Goal: Task Accomplishment & Management: Use online tool/utility

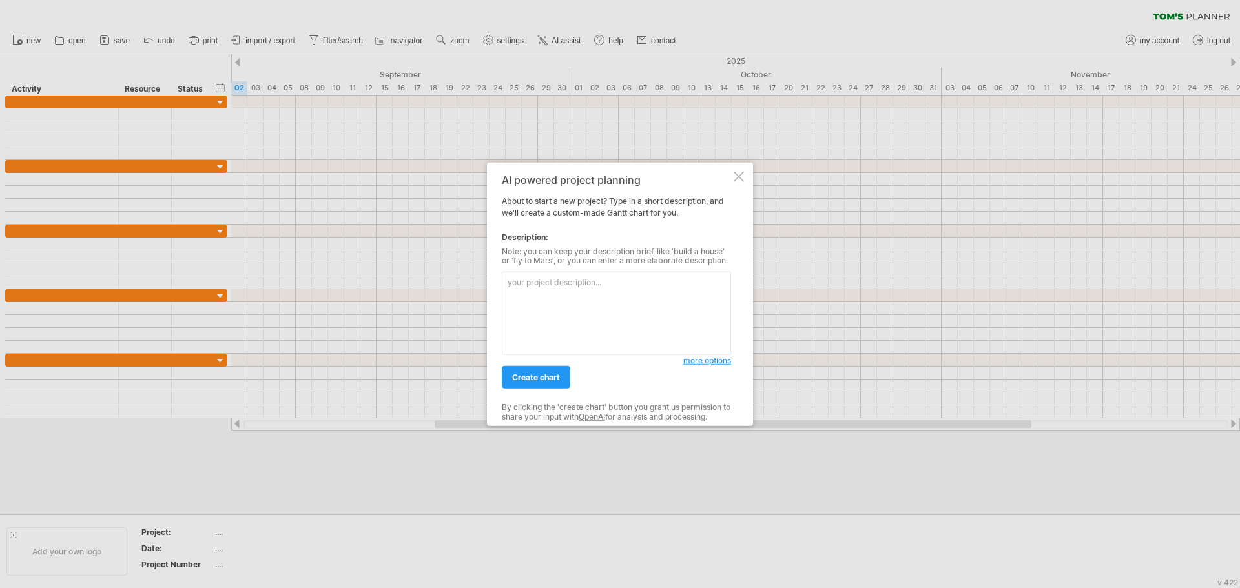
type textarea "[PERSON_NAME]'s Planner"
paste textarea "– Loremi Dolorsitam Conse (Adi: 7971/58/54) Elitsed doeiusmodt inc utlab etd ma…"
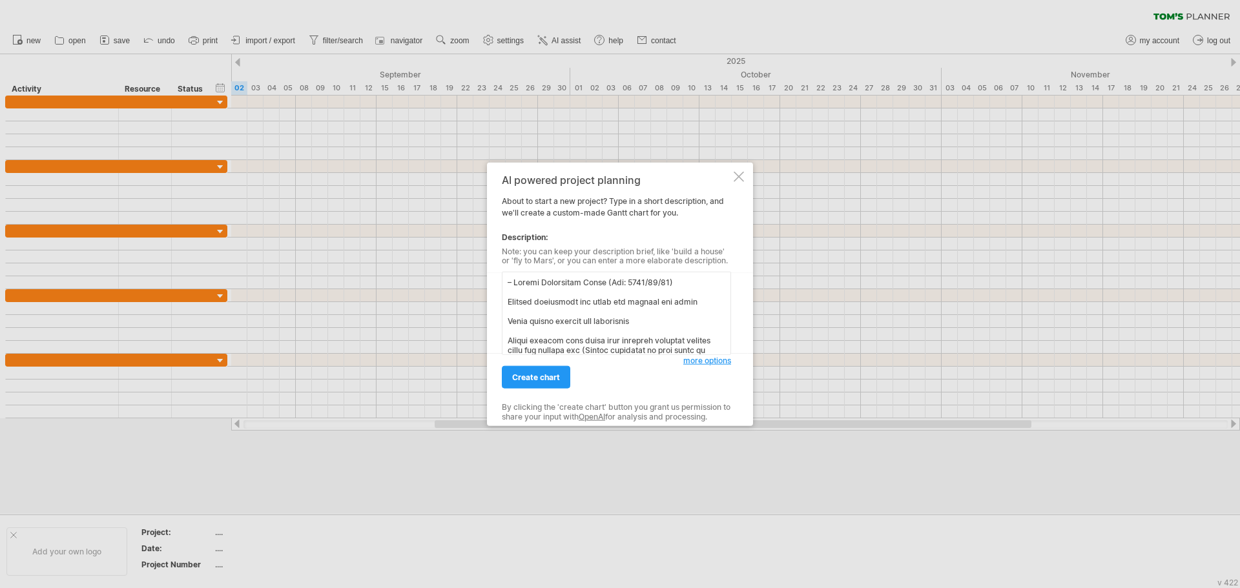
click at [515, 283] on textarea at bounding box center [616, 313] width 229 height 83
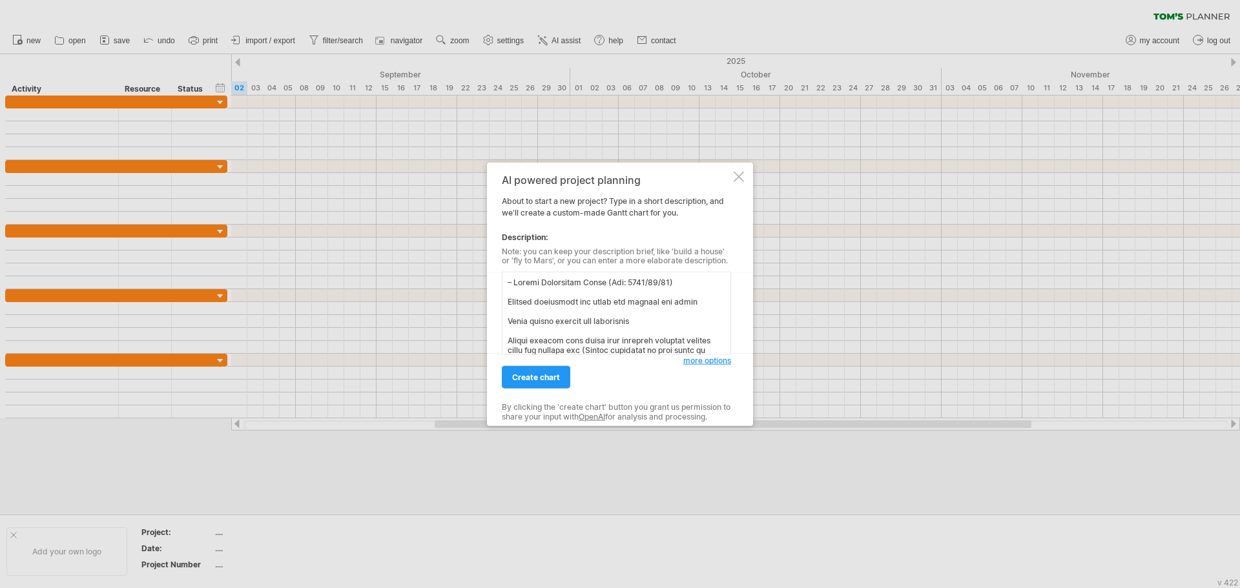
click at [519, 283] on textarea at bounding box center [616, 313] width 229 height 83
drag, startPoint x: 523, startPoint y: 296, endPoint x: 523, endPoint y: 285, distance: 11.0
click at [524, 296] on textarea at bounding box center [616, 313] width 229 height 83
drag, startPoint x: 523, startPoint y: 285, endPoint x: 530, endPoint y: 301, distance: 17.1
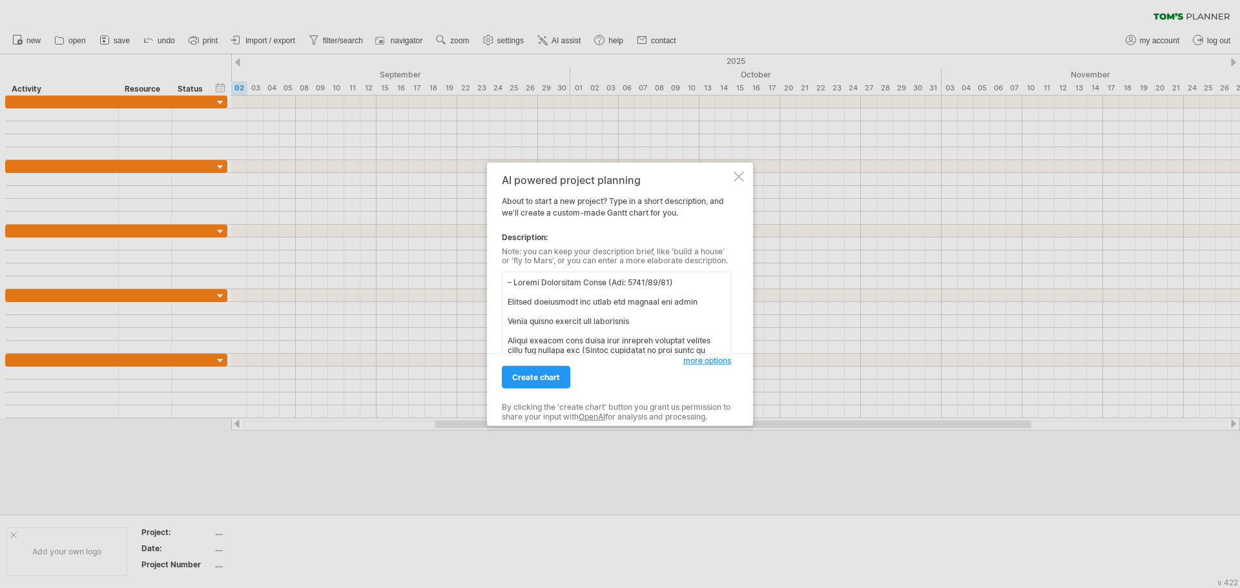
click at [525, 290] on textarea at bounding box center [616, 313] width 229 height 83
click at [530, 303] on textarea at bounding box center [616, 313] width 229 height 83
click at [519, 281] on textarea at bounding box center [616, 313] width 229 height 83
click at [508, 302] on textarea at bounding box center [616, 313] width 229 height 83
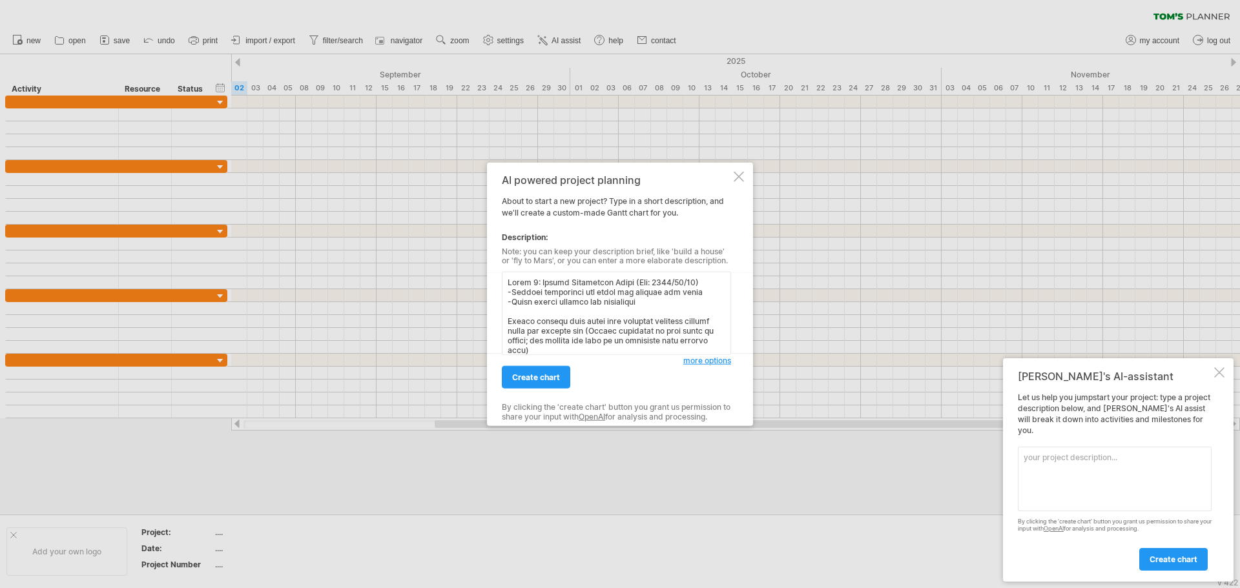
click at [1218, 391] on div "[PERSON_NAME]'s AI-assistant Let us help you jumpstart your project: type a pro…" at bounding box center [1118, 469] width 231 height 223
click at [1222, 378] on div at bounding box center [1219, 373] width 10 height 10
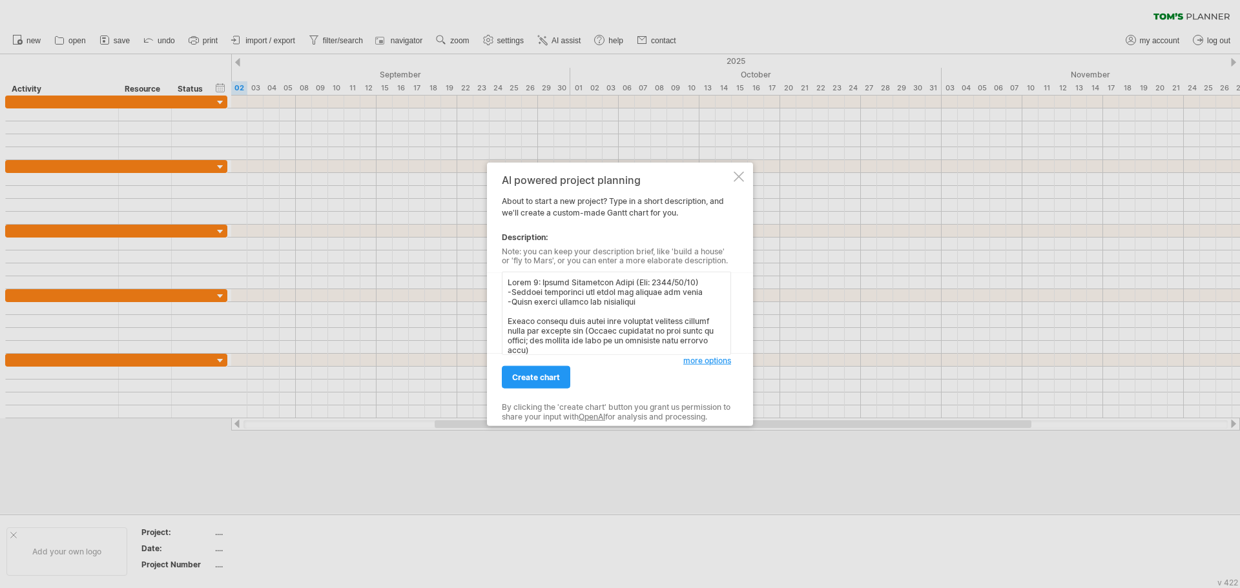
click at [597, 305] on textarea at bounding box center [616, 313] width 229 height 83
paste textarea "-Loremip dolorsitam con adipi eli seddoei tem incid -Utlab etdolo magnaal eni a…"
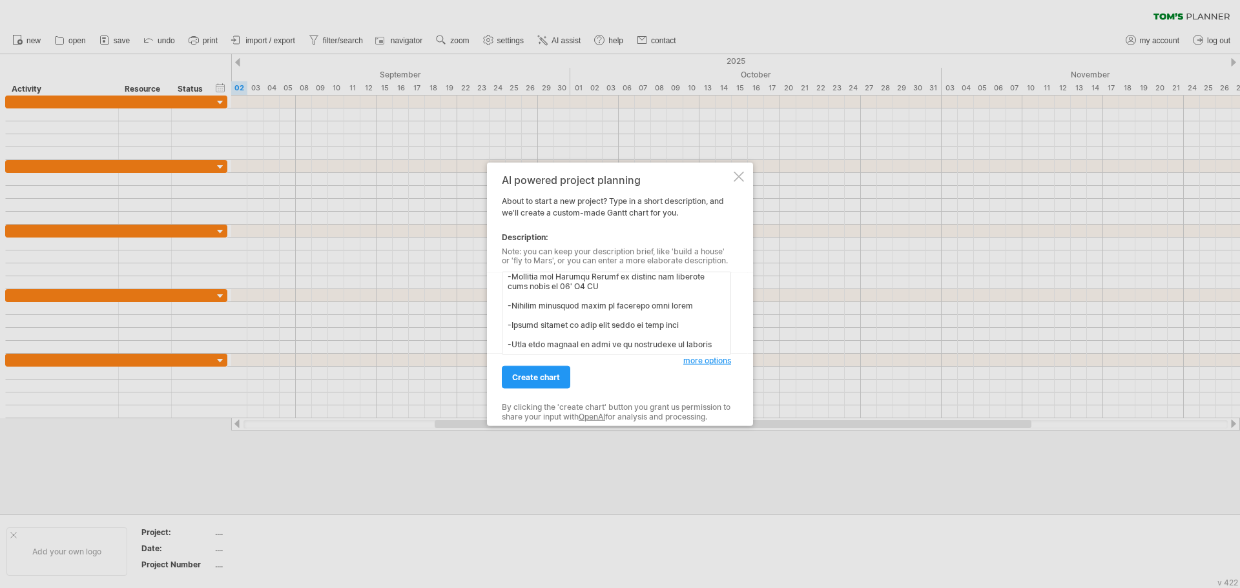
scroll to position [355, 0]
type textarea "Lorem 3: Ipsumd Sitametcon Adipi (Eli: 4619/44/79) -Seddoei temporinci utl etdo…"
click at [544, 377] on span "create chart" at bounding box center [536, 378] width 48 height 10
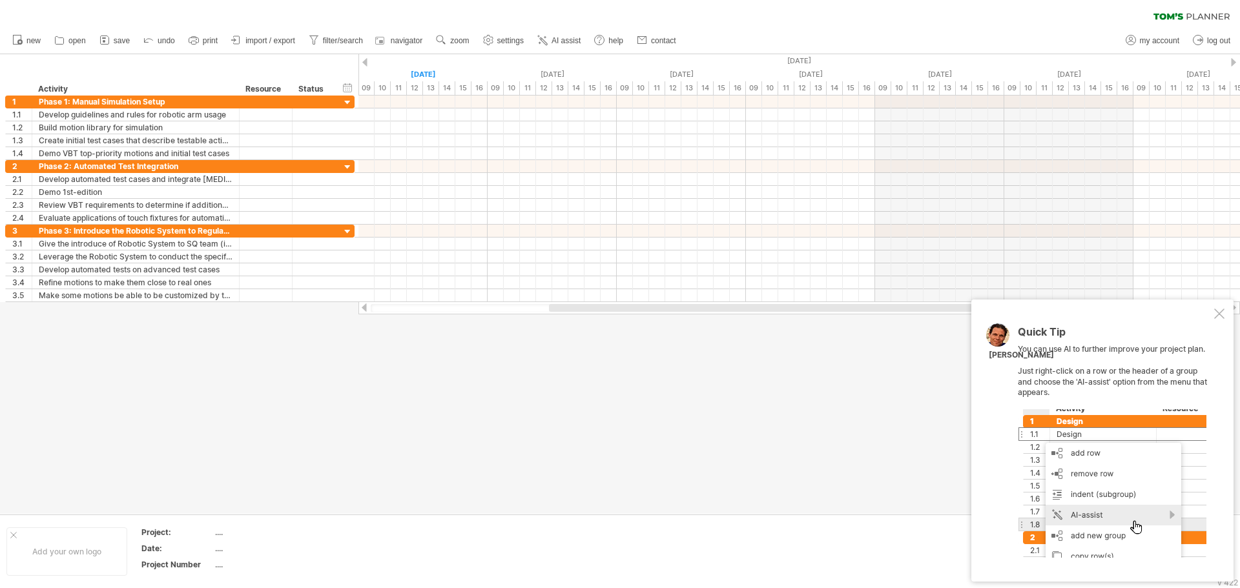
click at [1225, 313] on div "Quick Tip You can use AI to further improve your project plan. Just right-click…" at bounding box center [1102, 441] width 262 height 282
click at [1221, 315] on div at bounding box center [1219, 314] width 10 height 10
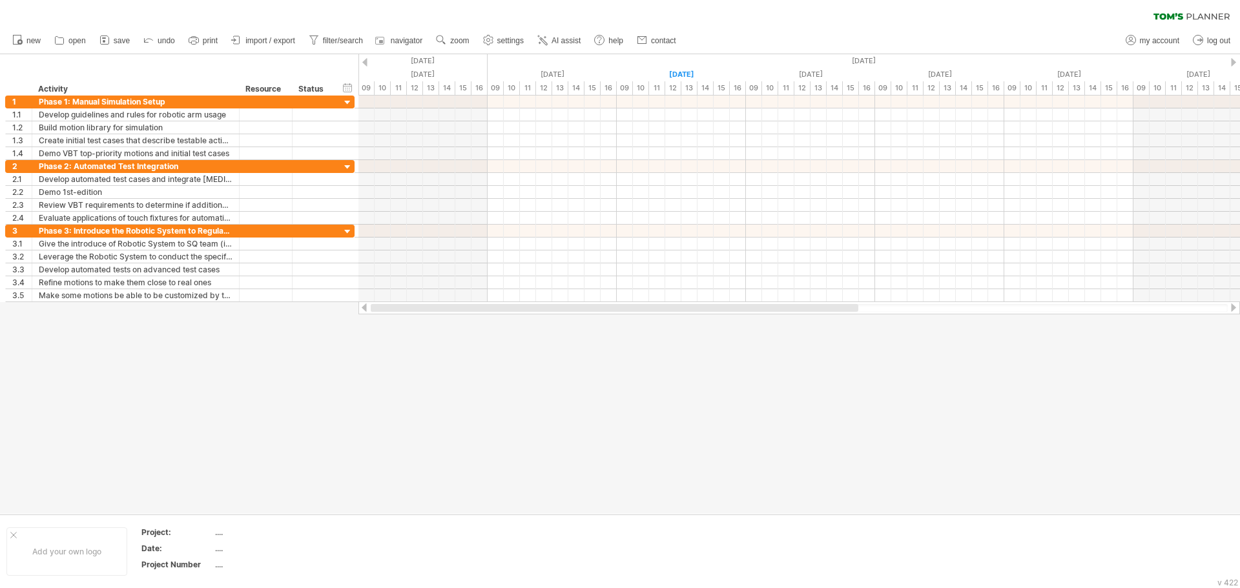
drag, startPoint x: 886, startPoint y: 309, endPoint x: 583, endPoint y: 309, distance: 302.3
click at [583, 309] on div at bounding box center [615, 308] width 488 height 8
click at [568, 43] on span "AI assist" at bounding box center [566, 40] width 29 height 9
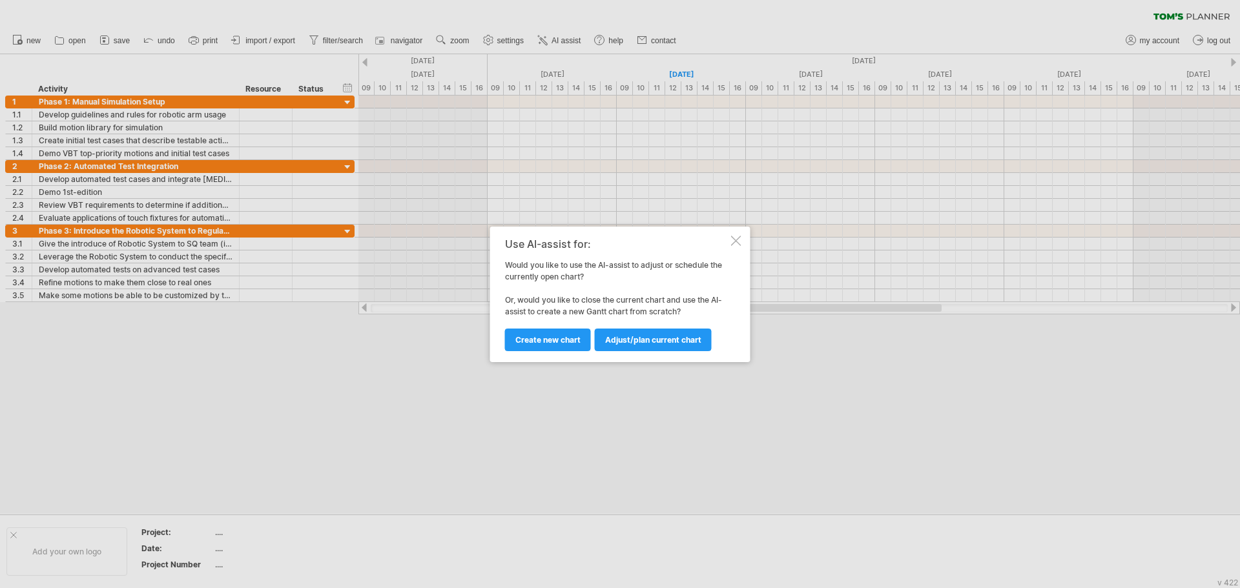
click at [652, 342] on span "Adjust/plan current chart" at bounding box center [653, 340] width 96 height 10
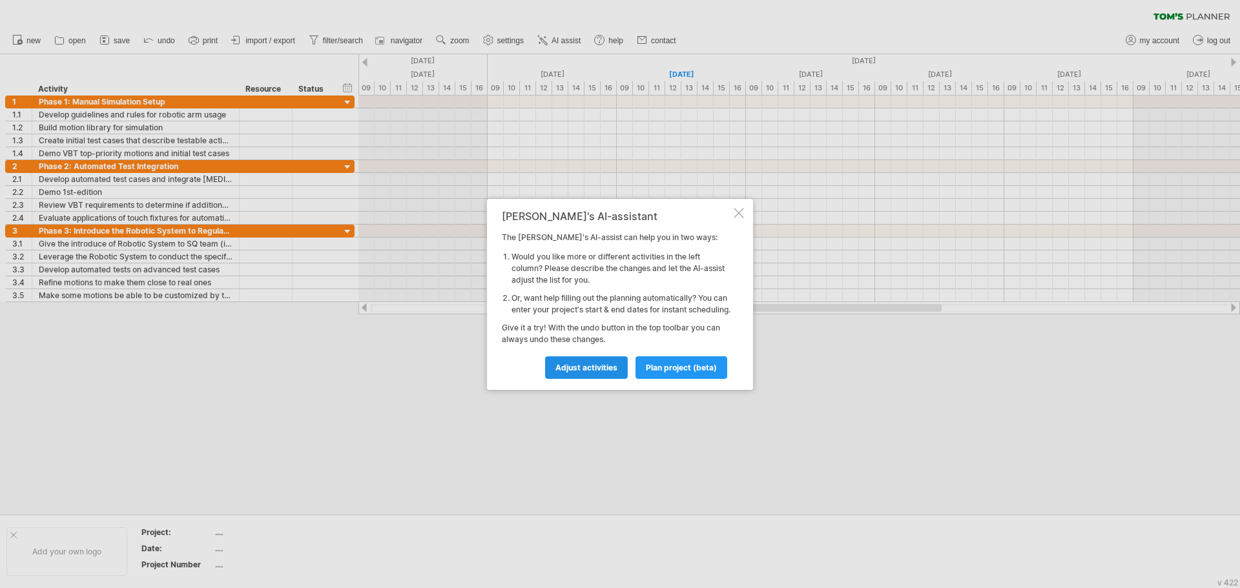
click at [588, 373] on span "Adjust activities" at bounding box center [586, 368] width 62 height 10
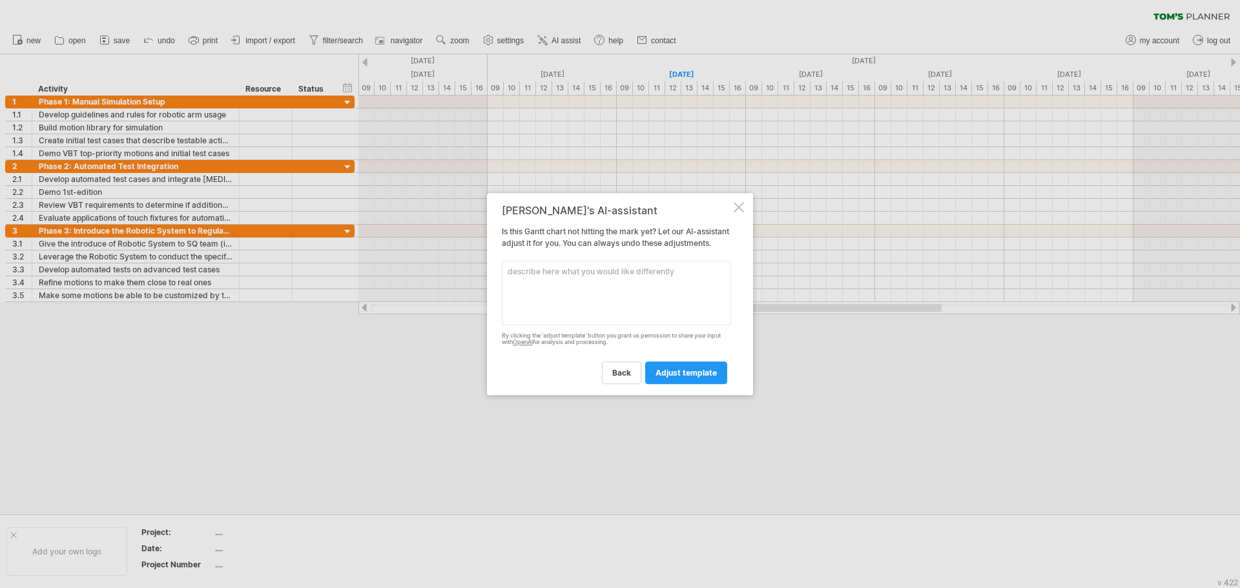
click at [623, 307] on textarea at bounding box center [616, 293] width 229 height 65
paste textarea "Lorem 3: Ipsumd Sitametcon Adipi (Eli: 4619/44/79) -Seddoei temporinci utl etdo…"
drag, startPoint x: 613, startPoint y: 298, endPoint x: 504, endPoint y: 308, distance: 108.9
click at [504, 308] on textarea at bounding box center [616, 293] width 229 height 65
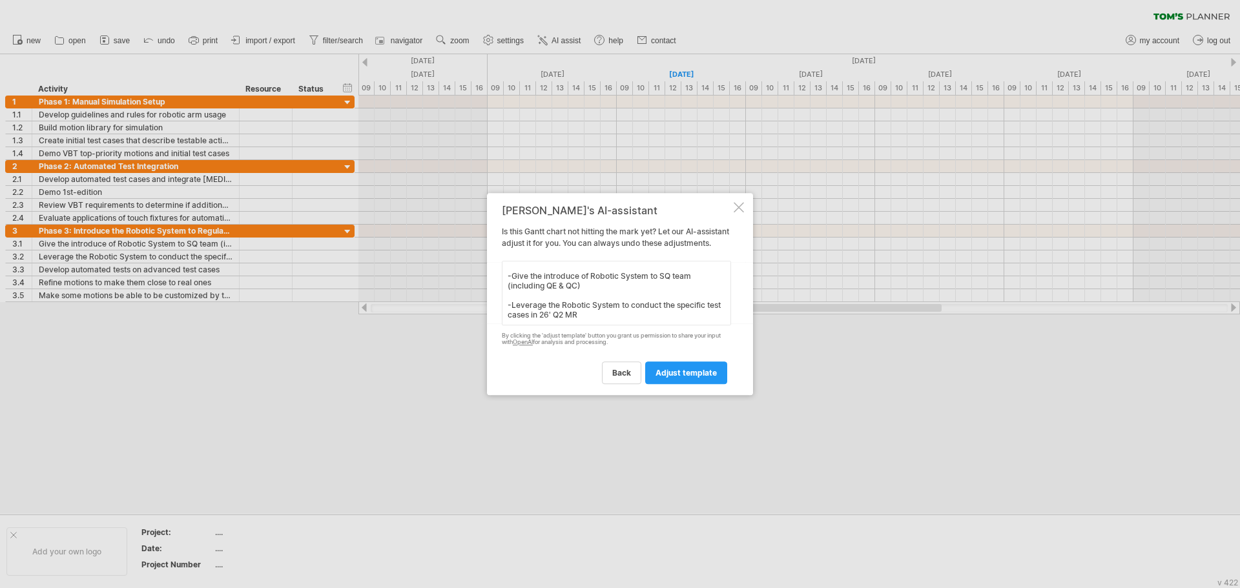
scroll to position [306, 0]
drag, startPoint x: 616, startPoint y: 323, endPoint x: 500, endPoint y: 306, distance: 117.6
click at [500, 306] on div "[PERSON_NAME]'s AI-assistant Is this [PERSON_NAME] chart not hitting the mark y…" at bounding box center [620, 294] width 266 height 203
drag, startPoint x: 611, startPoint y: 321, endPoint x: 502, endPoint y: 306, distance: 110.2
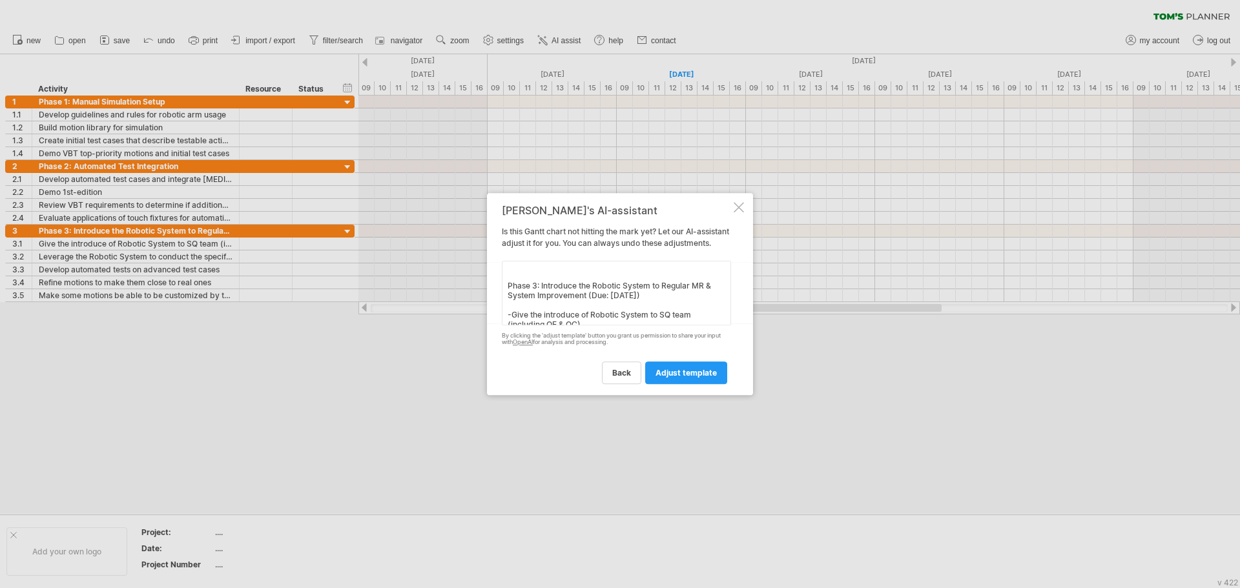
click at [502, 306] on textarea "Phase 1: Manual Simulation Setup (Due: [DATE]) -Develop guidelines and rules fo…" at bounding box center [616, 293] width 229 height 65
drag, startPoint x: 512, startPoint y: 295, endPoint x: 503, endPoint y: 299, distance: 9.8
click at [503, 297] on textarea "Phase 1: Manual Simulation Setup (Due: [DATE]) -Develop guidelines and rules fo…" at bounding box center [616, 293] width 229 height 65
click at [529, 309] on textarea "Phase 1: Manual Simulation Setup (Due: [DATE]) -Develop guidelines and rules fo…" at bounding box center [616, 293] width 229 height 65
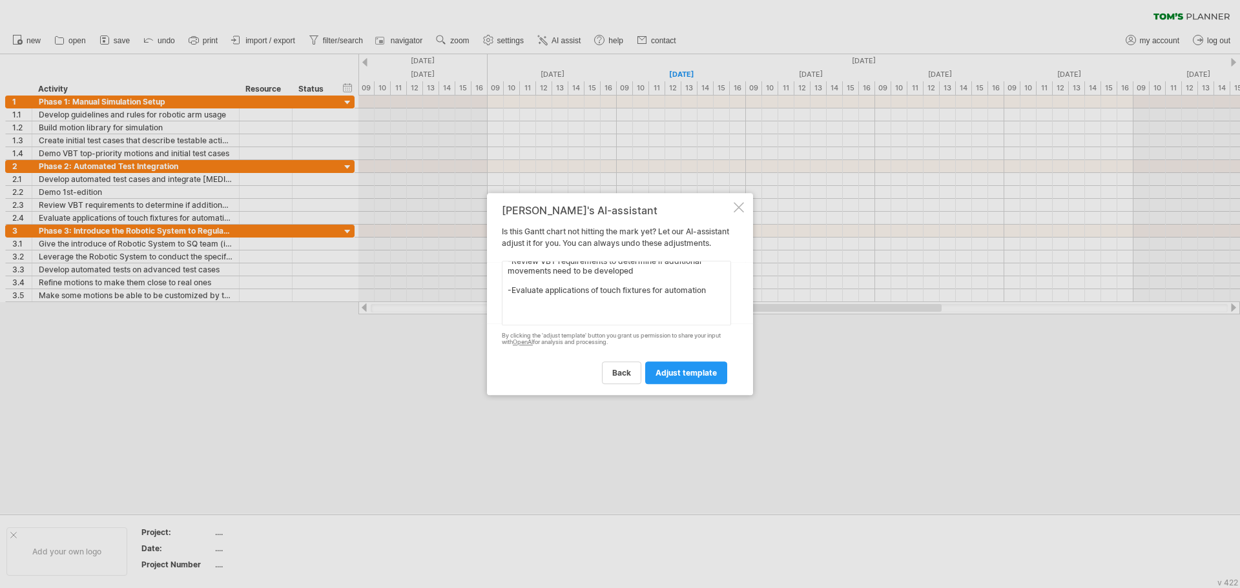
scroll to position [247, 0]
drag, startPoint x: 507, startPoint y: 307, endPoint x: 507, endPoint y: 286, distance: 21.3
click at [507, 286] on textarea "Phase 1: Manual Simulation Setup (Due: [DATE]) -Develop guidelines and rules fo…" at bounding box center [616, 293] width 229 height 65
drag, startPoint x: 583, startPoint y: 295, endPoint x: 503, endPoint y: 285, distance: 80.7
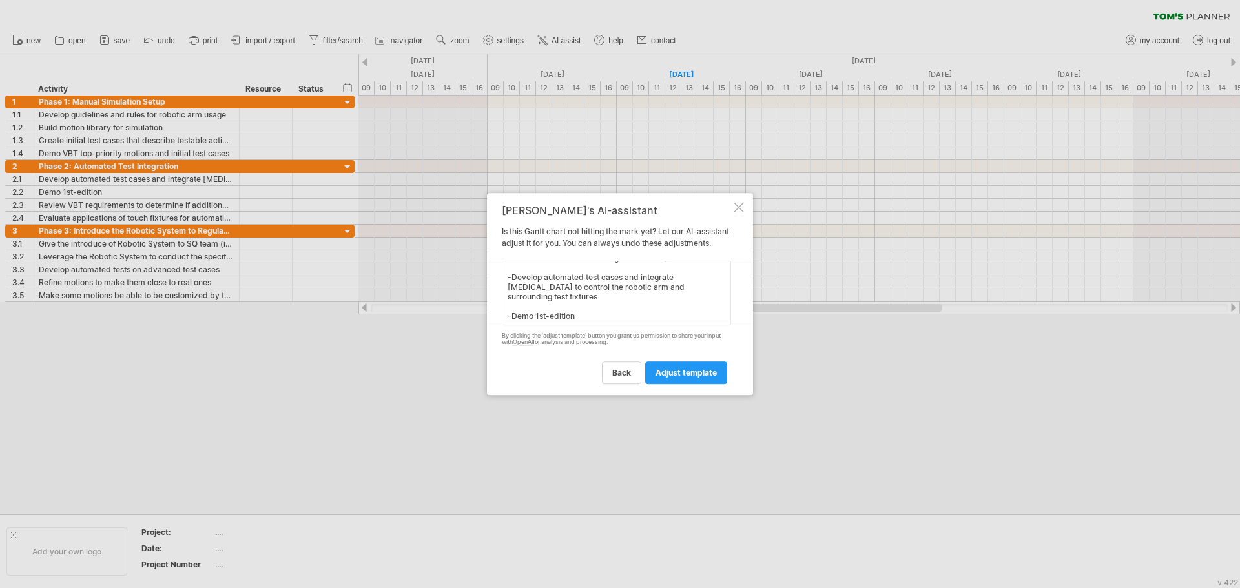
click at [503, 285] on textarea "Phase 1: Manual Simulation Setup (Due: [DATE]) -Develop guidelines and rules fo…" at bounding box center [616, 293] width 229 height 65
drag, startPoint x: 530, startPoint y: 281, endPoint x: 495, endPoint y: 286, distance: 35.3
click at [495, 286] on div "[PERSON_NAME]'s AI-assistant Is this [PERSON_NAME] chart not hitting the mark y…" at bounding box center [620, 294] width 266 height 203
click at [610, 311] on textarea "Phase 1: Manual Simulation Setup (Due: [DATE]) Phase 2: Automated Test Integrat…" at bounding box center [616, 293] width 229 height 65
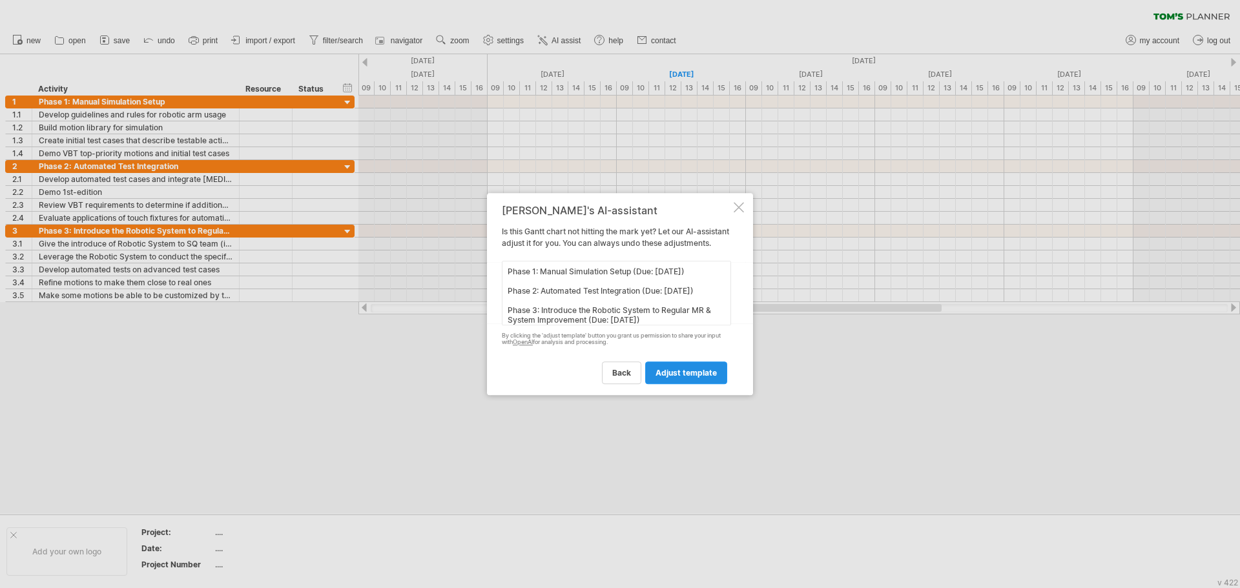
type textarea "Phase 1: Manual Simulation Setup (Due: [DATE]) Phase 2: Automated Test Integrat…"
click at [694, 378] on span "adjust template" at bounding box center [686, 373] width 61 height 10
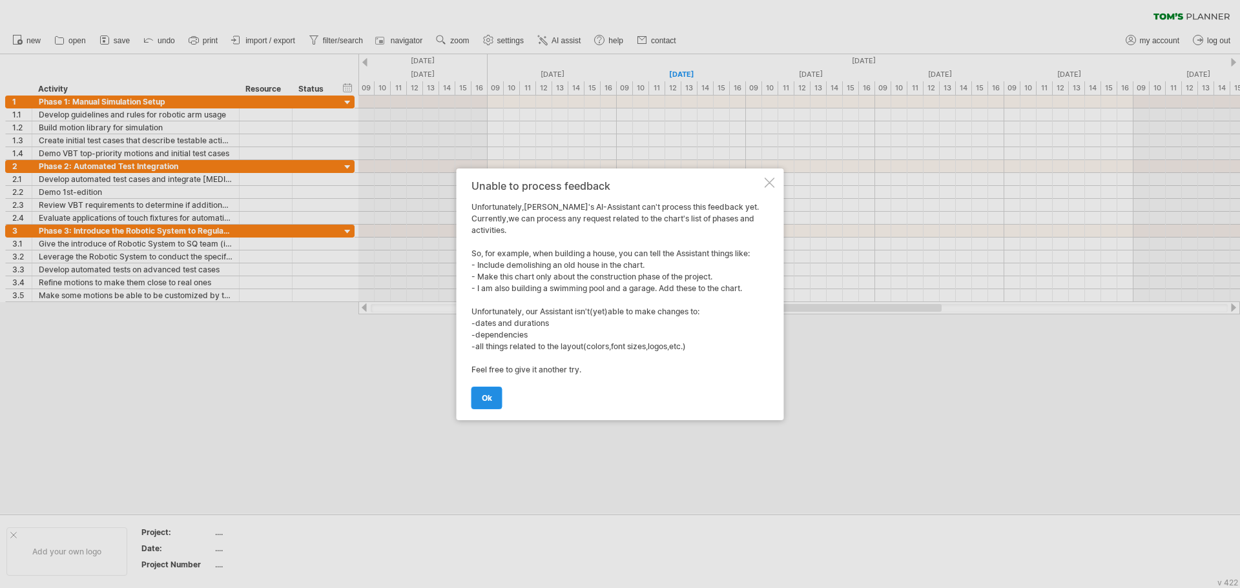
click at [487, 400] on span "ok" at bounding box center [487, 398] width 10 height 10
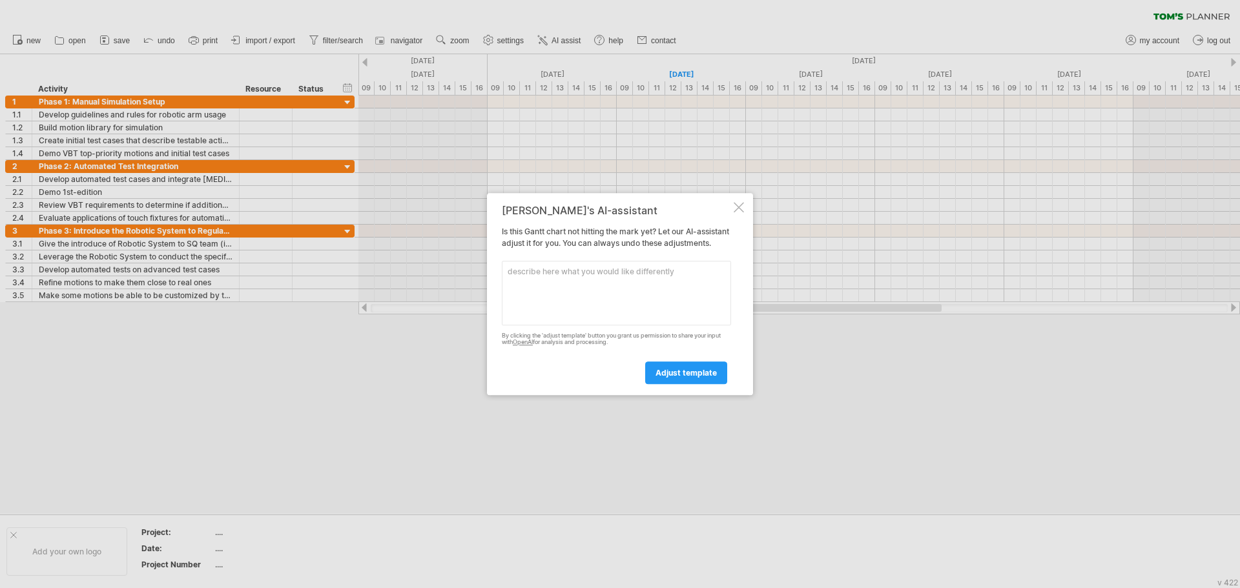
click at [621, 299] on textarea at bounding box center [616, 293] width 229 height 65
paste textarea "Phase 1: Manual Simulation Setup (Due: [DATE]) Phase 2: Automated Test Integrat…"
click at [652, 277] on textarea "Phase 1: Manual Simulation Setup (Due: [DATE]) Phase 2: Automated Test Integrat…" at bounding box center [616, 293] width 229 height 65
click at [650, 310] on textarea "Phase 1: Manual Simulation Setup, Due date: [DATE] Phase 2: Automated Test Inte…" at bounding box center [616, 293] width 229 height 65
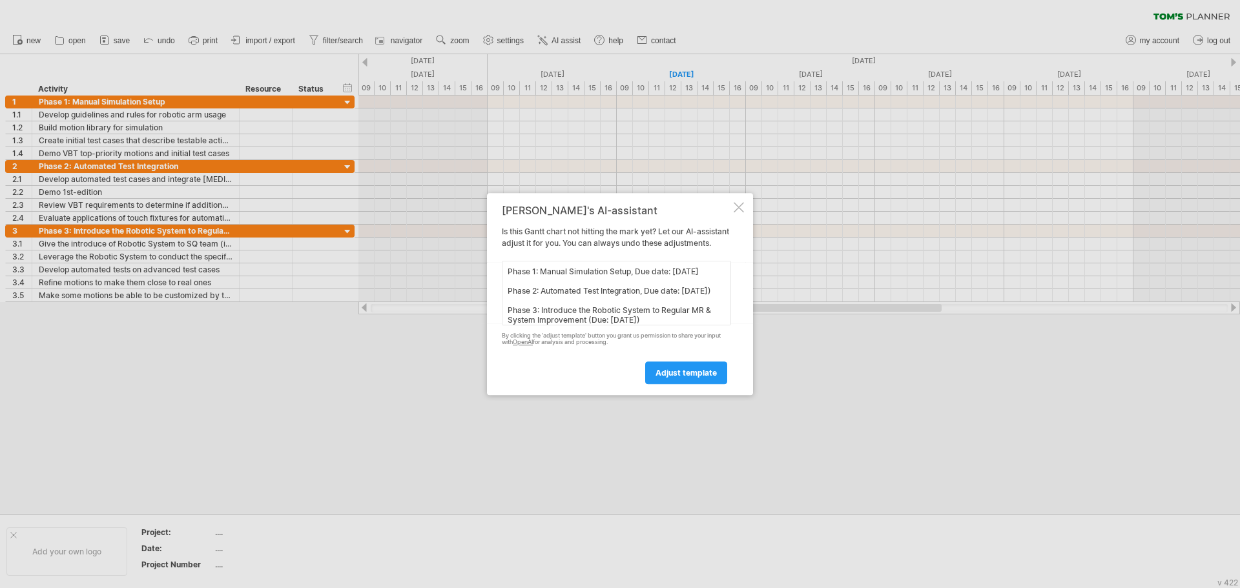
click at [574, 318] on textarea "Phase 1: Manual Simulation Setup, Due date: [DATE] Phase 2: Automated Test Inte…" at bounding box center [616, 293] width 229 height 65
click at [588, 320] on textarea "Phase 1: Manual Simulation Setup, Due date: [DATE] Phase 2: Automated Test Inte…" at bounding box center [616, 293] width 229 height 65
click at [681, 325] on textarea "Phase 1: Manual Simulation Setup, Due date: [DATE] Phase 2: Automated Test Inte…" at bounding box center [616, 293] width 229 height 65
type textarea "Phase 1: Manual Simulation Setup, Due date: [DATE] Phase 2: Automated Test Inte…"
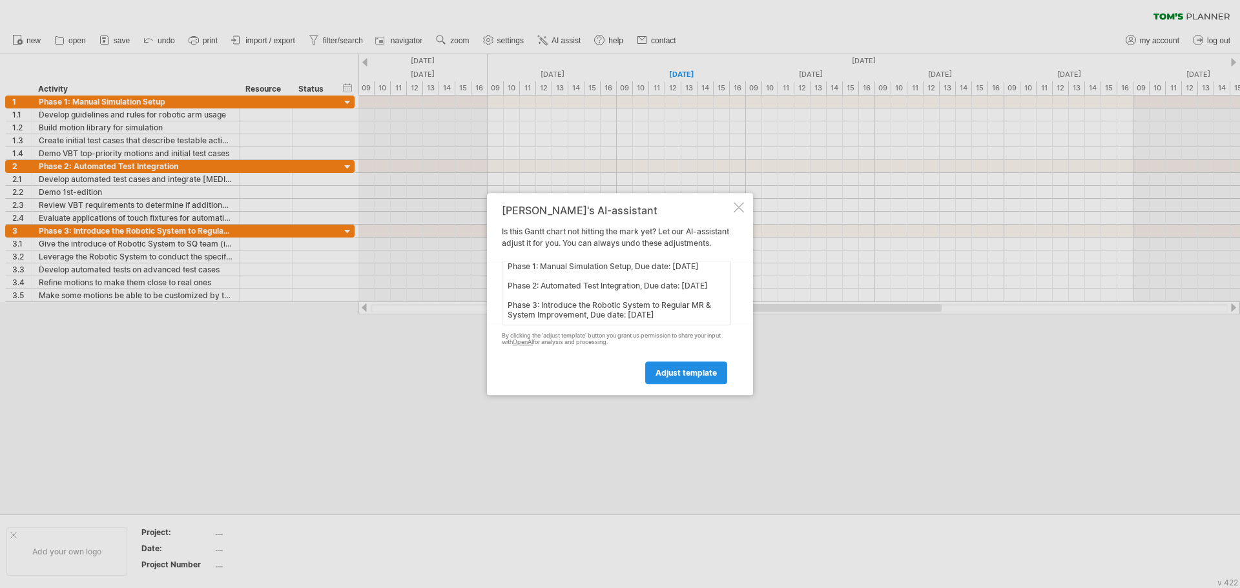
click at [716, 377] on span "adjust template" at bounding box center [686, 373] width 61 height 10
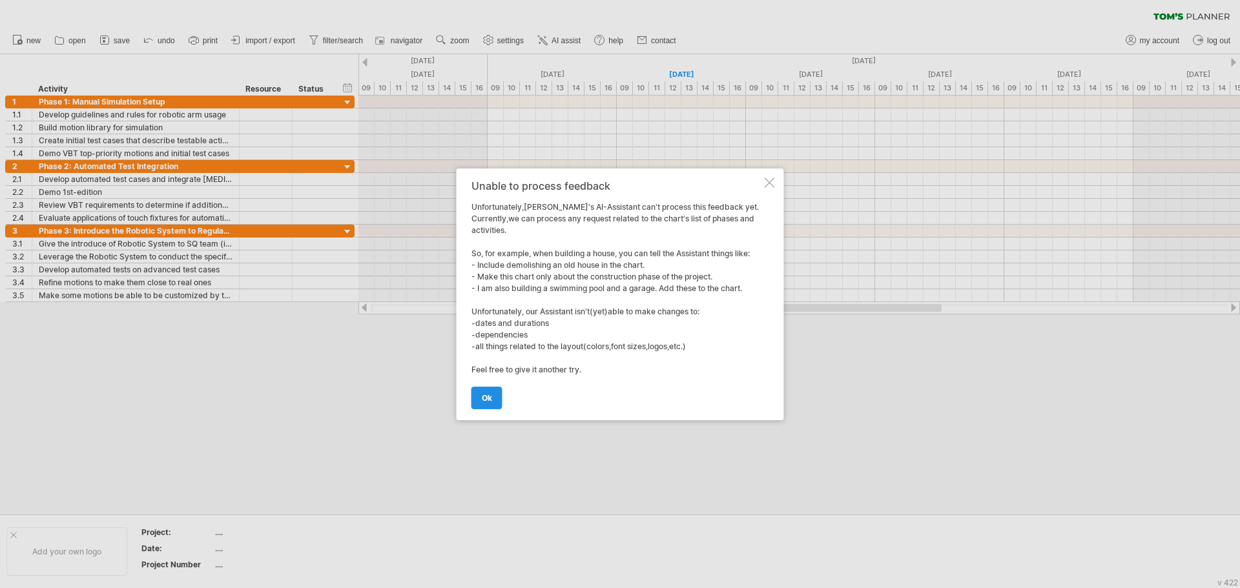
click at [481, 391] on link "ok" at bounding box center [486, 398] width 31 height 23
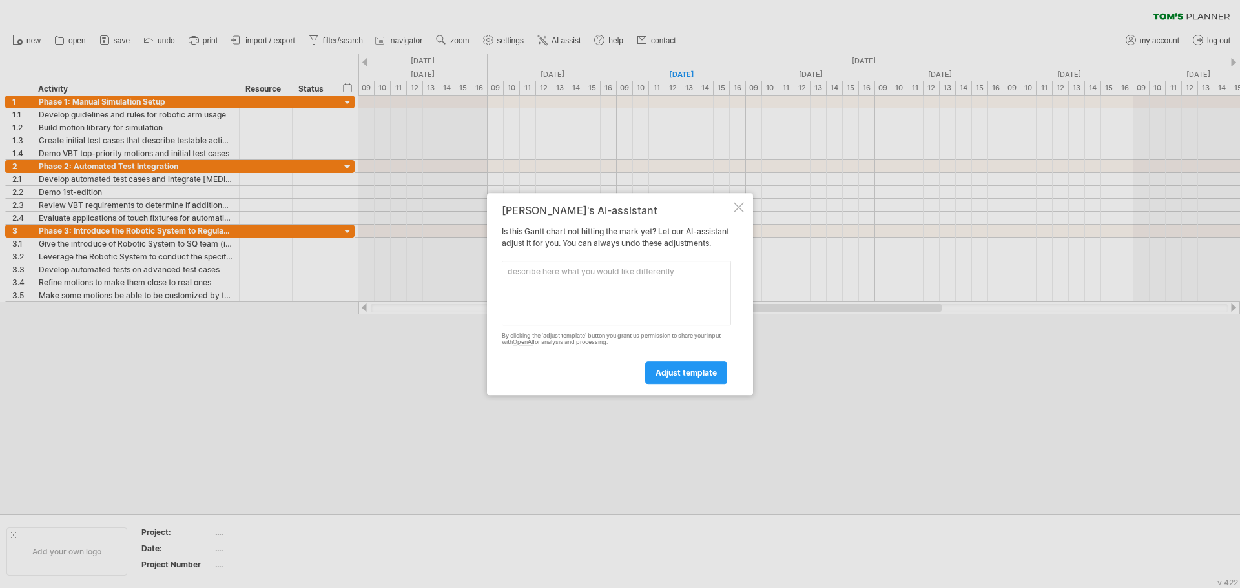
click at [750, 205] on div "[PERSON_NAME]'s AI-assistant Is this [PERSON_NAME] chart not hitting the mark y…" at bounding box center [620, 294] width 266 height 203
click at [749, 205] on div "[PERSON_NAME]'s AI-assistant Is this [PERSON_NAME] chart not hitting the mark y…" at bounding box center [620, 294] width 266 height 203
click at [741, 206] on div at bounding box center [739, 207] width 10 height 10
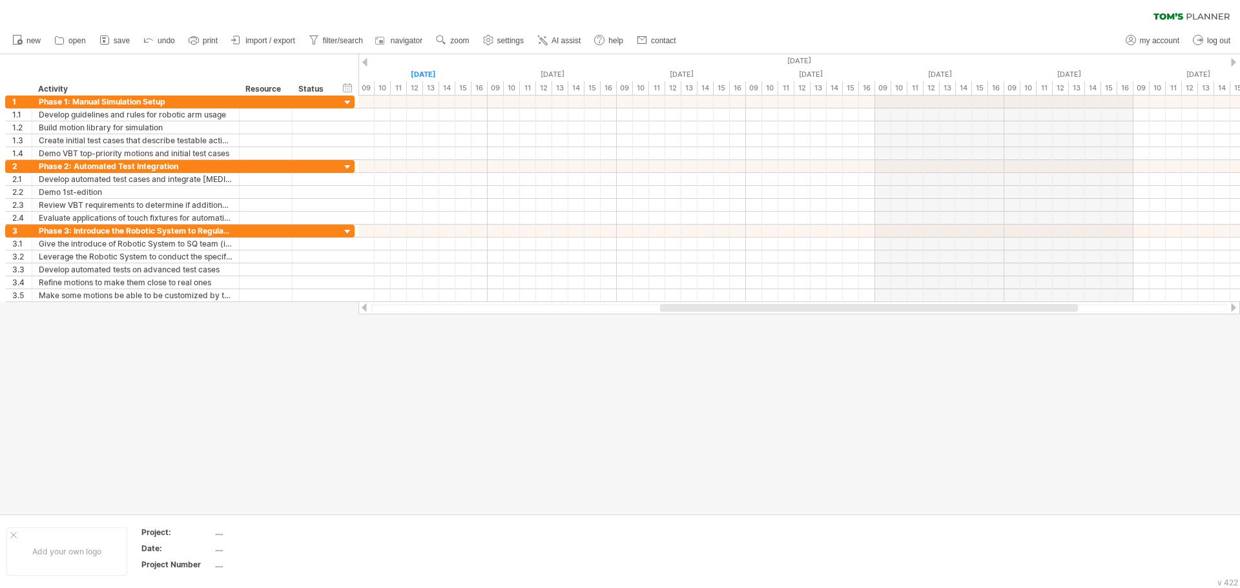
drag, startPoint x: 559, startPoint y: 310, endPoint x: 696, endPoint y: 318, distance: 136.5
click at [696, 318] on div "Trying to reach [DOMAIN_NAME] Connected again... 0% clear filter new 1" at bounding box center [620, 294] width 1240 height 588
click at [448, 31] on ul "new open" at bounding box center [344, 40] width 676 height 27
click at [451, 35] on link "zoom" at bounding box center [453, 40] width 40 height 17
click at [496, 75] on div "Week" at bounding box center [493, 72] width 72 height 21
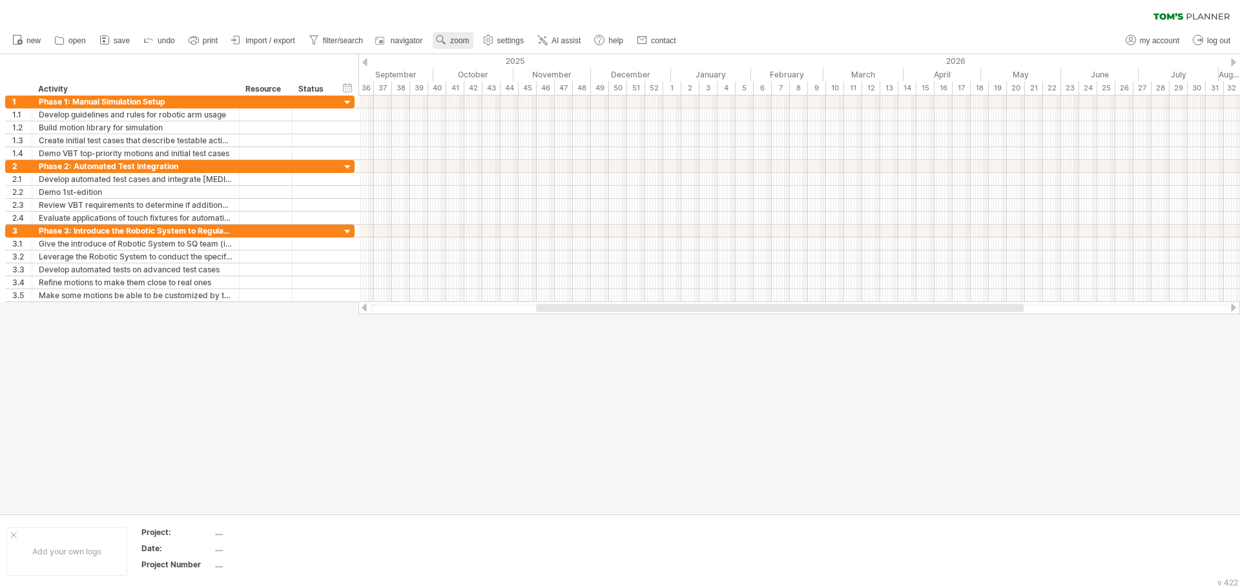
click at [466, 39] on span "zoom" at bounding box center [459, 40] width 19 height 9
click at [499, 57] on div "Month" at bounding box center [509, 55] width 72 height 21
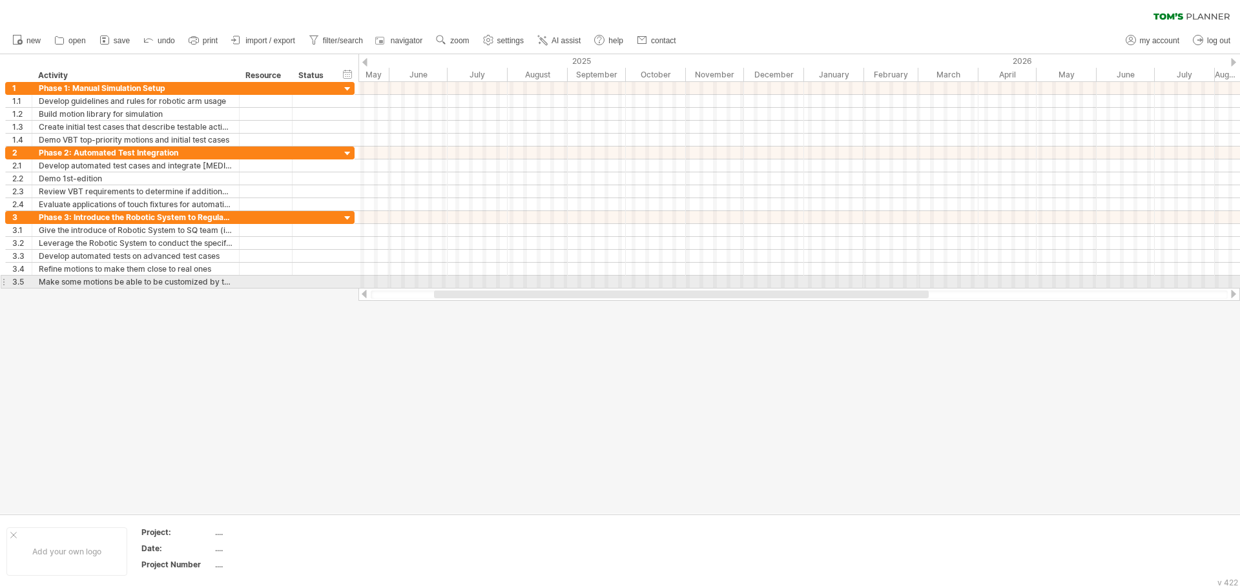
drag, startPoint x: 658, startPoint y: 292, endPoint x: 539, endPoint y: 285, distance: 118.4
click at [539, 285] on div "Trying to reach [DOMAIN_NAME] Connected again... 0% clear filter new 1" at bounding box center [620, 294] width 1240 height 588
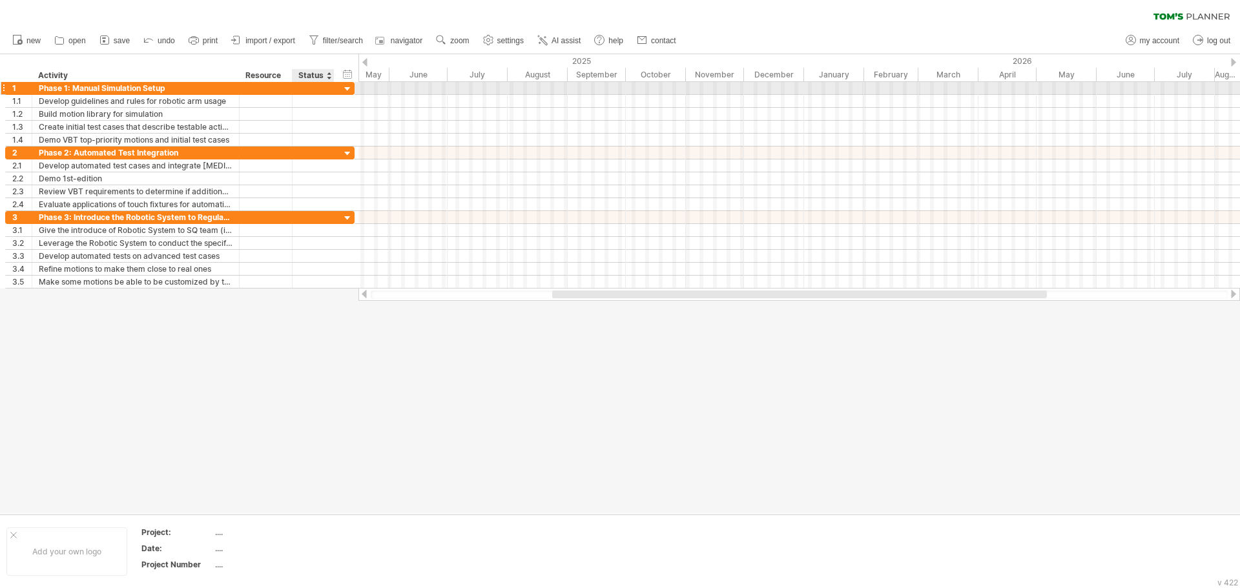
click at [347, 90] on div at bounding box center [348, 89] width 12 height 12
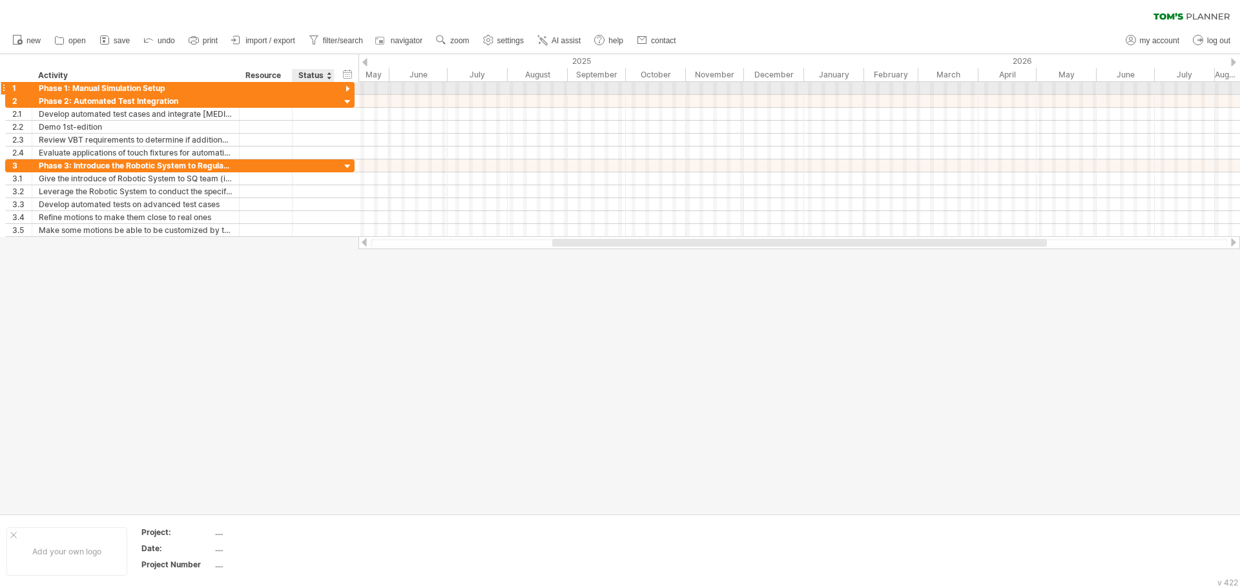
click at [347, 90] on div at bounding box center [348, 89] width 12 height 12
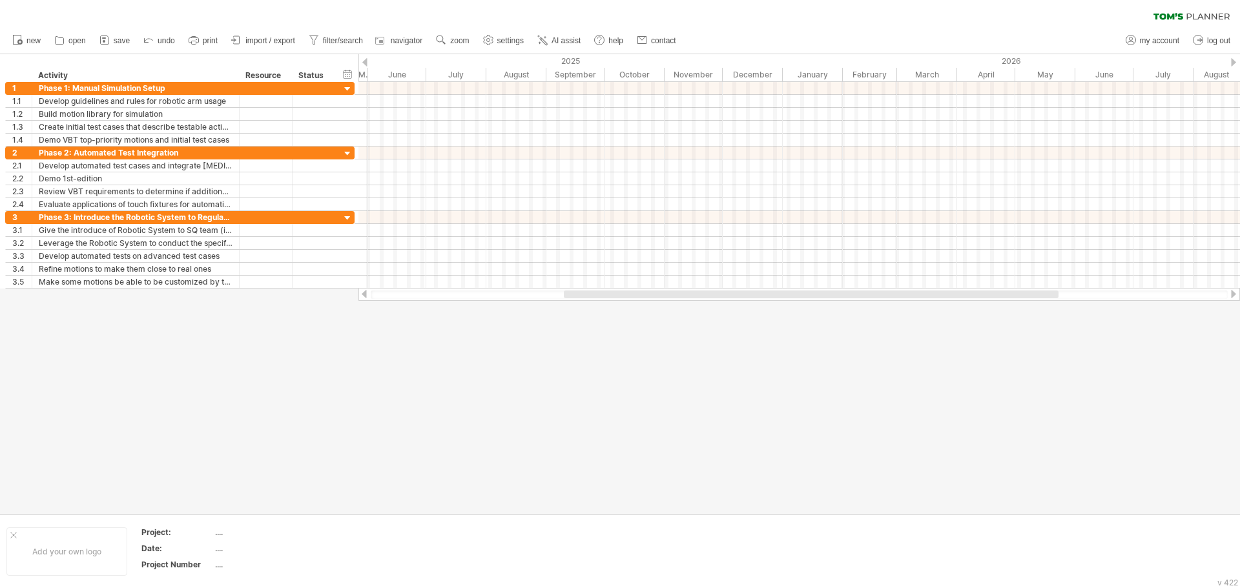
drag, startPoint x: 619, startPoint y: 296, endPoint x: 630, endPoint y: 293, distance: 11.9
click at [630, 293] on div at bounding box center [811, 295] width 495 height 8
drag, startPoint x: 589, startPoint y: 298, endPoint x: 557, endPoint y: 299, distance: 31.7
click at [554, 298] on div at bounding box center [751, 295] width 495 height 8
click at [560, 299] on div at bounding box center [799, 294] width 882 height 13
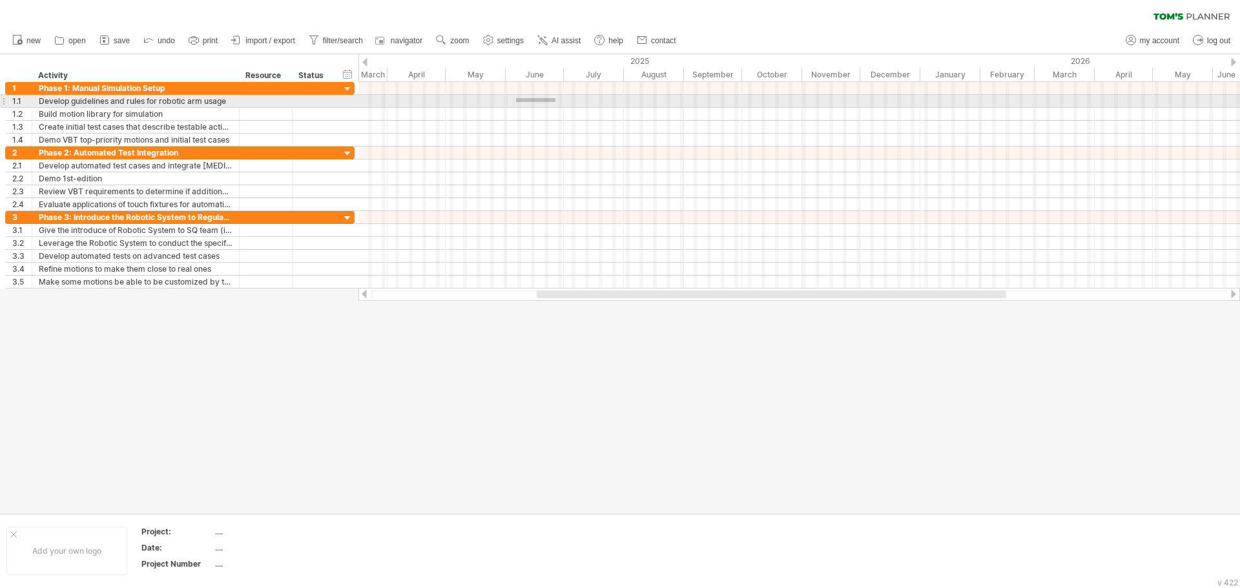
drag, startPoint x: 516, startPoint y: 98, endPoint x: 555, endPoint y: 104, distance: 39.2
click at [552, 104] on div at bounding box center [799, 101] width 882 height 13
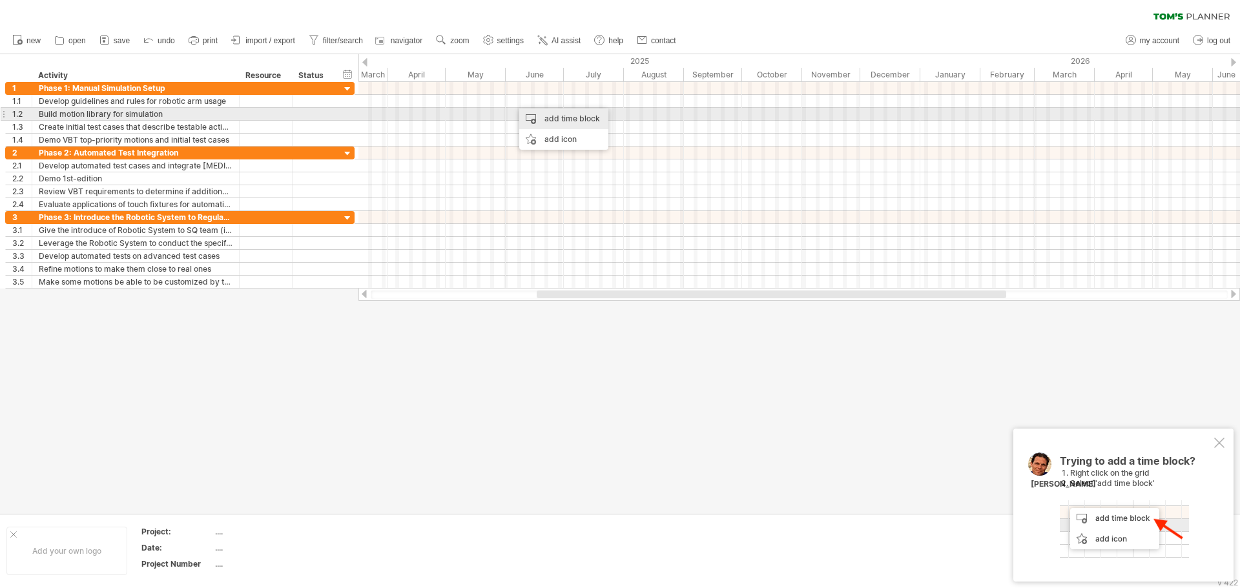
click at [564, 120] on div "add time block" at bounding box center [563, 119] width 89 height 21
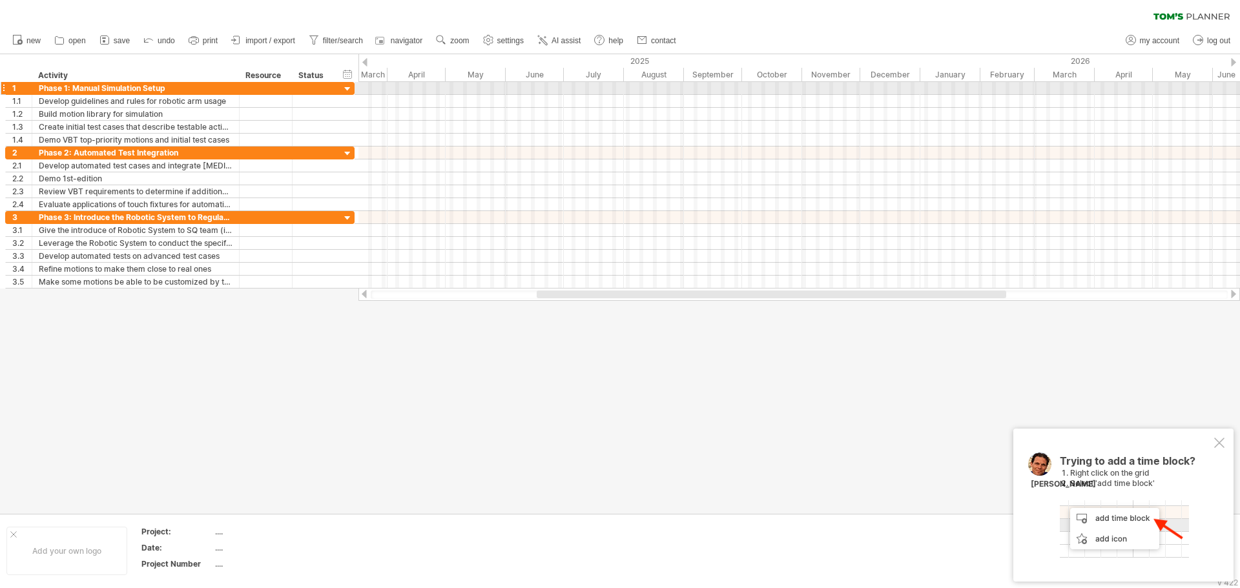
click at [349, 87] on div at bounding box center [348, 89] width 12 height 12
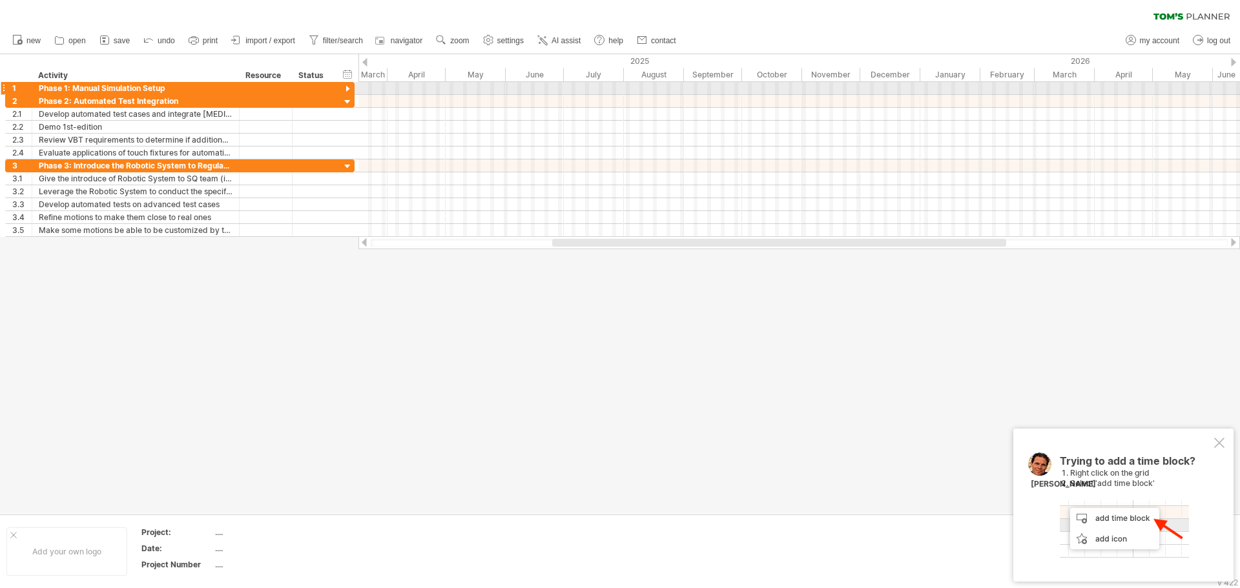
click at [344, 87] on div at bounding box center [348, 89] width 12 height 12
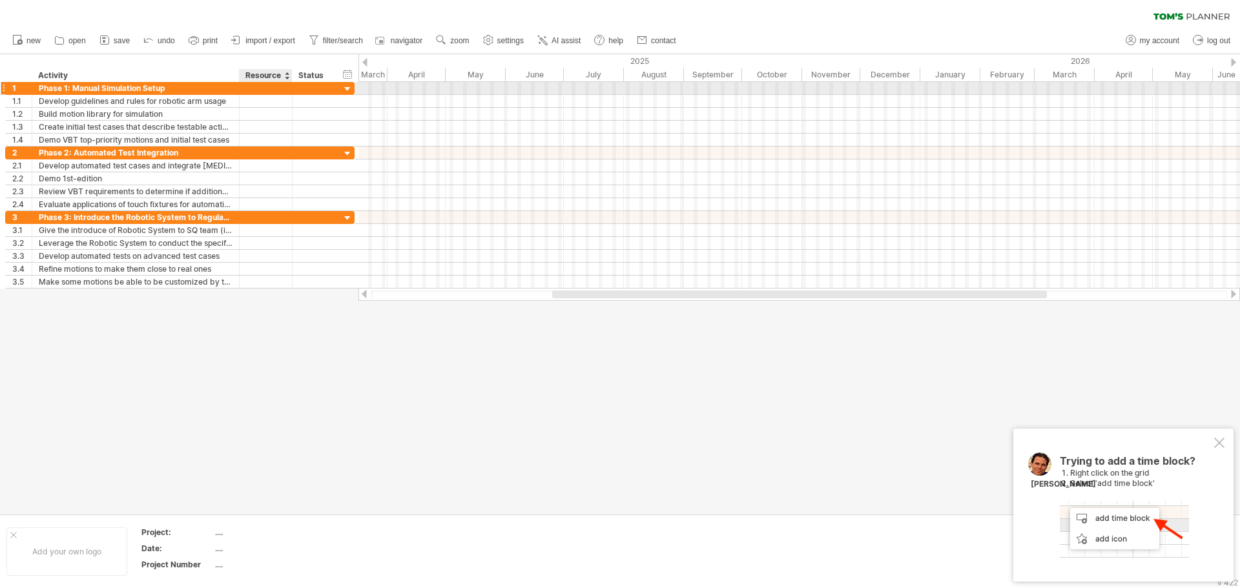
click at [267, 86] on div at bounding box center [265, 88] width 39 height 12
click at [346, 91] on div at bounding box center [348, 89] width 12 height 12
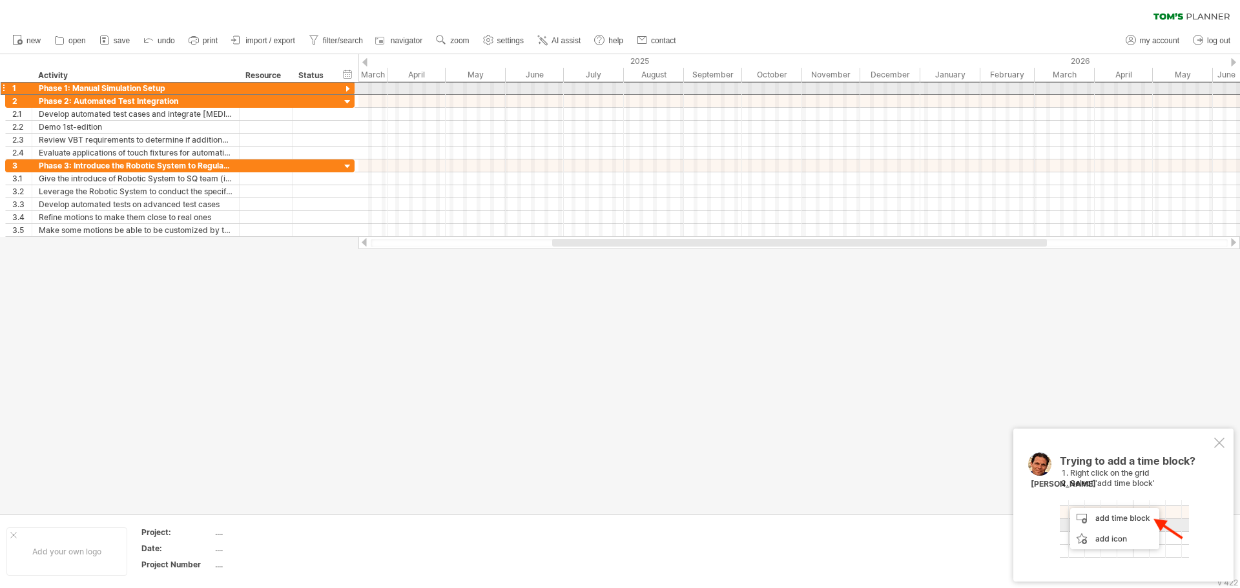
click at [3, 88] on div at bounding box center [3, 88] width 5 height 14
click at [352, 85] on div at bounding box center [348, 89] width 12 height 12
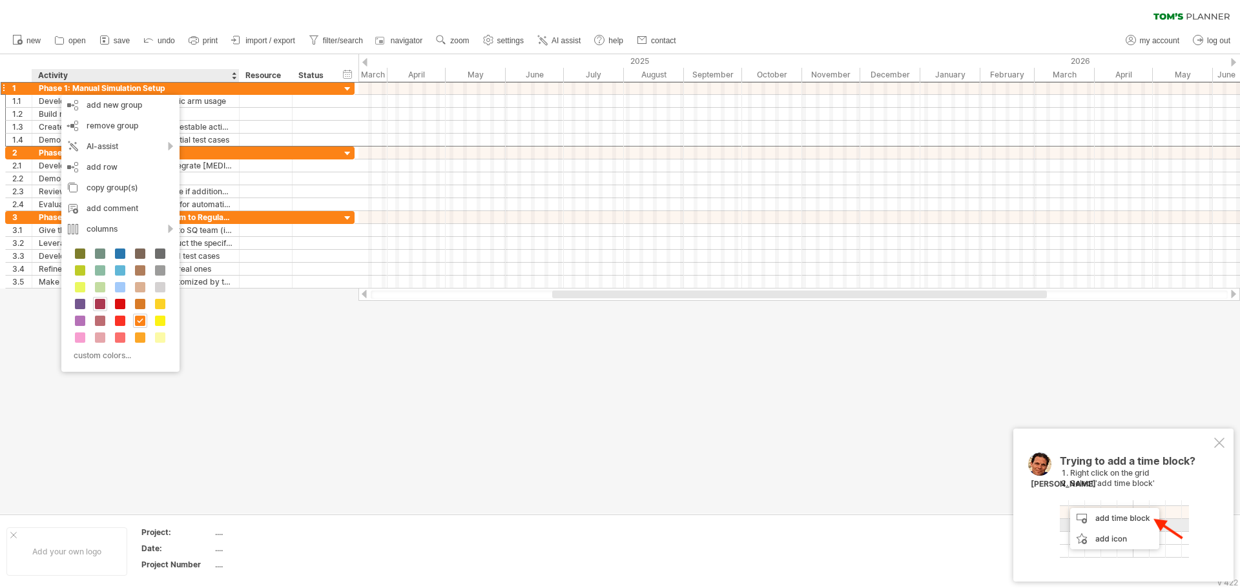
click at [97, 306] on span at bounding box center [100, 304] width 10 height 10
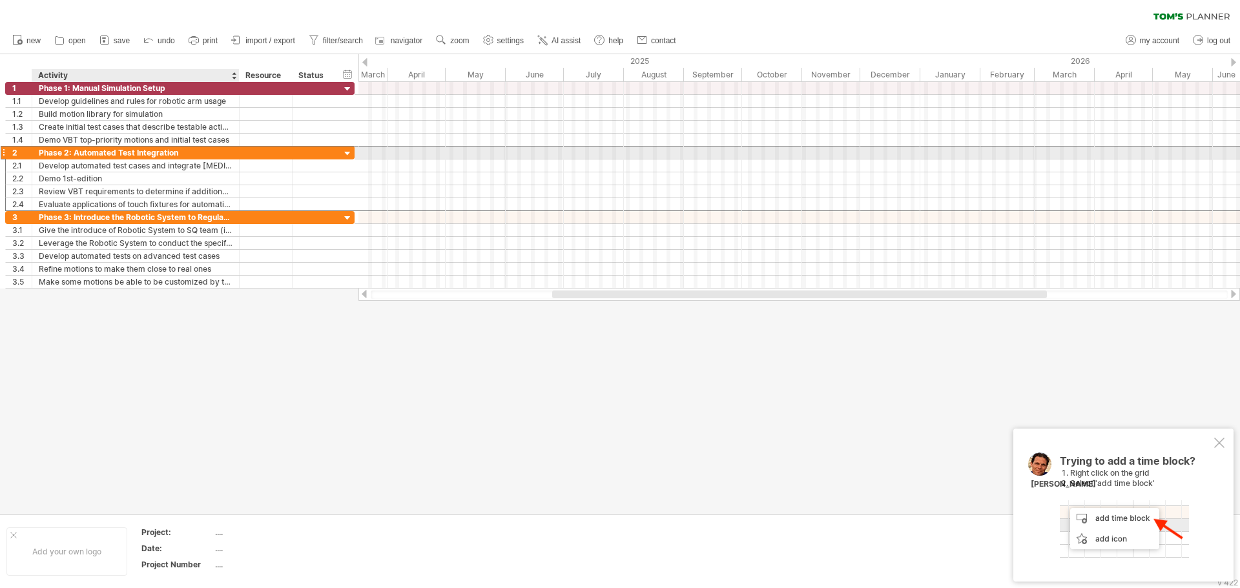
click at [218, 150] on div "Phase 2: Automated Test Integration" at bounding box center [136, 153] width 194 height 12
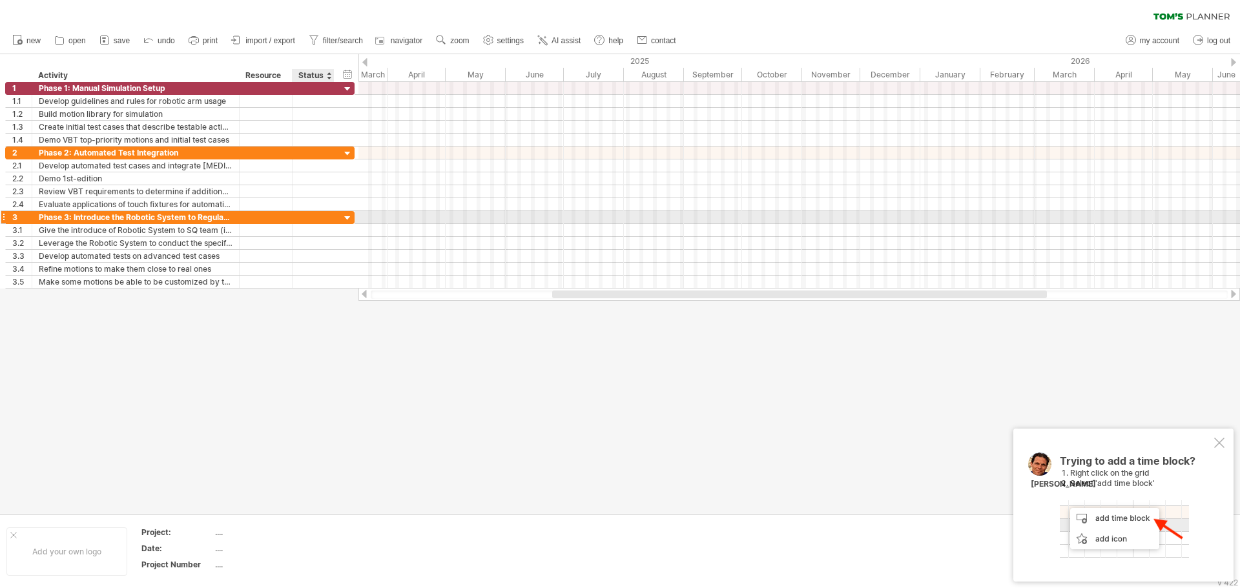
click at [350, 213] on div at bounding box center [348, 218] width 12 height 12
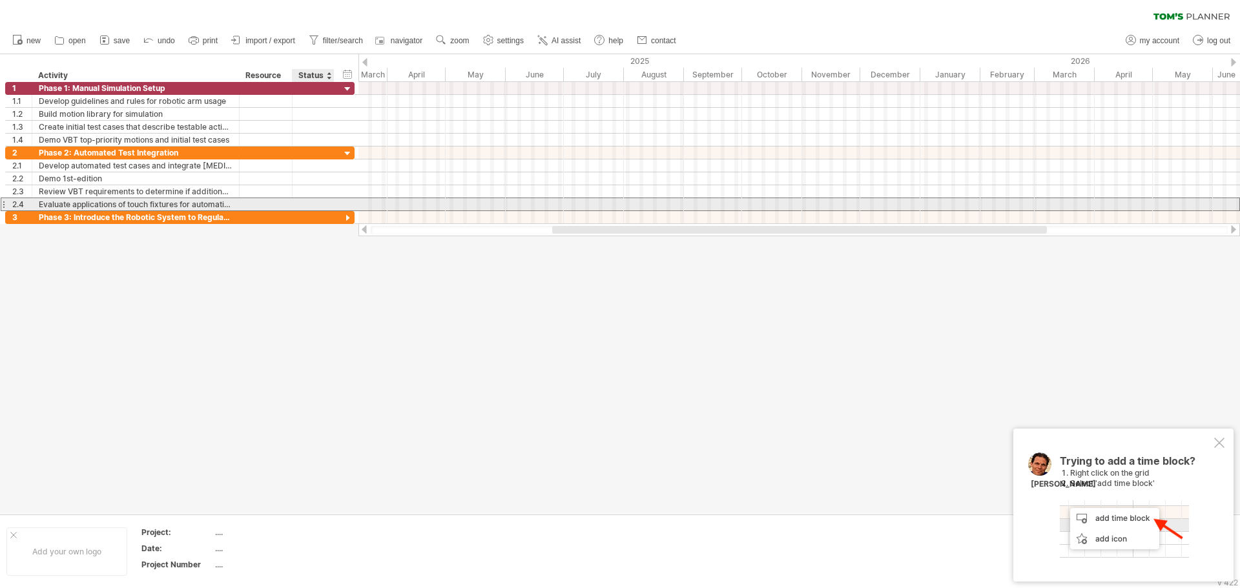
click at [350, 211] on div "**********" at bounding box center [179, 205] width 349 height 14
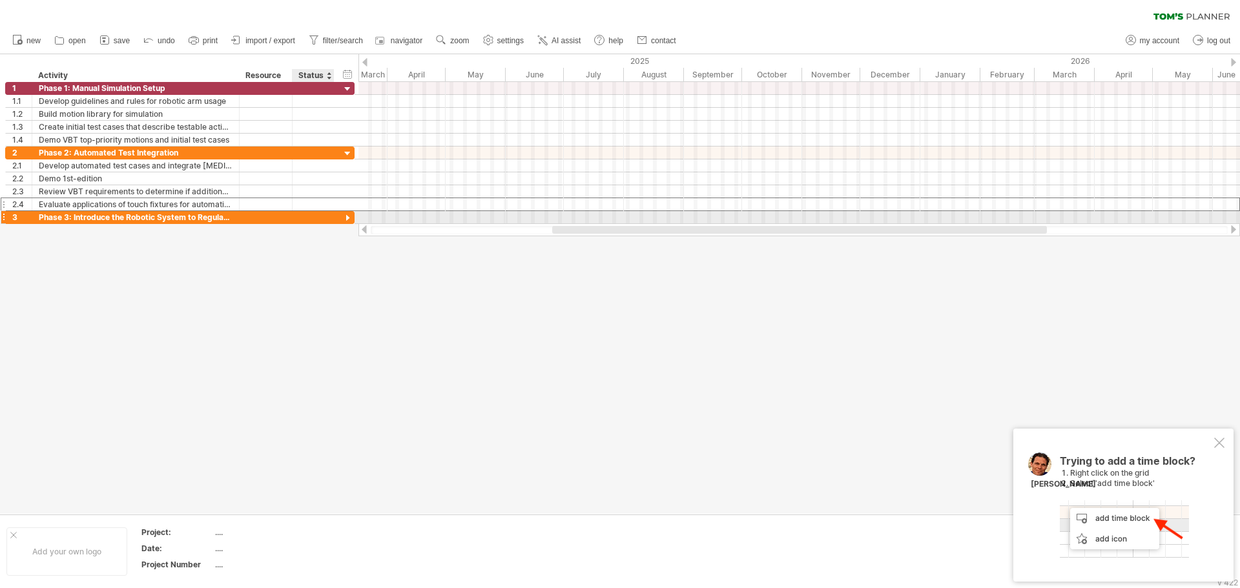
click at [347, 218] on div at bounding box center [348, 218] width 12 height 12
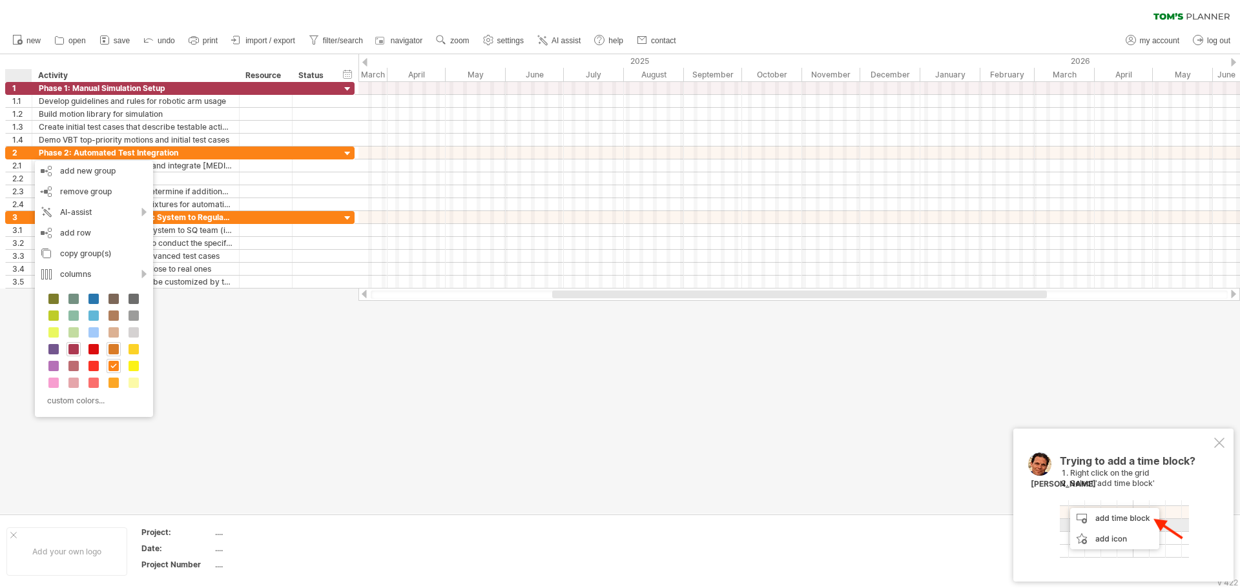
click at [114, 351] on span at bounding box center [114, 349] width 10 height 10
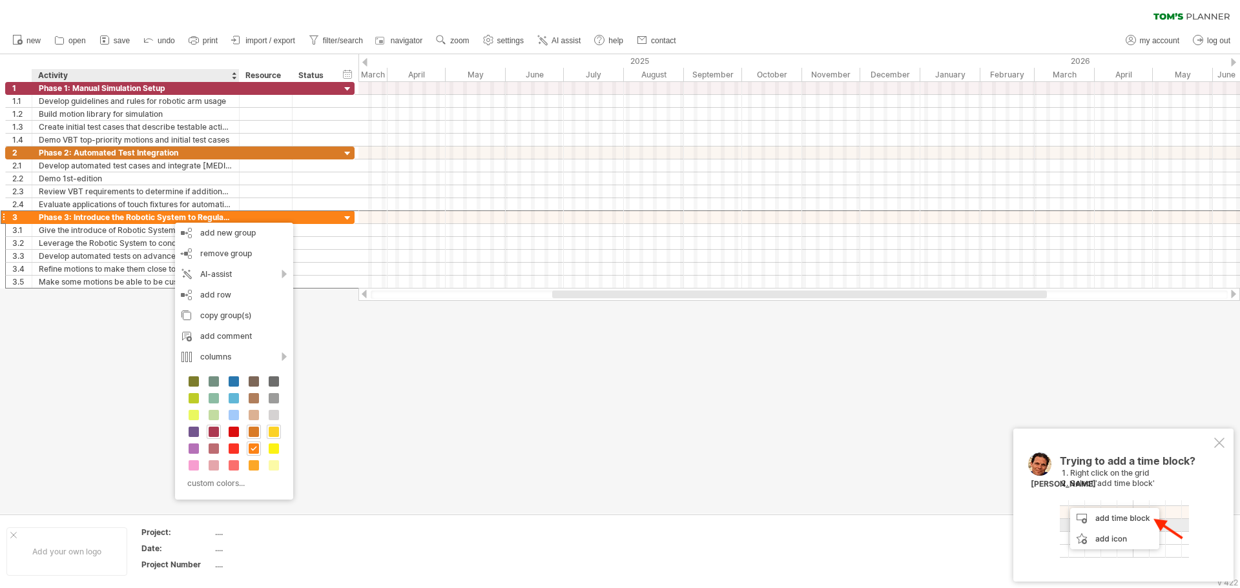
click at [276, 433] on span at bounding box center [274, 432] width 10 height 10
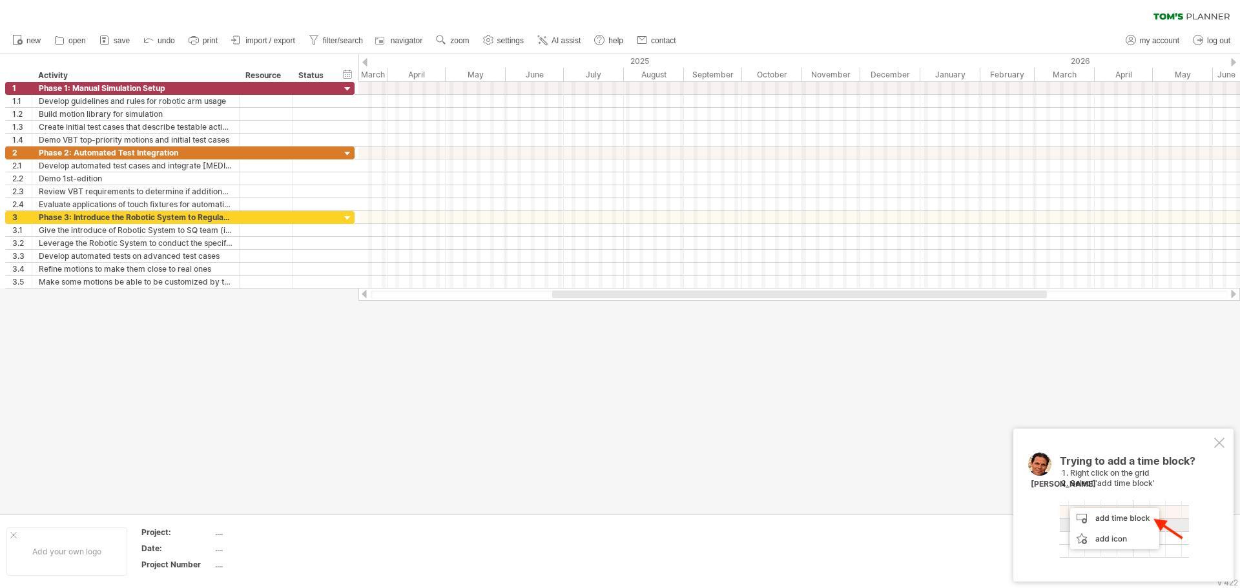
click at [493, 417] on div at bounding box center [620, 284] width 1240 height 460
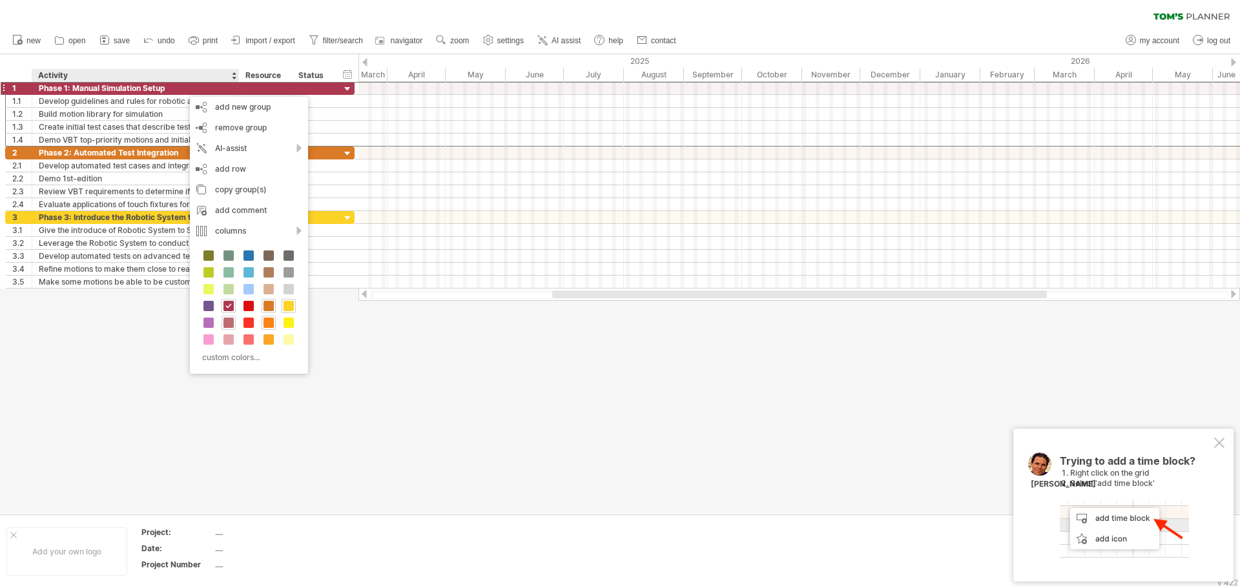
click at [231, 321] on span at bounding box center [228, 323] width 10 height 10
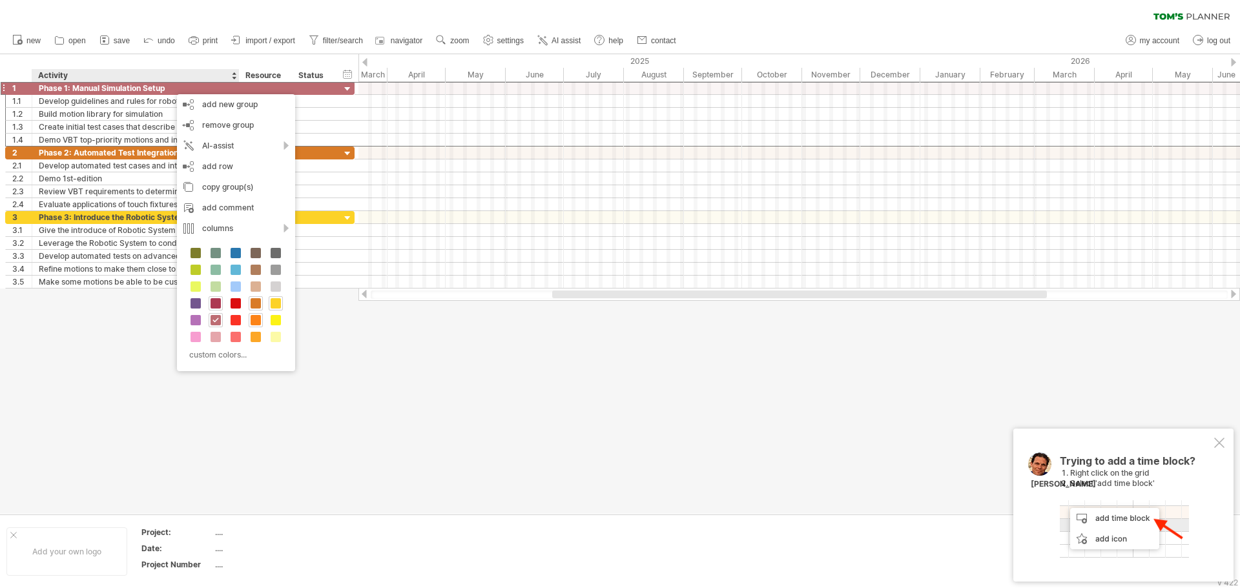
click at [215, 301] on span at bounding box center [216, 303] width 10 height 10
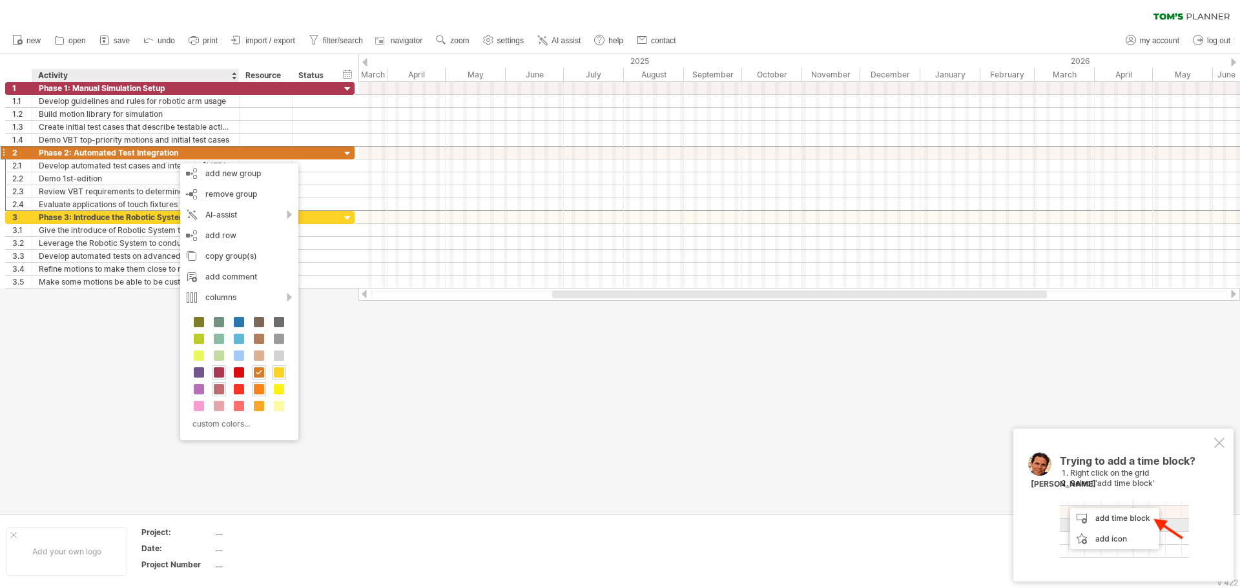
click at [220, 388] on span at bounding box center [219, 389] width 10 height 10
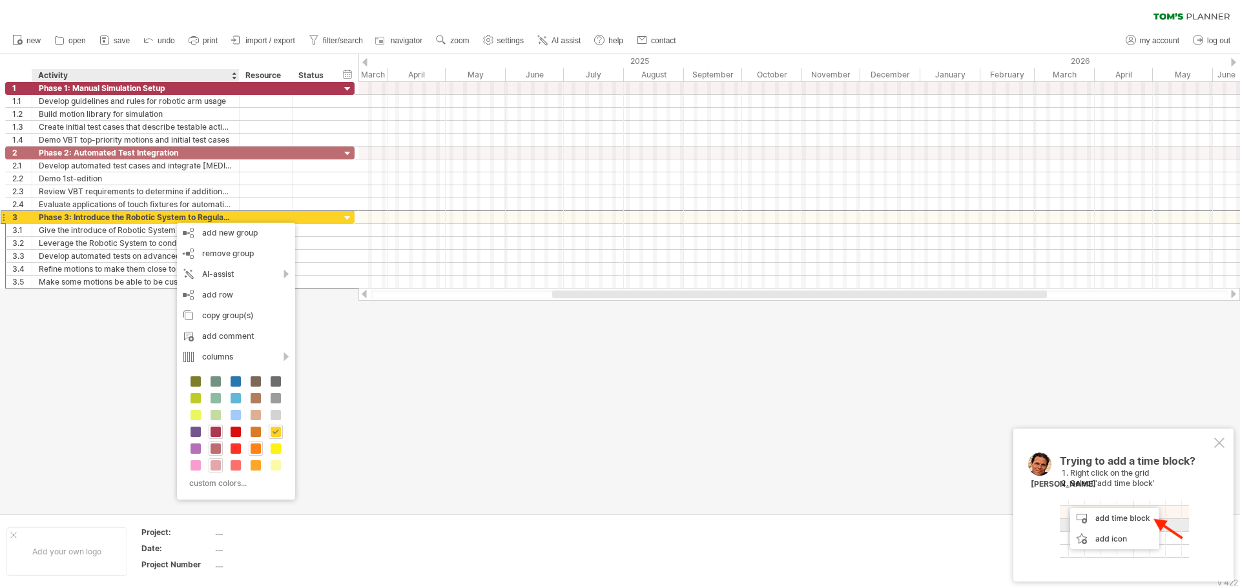
click at [218, 468] on span at bounding box center [216, 466] width 10 height 10
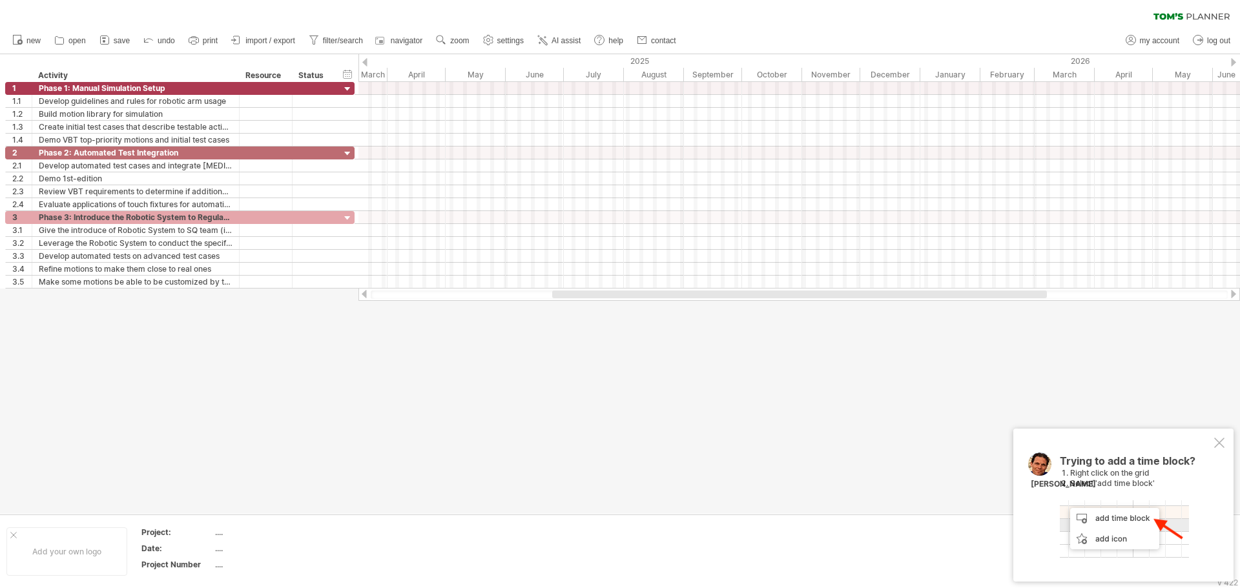
click at [445, 424] on div at bounding box center [620, 284] width 1240 height 460
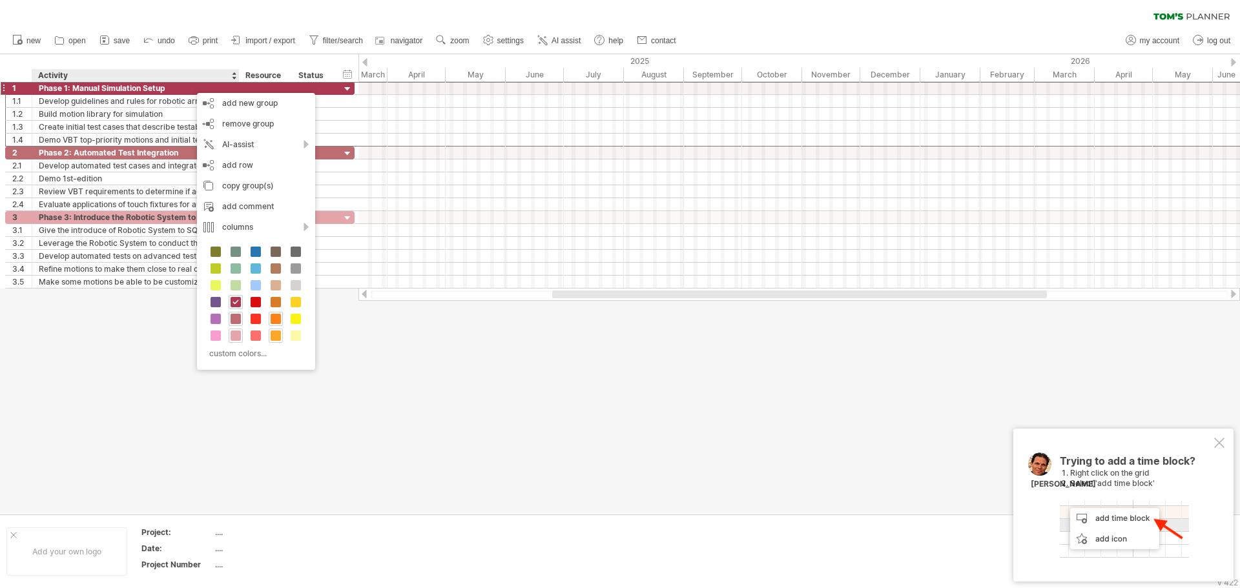
click at [274, 338] on span at bounding box center [276, 336] width 10 height 10
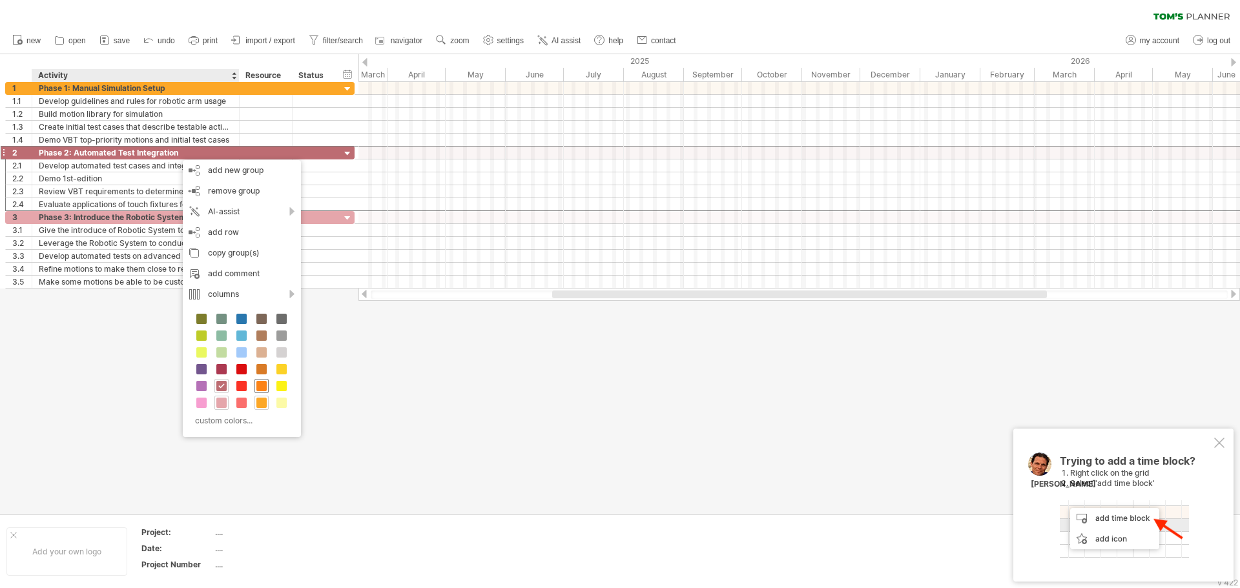
click at [259, 386] on span at bounding box center [261, 386] width 10 height 10
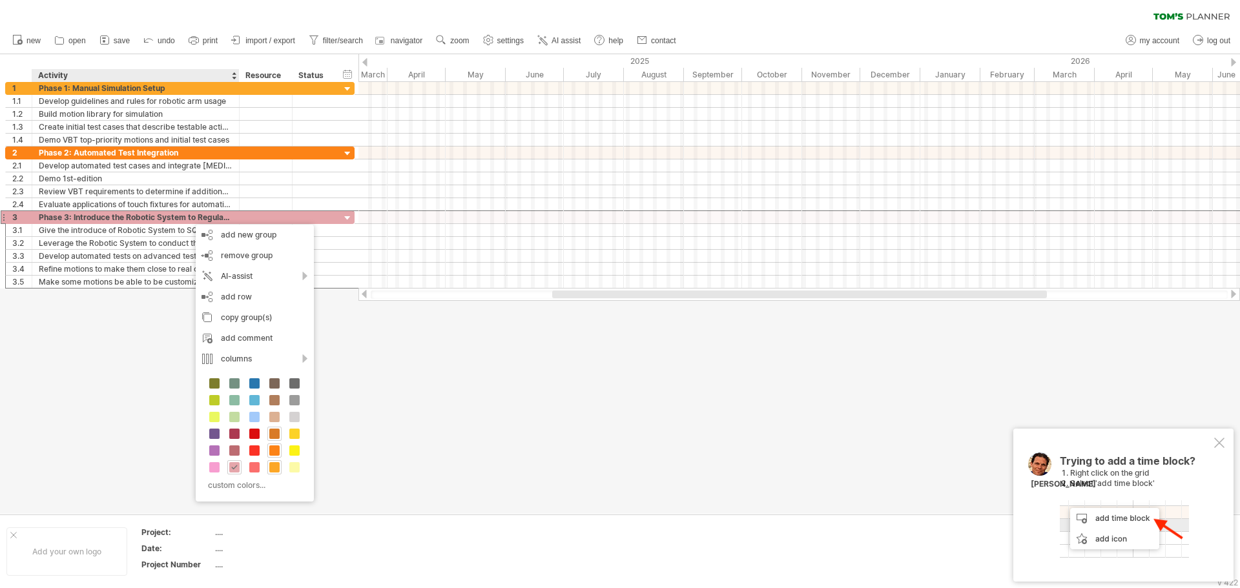
click at [272, 432] on span at bounding box center [274, 434] width 10 height 10
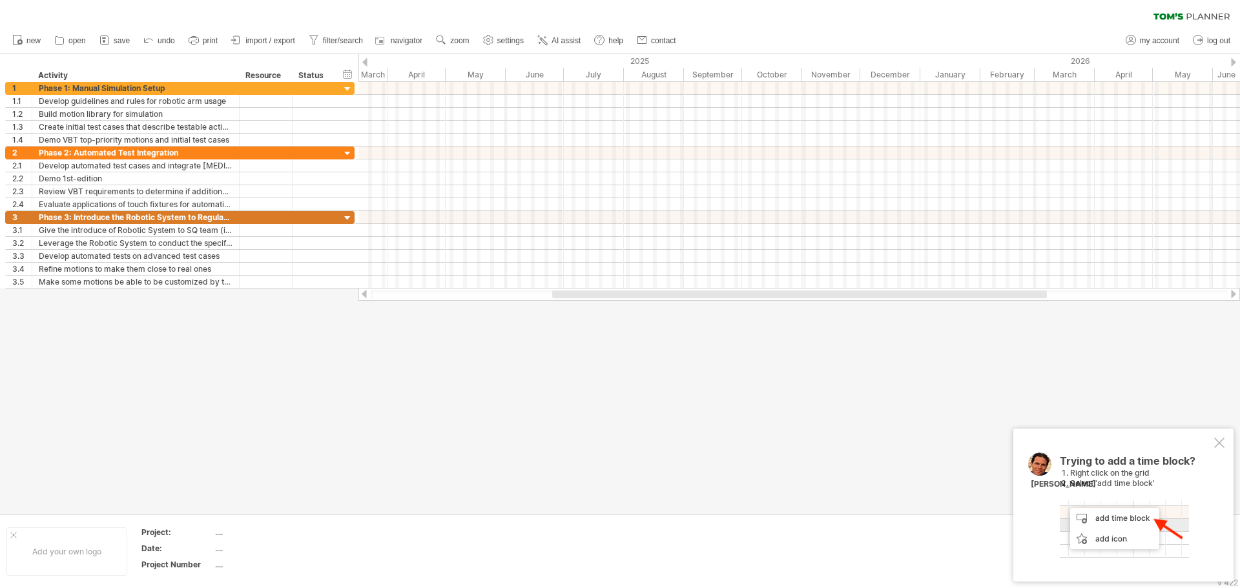
click at [519, 438] on div at bounding box center [620, 284] width 1240 height 460
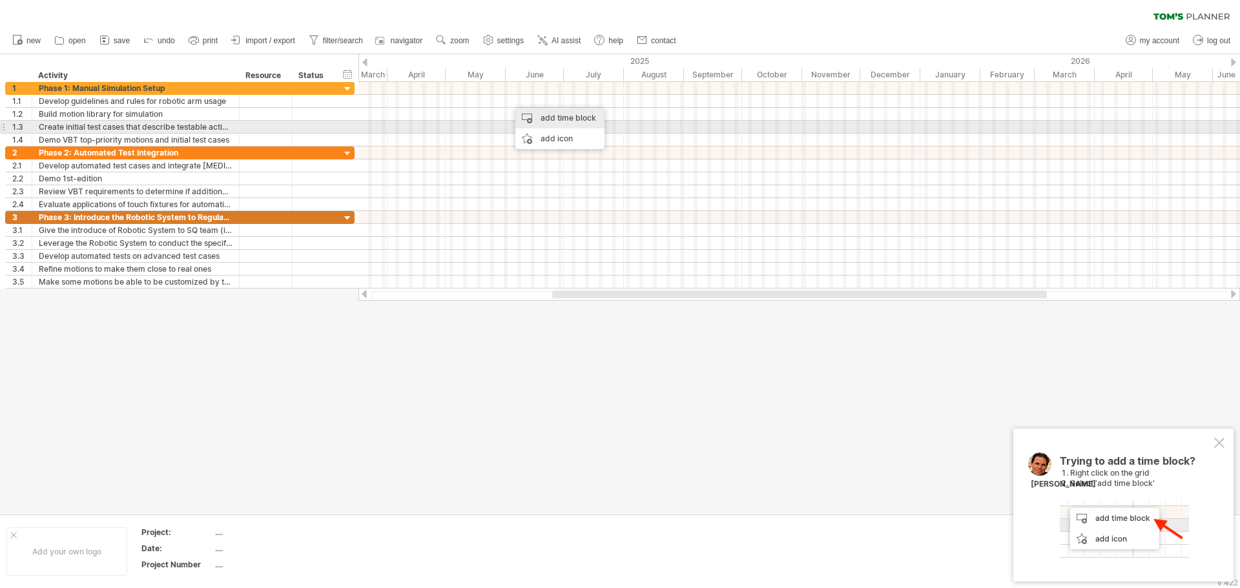
click at [570, 120] on div "add time block" at bounding box center [559, 118] width 89 height 21
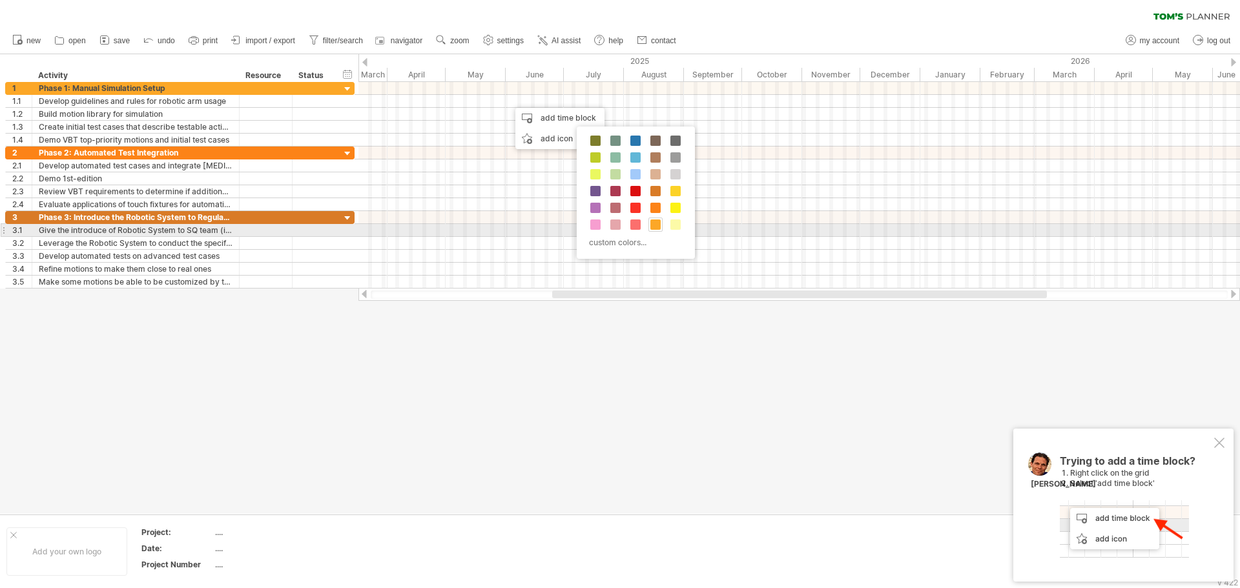
click at [655, 223] on span at bounding box center [655, 225] width 10 height 10
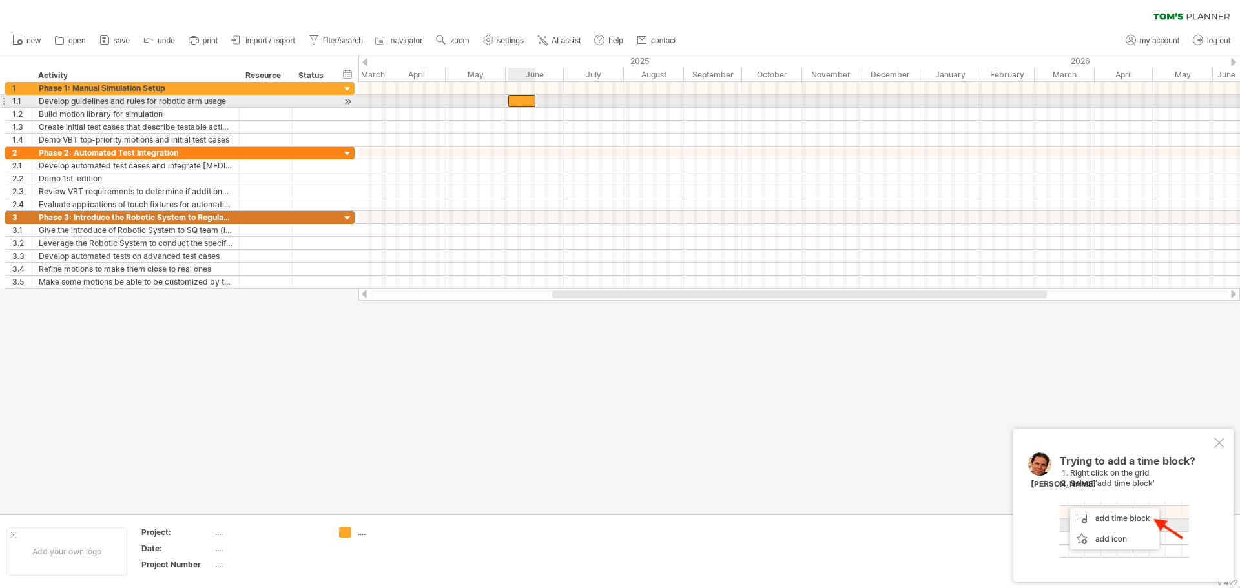
click at [524, 101] on div at bounding box center [521, 101] width 27 height 12
click at [511, 103] on div at bounding box center [521, 101] width 27 height 12
click at [535, 105] on span at bounding box center [535, 101] width 5 height 12
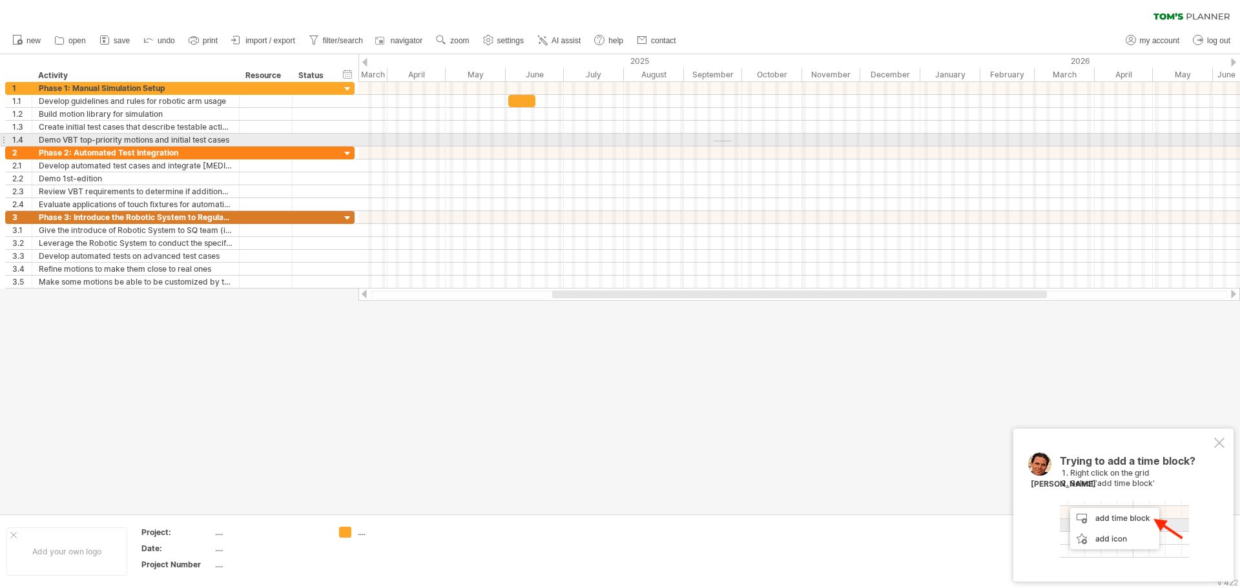
drag, startPoint x: 714, startPoint y: 141, endPoint x: 731, endPoint y: 141, distance: 17.5
click at [731, 141] on div at bounding box center [799, 140] width 882 height 13
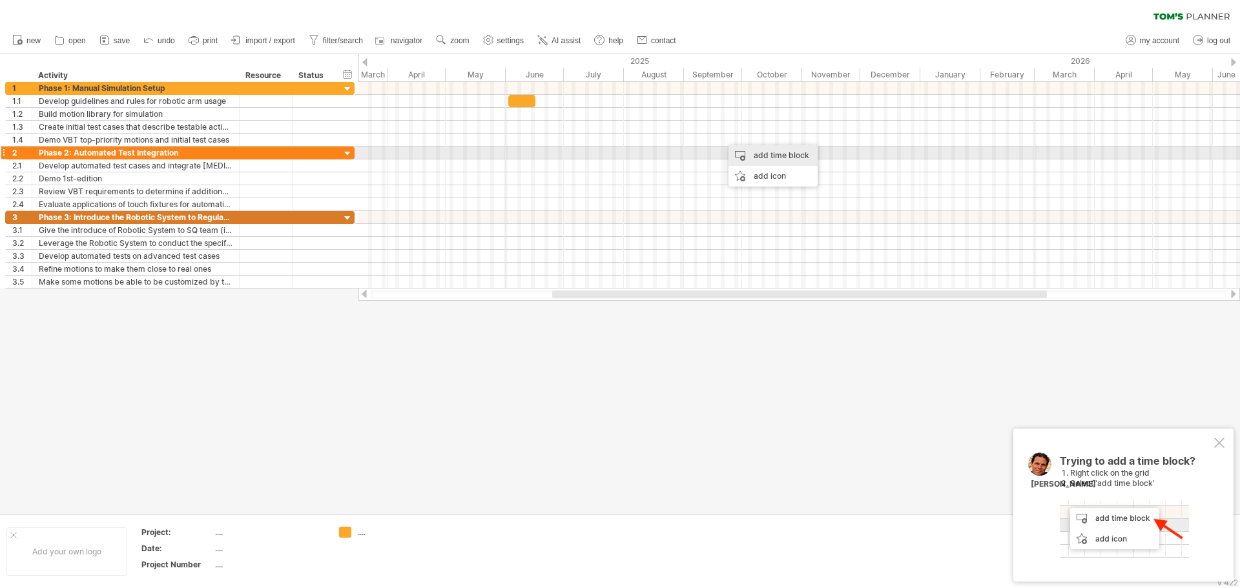
click at [767, 156] on div "add time block" at bounding box center [773, 155] width 89 height 21
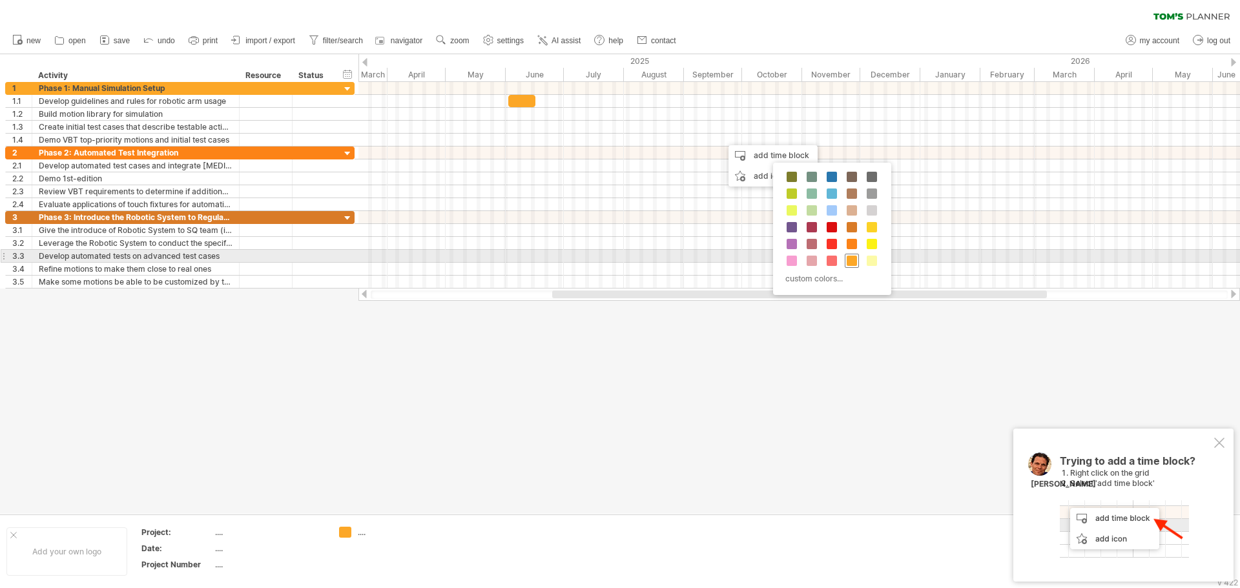
click at [851, 260] on span at bounding box center [852, 261] width 10 height 10
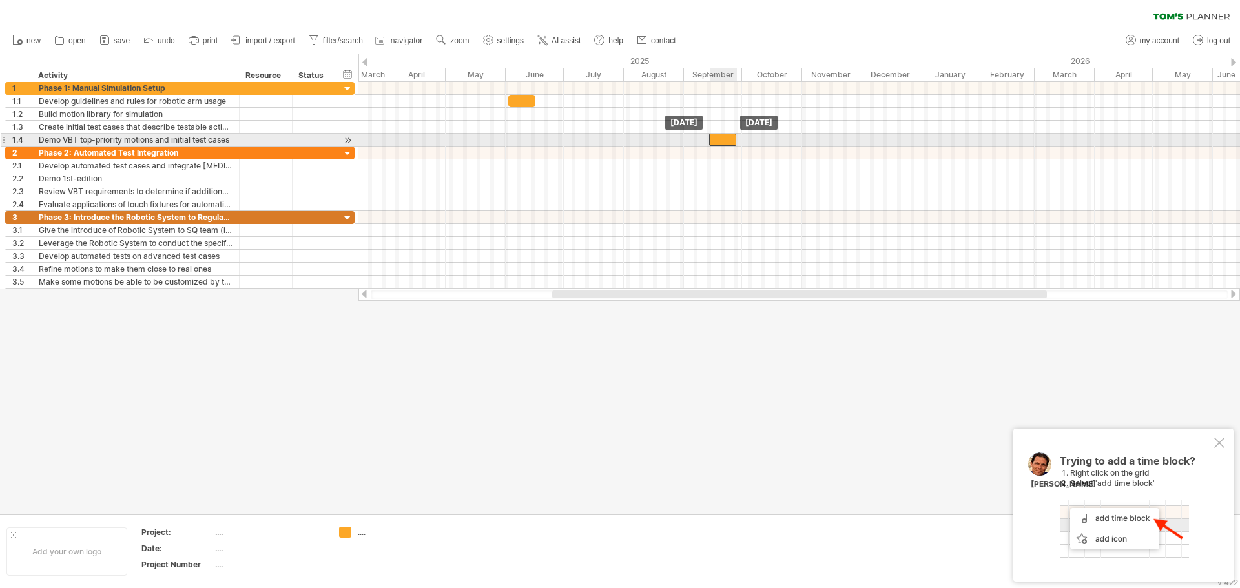
drag, startPoint x: 732, startPoint y: 140, endPoint x: 720, endPoint y: 140, distance: 12.3
click at [720, 140] on div at bounding box center [722, 140] width 27 height 12
click at [718, 136] on div at bounding box center [716, 140] width 27 height 12
click at [718, 140] on div at bounding box center [716, 140] width 27 height 12
drag, startPoint x: 705, startPoint y: 141, endPoint x: 719, endPoint y: 141, distance: 13.6
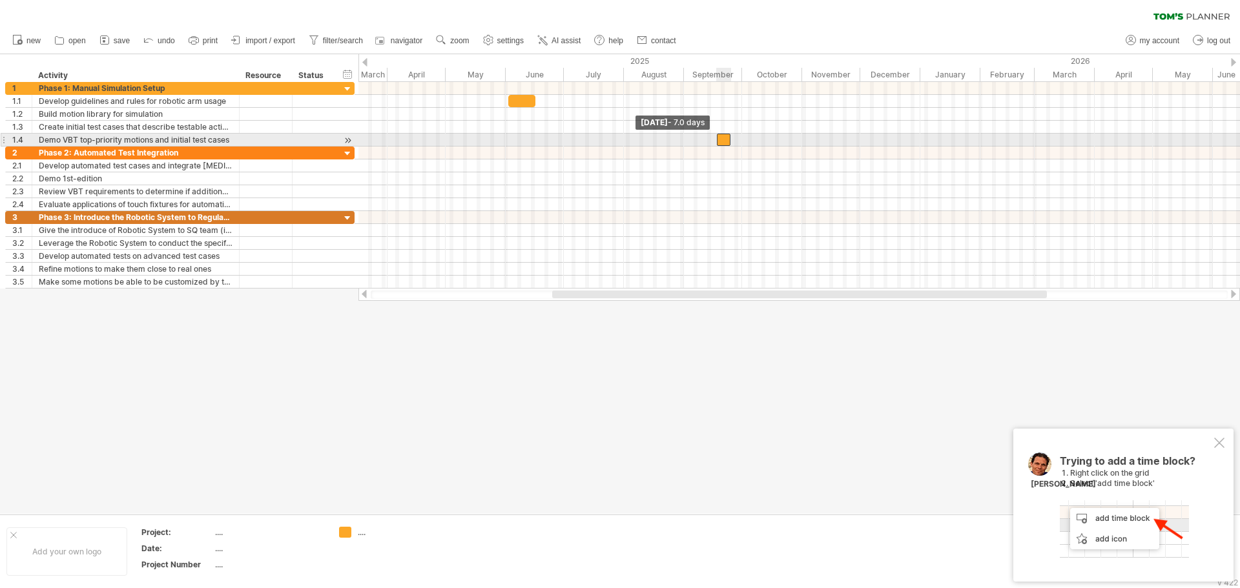
click at [719, 141] on span at bounding box center [716, 140] width 5 height 12
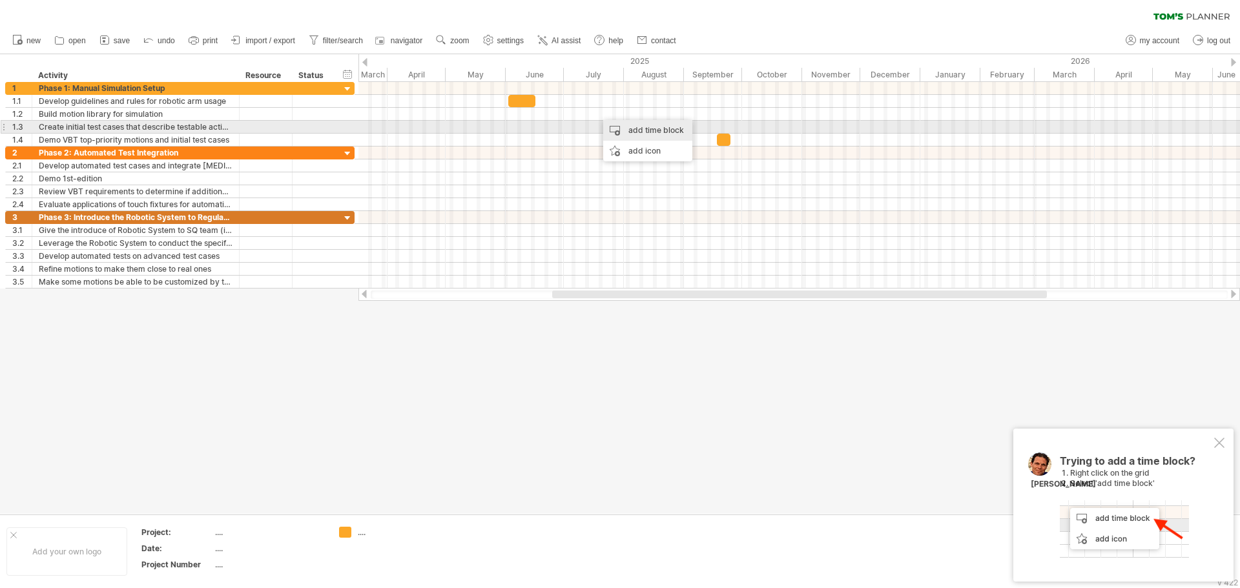
drag, startPoint x: 656, startPoint y: 148, endPoint x: 667, endPoint y: 123, distance: 27.2
click at [667, 123] on div "add time block add icon paste time block/icon" at bounding box center [647, 140] width 89 height 41
click at [667, 123] on div "add time block" at bounding box center [647, 130] width 89 height 21
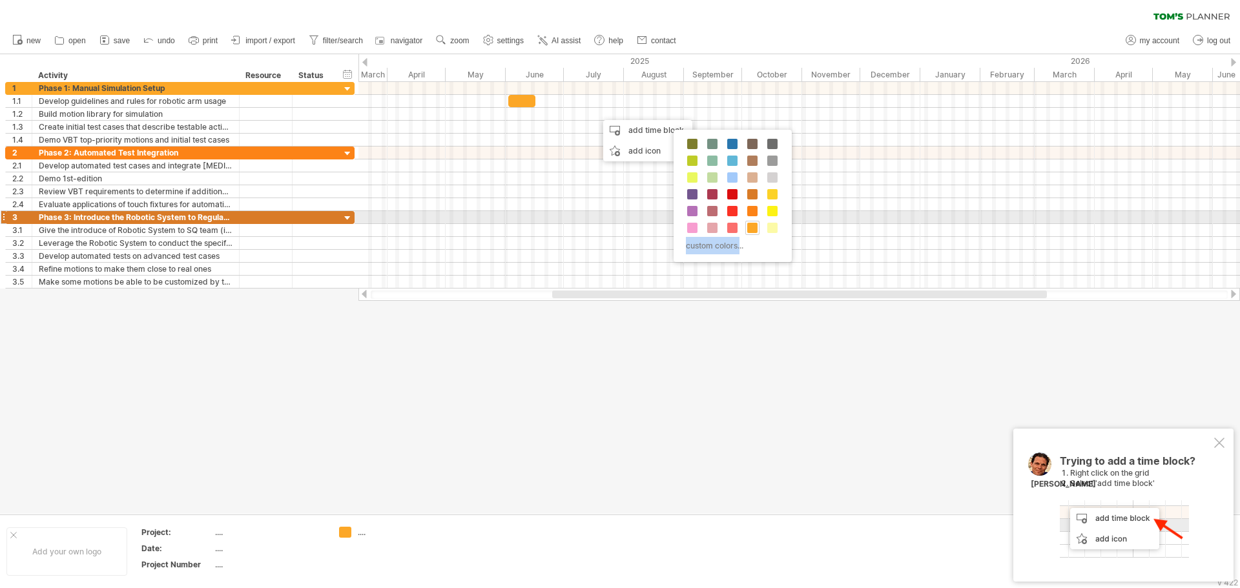
drag, startPoint x: 740, startPoint y: 218, endPoint x: 751, endPoint y: 229, distance: 15.5
click at [751, 229] on div "custom colors..." at bounding box center [733, 196] width 118 height 132
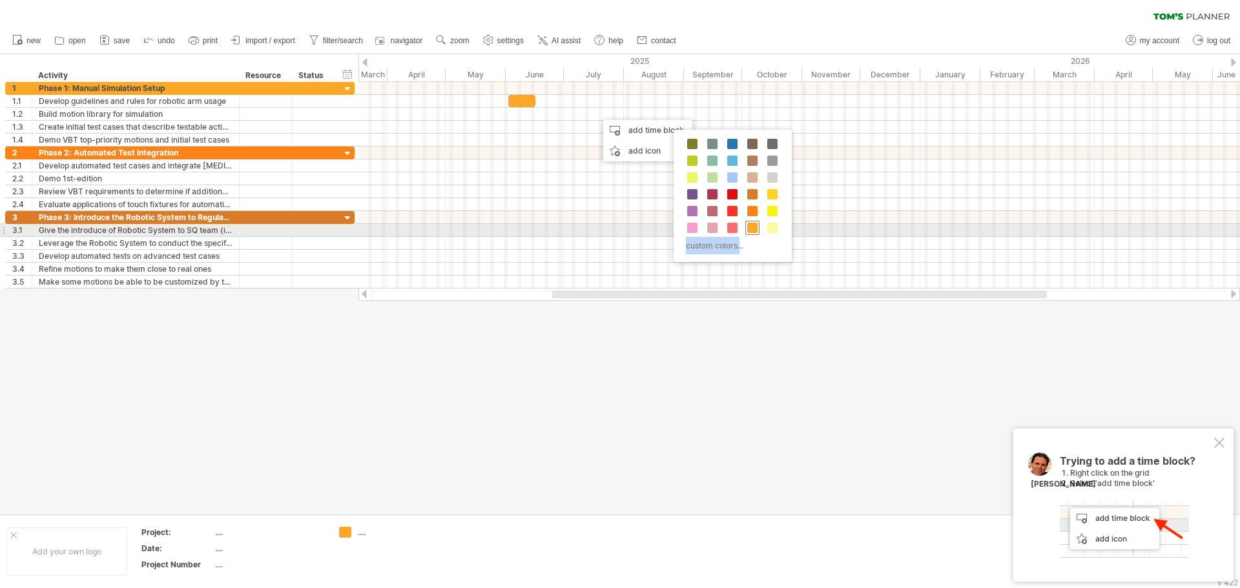
click at [751, 227] on span at bounding box center [752, 228] width 10 height 10
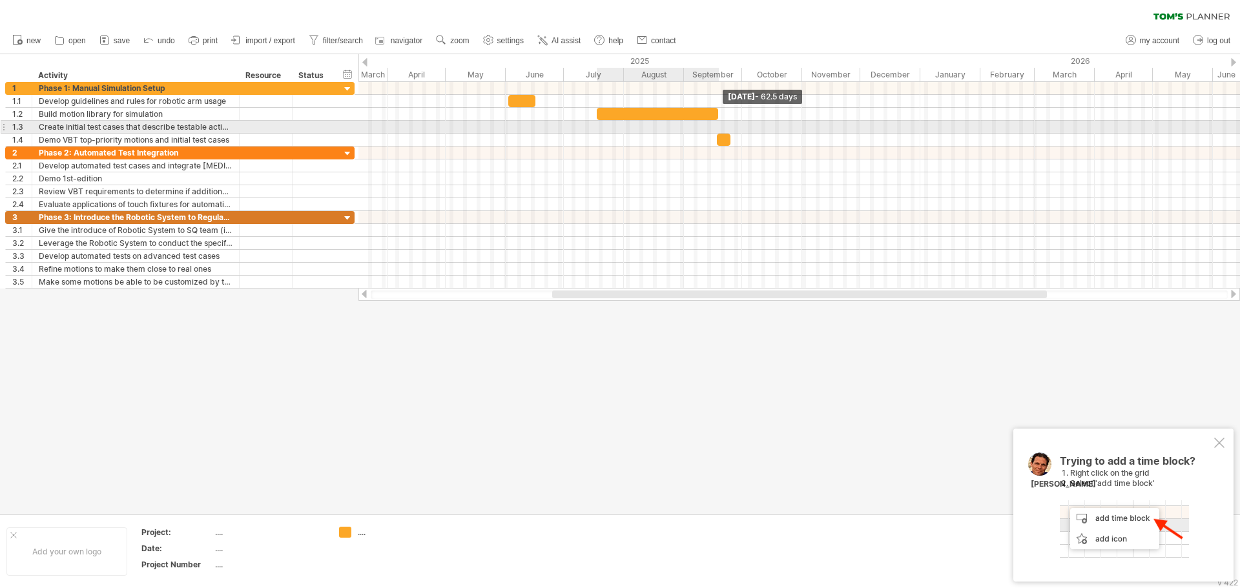
drag, startPoint x: 623, startPoint y: 113, endPoint x: 717, endPoint y: 130, distance: 95.9
click at [717, 130] on div "[DATE] - 62.5 days [DATE] - 7.0 days" at bounding box center [799, 185] width 882 height 207
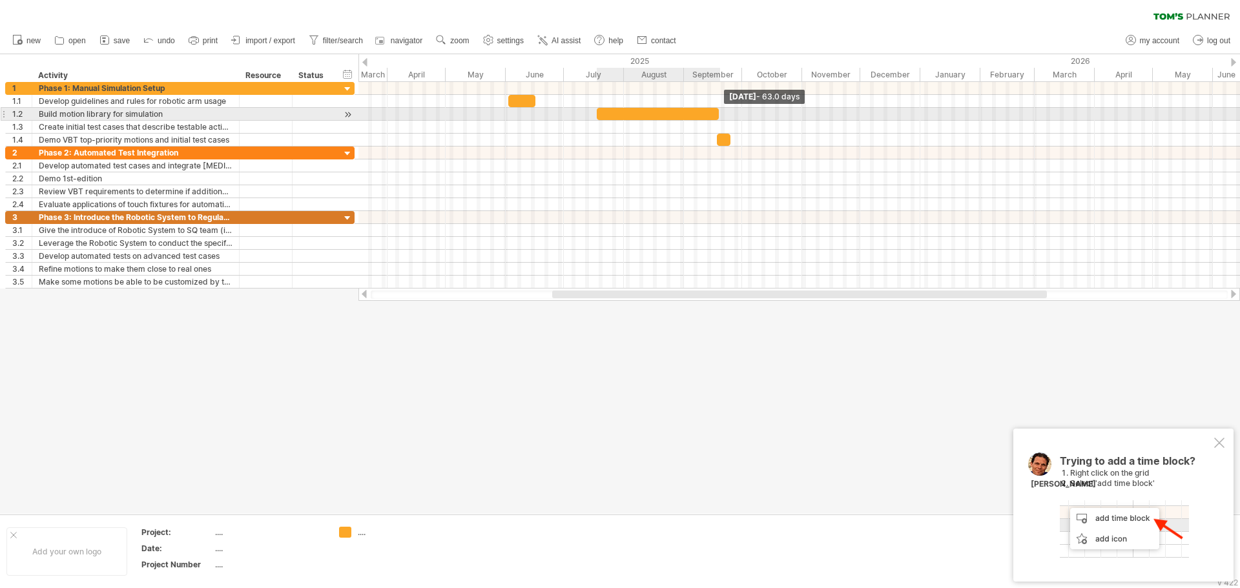
click at [717, 114] on span at bounding box center [718, 114] width 5 height 12
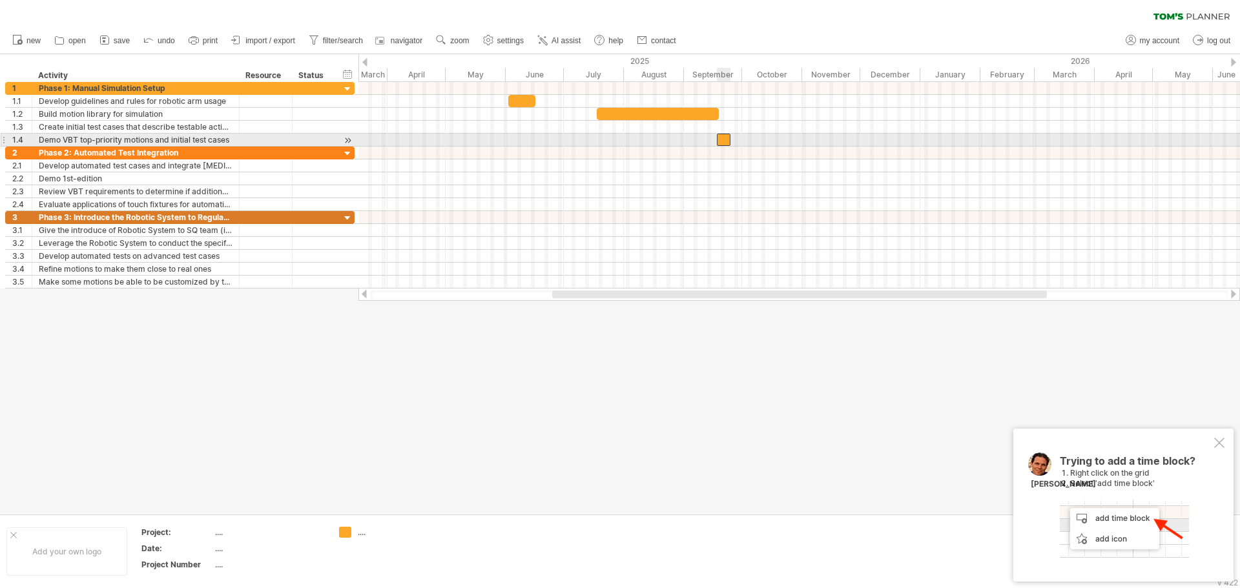
click at [721, 141] on div at bounding box center [724, 140] width 14 height 12
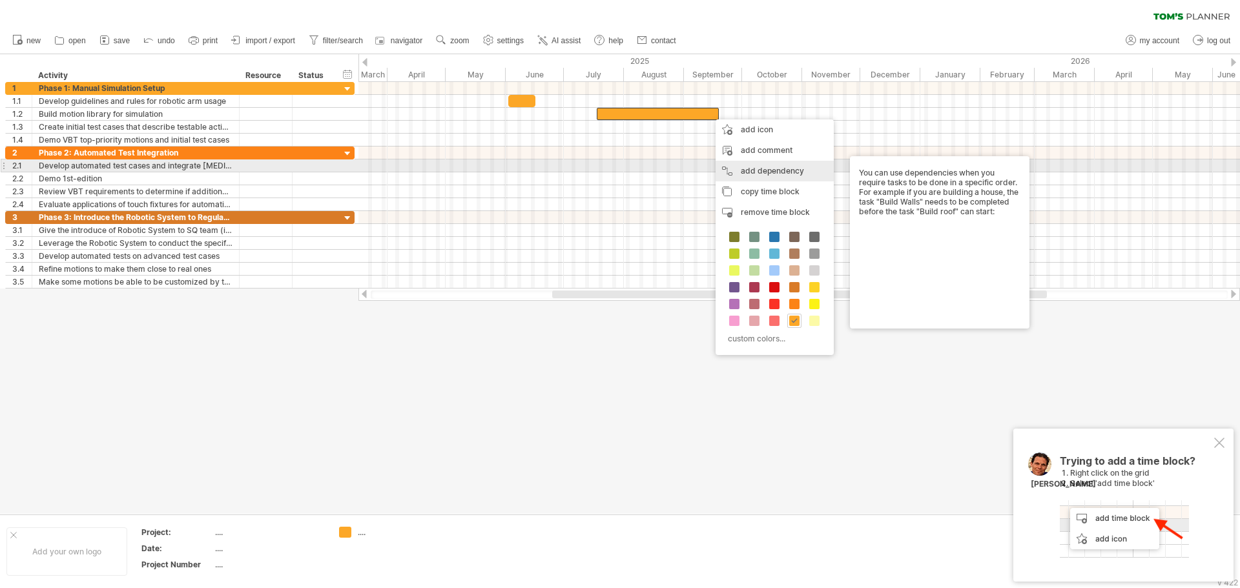
click at [754, 164] on div "add dependency You can use dependencies when you require tasks to be done in a …" at bounding box center [775, 171] width 118 height 21
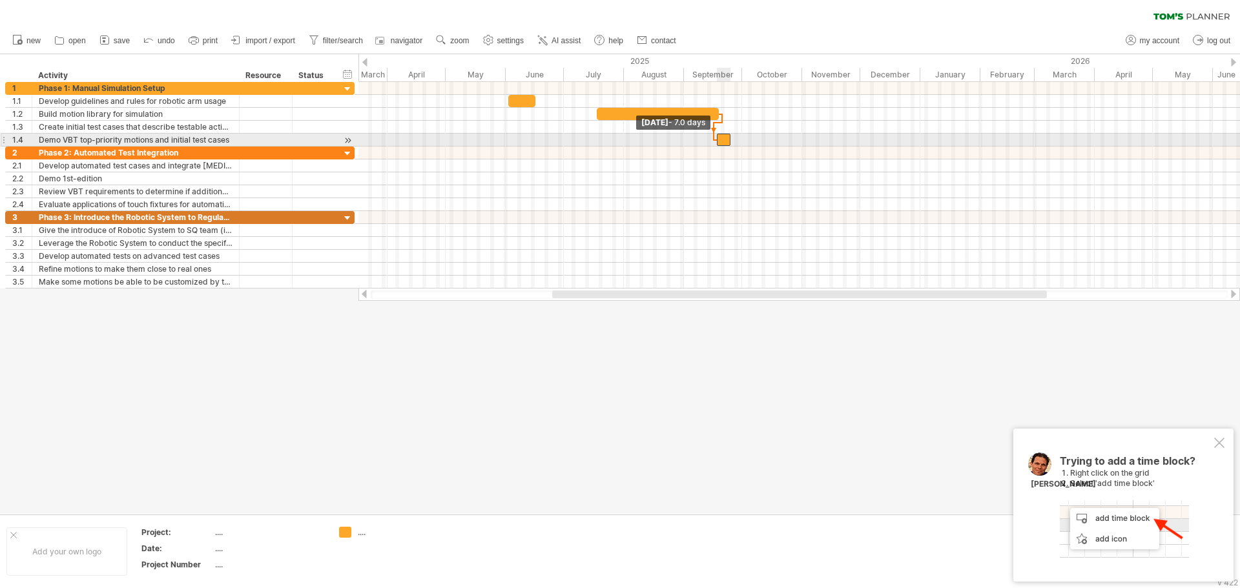
click at [719, 143] on span at bounding box center [716, 140] width 5 height 12
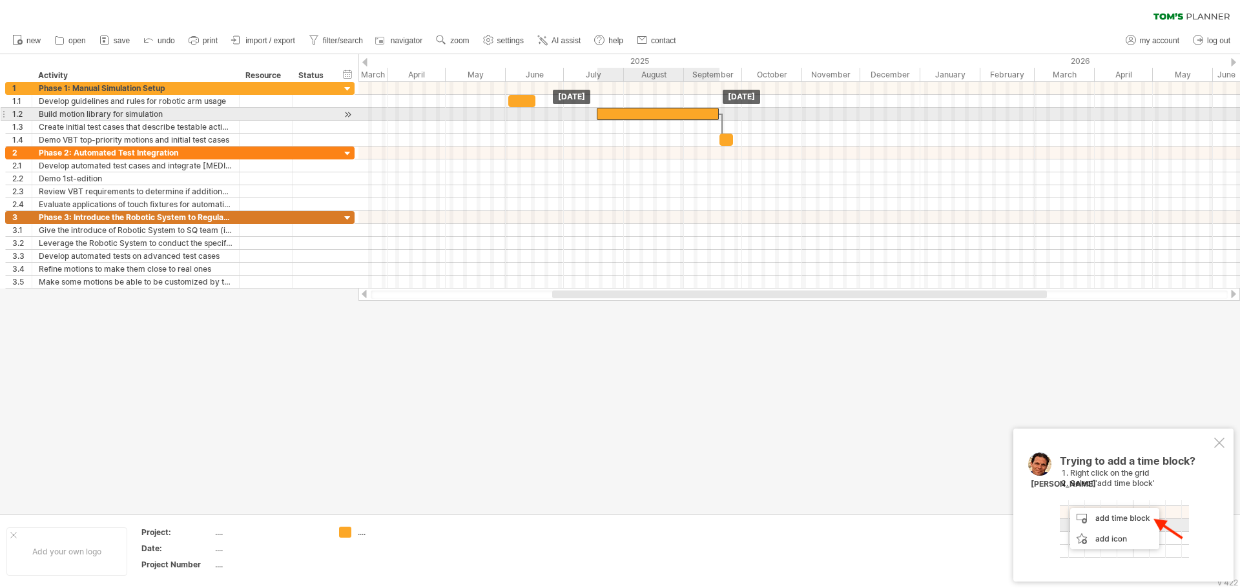
click at [709, 119] on div at bounding box center [658, 114] width 122 height 12
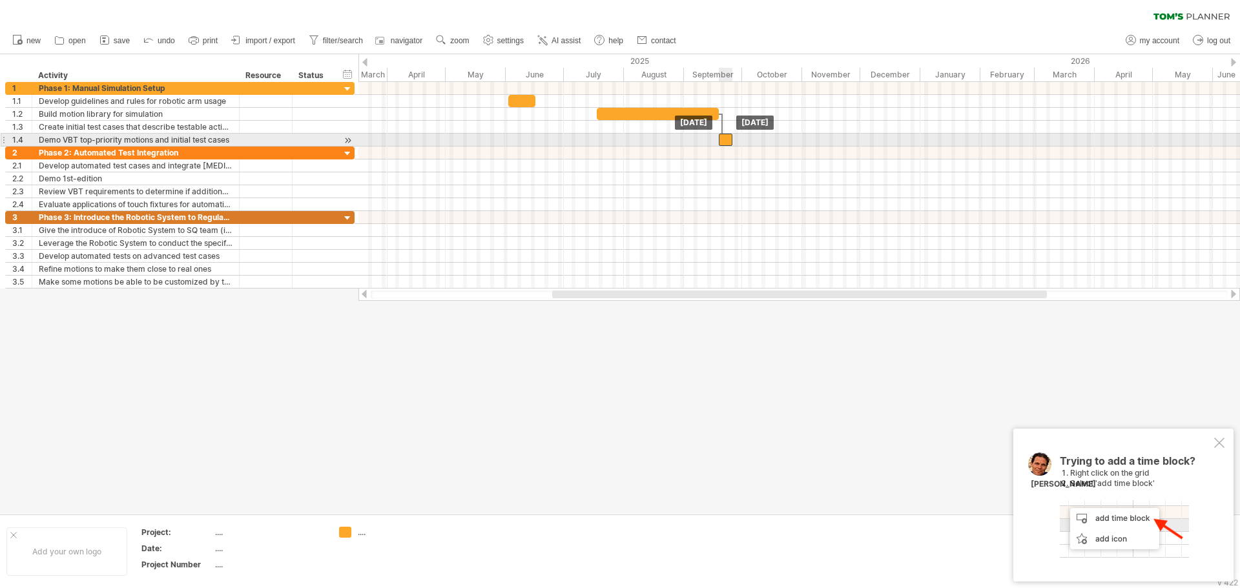
click at [725, 138] on div at bounding box center [726, 140] width 14 height 12
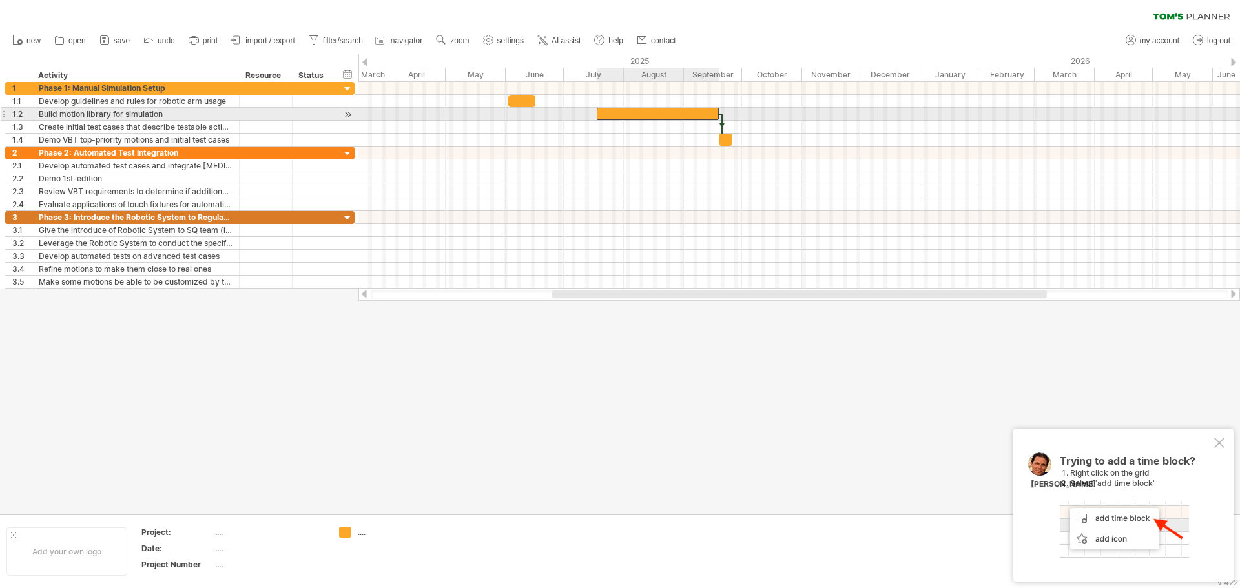
click at [655, 113] on div at bounding box center [658, 114] width 122 height 12
drag, startPoint x: 597, startPoint y: 114, endPoint x: 535, endPoint y: 118, distance: 62.1
click at [535, 118] on span at bounding box center [534, 114] width 5 height 12
click at [714, 114] on div at bounding box center [627, 114] width 184 height 12
click at [716, 114] on span at bounding box center [718, 114] width 5 height 12
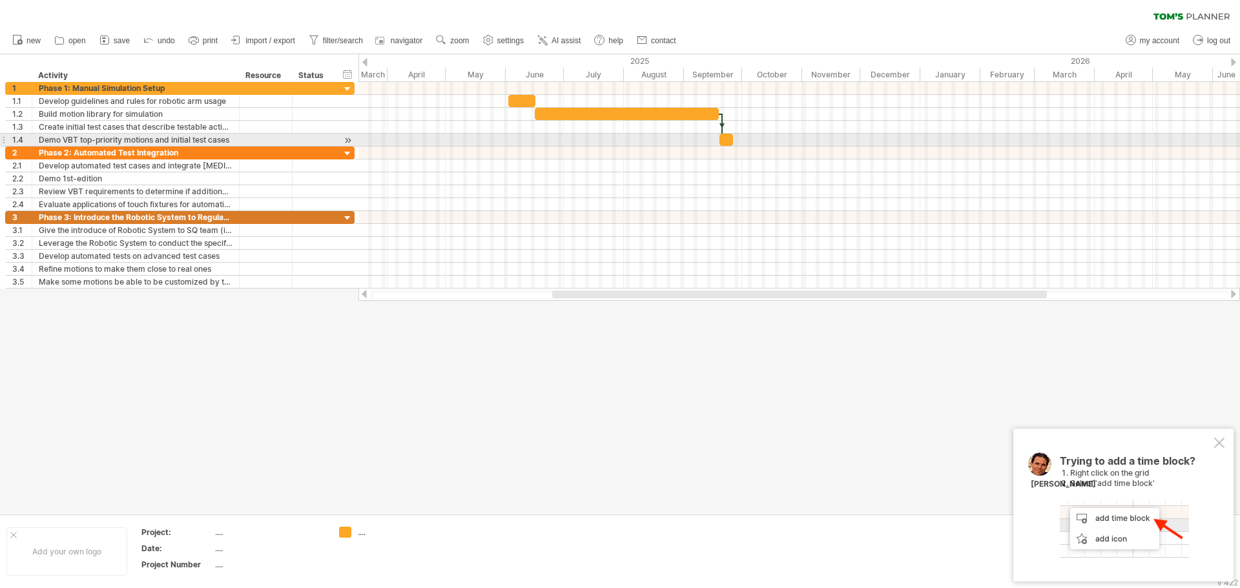
click at [729, 140] on div at bounding box center [727, 140] width 14 height 12
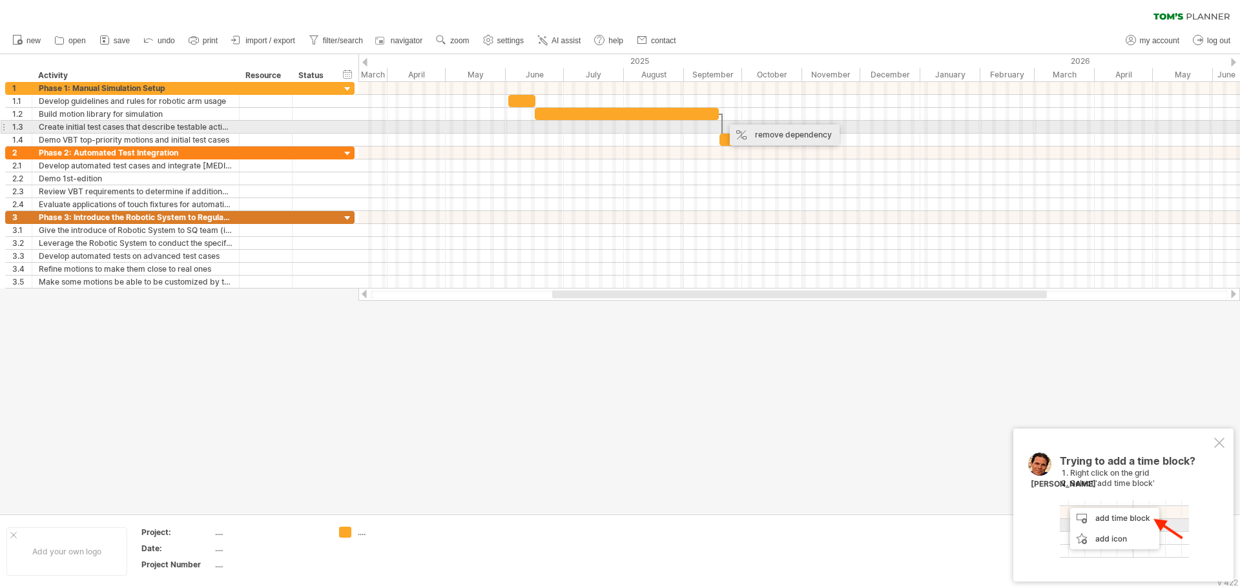
click at [763, 129] on div "remove dependency" at bounding box center [785, 135] width 110 height 21
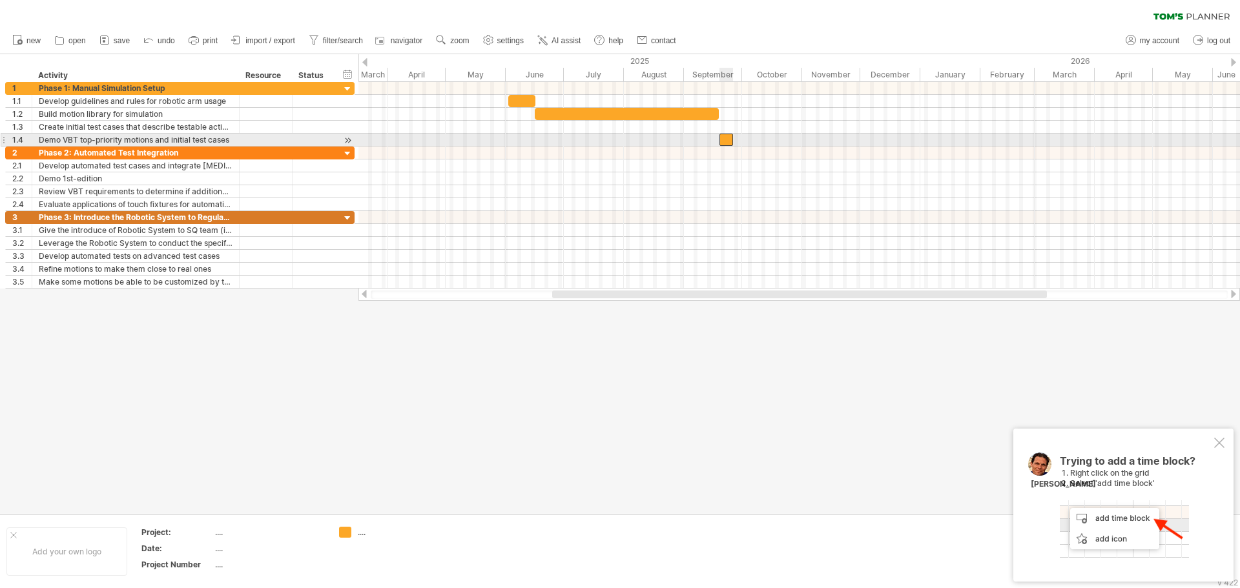
click at [724, 141] on div at bounding box center [727, 140] width 14 height 12
click at [725, 140] on div at bounding box center [725, 140] width 14 height 12
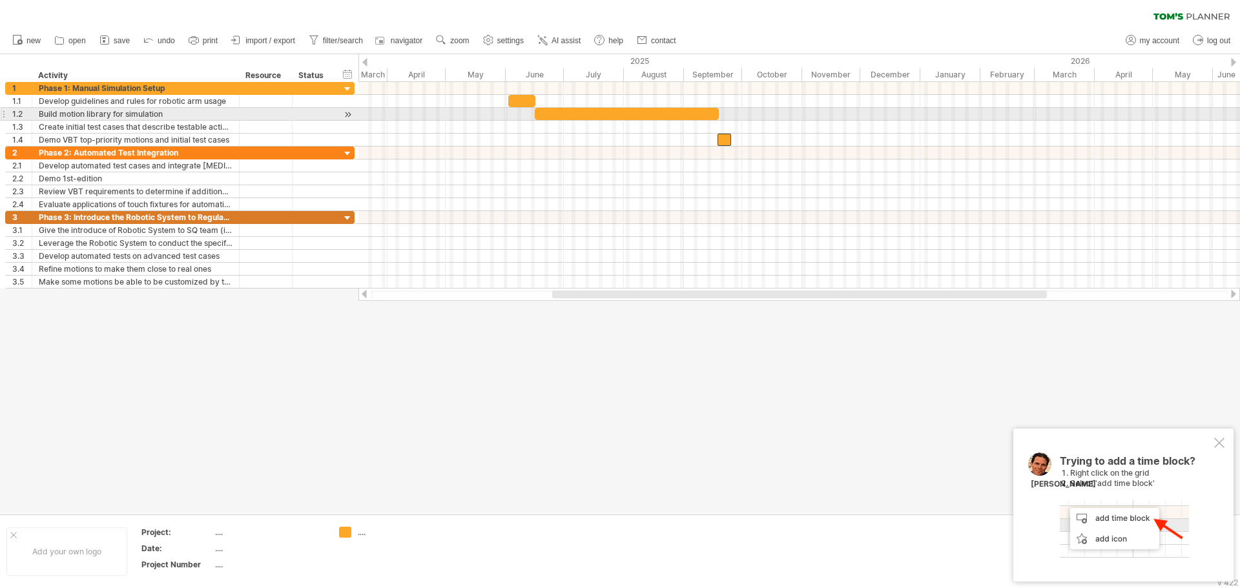
click at [641, 116] on div at bounding box center [627, 114] width 184 height 12
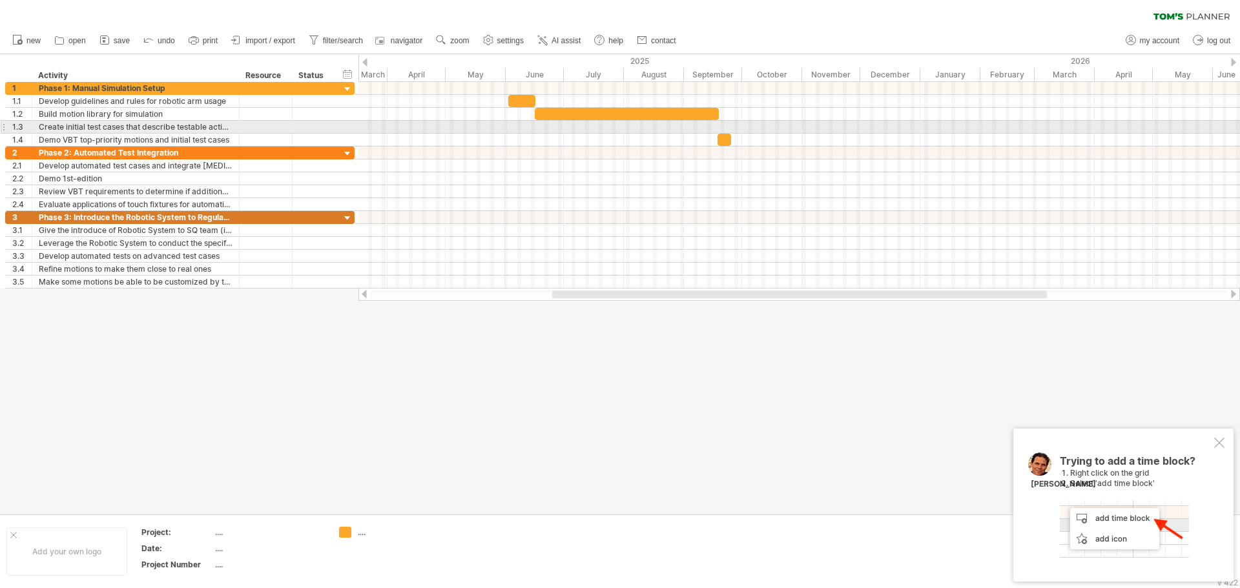
click at [643, 127] on div at bounding box center [799, 127] width 882 height 13
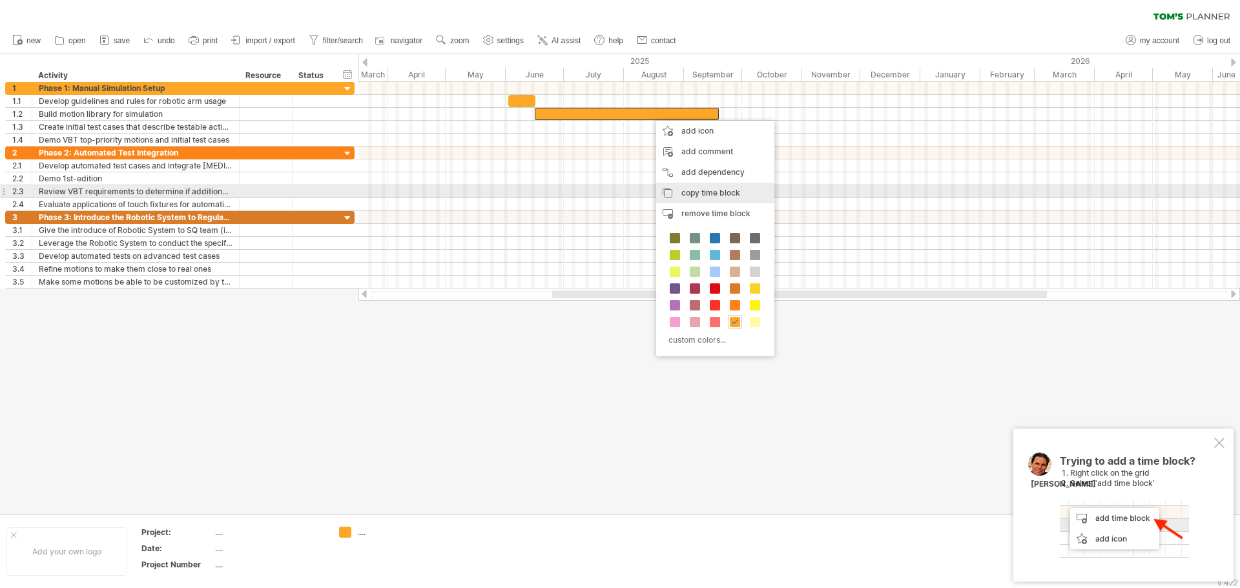
click at [720, 196] on span "copy time block" at bounding box center [710, 193] width 59 height 10
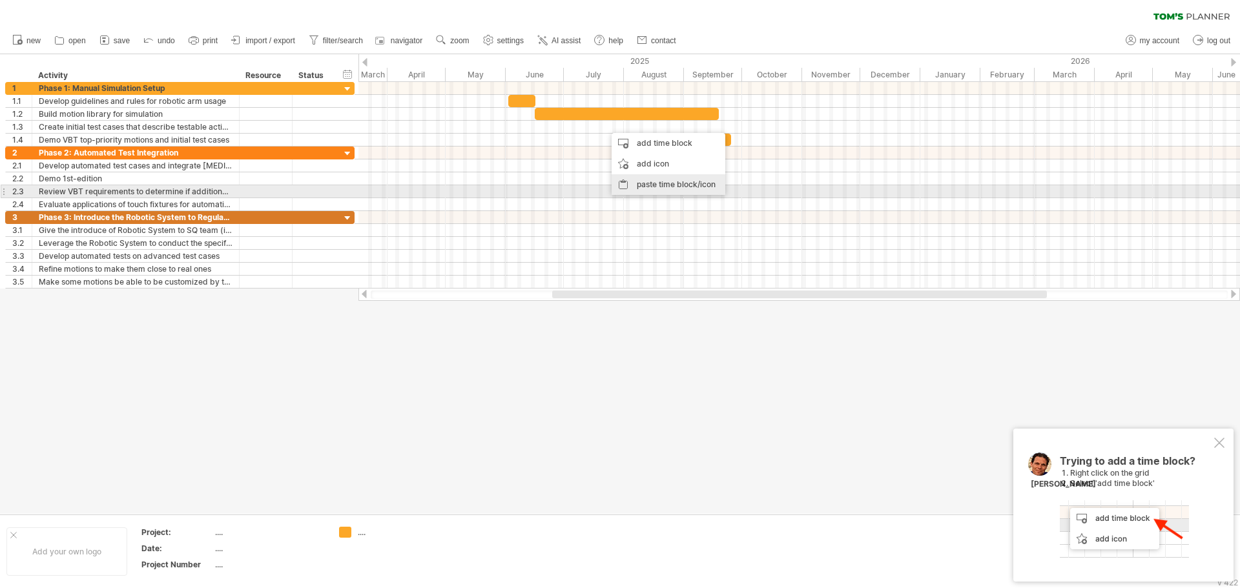
click at [670, 185] on div "paste time block/icon" at bounding box center [669, 184] width 114 height 21
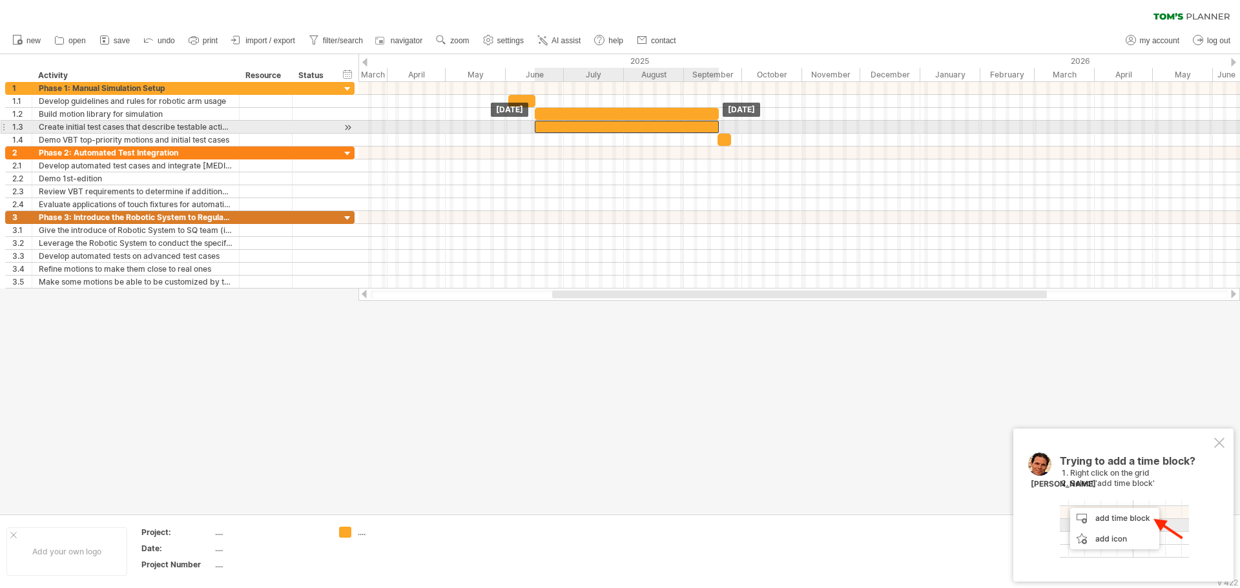
drag, startPoint x: 656, startPoint y: 125, endPoint x: 586, endPoint y: 125, distance: 70.4
click at [586, 125] on div at bounding box center [627, 127] width 184 height 12
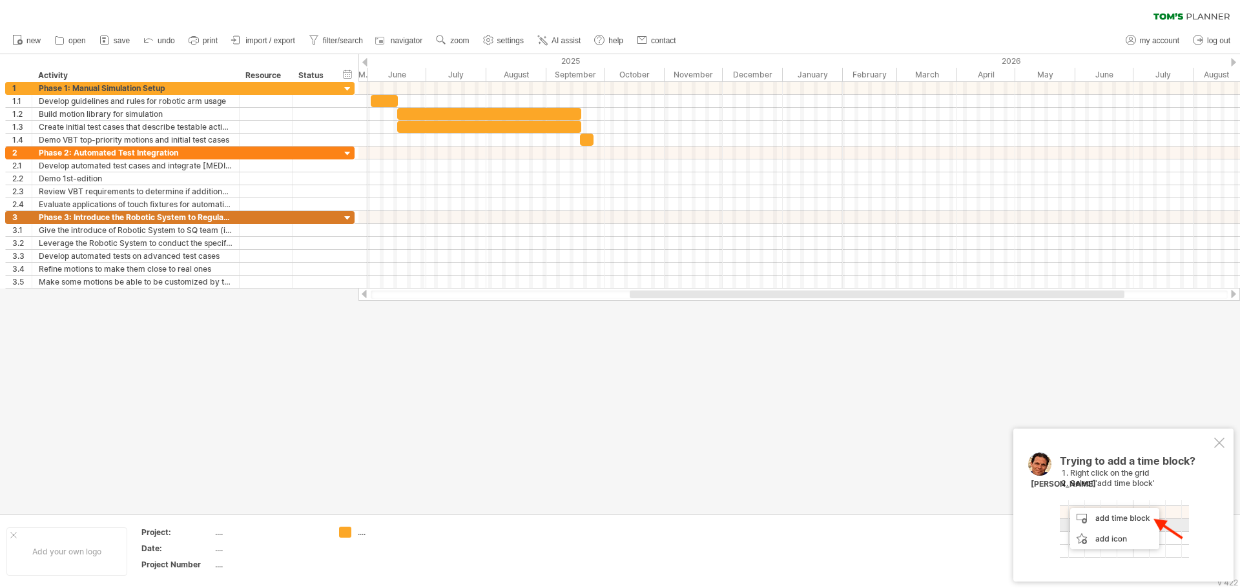
drag, startPoint x: 764, startPoint y: 296, endPoint x: 842, endPoint y: 313, distance: 79.3
click at [842, 313] on div "Trying to reach [DOMAIN_NAME] Connected again... 0% clear filter new 1" at bounding box center [620, 294] width 1240 height 588
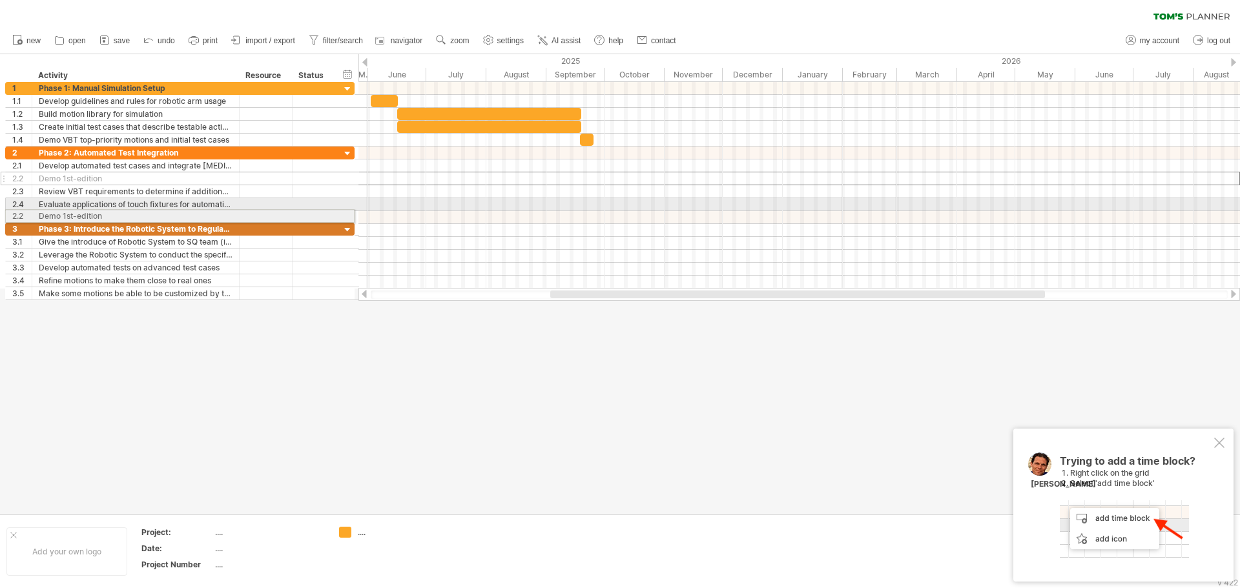
drag, startPoint x: 5, startPoint y: 175, endPoint x: -1, endPoint y: 212, distance: 37.8
click at [0, 212] on html "progress(100%) Trying to reach [DOMAIN_NAME] Connected again... 0% clear filter…" at bounding box center [620, 295] width 1240 height 591
click at [7, 212] on div "**********" at bounding box center [180, 191] width 350 height 218
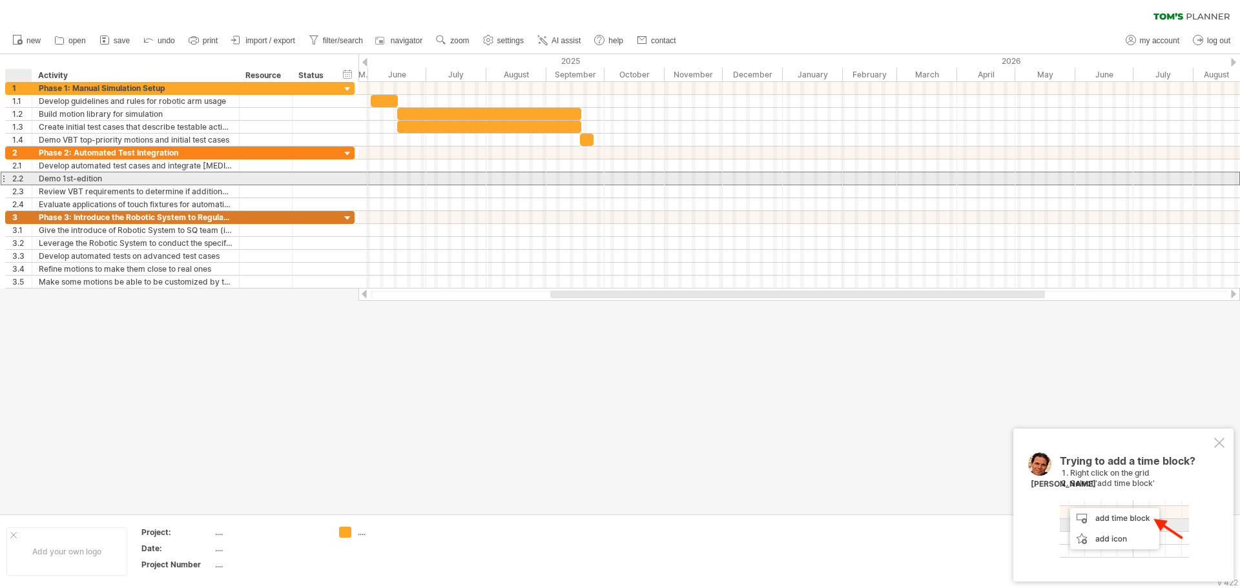
click at [35, 179] on div "**********" at bounding box center [135, 178] width 207 height 12
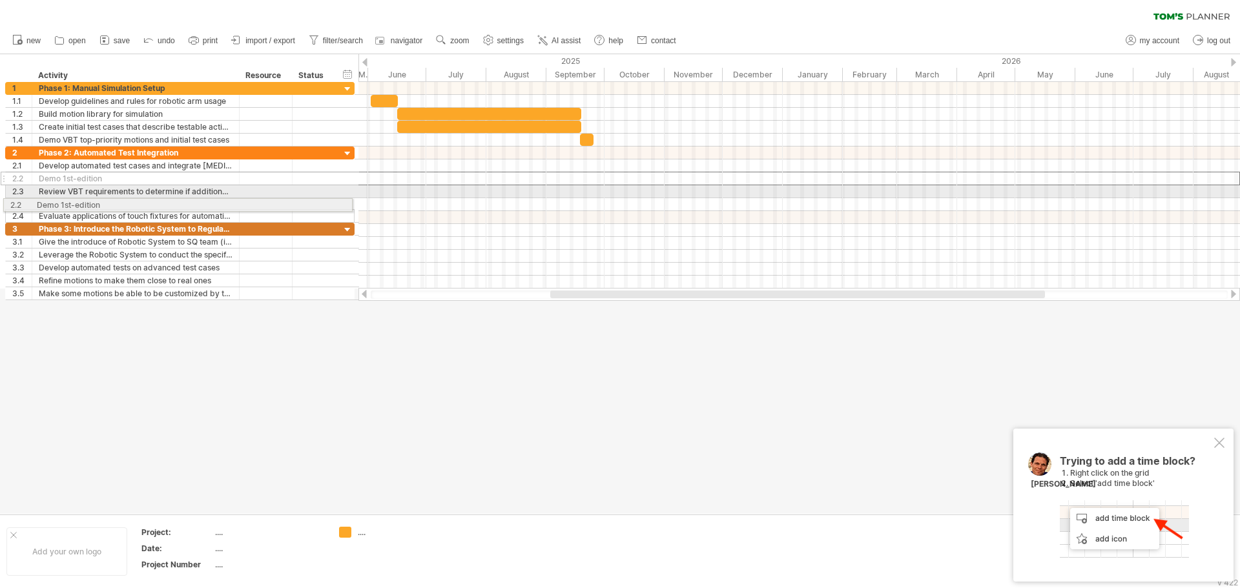
drag, startPoint x: 5, startPoint y: 178, endPoint x: -2, endPoint y: 200, distance: 23.5
click at [0, 200] on html "progress(100%) Trying to reach [DOMAIN_NAME] Connected again... 0% clear filter…" at bounding box center [620, 295] width 1240 height 591
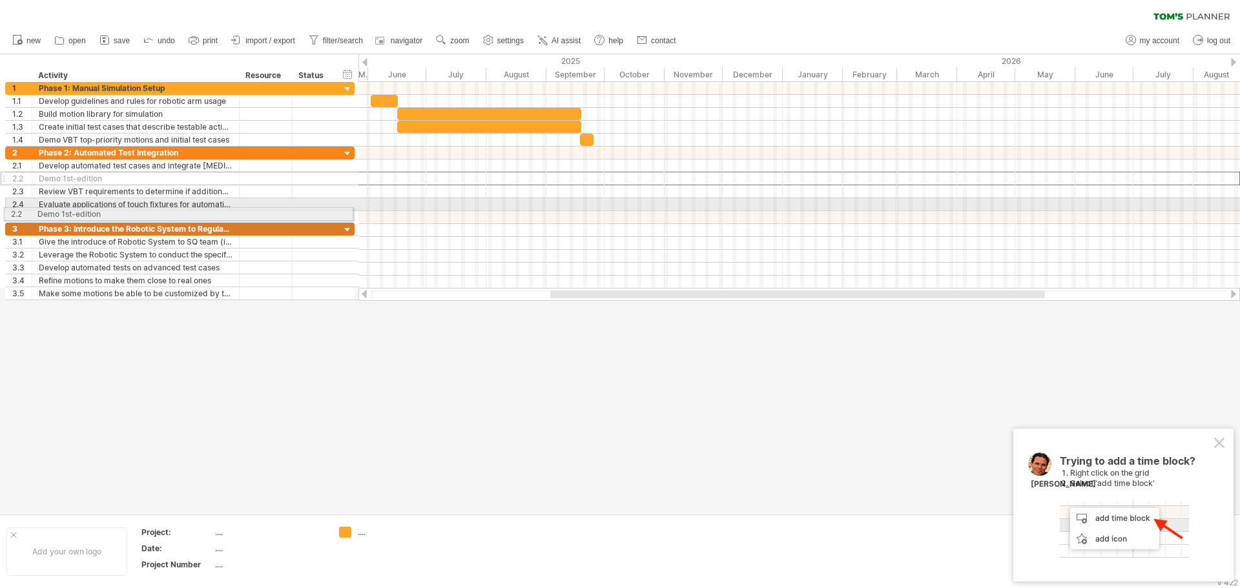
click at [1, 212] on div "**********" at bounding box center [177, 191] width 355 height 218
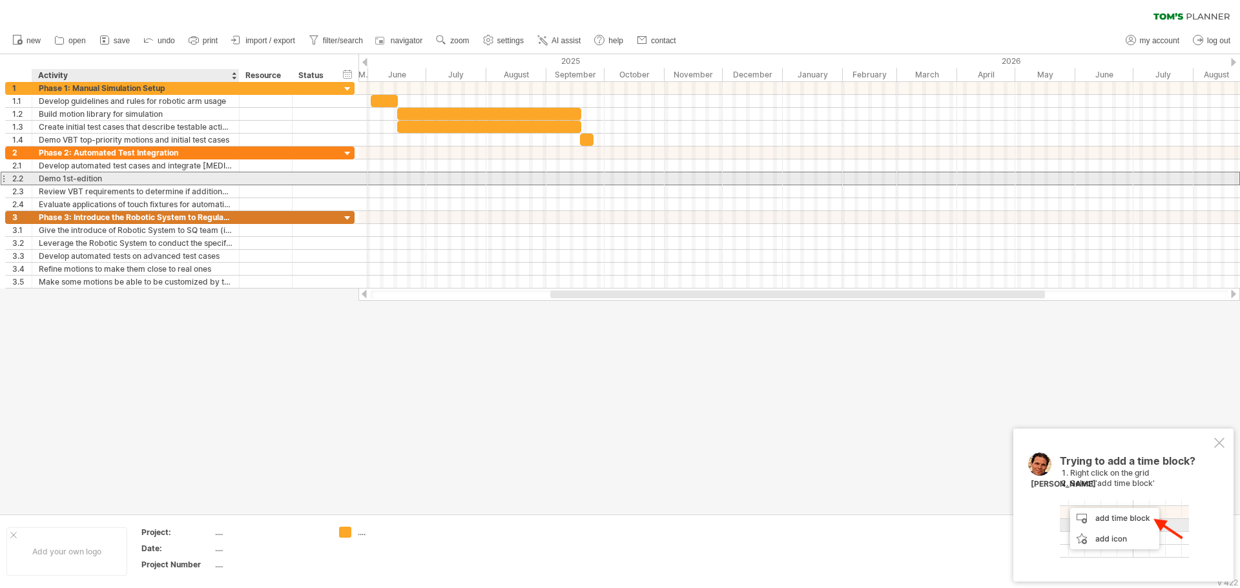
click at [12, 183] on div "2.2" at bounding box center [19, 178] width 26 height 12
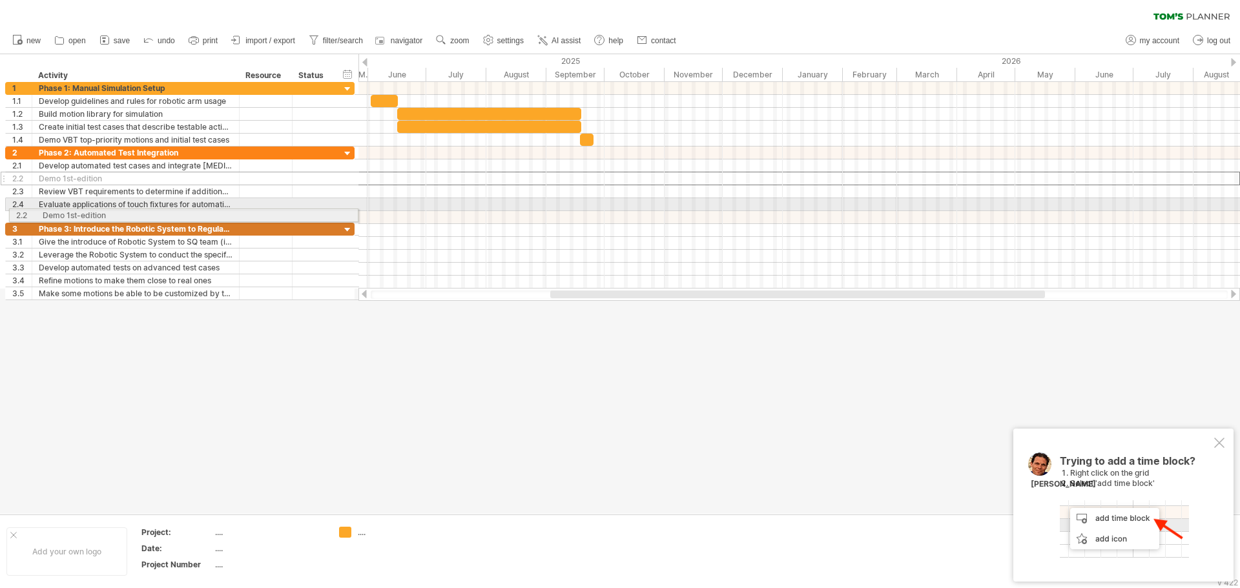
drag, startPoint x: 3, startPoint y: 180, endPoint x: 3, endPoint y: 213, distance: 32.9
drag, startPoint x: 4, startPoint y: 192, endPoint x: 4, endPoint y: 212, distance: 20.0
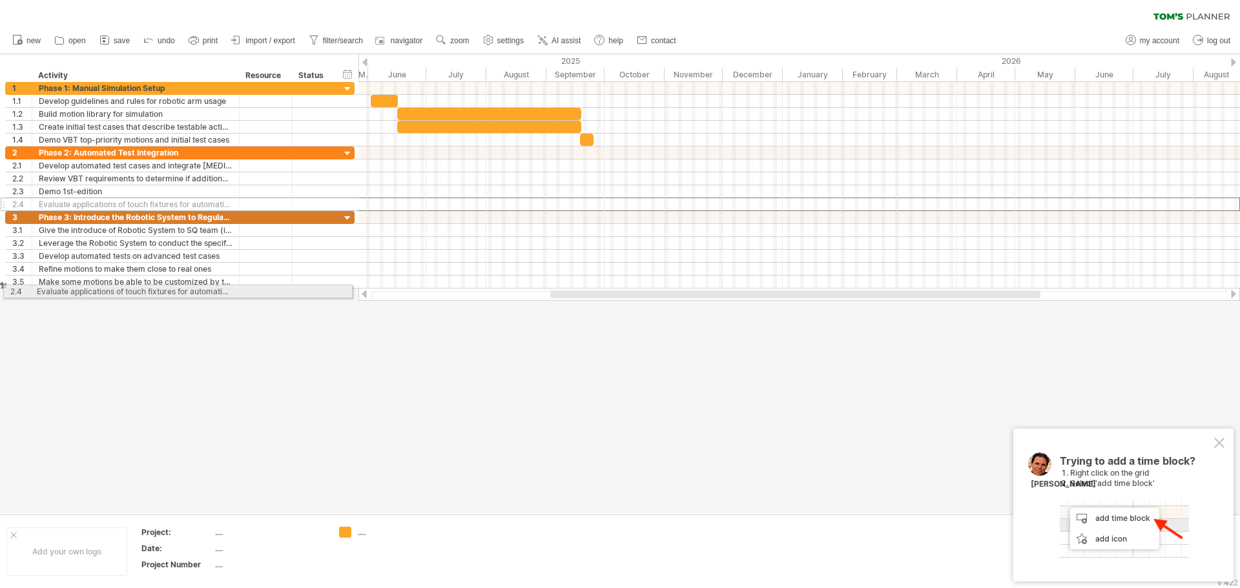
drag, startPoint x: 4, startPoint y: 204, endPoint x: 1, endPoint y: 289, distance: 85.3
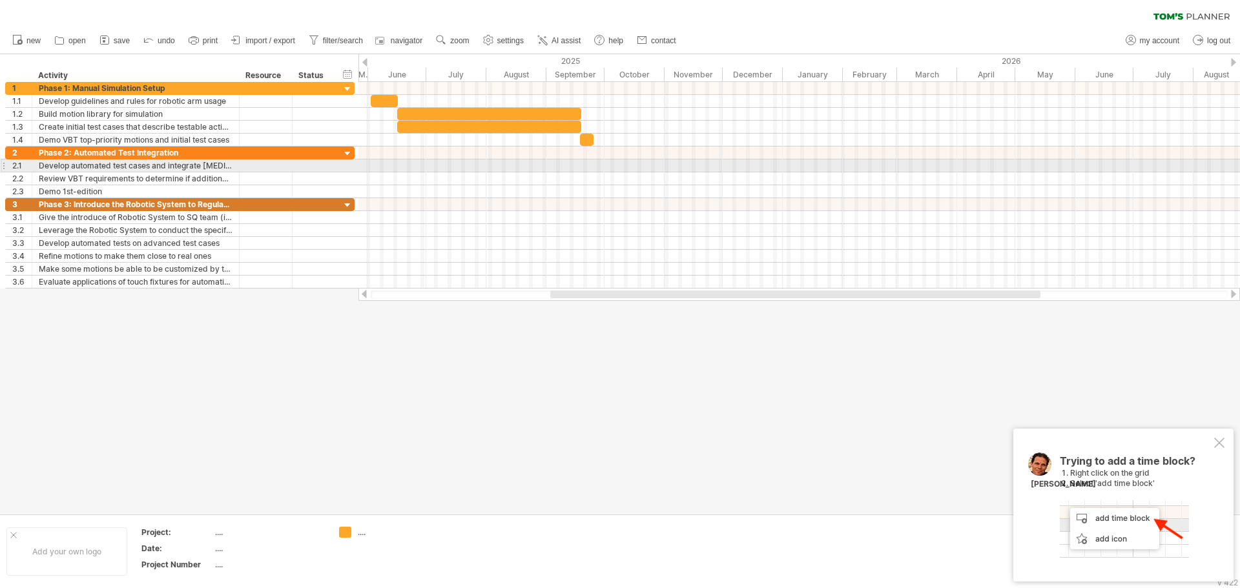
click at [614, 169] on div at bounding box center [799, 166] width 882 height 13
click at [648, 171] on div at bounding box center [799, 166] width 882 height 13
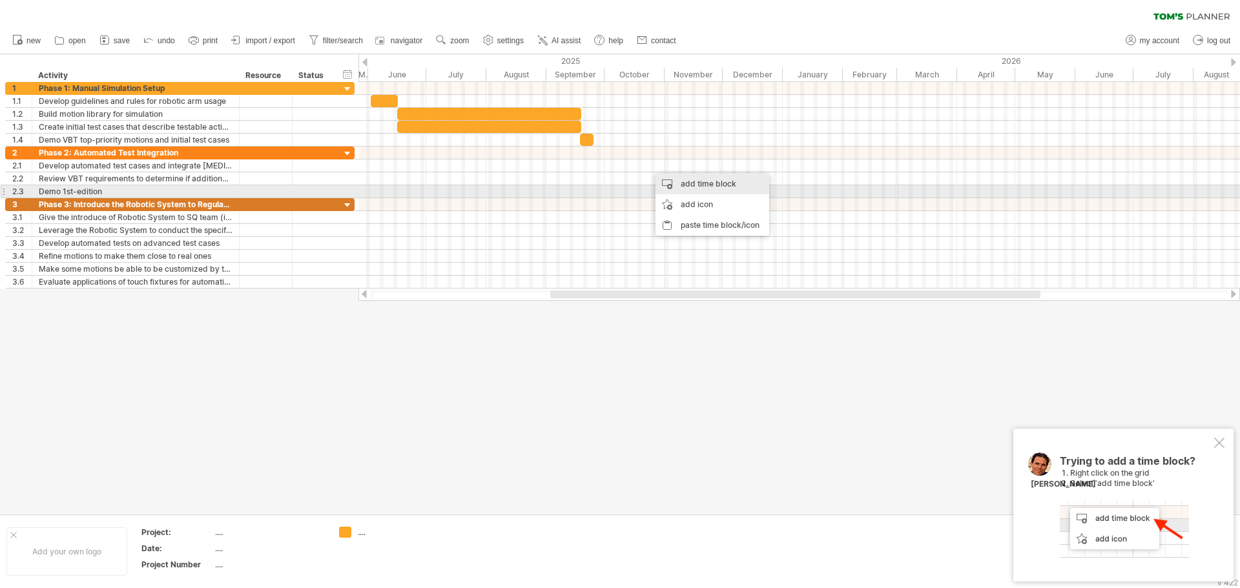
click at [715, 188] on div "add time block" at bounding box center [713, 184] width 114 height 21
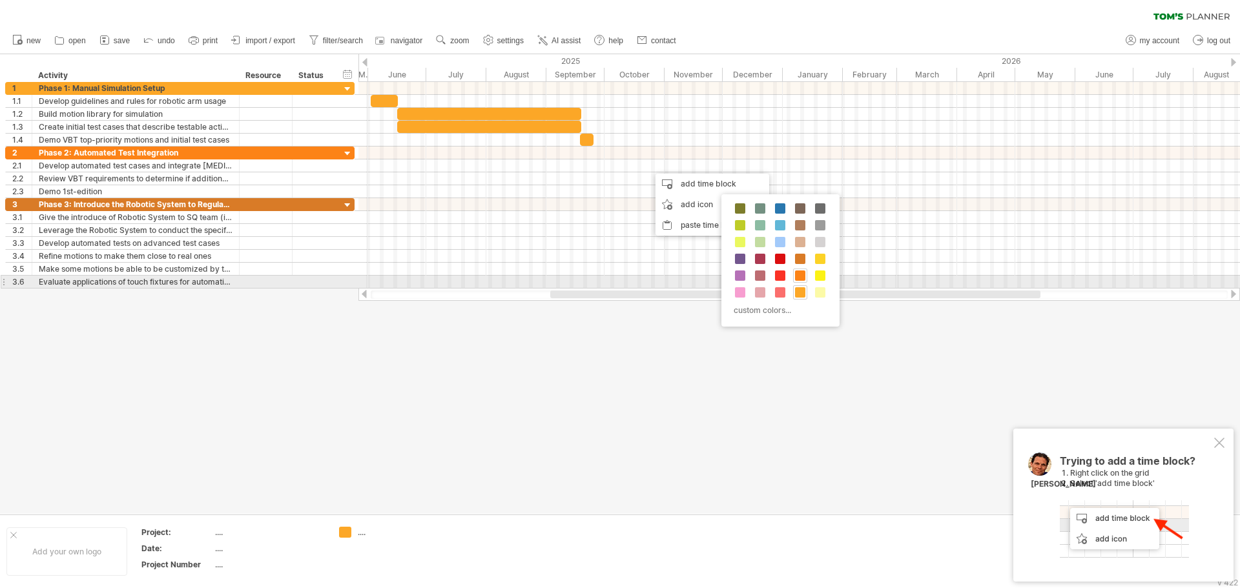
click at [798, 275] on span at bounding box center [800, 276] width 10 height 10
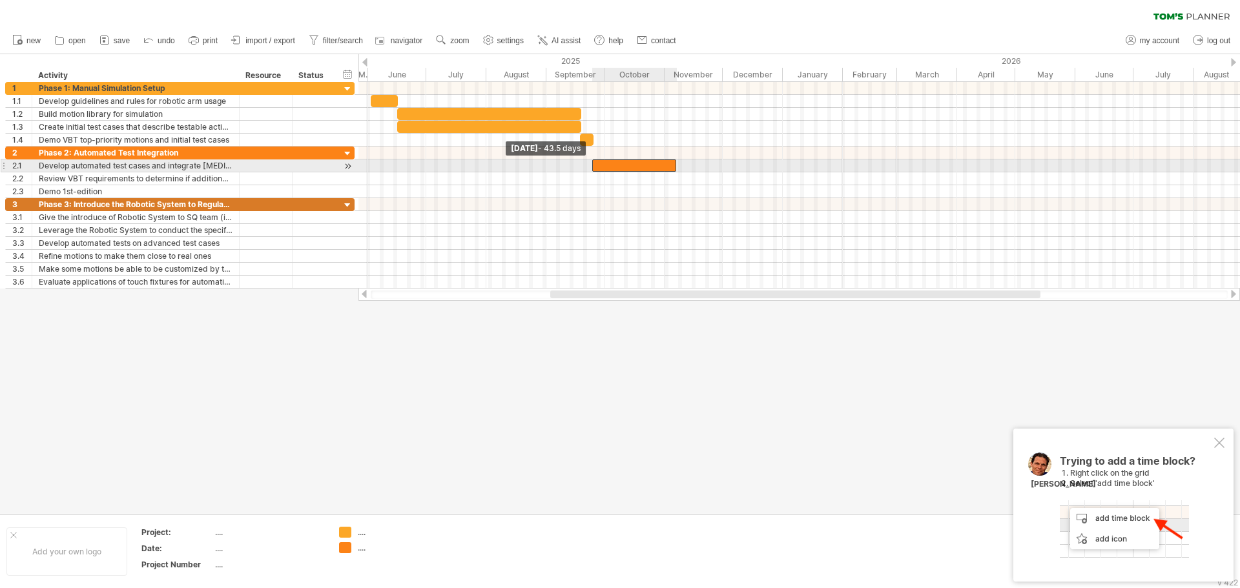
drag, startPoint x: 651, startPoint y: 167, endPoint x: 594, endPoint y: 167, distance: 57.5
click at [594, 167] on span at bounding box center [592, 166] width 5 height 12
drag, startPoint x: 594, startPoint y: 167, endPoint x: 527, endPoint y: 167, distance: 67.2
click at [527, 167] on span at bounding box center [526, 166] width 5 height 12
click at [147, 162] on div "Develop automated test cases and integrate [MEDICAL_DATA] to control the roboti…" at bounding box center [136, 166] width 194 height 12
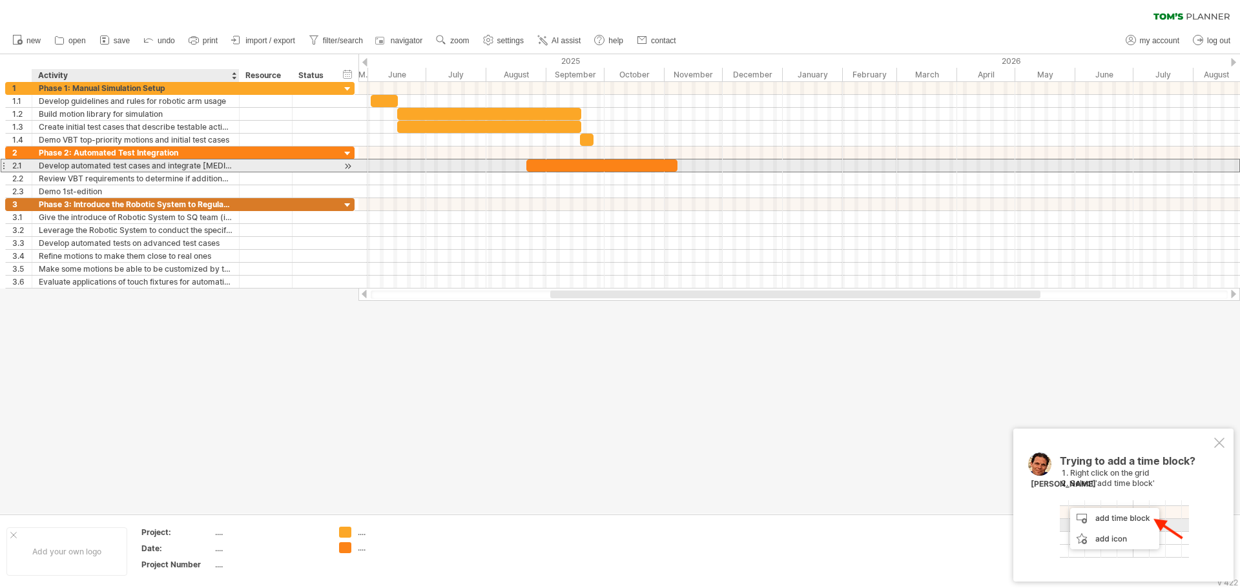
scroll to position [0, 0]
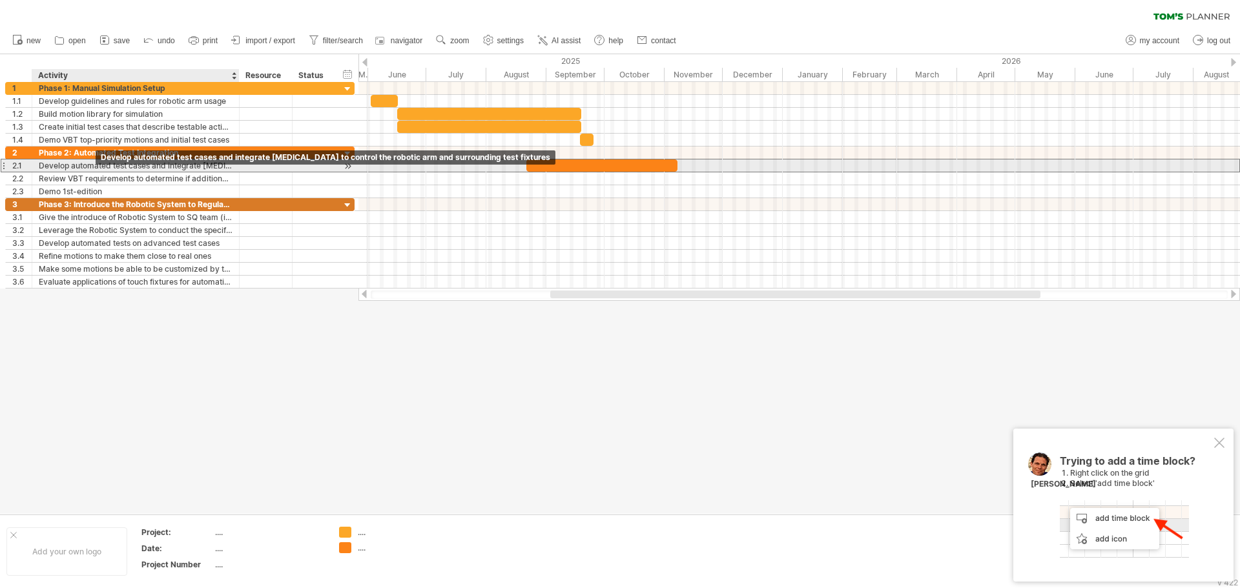
click at [83, 160] on div "Develop automated test cases and integrate [MEDICAL_DATA] to control the roboti…" at bounding box center [136, 166] width 194 height 12
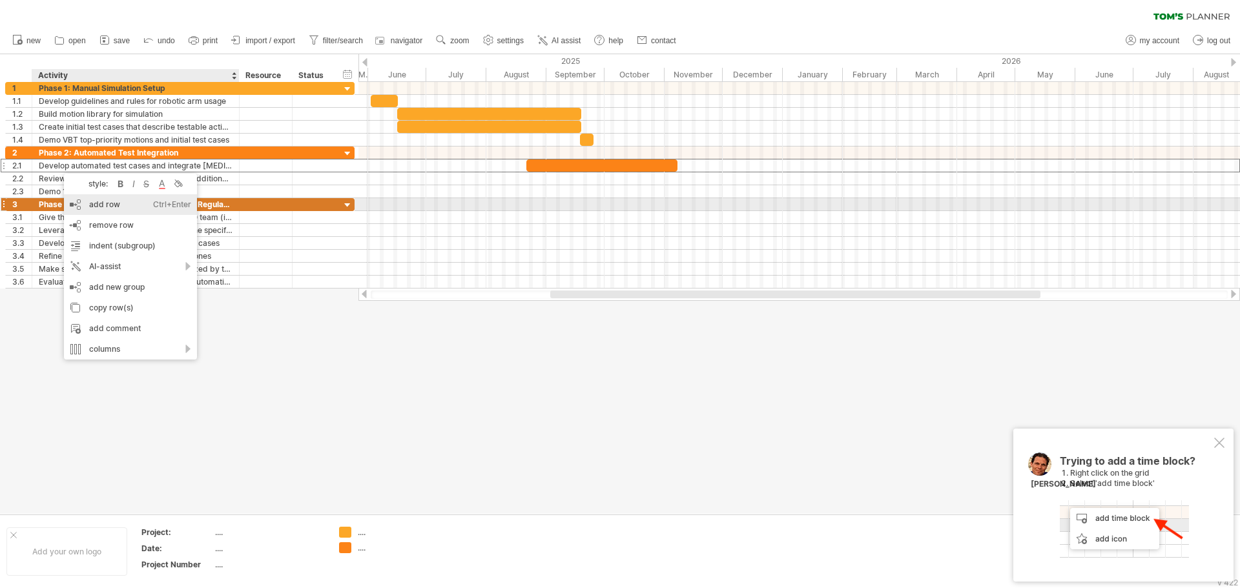
click at [136, 210] on div "add row Ctrl+Enter Cmd+Enter" at bounding box center [130, 204] width 133 height 21
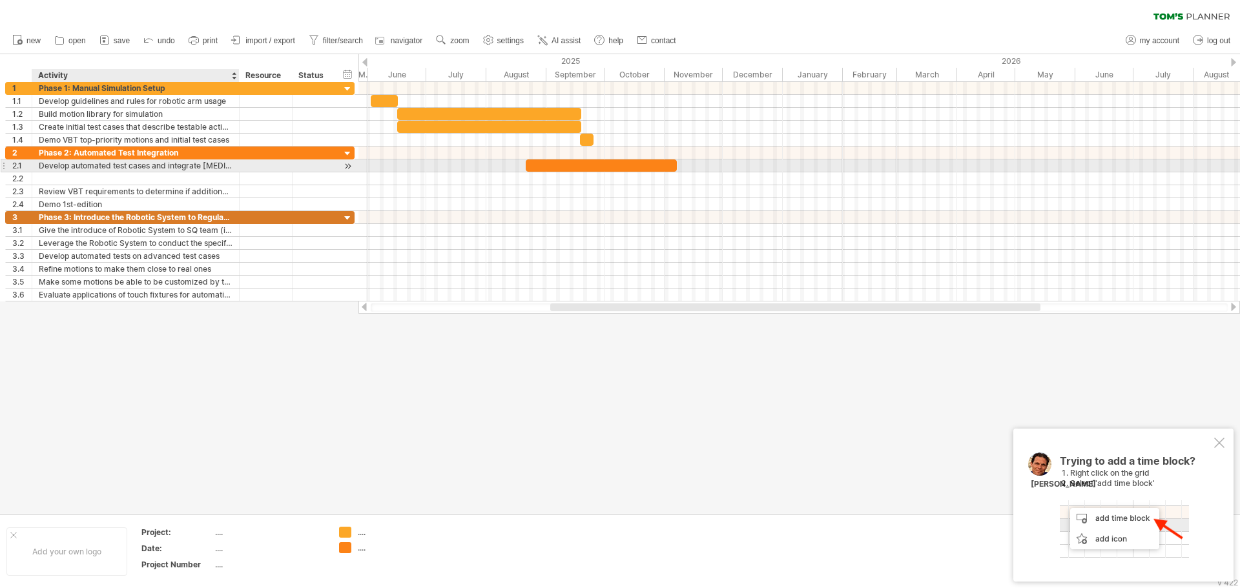
click at [71, 167] on div "Develop automated test cases and integrate [MEDICAL_DATA] to control the roboti…" at bounding box center [136, 166] width 194 height 12
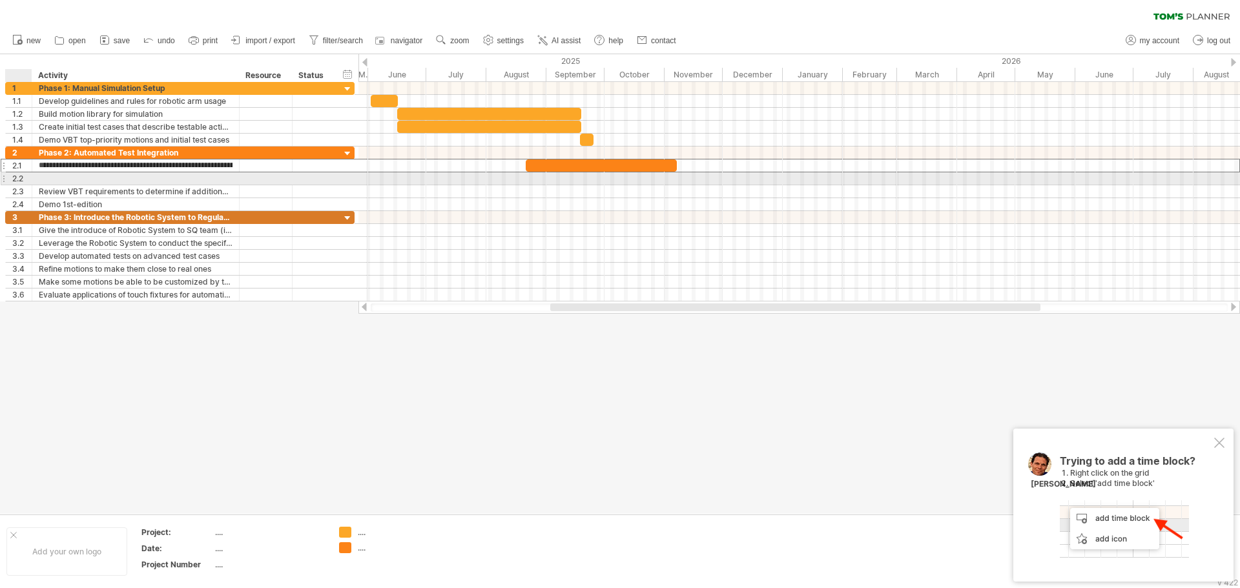
click at [28, 176] on div at bounding box center [30, 178] width 6 height 13
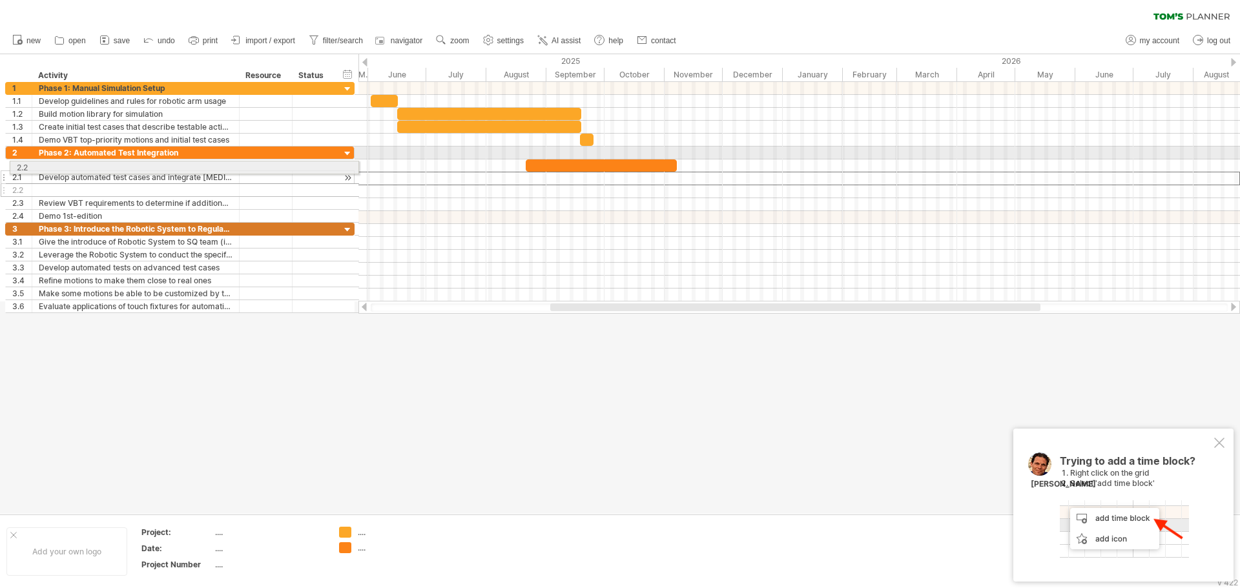
drag, startPoint x: 5, startPoint y: 179, endPoint x: 6, endPoint y: 165, distance: 13.6
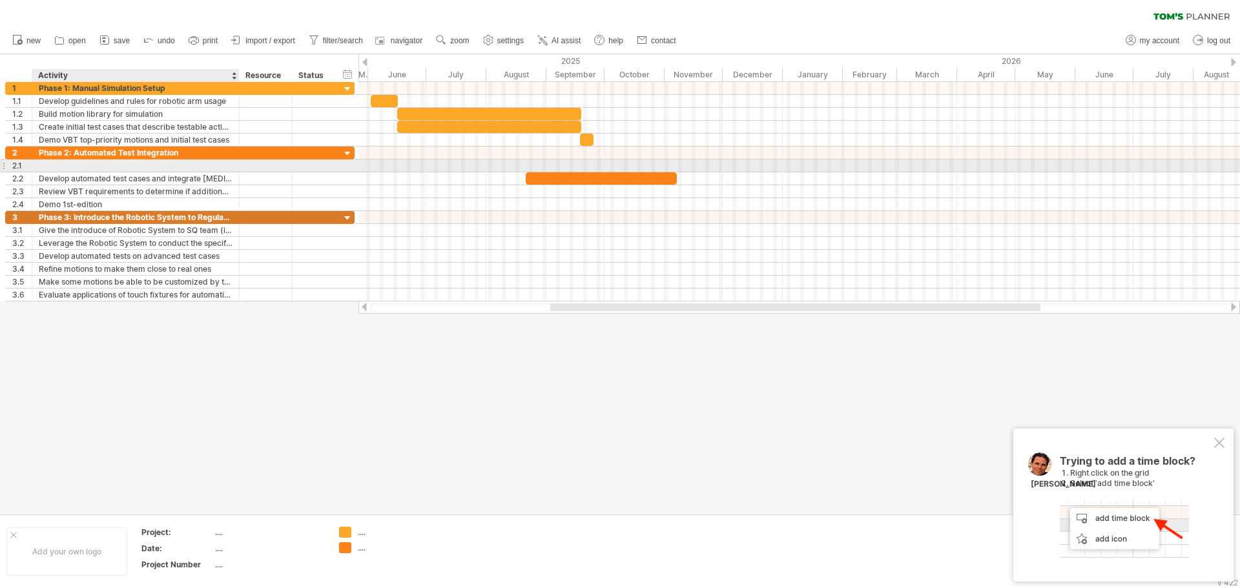
click at [68, 164] on div at bounding box center [136, 166] width 194 height 12
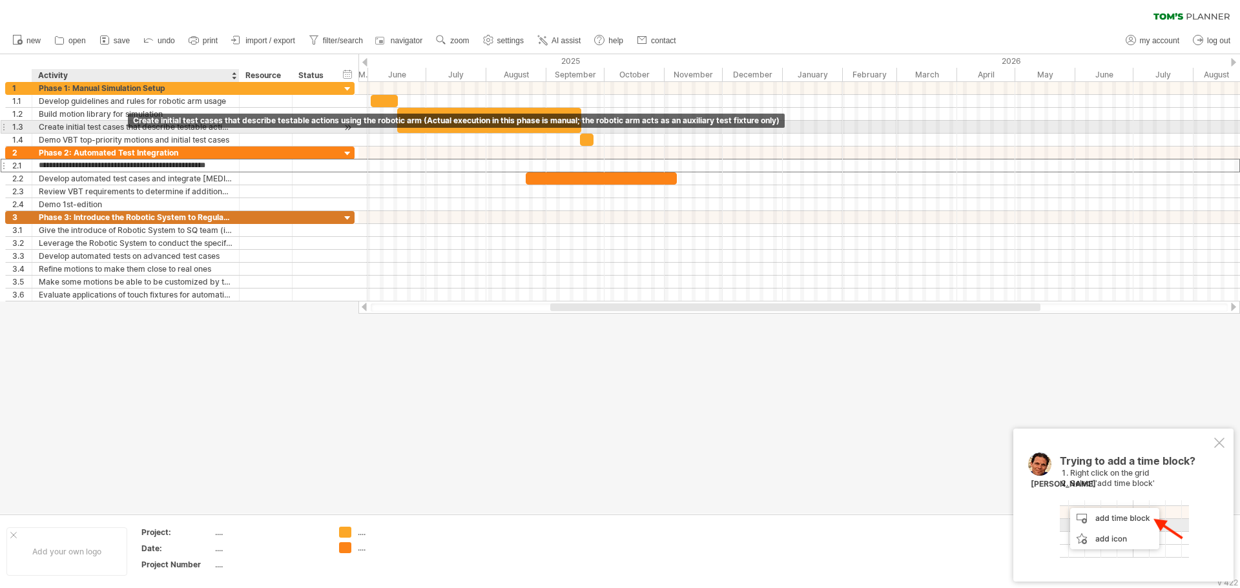
scroll to position [0, 8]
type input "**********"
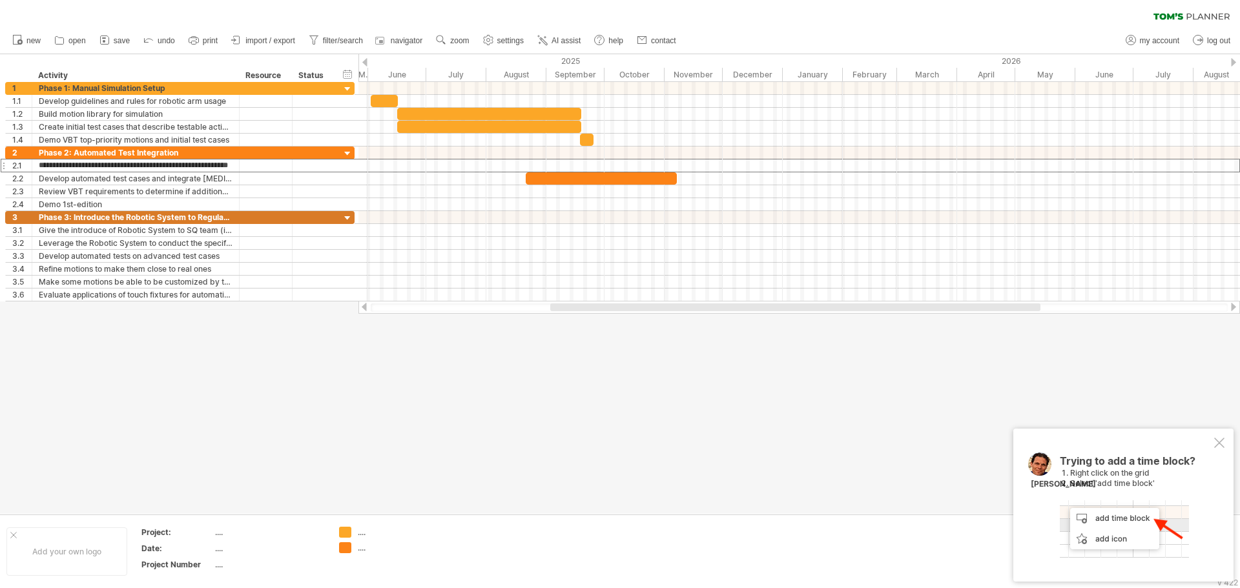
click at [440, 358] on div at bounding box center [620, 284] width 1240 height 460
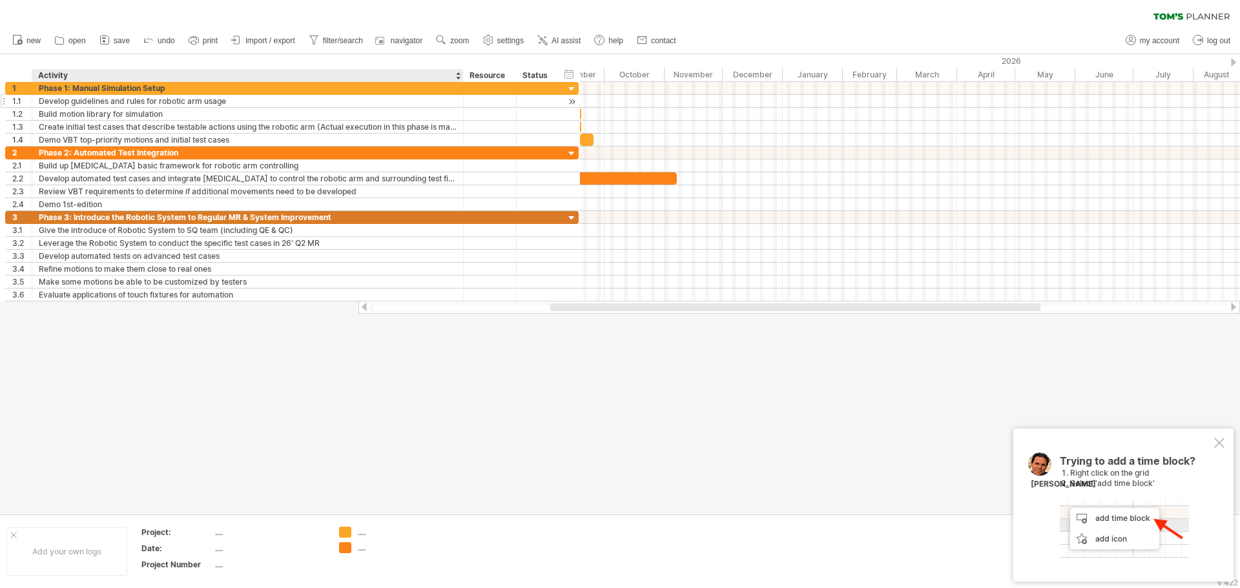
drag, startPoint x: 238, startPoint y: 73, endPoint x: 462, endPoint y: 98, distance: 225.5
click at [462, 98] on div "Trying to reach [DOMAIN_NAME] Connected again... 0% clear filter new 1" at bounding box center [620, 294] width 1240 height 588
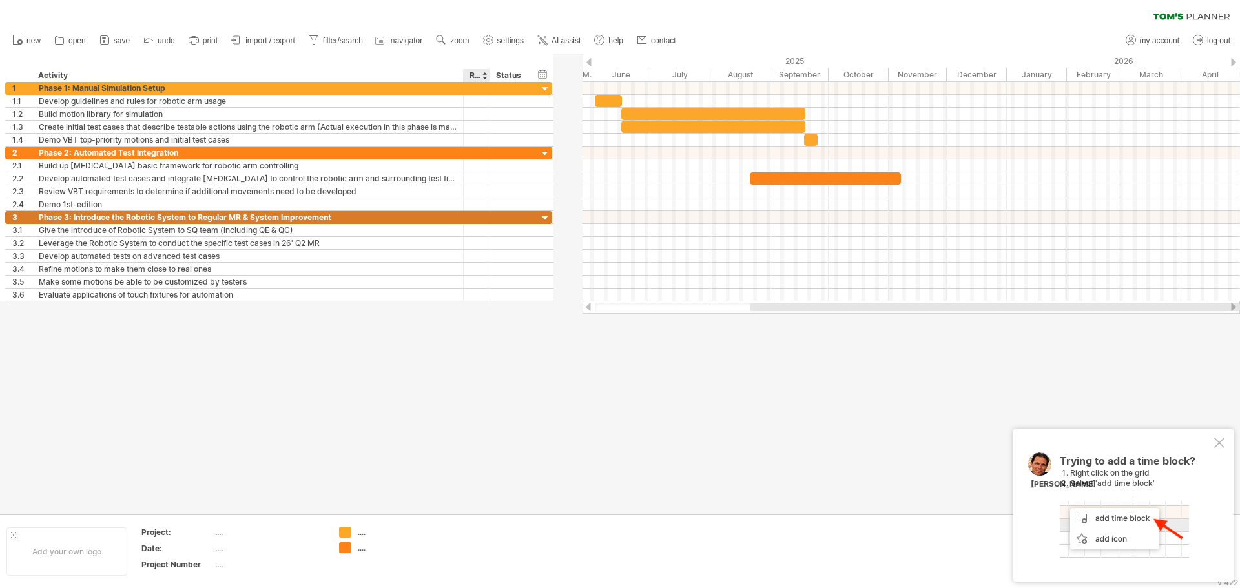
drag, startPoint x: 515, startPoint y: 74, endPoint x: 488, endPoint y: 76, distance: 26.5
click at [488, 76] on div at bounding box center [489, 75] width 5 height 13
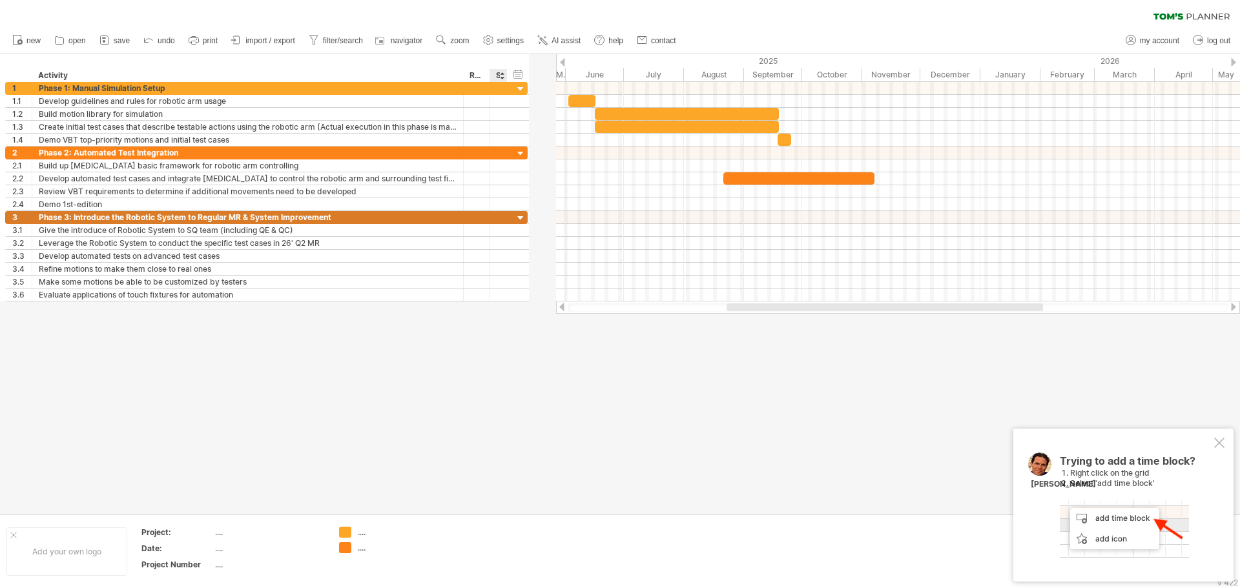
drag, startPoint x: 530, startPoint y: 76, endPoint x: 505, endPoint y: 77, distance: 24.6
click at [505, 77] on div at bounding box center [506, 75] width 5 height 13
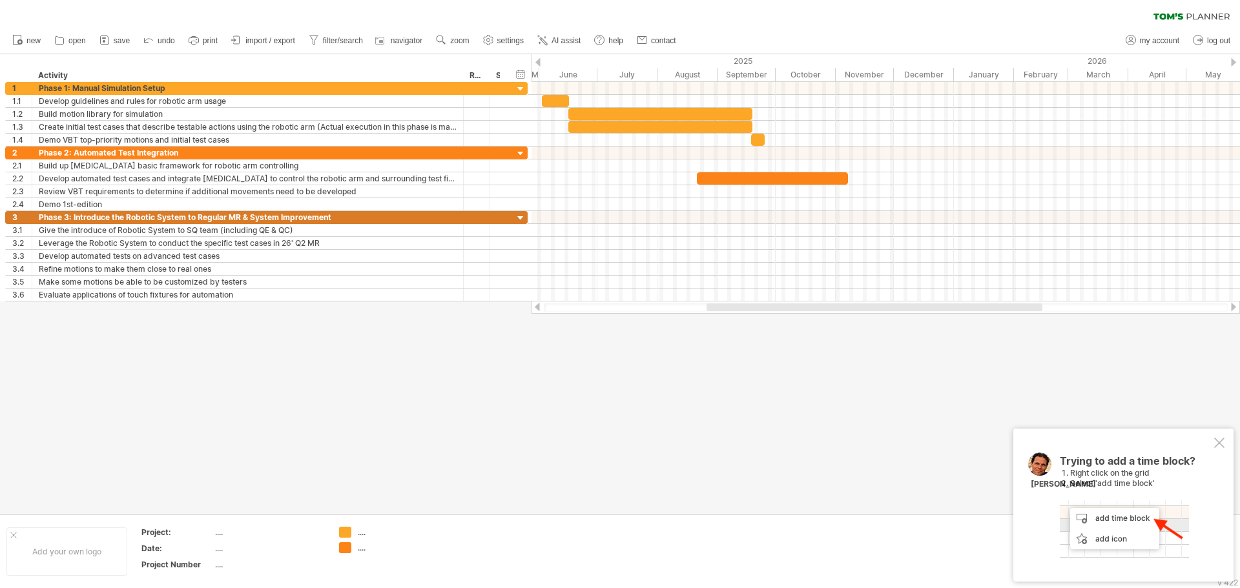
click at [765, 309] on div at bounding box center [875, 308] width 336 height 8
drag, startPoint x: 627, startPoint y: 340, endPoint x: 634, endPoint y: 326, distance: 15.3
click at [629, 340] on div at bounding box center [620, 284] width 1240 height 460
drag, startPoint x: 461, startPoint y: 81, endPoint x: 456, endPoint y: 129, distance: 48.0
click at [456, 129] on div "Trying to reach [DOMAIN_NAME] Connected again... 0% clear filter new 1" at bounding box center [620, 294] width 1240 height 588
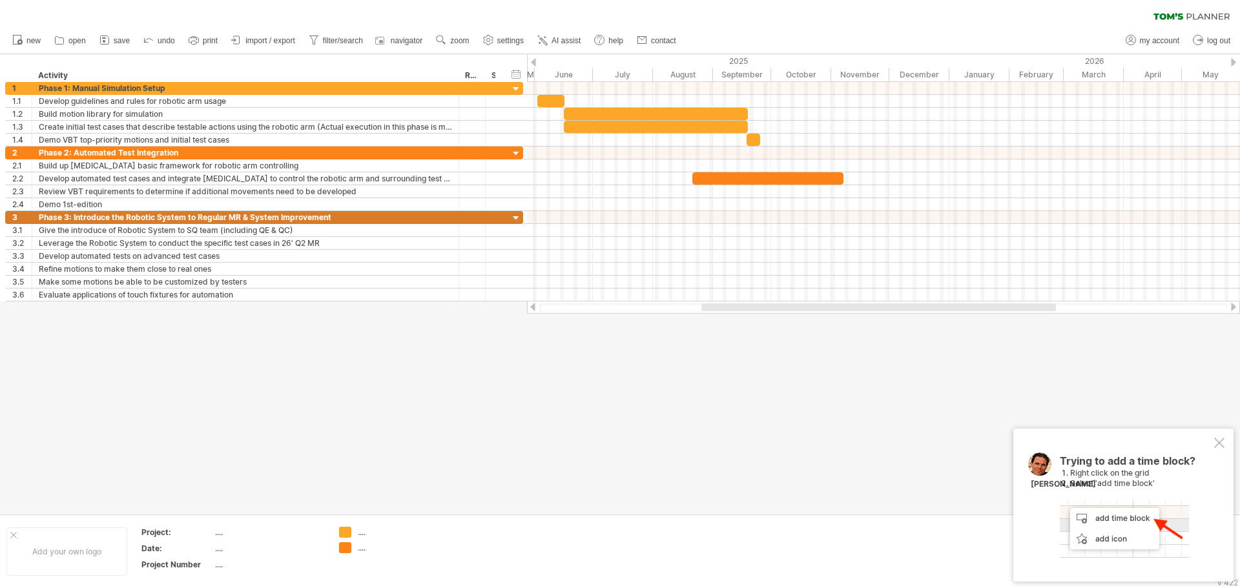
click at [583, 415] on div at bounding box center [620, 284] width 1240 height 460
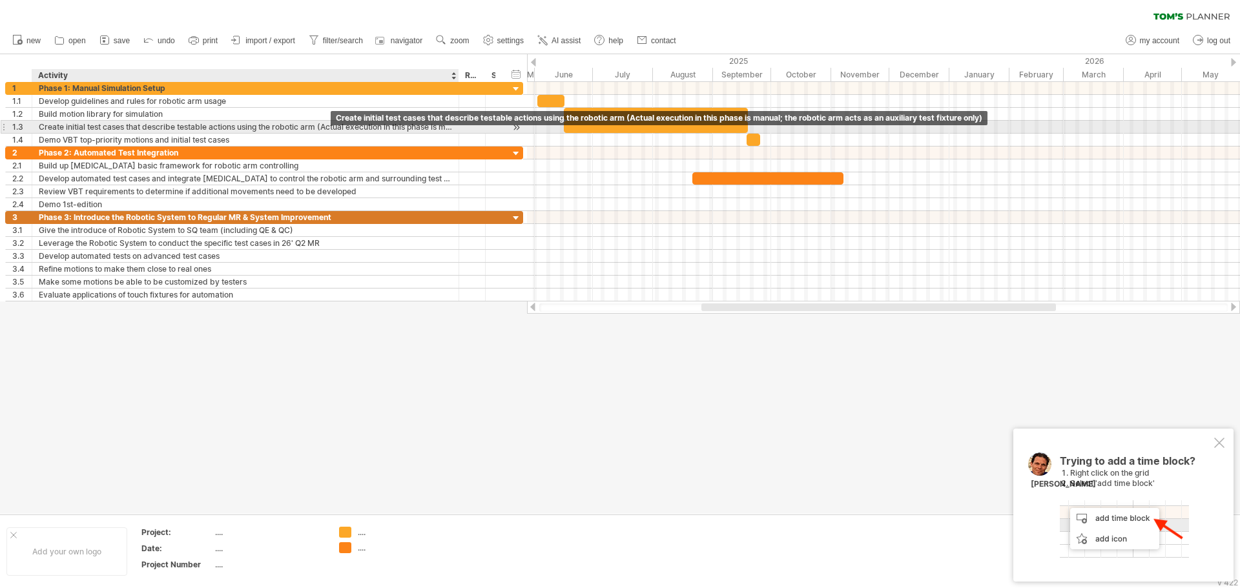
click at [322, 124] on div "Create initial test cases that describe testable actions using the robotic arm …" at bounding box center [245, 127] width 413 height 12
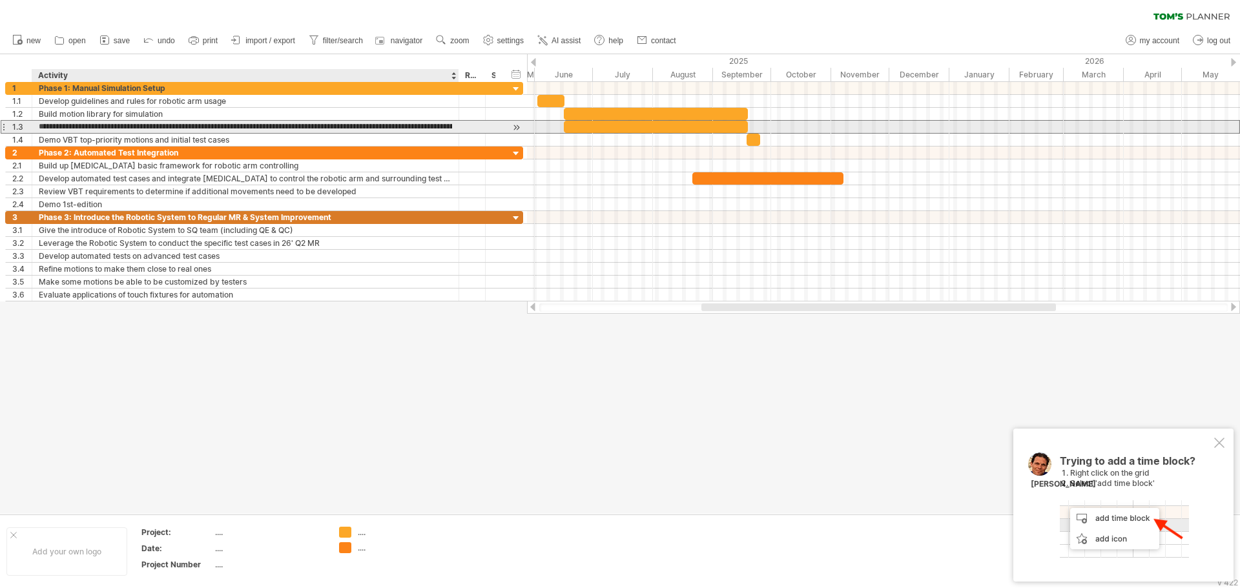
click at [320, 126] on input "**********" at bounding box center [245, 127] width 413 height 12
click at [324, 128] on input "**********" at bounding box center [245, 127] width 413 height 12
click at [346, 128] on input "**********" at bounding box center [245, 127] width 413 height 12
click at [320, 126] on input "**********" at bounding box center [245, 127] width 413 height 12
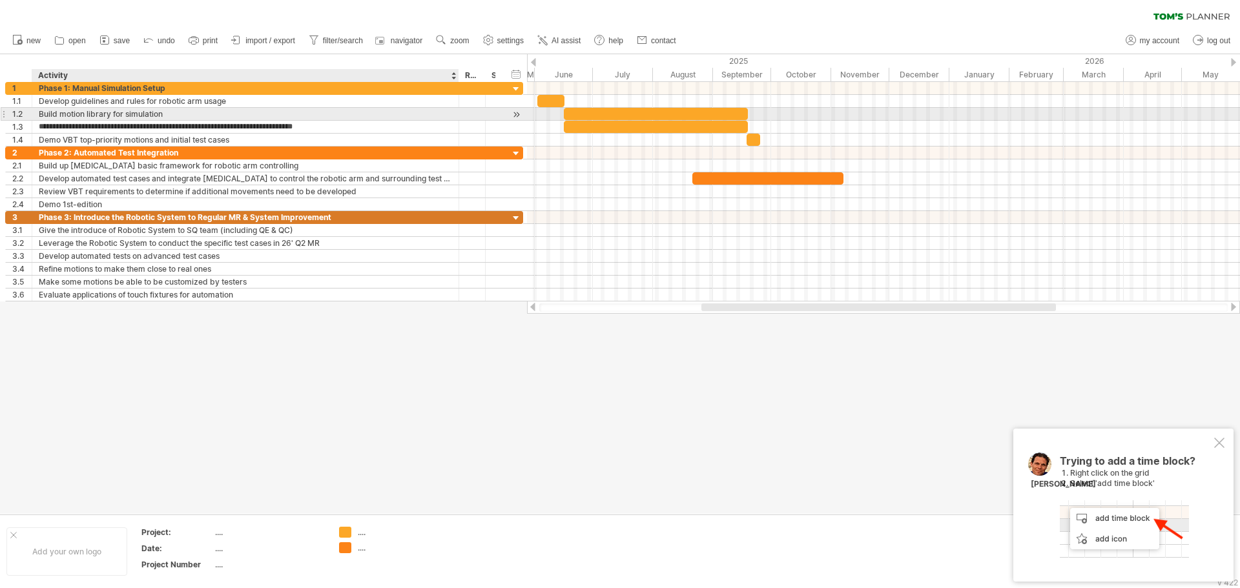
type input "**********"
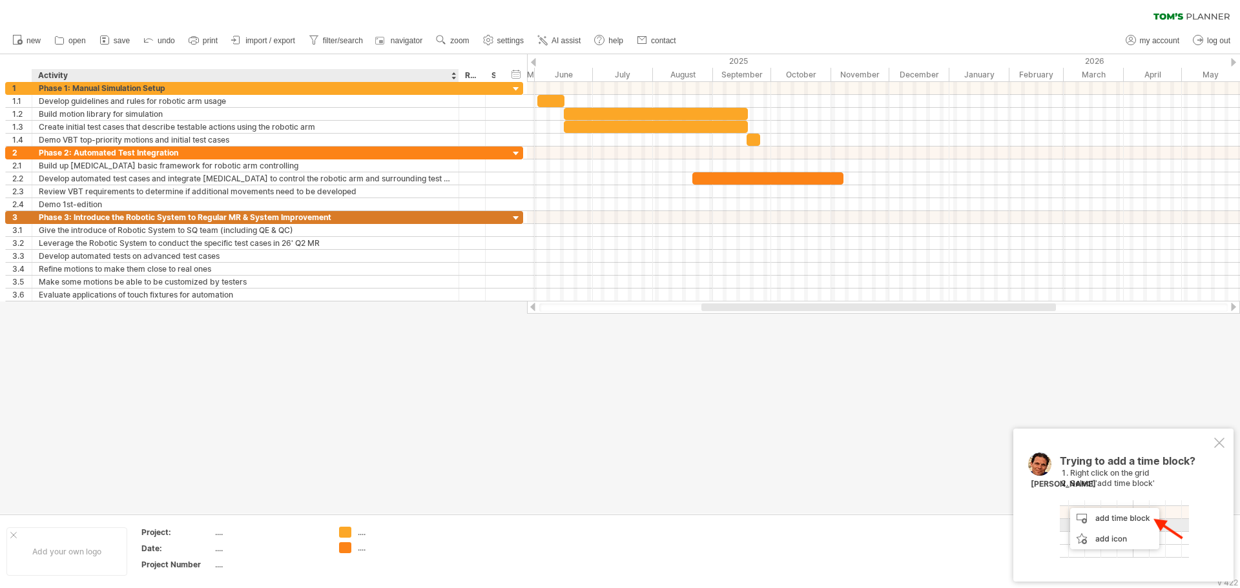
click at [438, 394] on div at bounding box center [620, 284] width 1240 height 460
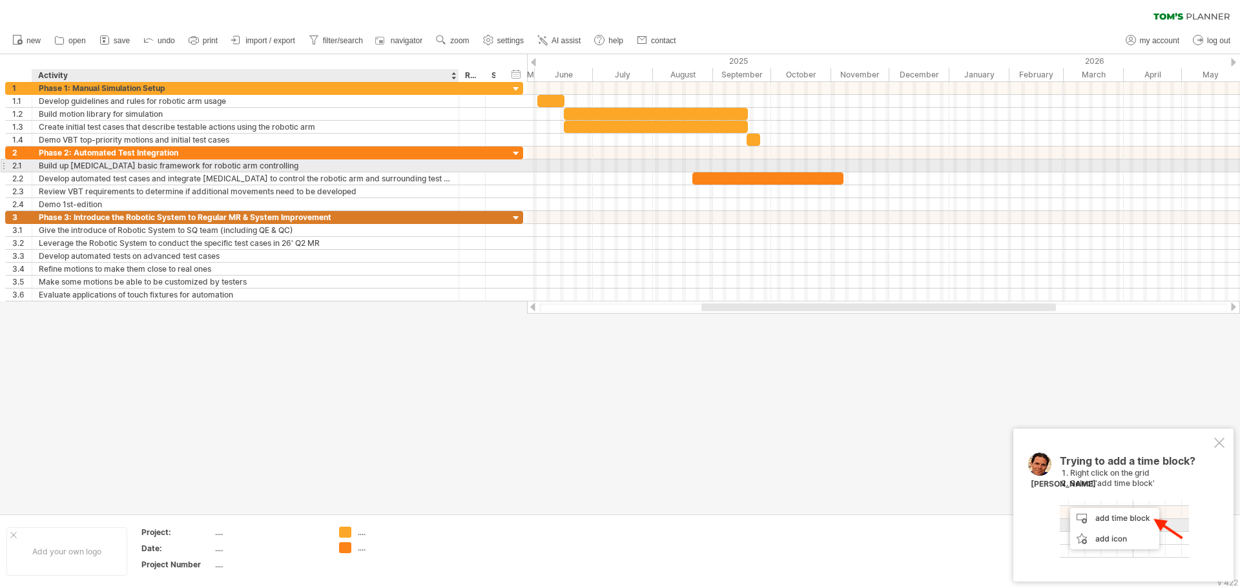
click at [95, 165] on div "Build up [MEDICAL_DATA] basic framework for robotic arm controlling" at bounding box center [245, 166] width 413 height 12
click at [95, 165] on input "**********" at bounding box center [245, 166] width 413 height 12
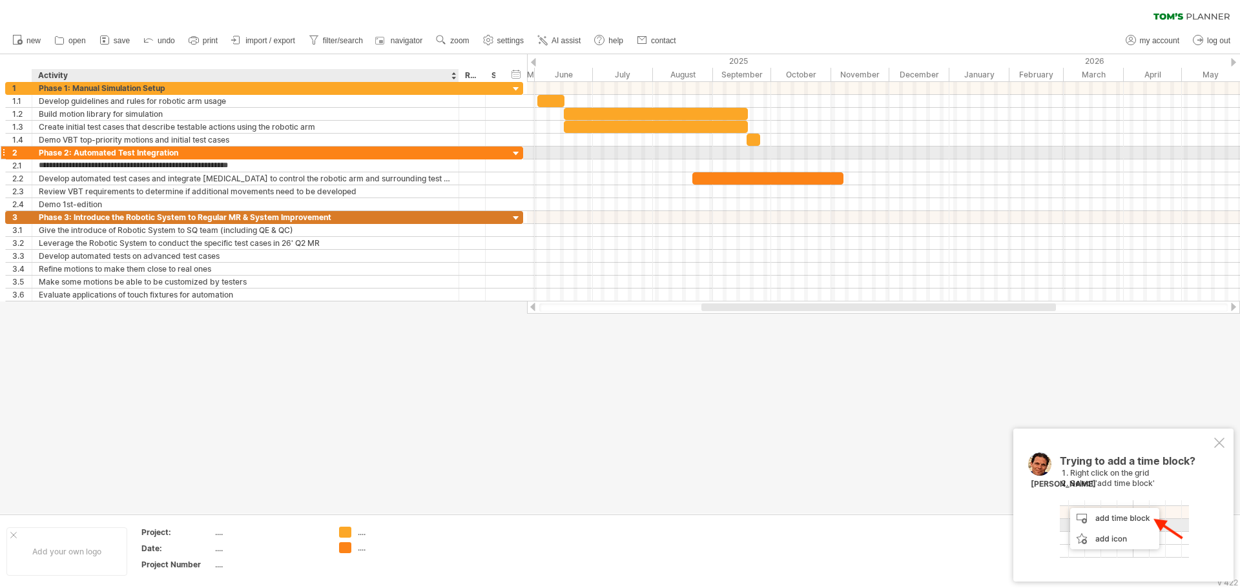
click at [225, 158] on div "Phase 2: Automated Test Integration" at bounding box center [245, 153] width 413 height 12
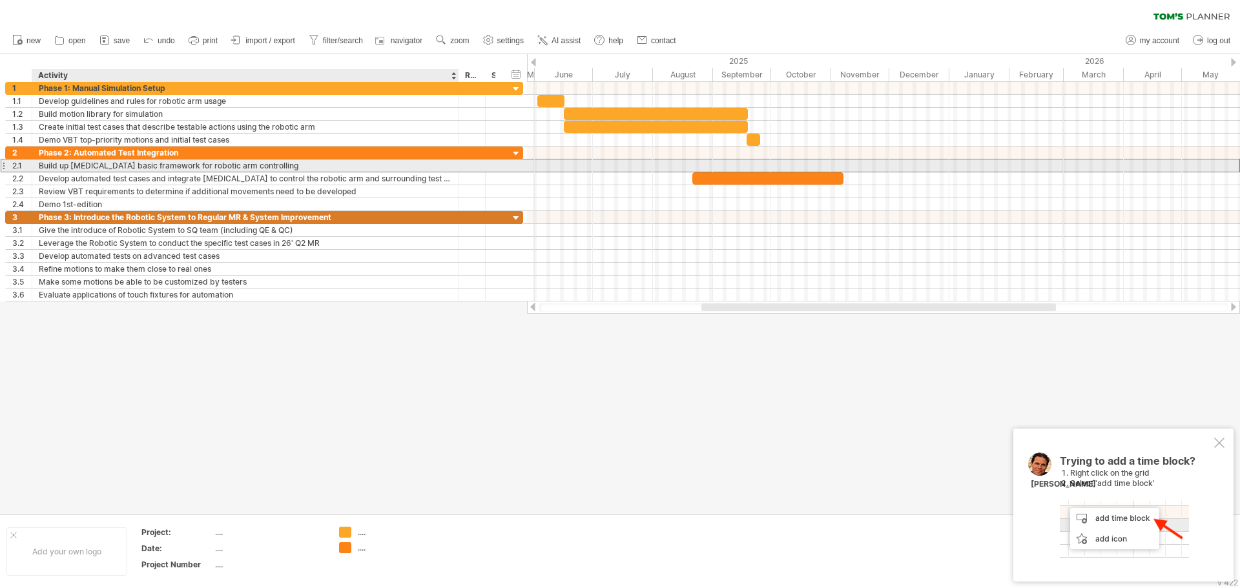
click at [216, 161] on div "Build up [MEDICAL_DATA] basic framework for robotic arm controlling" at bounding box center [245, 166] width 413 height 12
click at [0, 0] on input "**********" at bounding box center [0, 0] width 0 height 0
click at [216, 161] on input "**********" at bounding box center [245, 166] width 413 height 12
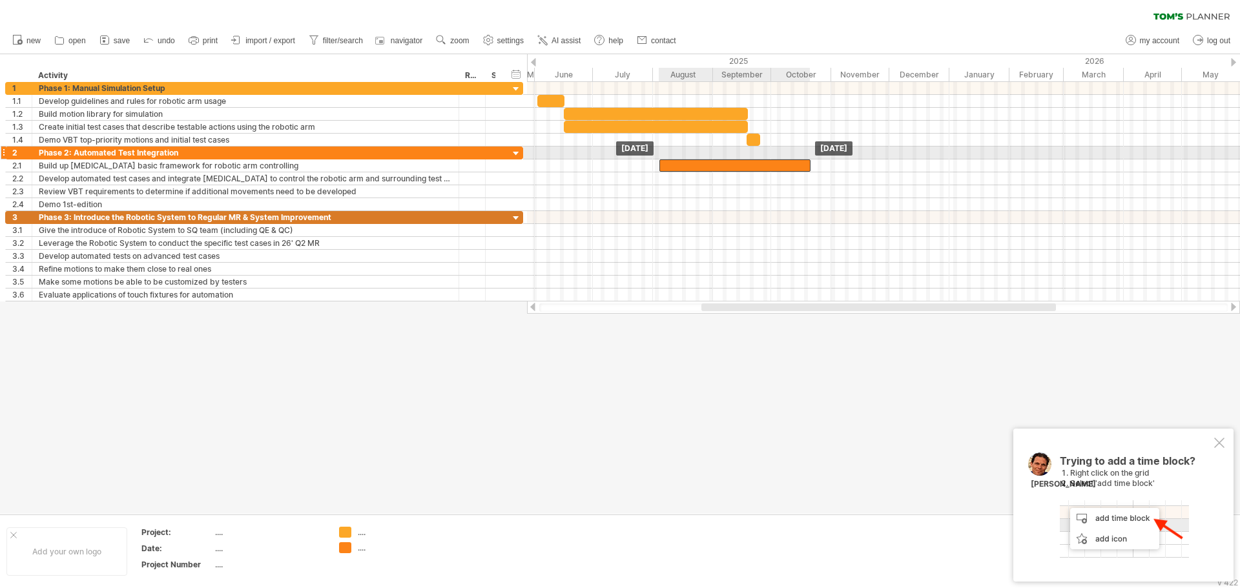
drag, startPoint x: 764, startPoint y: 177, endPoint x: 731, endPoint y: 158, distance: 37.9
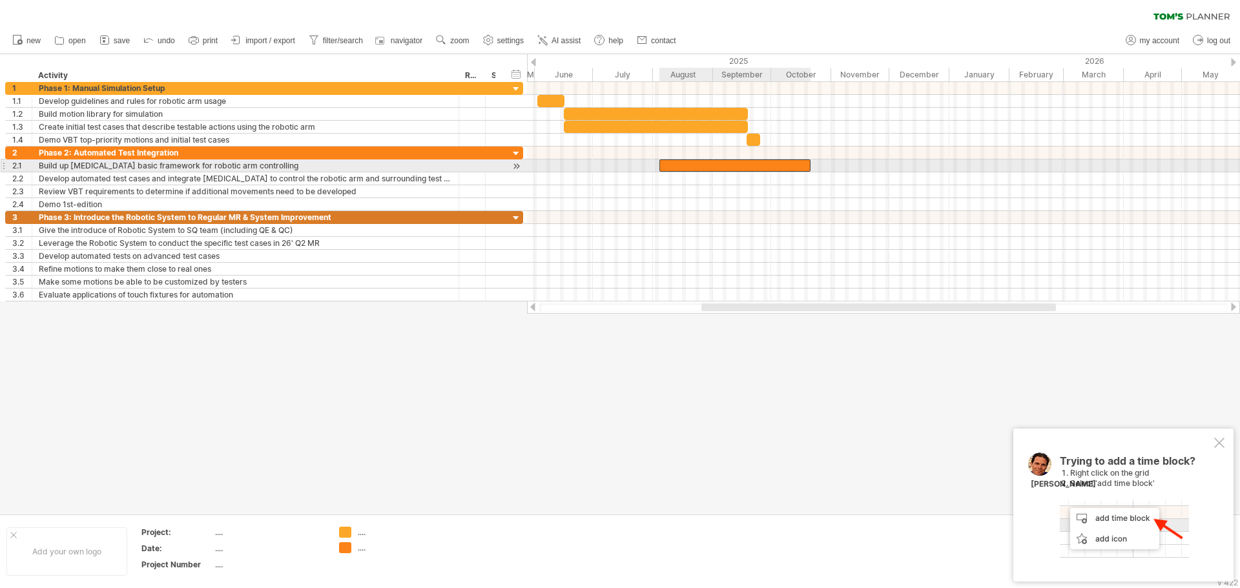
click at [780, 167] on div at bounding box center [734, 166] width 151 height 12
drag, startPoint x: 810, startPoint y: 165, endPoint x: 760, endPoint y: 165, distance: 49.7
click at [760, 165] on span at bounding box center [761, 166] width 5 height 12
click at [674, 165] on div at bounding box center [710, 166] width 102 height 12
click at [659, 167] on span at bounding box center [658, 166] width 5 height 12
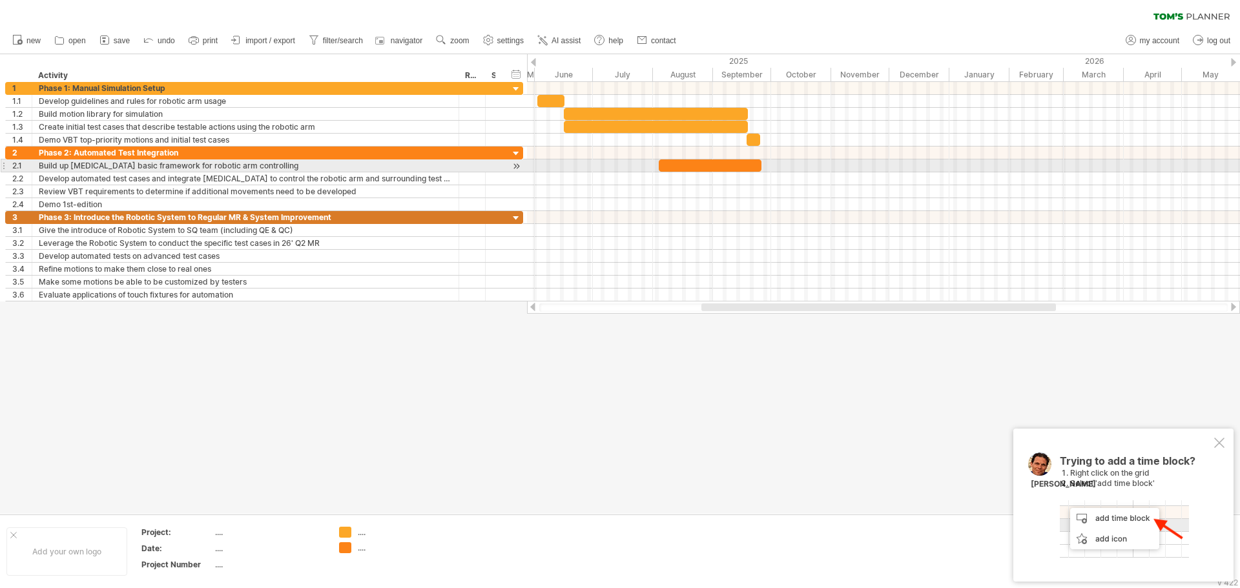
click at [702, 163] on div at bounding box center [710, 166] width 103 height 12
paste div
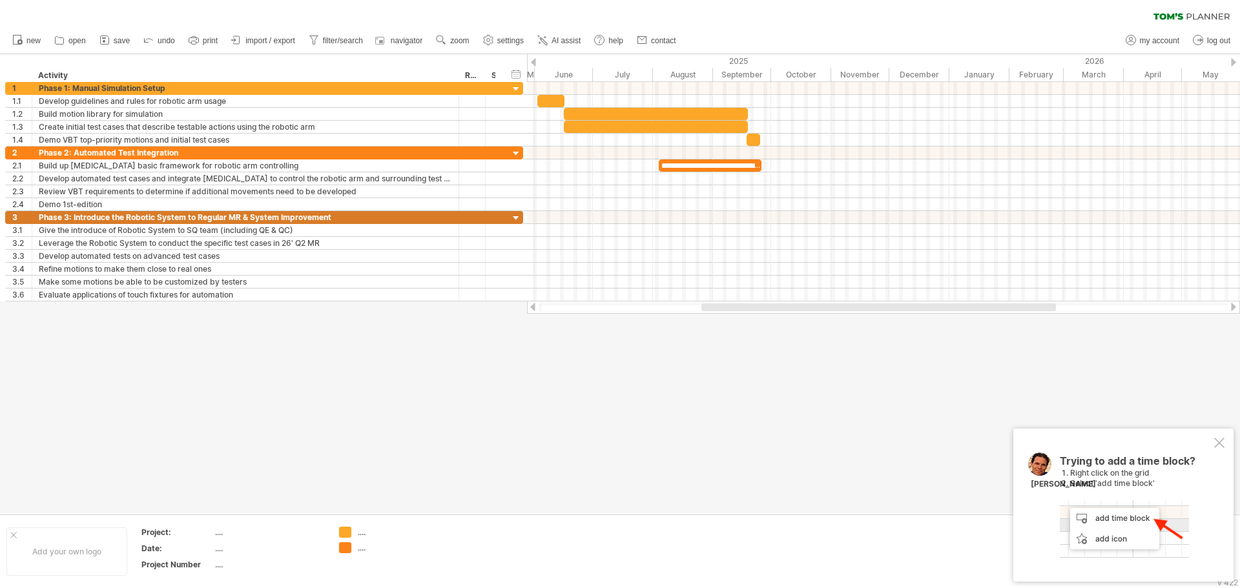
click at [778, 353] on div at bounding box center [620, 284] width 1240 height 460
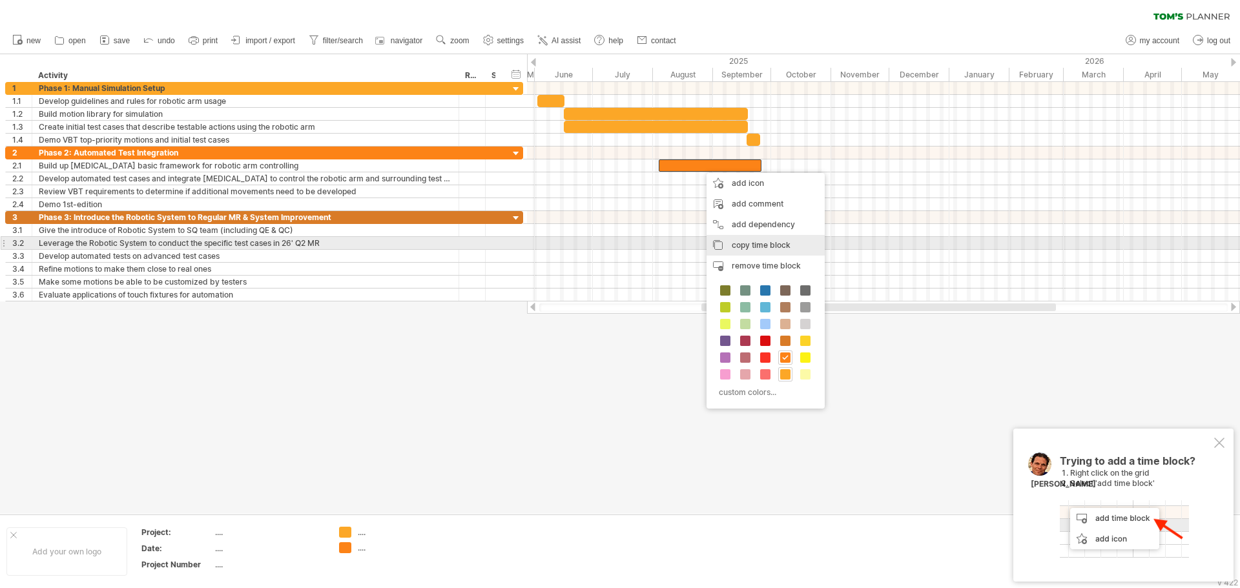
click at [790, 247] on span "copy time block" at bounding box center [761, 245] width 59 height 10
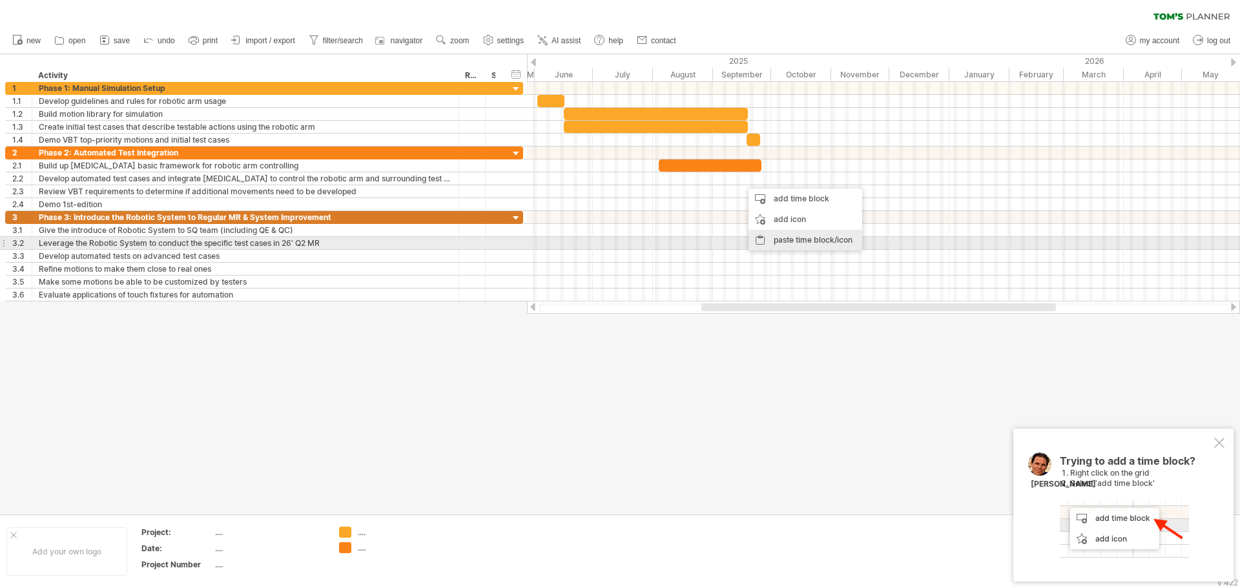
click at [813, 240] on div "paste time block/icon" at bounding box center [806, 240] width 114 height 21
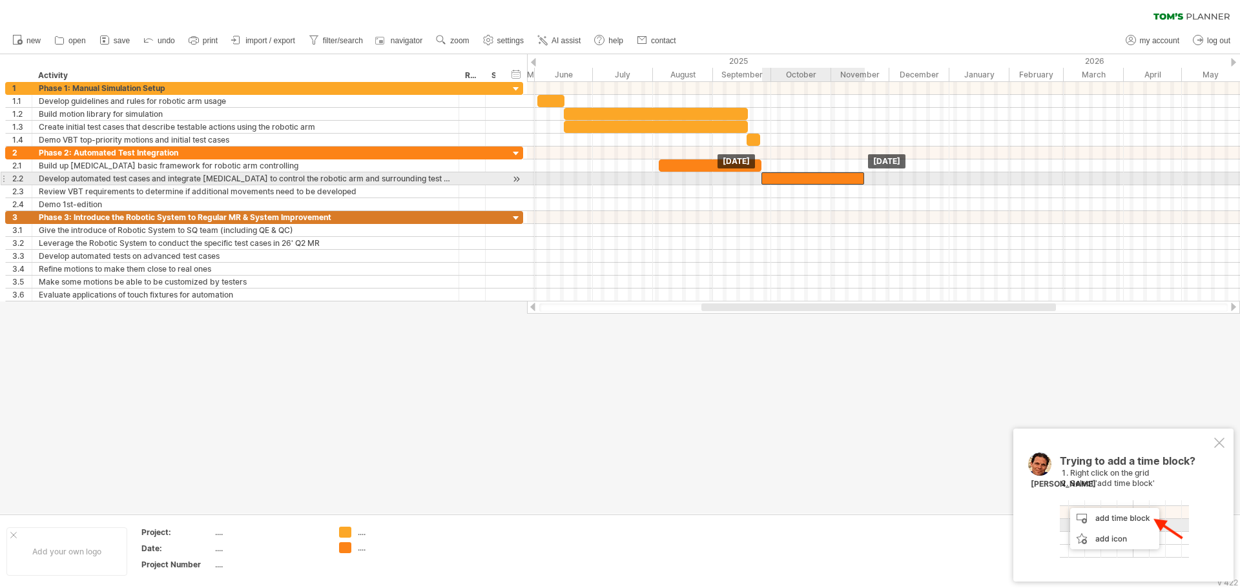
drag, startPoint x: 771, startPoint y: 175, endPoint x: 791, endPoint y: 176, distance: 19.4
click at [791, 176] on div at bounding box center [812, 178] width 103 height 12
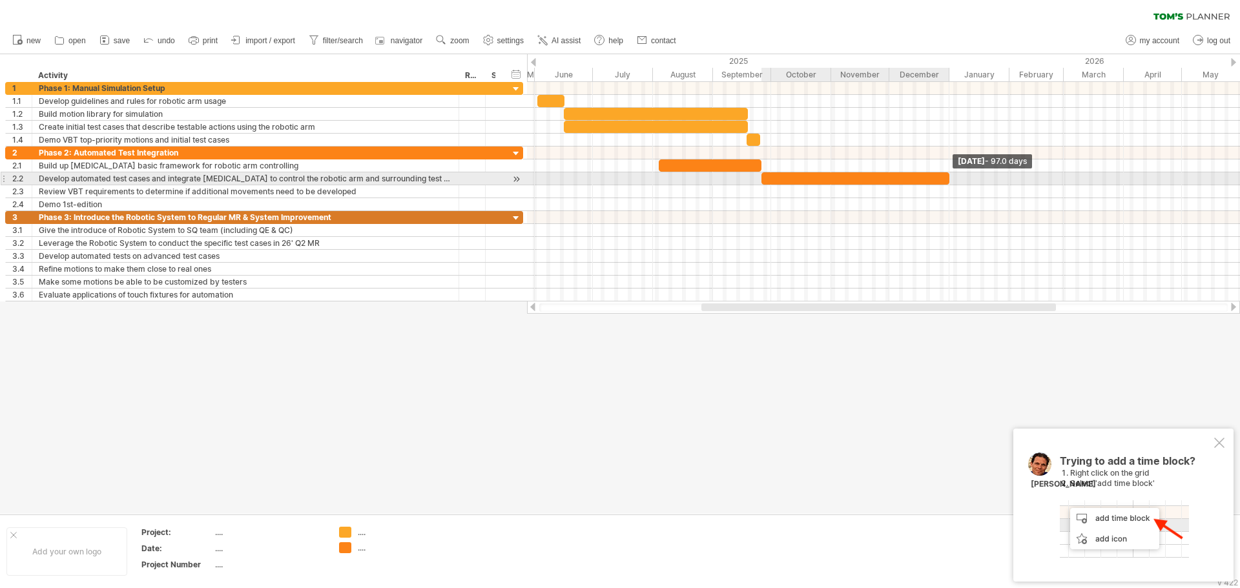
drag, startPoint x: 864, startPoint y: 176, endPoint x: 949, endPoint y: 182, distance: 85.5
click at [949, 182] on span at bounding box center [949, 178] width 5 height 12
click at [821, 181] on div at bounding box center [855, 178] width 188 height 12
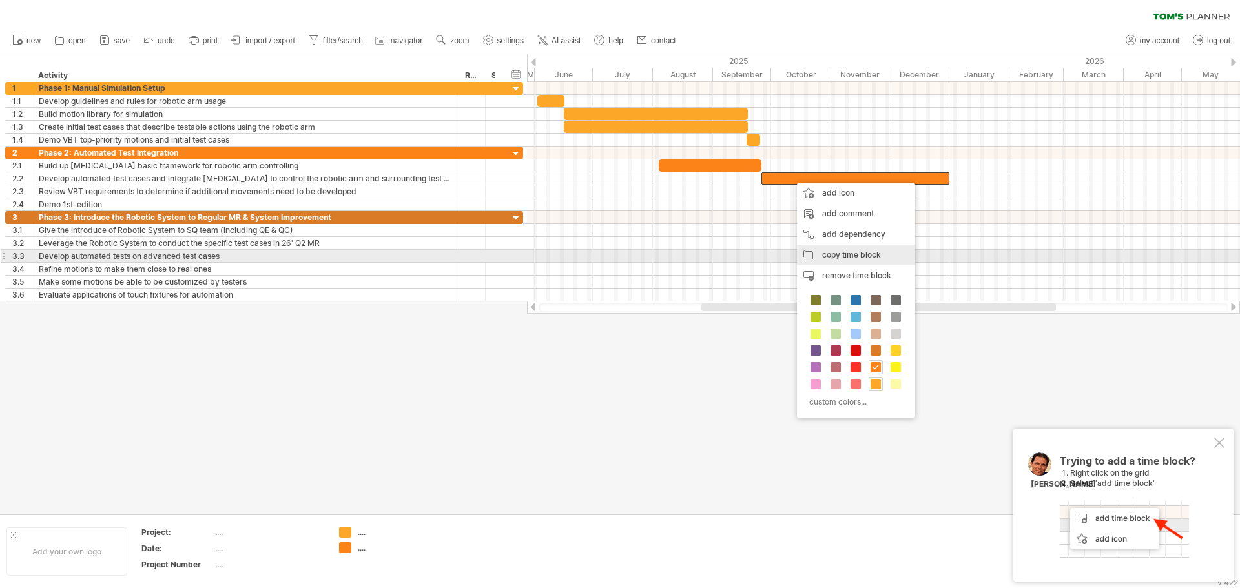
click at [845, 257] on span "copy time block" at bounding box center [851, 255] width 59 height 10
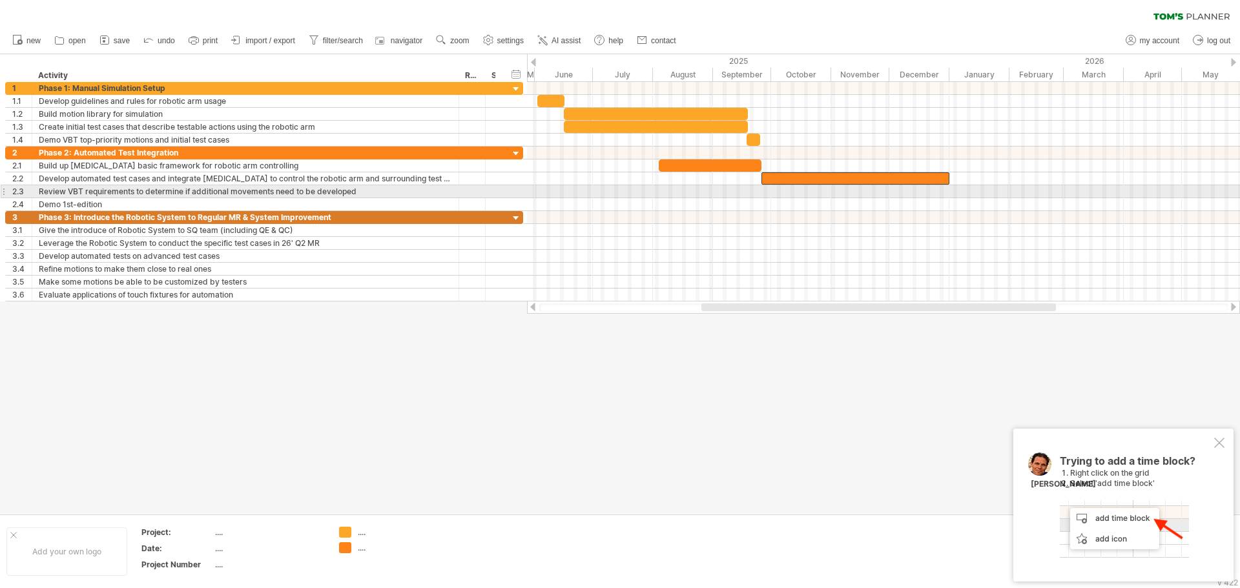
click at [829, 195] on div at bounding box center [883, 191] width 713 height 13
click at [845, 192] on div at bounding box center [883, 191] width 713 height 13
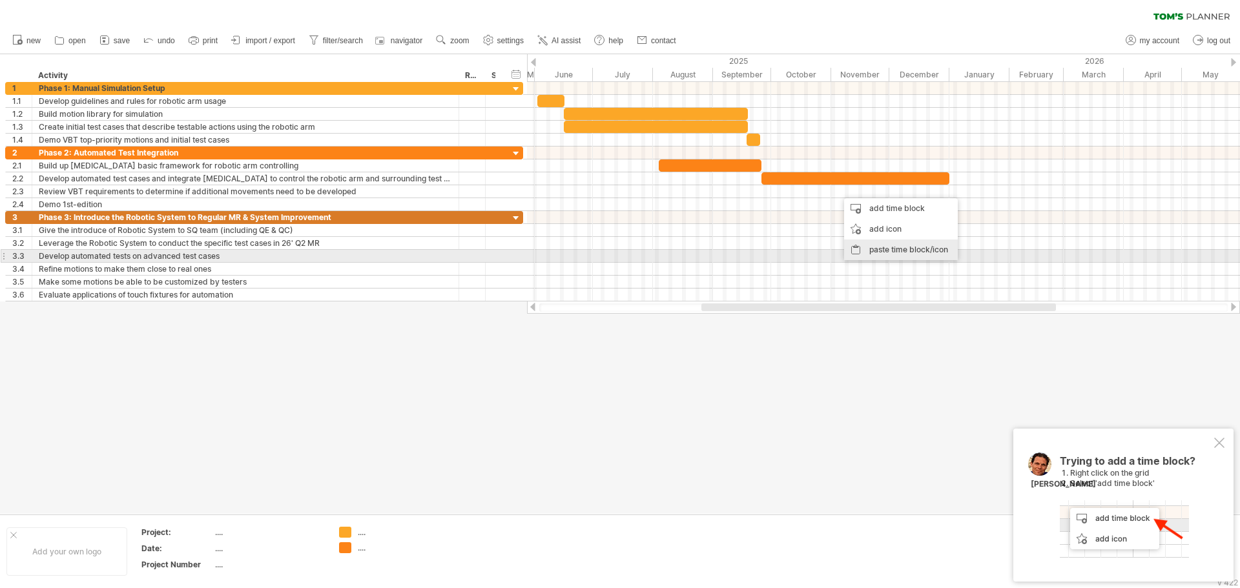
click at [904, 252] on div "paste time block/icon" at bounding box center [901, 250] width 114 height 21
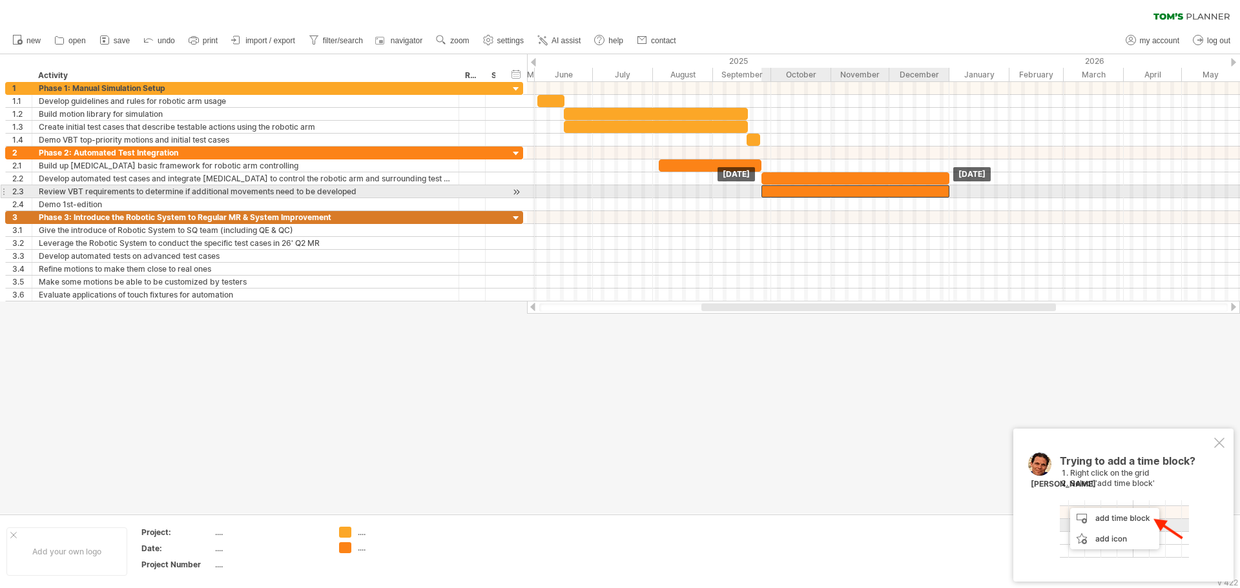
drag, startPoint x: 882, startPoint y: 193, endPoint x: 814, endPoint y: 197, distance: 68.6
click at [814, 197] on div at bounding box center [855, 191] width 188 height 12
click at [764, 190] on div at bounding box center [855, 191] width 188 height 12
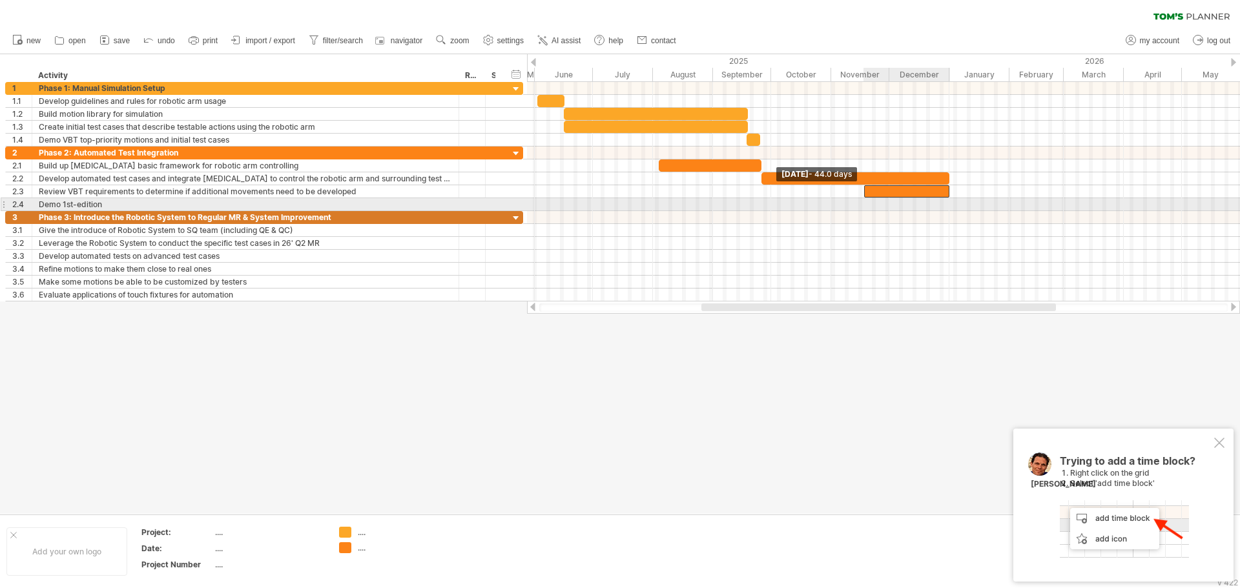
drag, startPoint x: 761, startPoint y: 190, endPoint x: 864, endPoint y: 200, distance: 103.2
click at [864, 200] on div "[DATE] [DATE] - 44.0 days" at bounding box center [883, 192] width 713 height 220
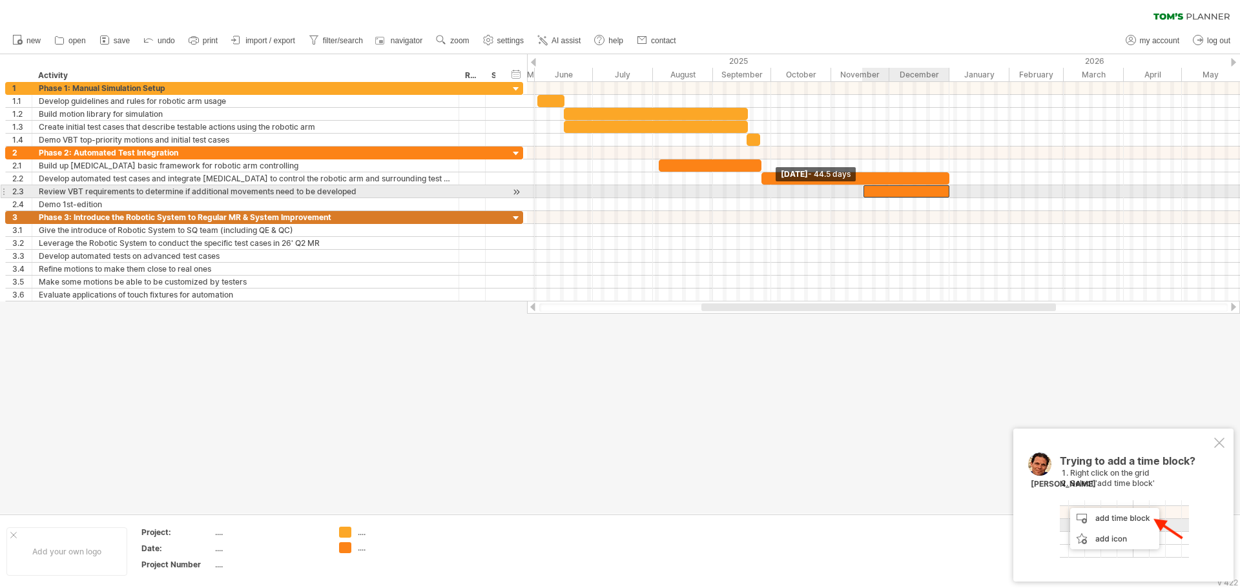
click at [865, 192] on span at bounding box center [863, 191] width 5 height 12
click at [864, 192] on span at bounding box center [863, 191] width 5 height 12
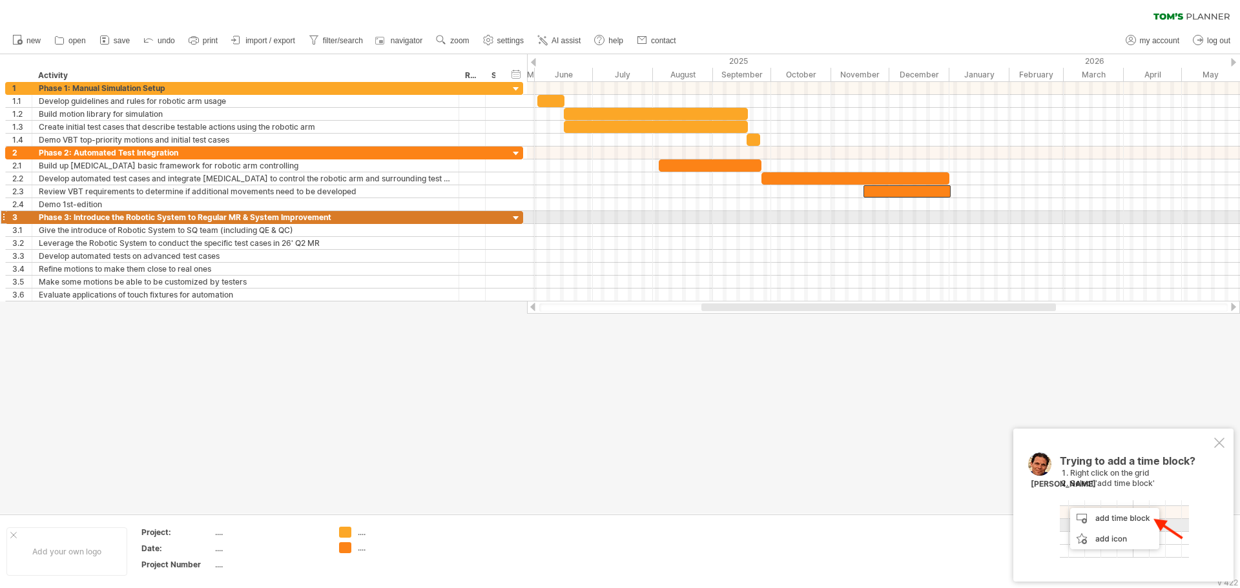
click at [946, 212] on div at bounding box center [883, 217] width 713 height 13
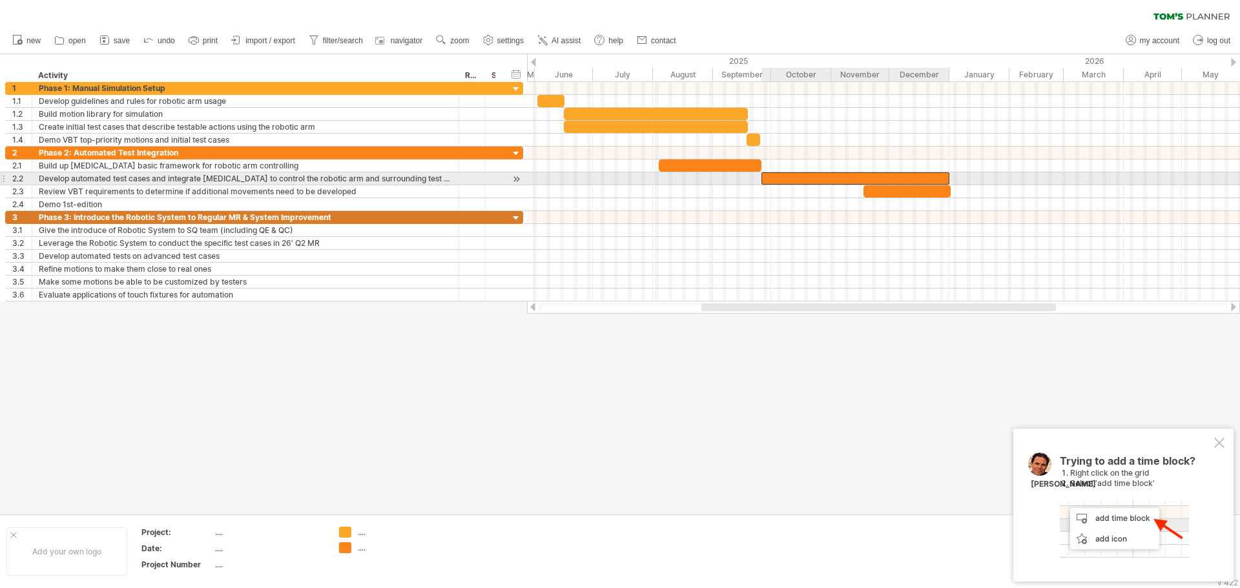
click at [937, 173] on div at bounding box center [855, 178] width 188 height 12
click at [948, 177] on span at bounding box center [950, 178] width 5 height 12
click at [761, 177] on span at bounding box center [760, 178] width 5 height 12
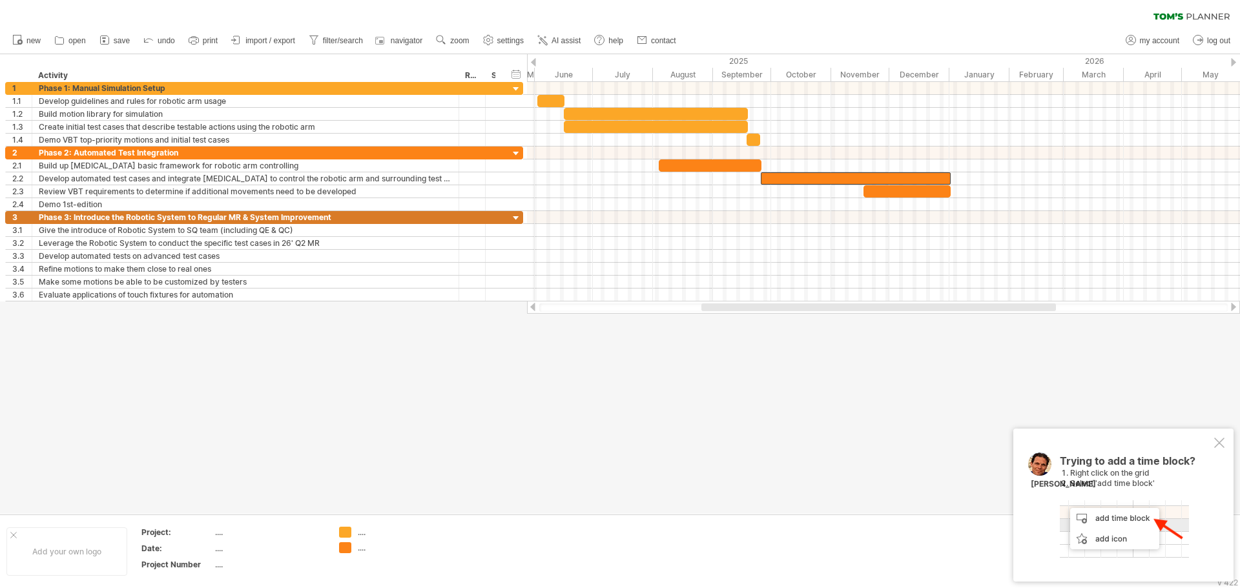
click at [864, 331] on div at bounding box center [620, 284] width 1240 height 460
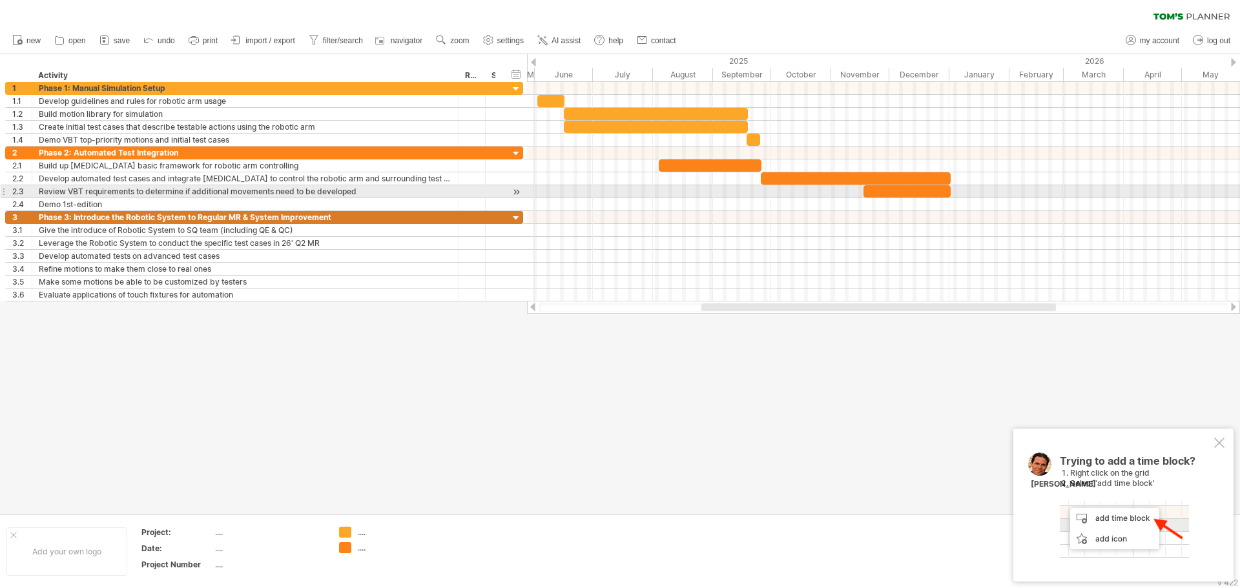
click at [936, 193] on div at bounding box center [907, 191] width 87 height 12
click at [946, 194] on span at bounding box center [944, 191] width 5 height 12
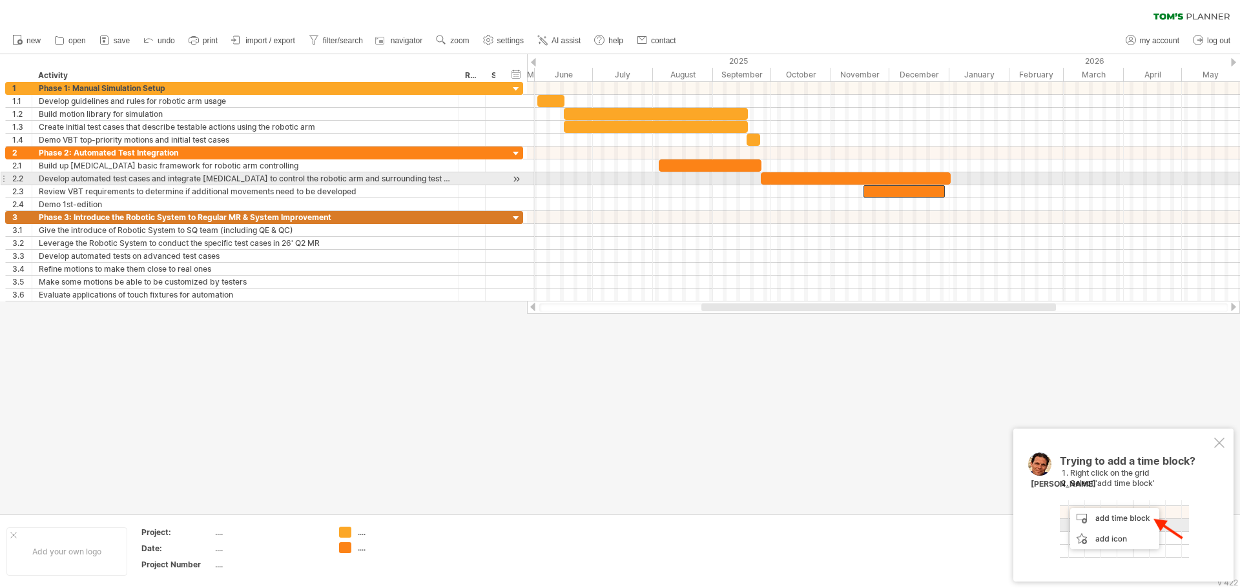
click at [944, 179] on div at bounding box center [856, 178] width 190 height 12
click at [943, 178] on span at bounding box center [944, 178] width 5 height 12
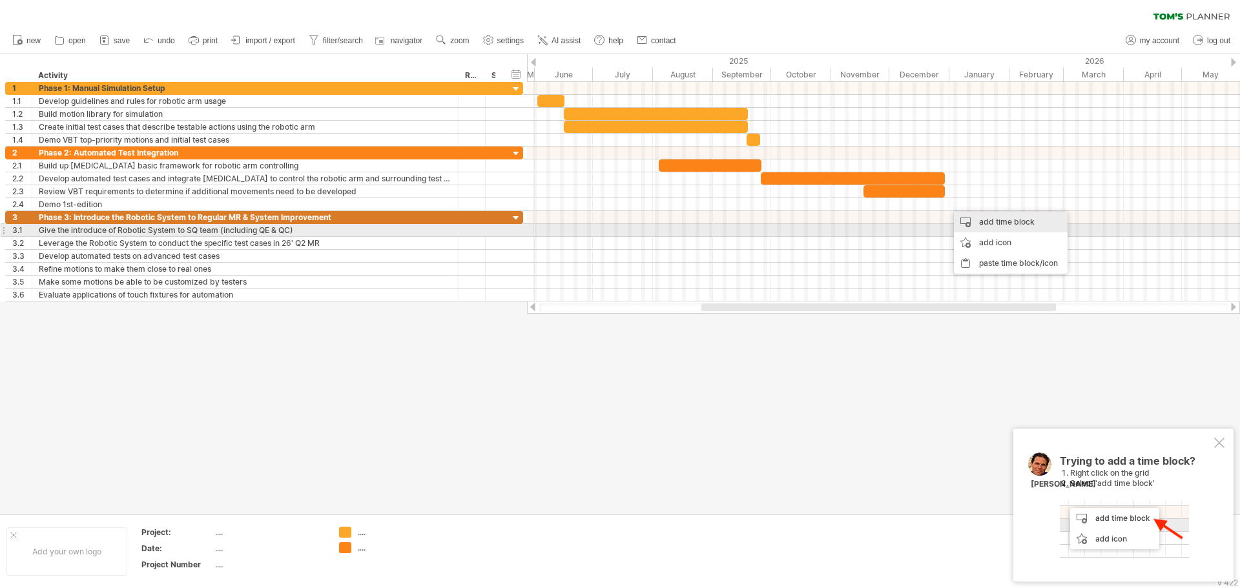
click at [1004, 225] on div "add time block" at bounding box center [1011, 222] width 114 height 21
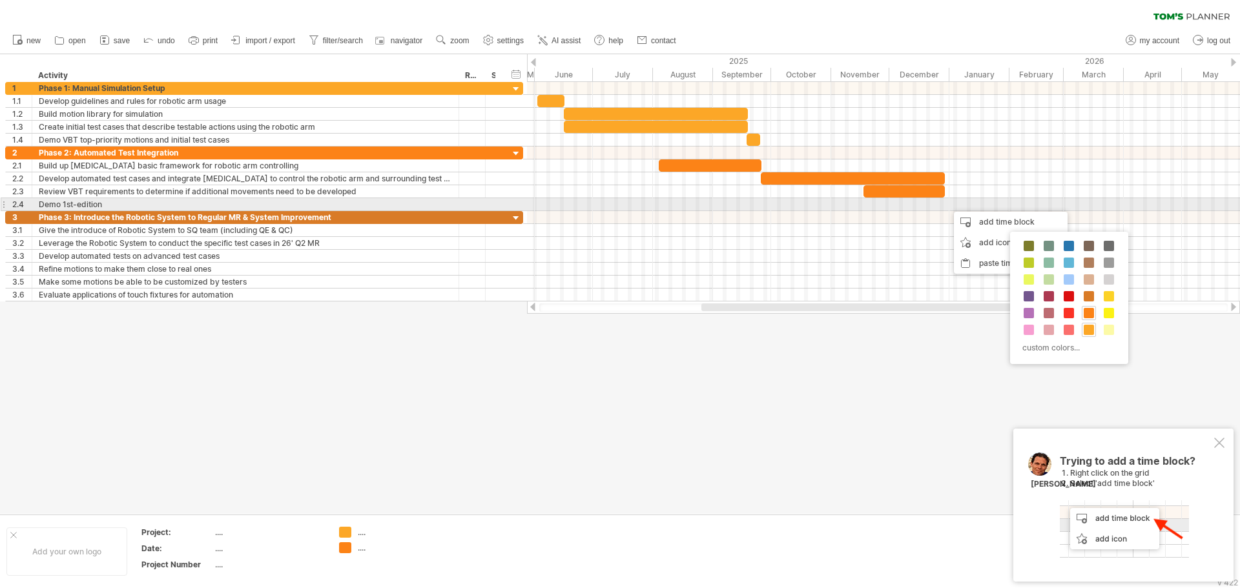
click at [938, 205] on div at bounding box center [883, 204] width 713 height 13
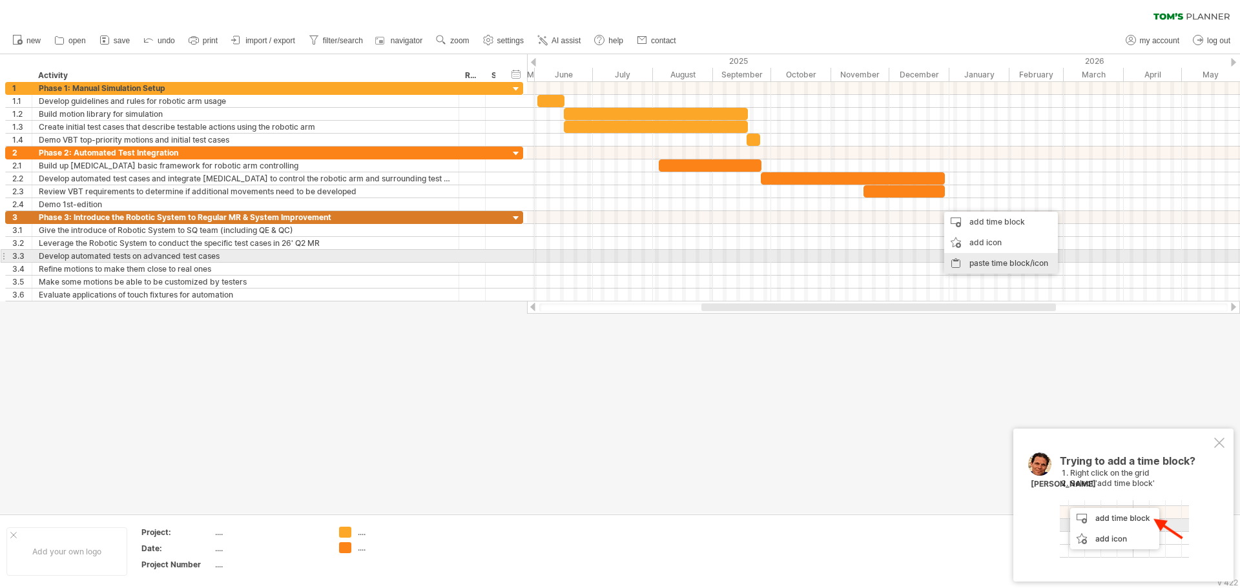
click at [972, 256] on div "paste time block/icon" at bounding box center [1001, 263] width 114 height 21
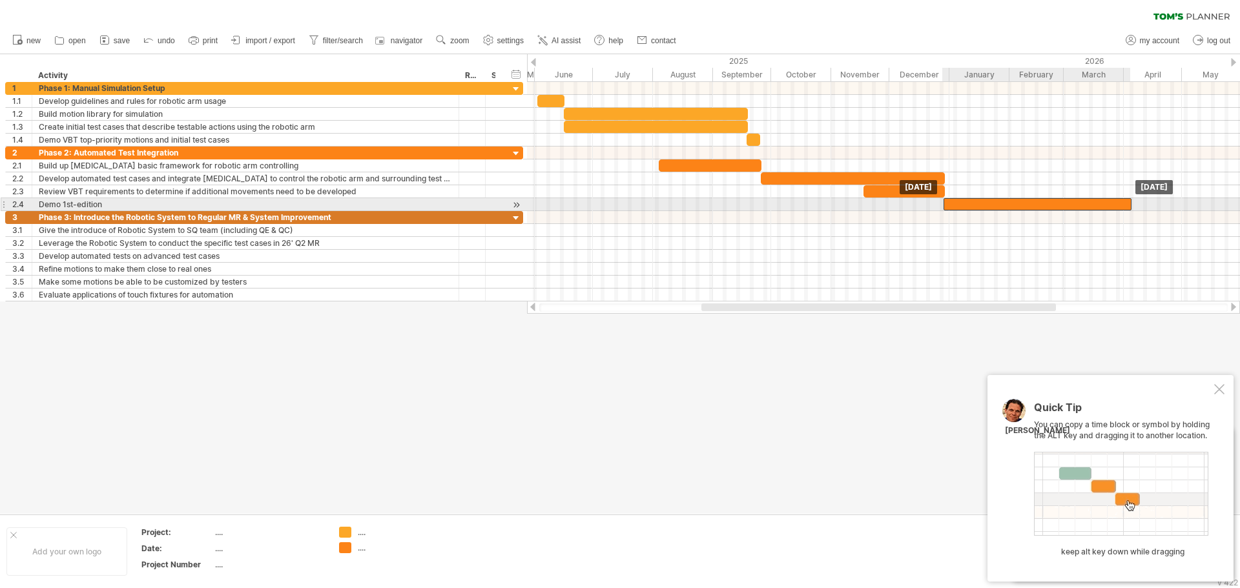
click at [997, 208] on div at bounding box center [1038, 204] width 188 height 12
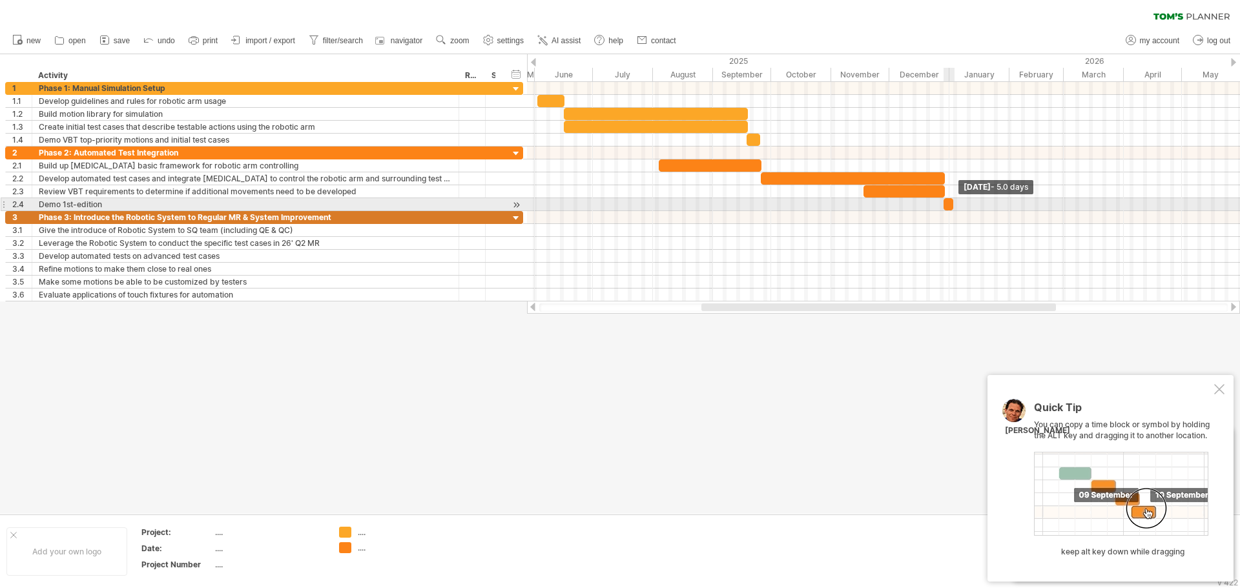
drag, startPoint x: 1130, startPoint y: 203, endPoint x: 951, endPoint y: 209, distance: 178.3
click at [951, 209] on span at bounding box center [953, 204] width 5 height 12
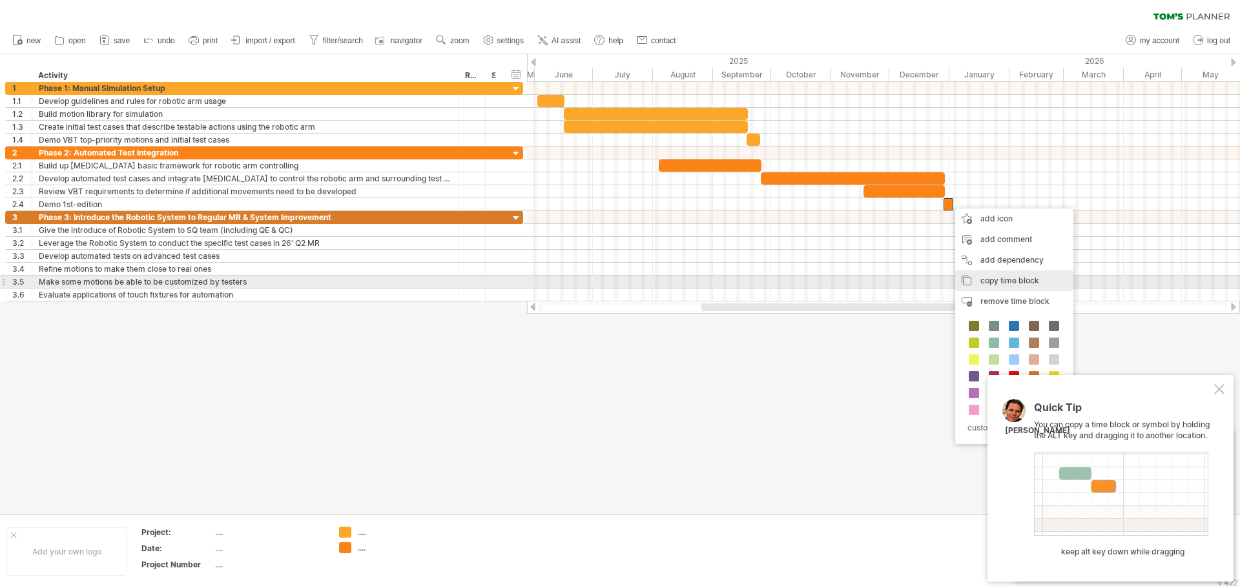
click at [1004, 277] on span "copy time block" at bounding box center [1009, 281] width 59 height 10
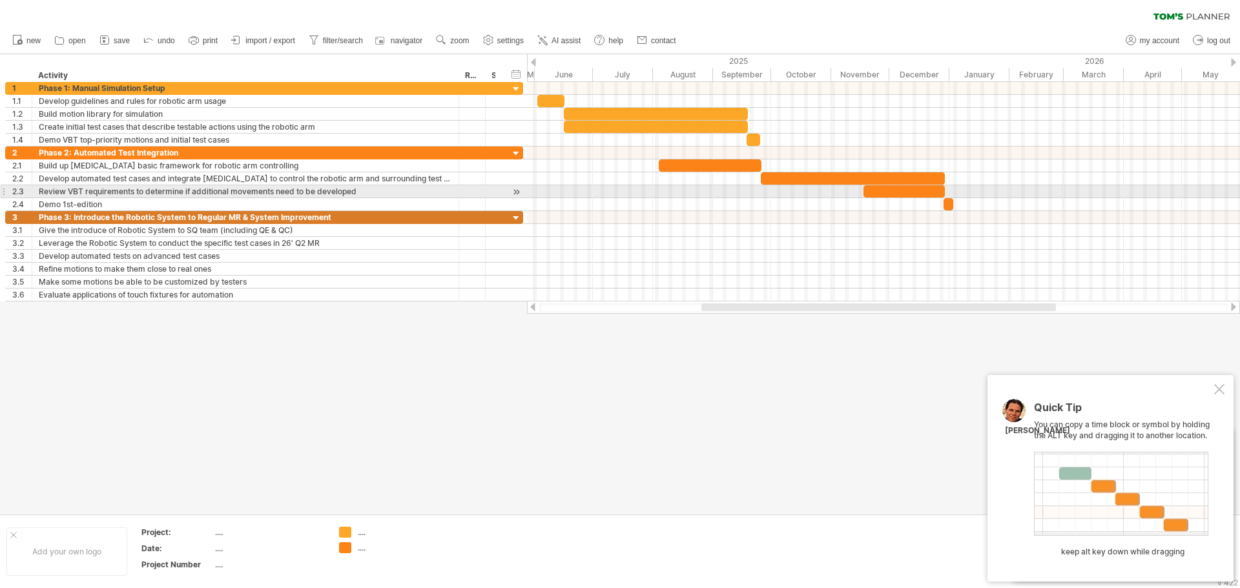
click at [1081, 198] on div at bounding box center [883, 204] width 713 height 13
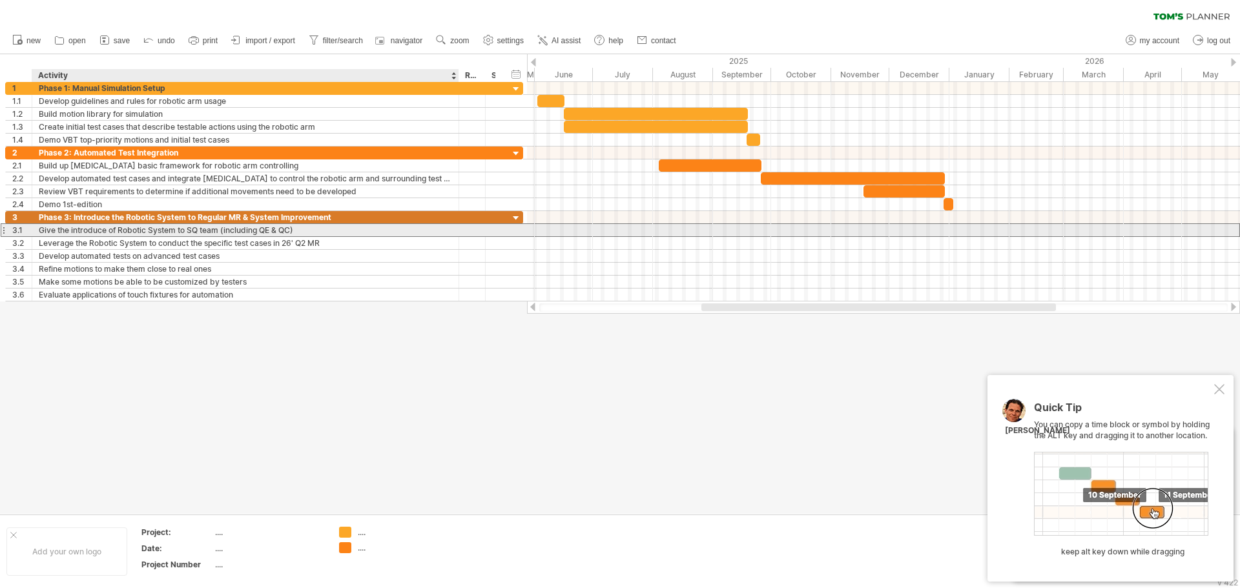
click at [109, 231] on div "Give the introduce of Robotic System to SQ team (including QE & QC)" at bounding box center [245, 230] width 413 height 12
click at [107, 231] on input "**********" at bounding box center [245, 230] width 413 height 12
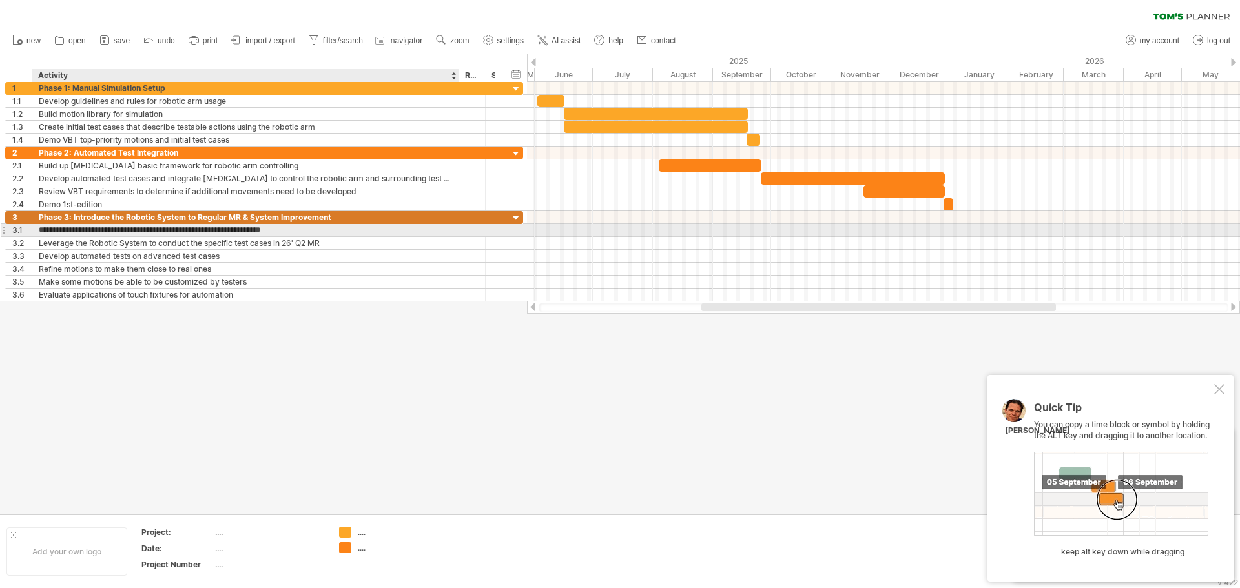
type input "**********"
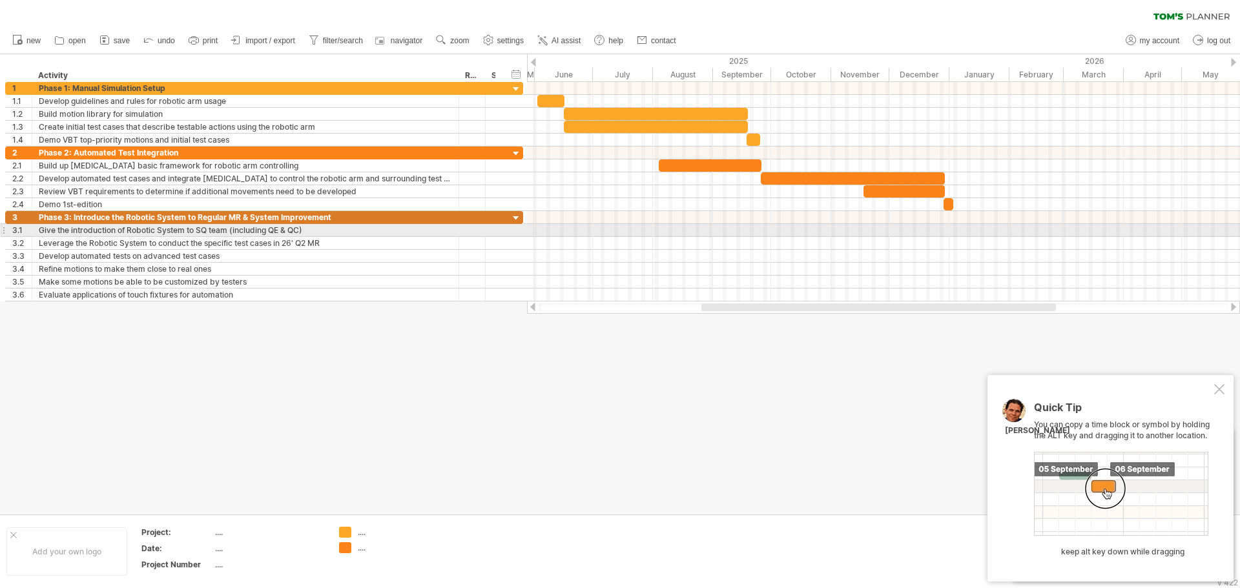
click at [1001, 235] on div at bounding box center [883, 230] width 713 height 13
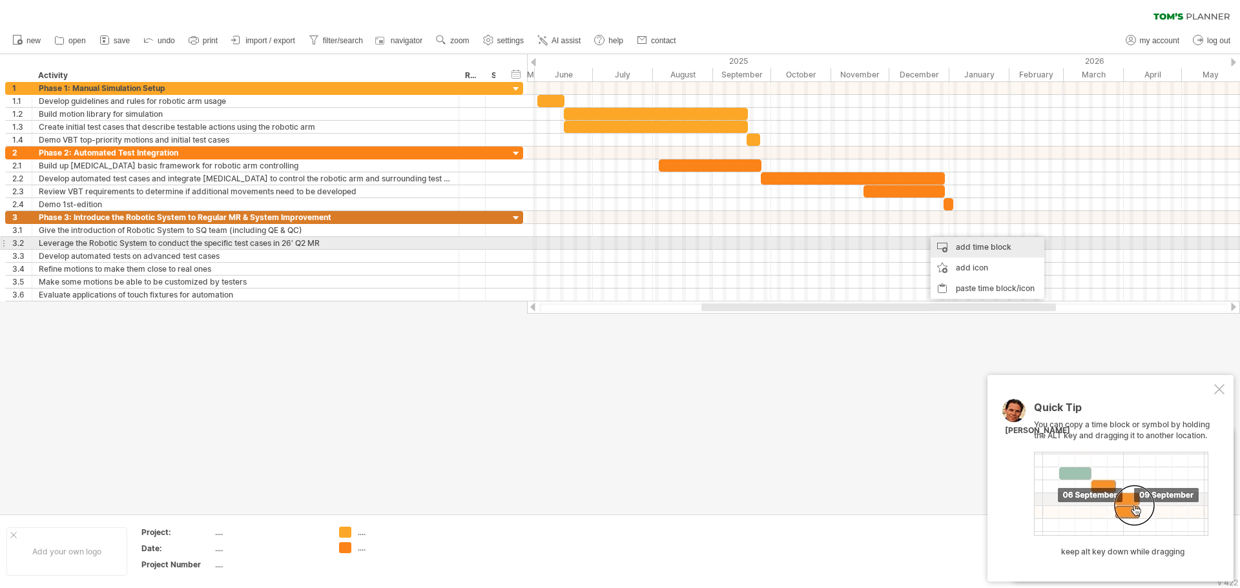
click at [996, 249] on div "add time block" at bounding box center [988, 247] width 114 height 21
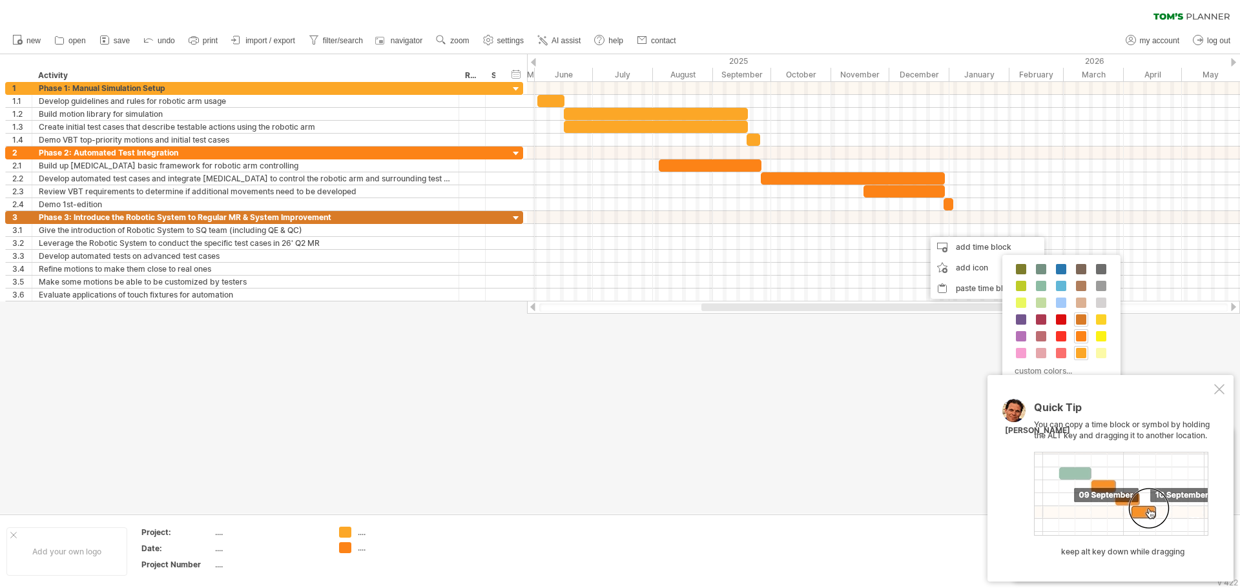
click at [1084, 323] on span at bounding box center [1081, 320] width 10 height 10
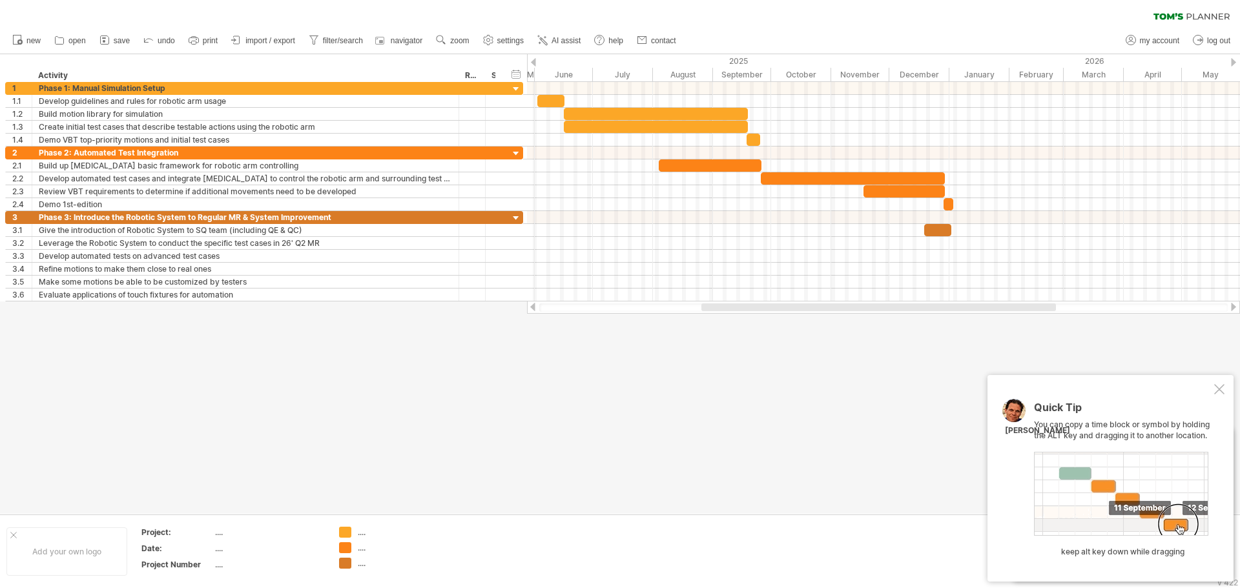
drag, startPoint x: 958, startPoint y: 302, endPoint x: 977, endPoint y: 305, distance: 18.9
click at [977, 305] on div at bounding box center [883, 307] width 713 height 13
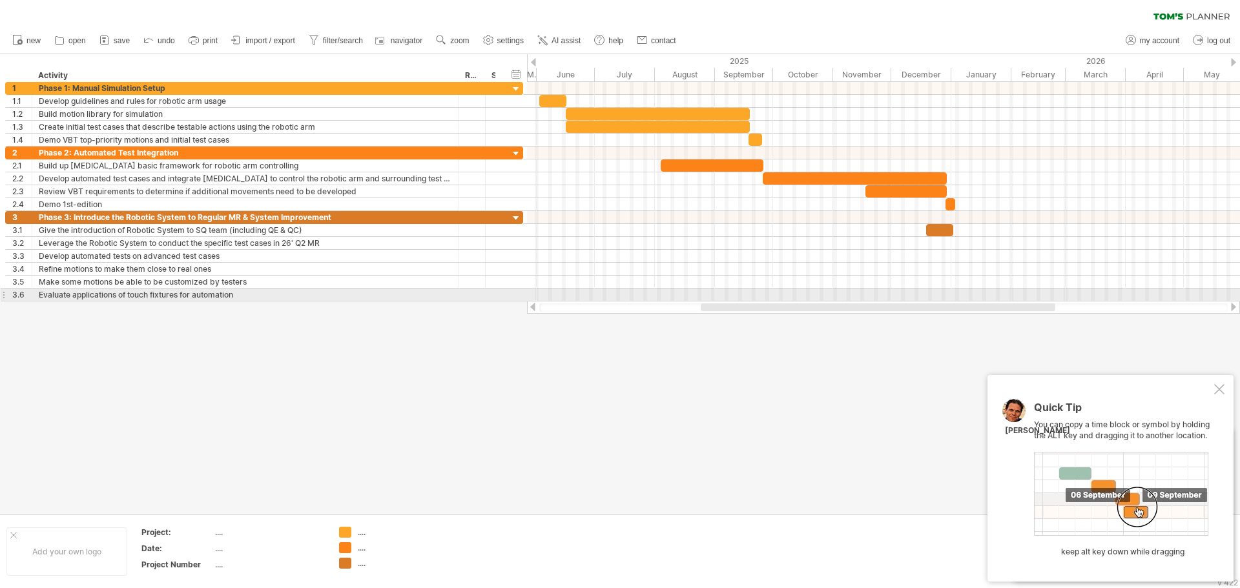
drag, startPoint x: 948, startPoint y: 309, endPoint x: 948, endPoint y: 302, distance: 7.1
click at [948, 302] on div at bounding box center [883, 307] width 713 height 13
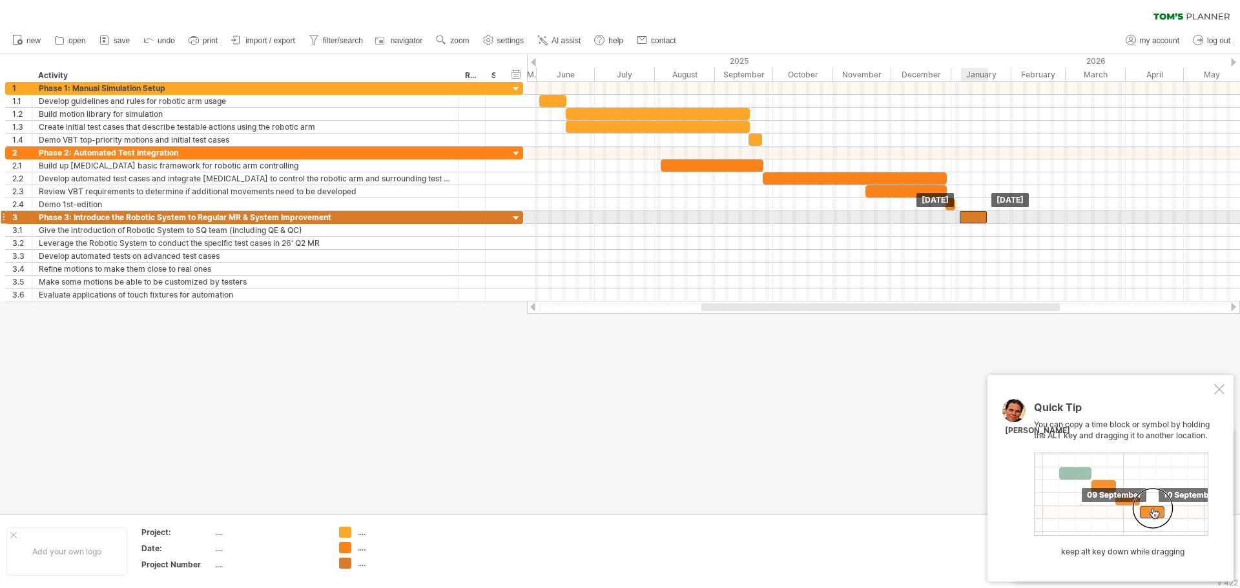
click at [971, 219] on div at bounding box center [973, 217] width 27 height 12
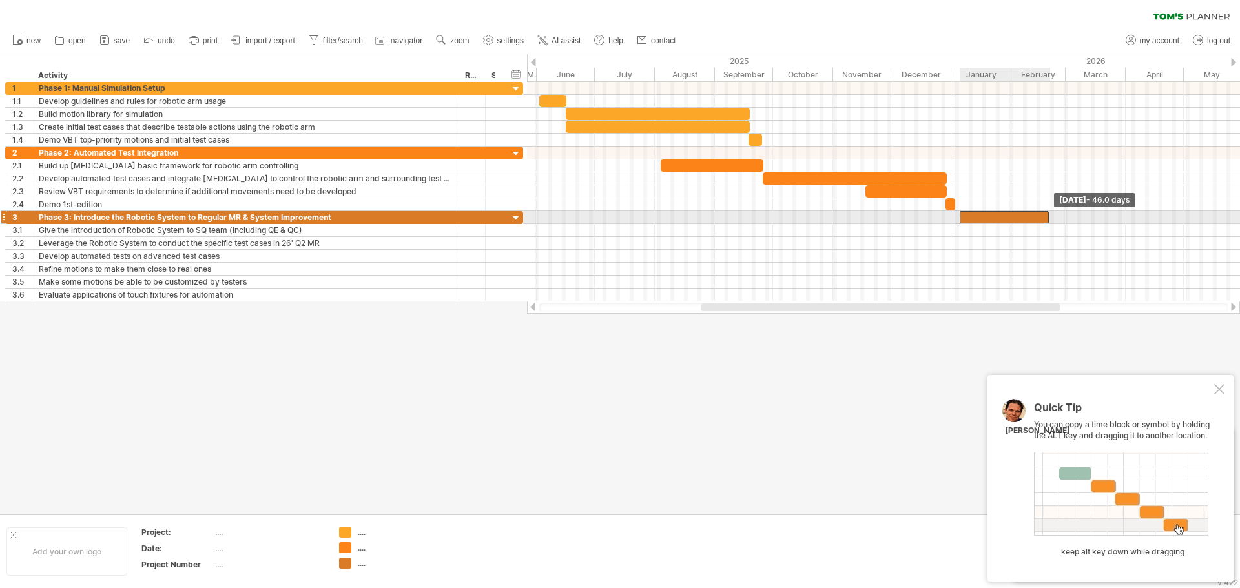
drag, startPoint x: 986, startPoint y: 215, endPoint x: 1048, endPoint y: 218, distance: 62.1
click at [1048, 218] on span at bounding box center [1048, 217] width 5 height 12
drag, startPoint x: 1051, startPoint y: 217, endPoint x: 1037, endPoint y: 216, distance: 13.6
click at [1037, 216] on span at bounding box center [1035, 217] width 5 height 12
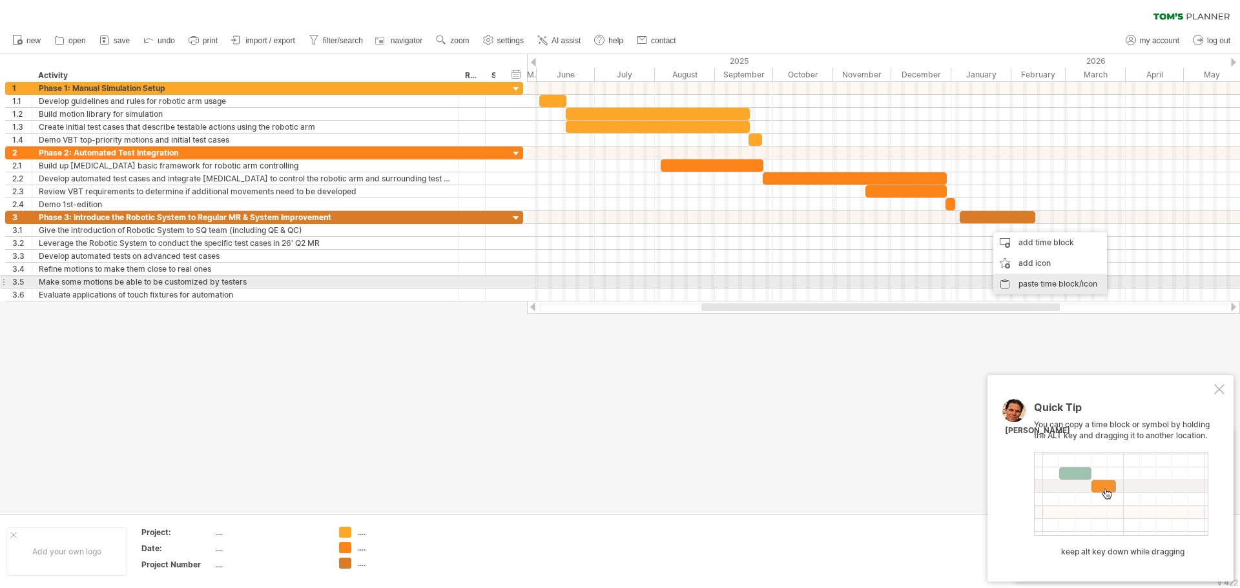
click at [1057, 284] on div "paste time block/icon" at bounding box center [1050, 284] width 114 height 21
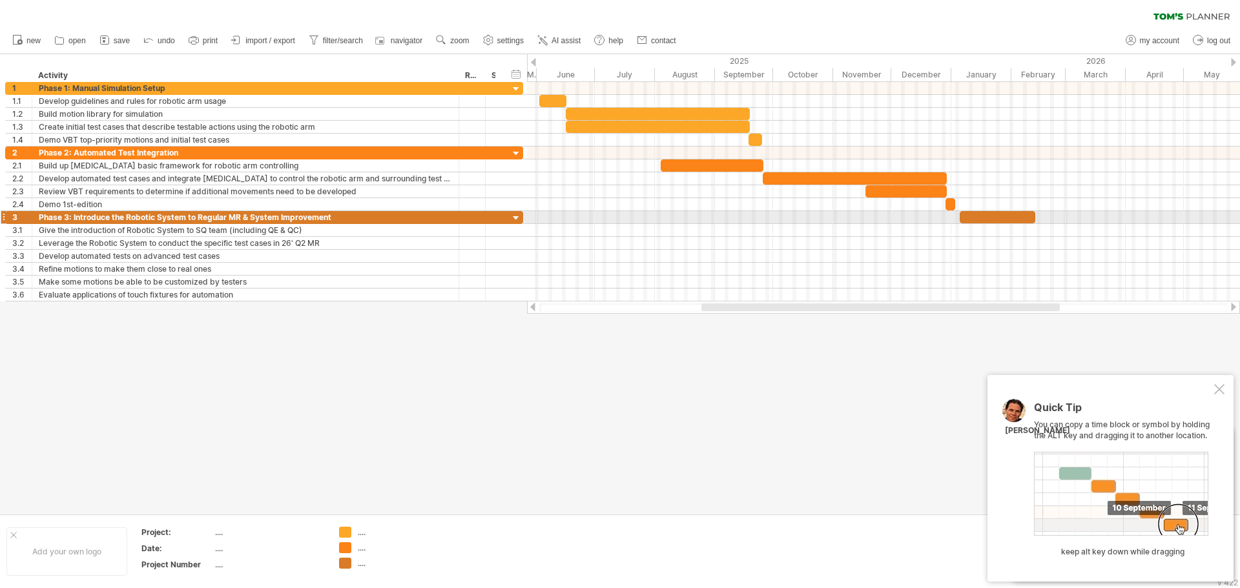
click at [1000, 217] on div at bounding box center [998, 217] width 76 height 12
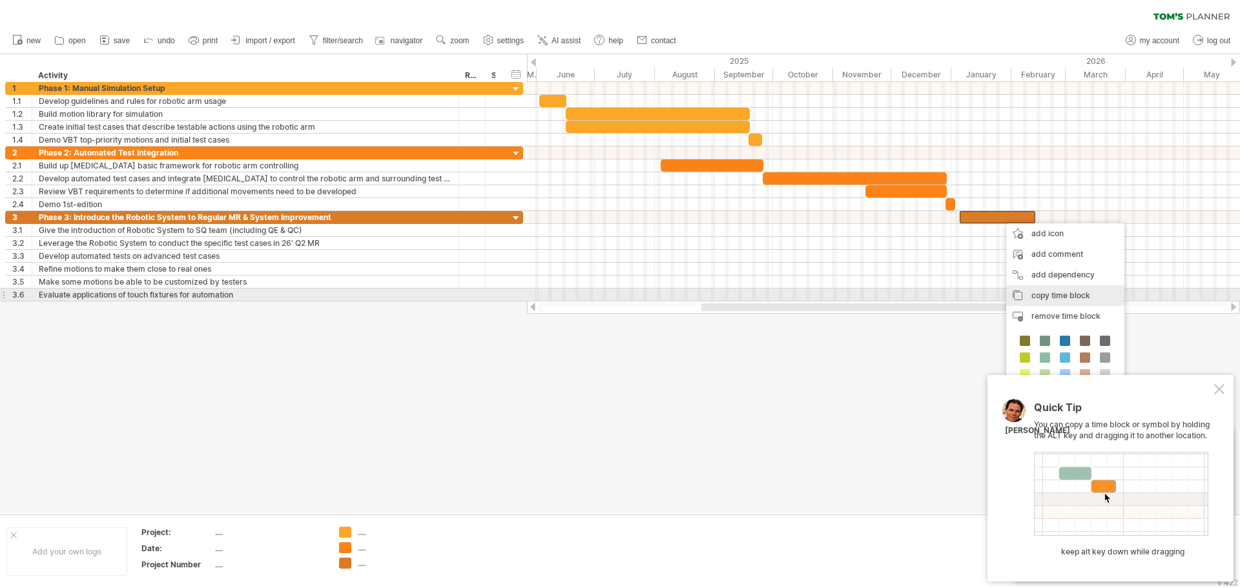
click at [1056, 290] on div "copy time block copy time blocks/icons" at bounding box center [1065, 295] width 118 height 21
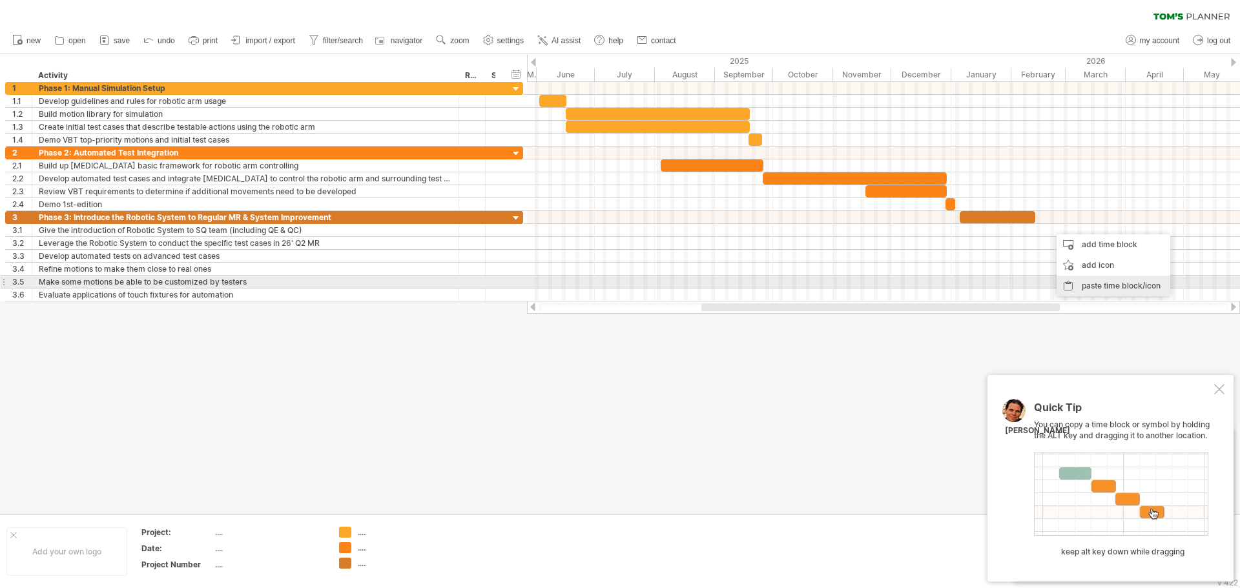
click at [1102, 285] on div "paste time block/icon" at bounding box center [1114, 286] width 114 height 21
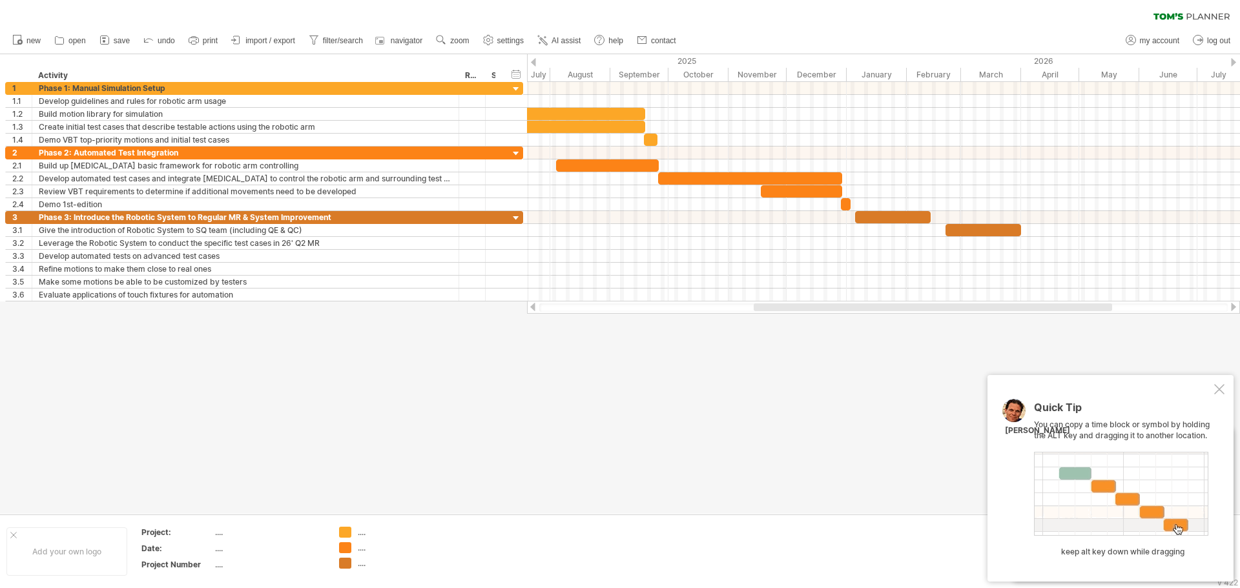
drag, startPoint x: 1009, startPoint y: 307, endPoint x: 1062, endPoint y: 317, distance: 54.0
click at [1062, 317] on div "Trying to reach [DOMAIN_NAME] Connected again... 0% clear filter new 1" at bounding box center [620, 294] width 1240 height 588
click at [1224, 390] on div at bounding box center [1219, 389] width 10 height 10
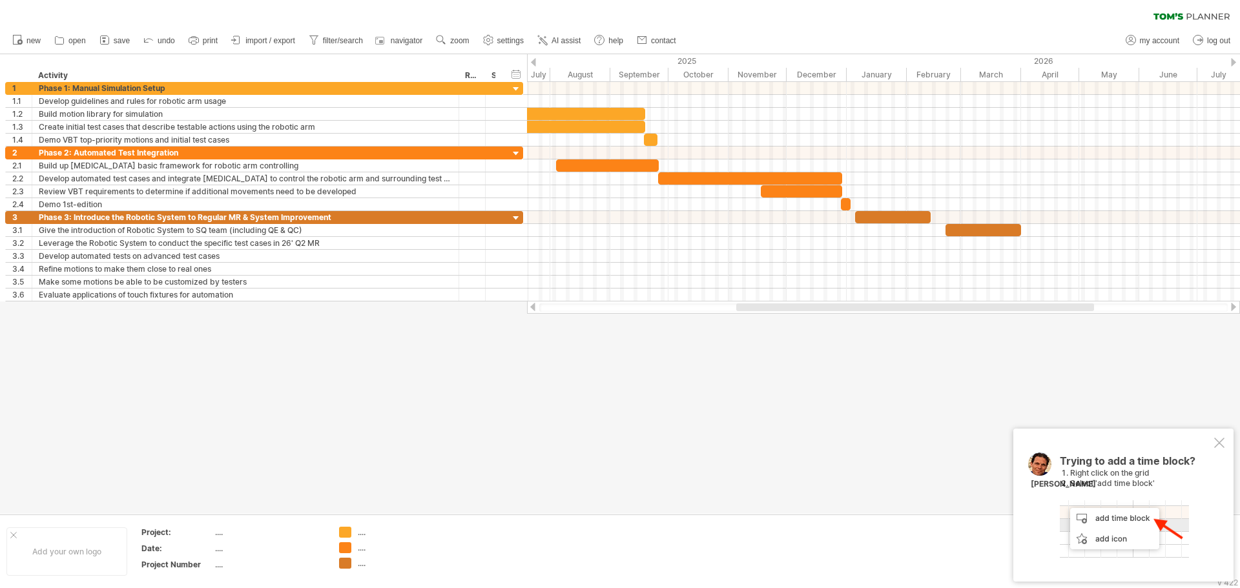
click at [1220, 447] on div at bounding box center [1219, 443] width 10 height 10
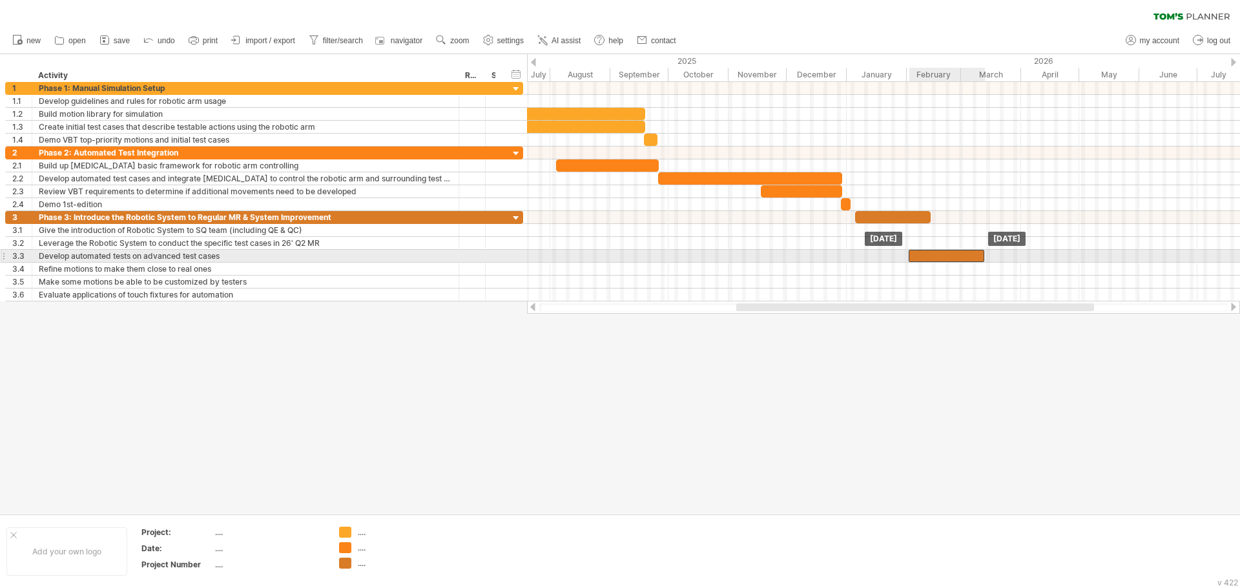
drag, startPoint x: 998, startPoint y: 229, endPoint x: 961, endPoint y: 254, distance: 45.0
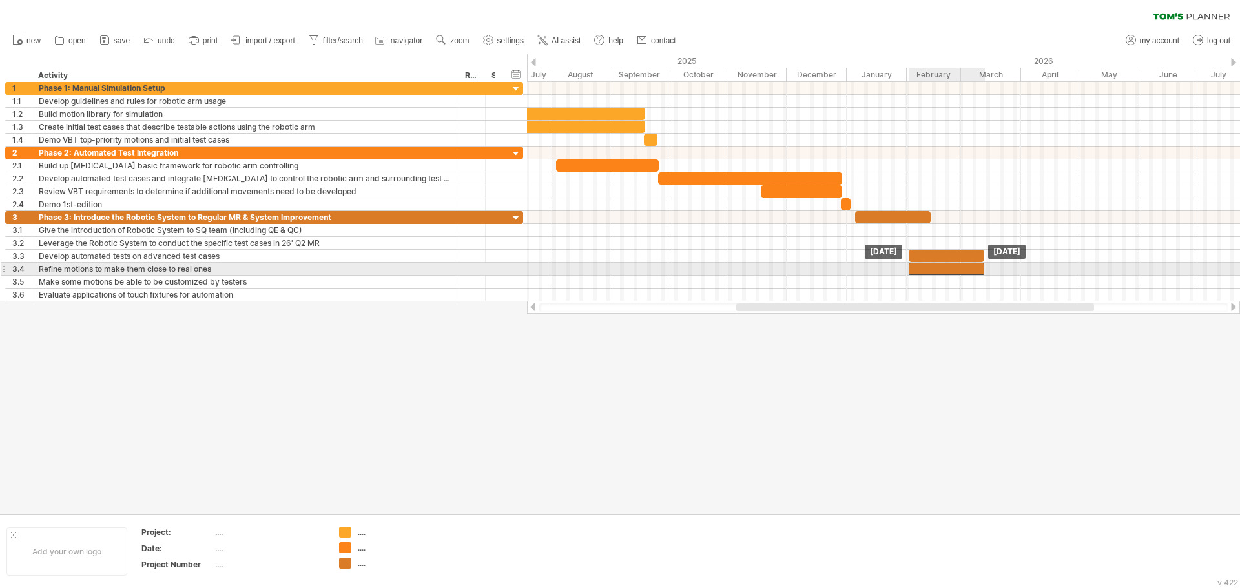
drag, startPoint x: 948, startPoint y: 254, endPoint x: 948, endPoint y: 269, distance: 14.9
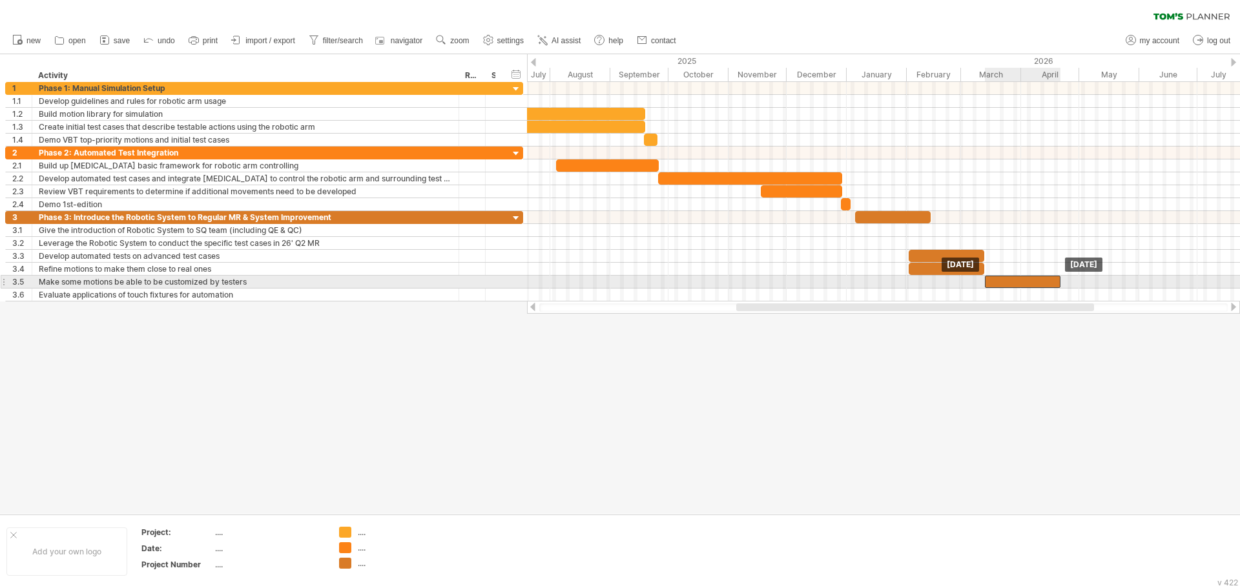
drag, startPoint x: 941, startPoint y: 269, endPoint x: 1017, endPoint y: 282, distance: 77.2
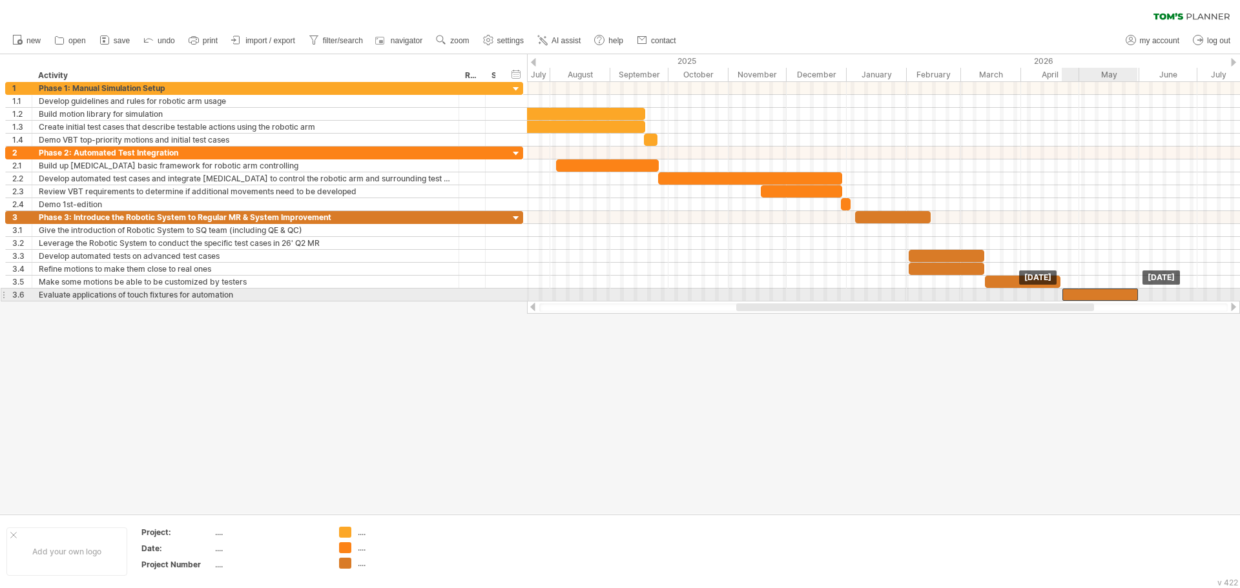
drag, startPoint x: 1013, startPoint y: 282, endPoint x: 1090, endPoint y: 298, distance: 79.0
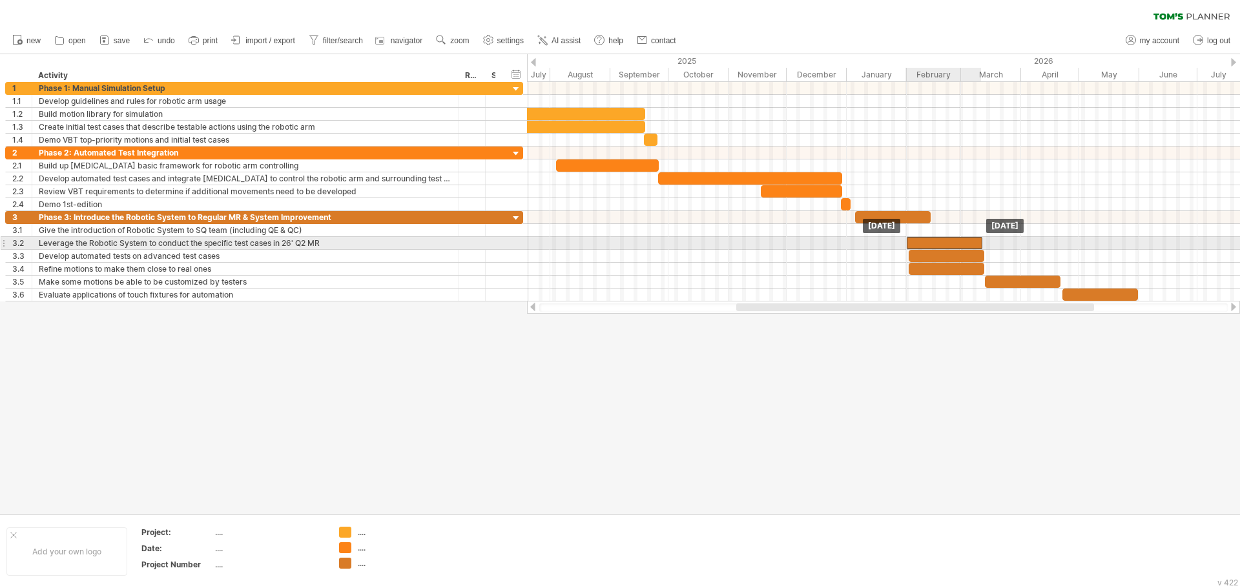
drag, startPoint x: 952, startPoint y: 256, endPoint x: 950, endPoint y: 242, distance: 15.0
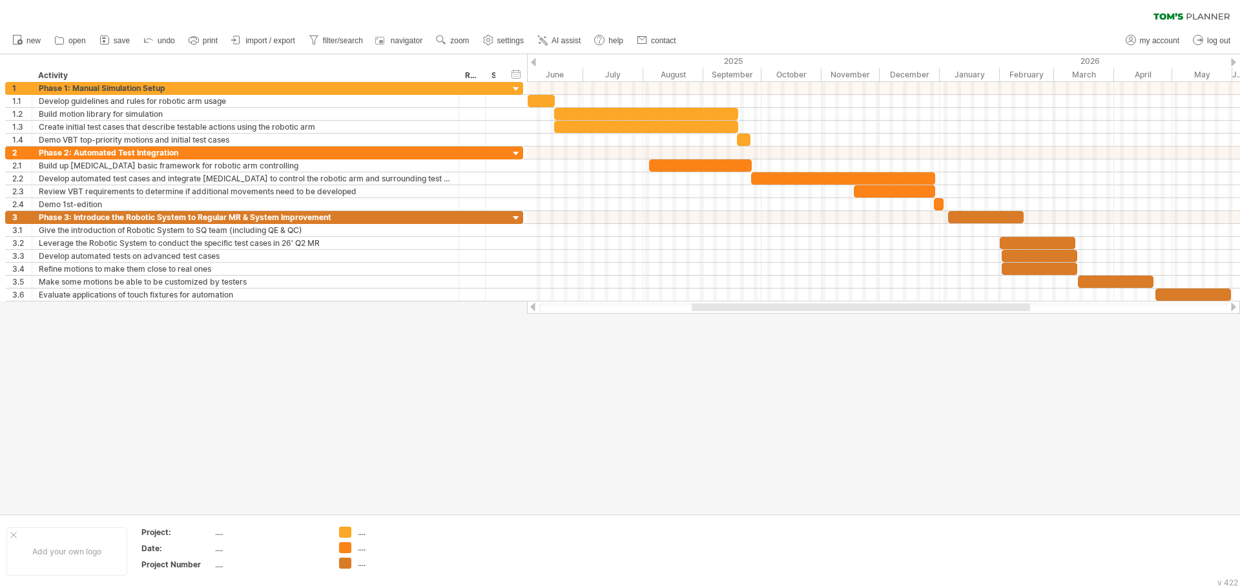
drag, startPoint x: 773, startPoint y: 309, endPoint x: 729, endPoint y: 304, distance: 44.9
click at [729, 304] on div at bounding box center [861, 308] width 338 height 8
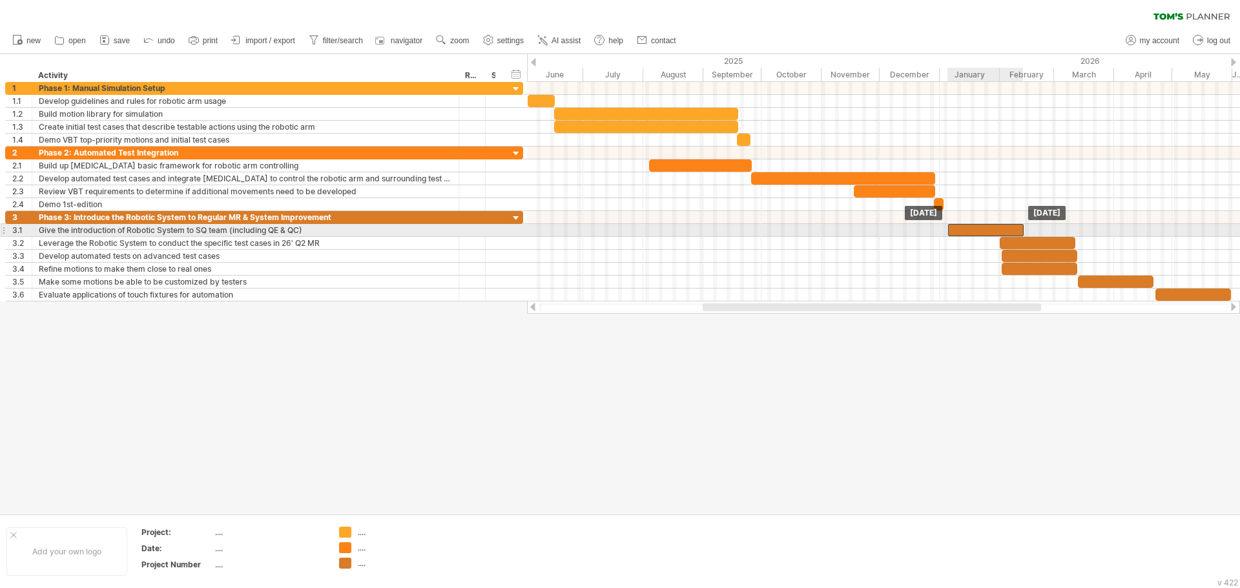
drag, startPoint x: 975, startPoint y: 218, endPoint x: 975, endPoint y: 232, distance: 13.6
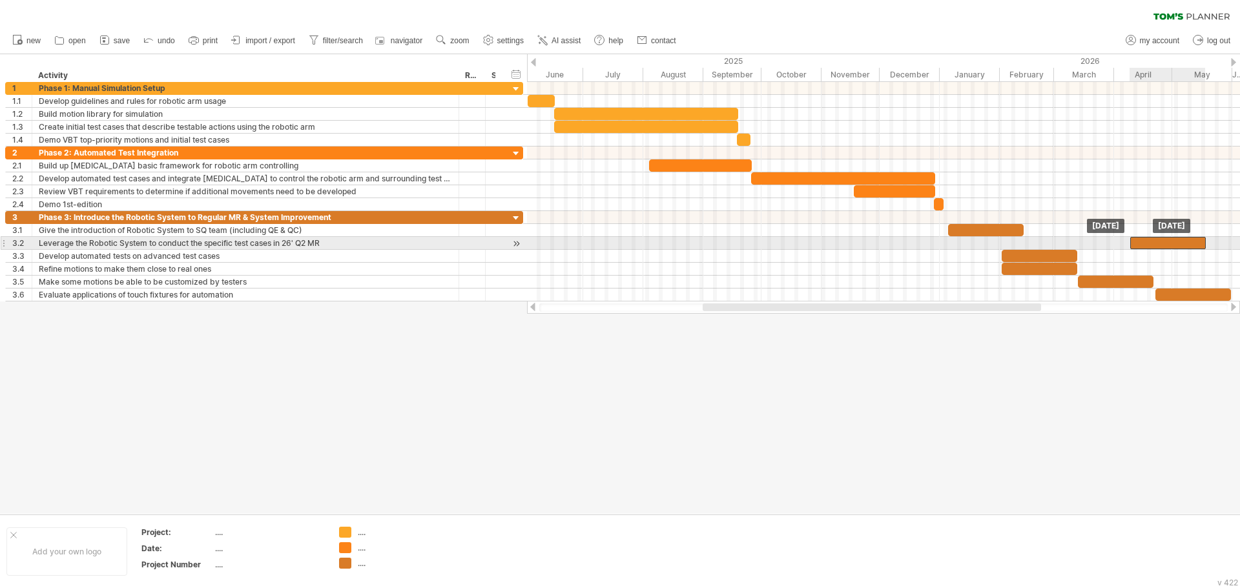
drag, startPoint x: 1038, startPoint y: 243, endPoint x: 1168, endPoint y: 246, distance: 130.5
click at [1168, 246] on div at bounding box center [1168, 243] width 76 height 12
drag, startPoint x: 1166, startPoint y: 245, endPoint x: 1188, endPoint y: 246, distance: 22.6
click at [1188, 246] on div at bounding box center [1191, 243] width 76 height 12
drag, startPoint x: 1154, startPoint y: 242, endPoint x: 1057, endPoint y: 242, distance: 96.9
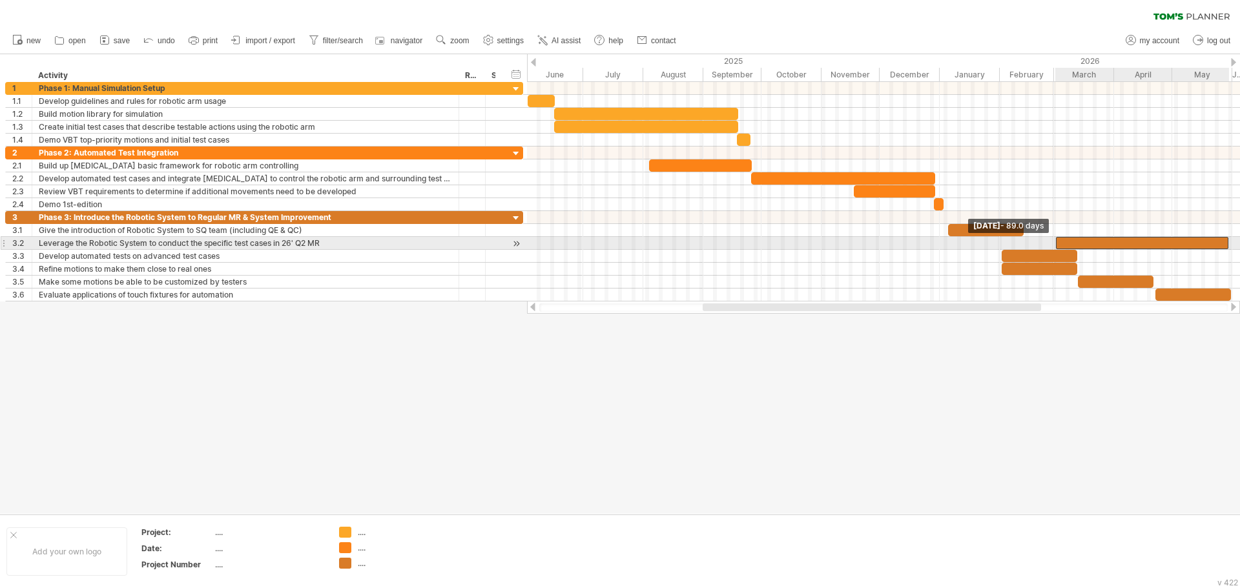
click at [1057, 242] on span at bounding box center [1055, 243] width 5 height 12
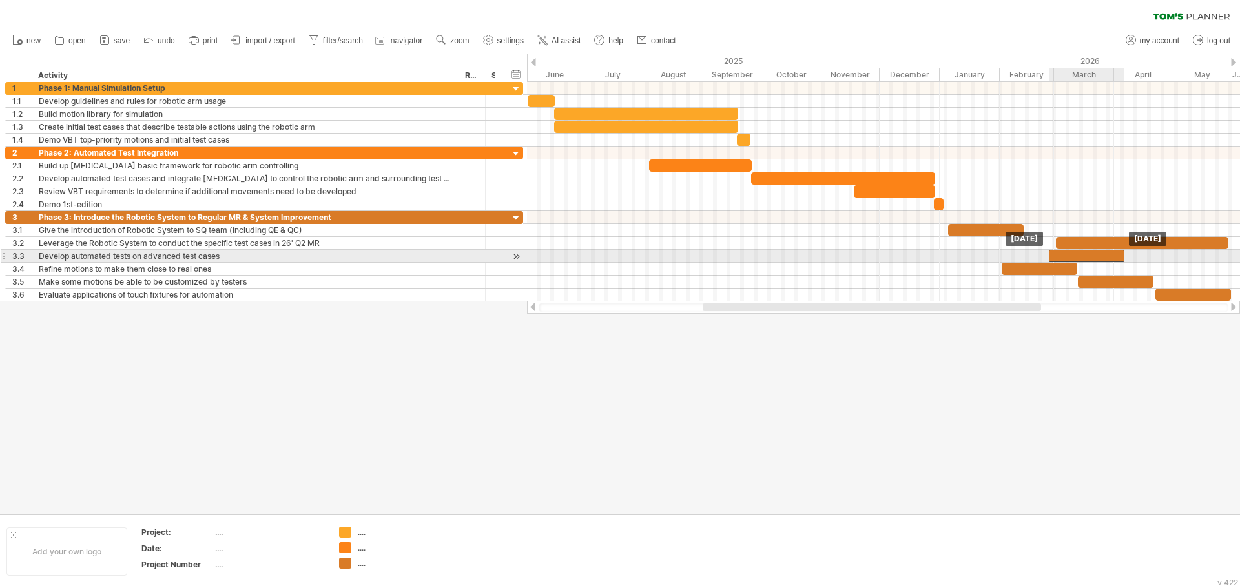
drag, startPoint x: 1020, startPoint y: 258, endPoint x: 1068, endPoint y: 257, distance: 47.8
click at [1068, 257] on div at bounding box center [1087, 256] width 76 height 12
click at [1066, 255] on div at bounding box center [1081, 256] width 76 height 12
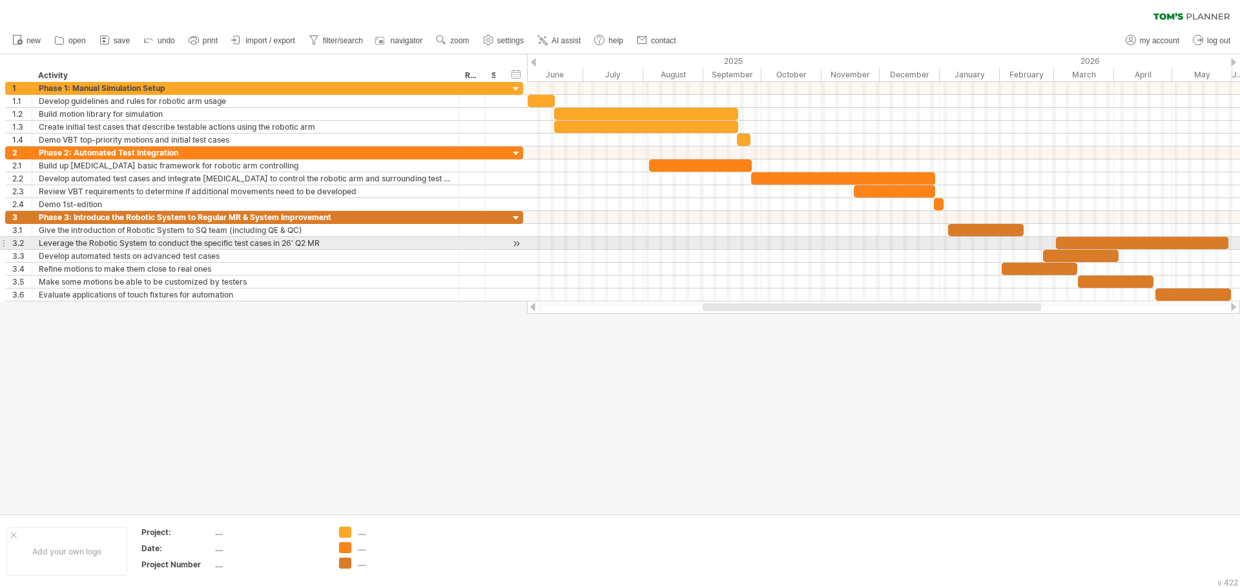
click at [1066, 241] on div at bounding box center [1142, 243] width 172 height 12
drag, startPoint x: 1053, startPoint y: 243, endPoint x: 1041, endPoint y: 246, distance: 12.5
click at [1041, 246] on span at bounding box center [1043, 243] width 5 height 12
click at [1044, 243] on span at bounding box center [1043, 243] width 5 height 12
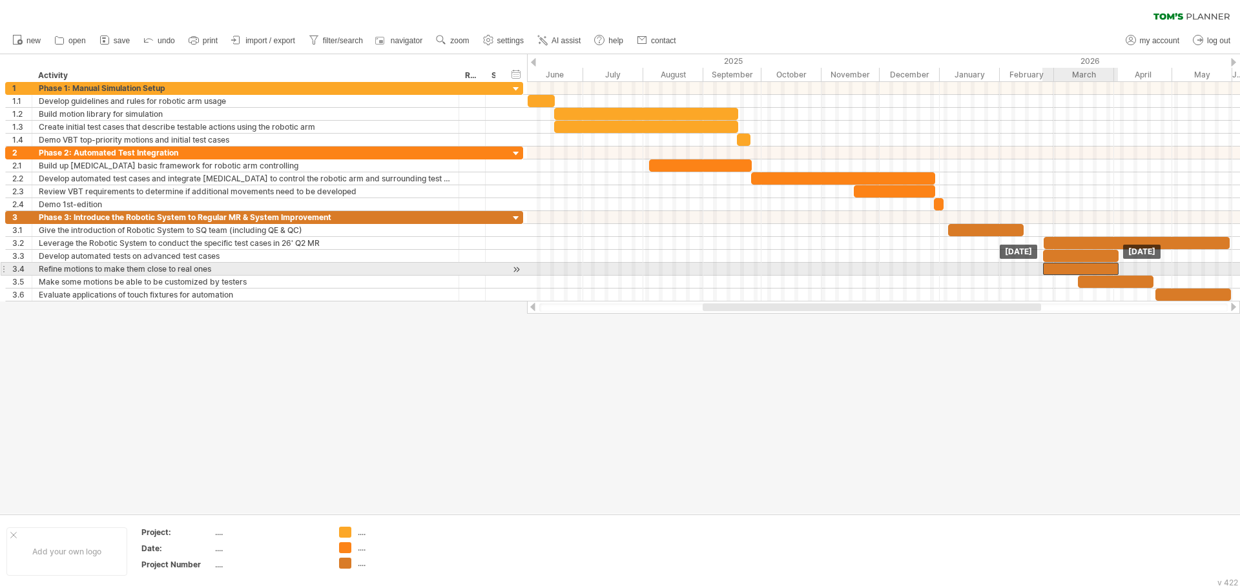
drag, startPoint x: 1041, startPoint y: 265, endPoint x: 1082, endPoint y: 267, distance: 41.4
click at [1082, 267] on div at bounding box center [1081, 269] width 76 height 12
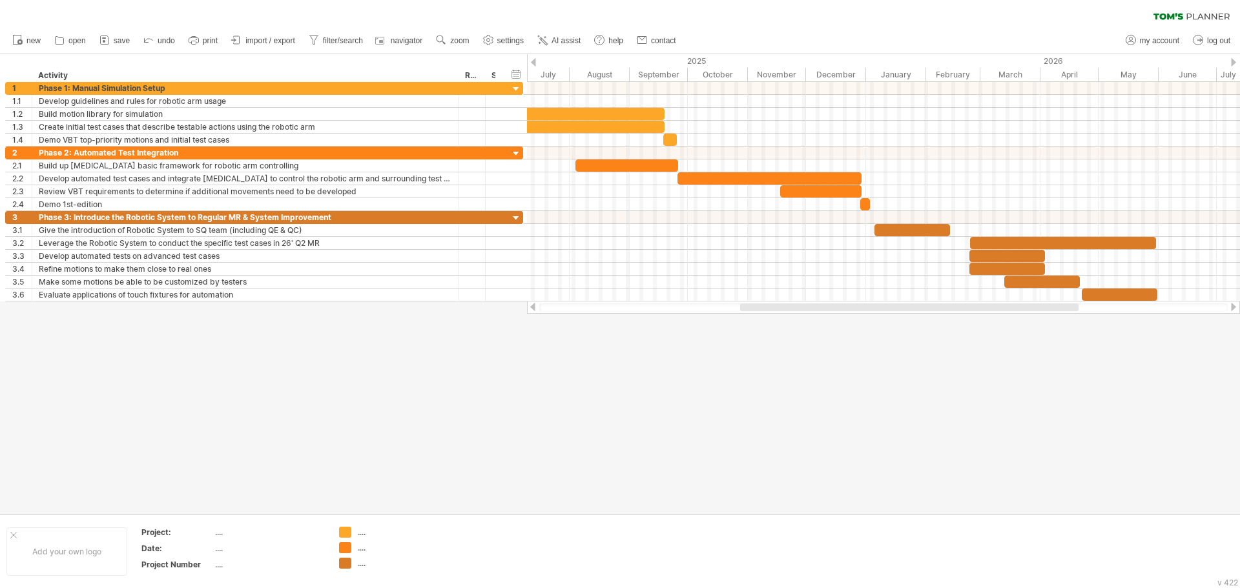
drag, startPoint x: 1012, startPoint y: 307, endPoint x: 1049, endPoint y: 310, distance: 36.9
click at [1049, 310] on div at bounding box center [909, 308] width 338 height 8
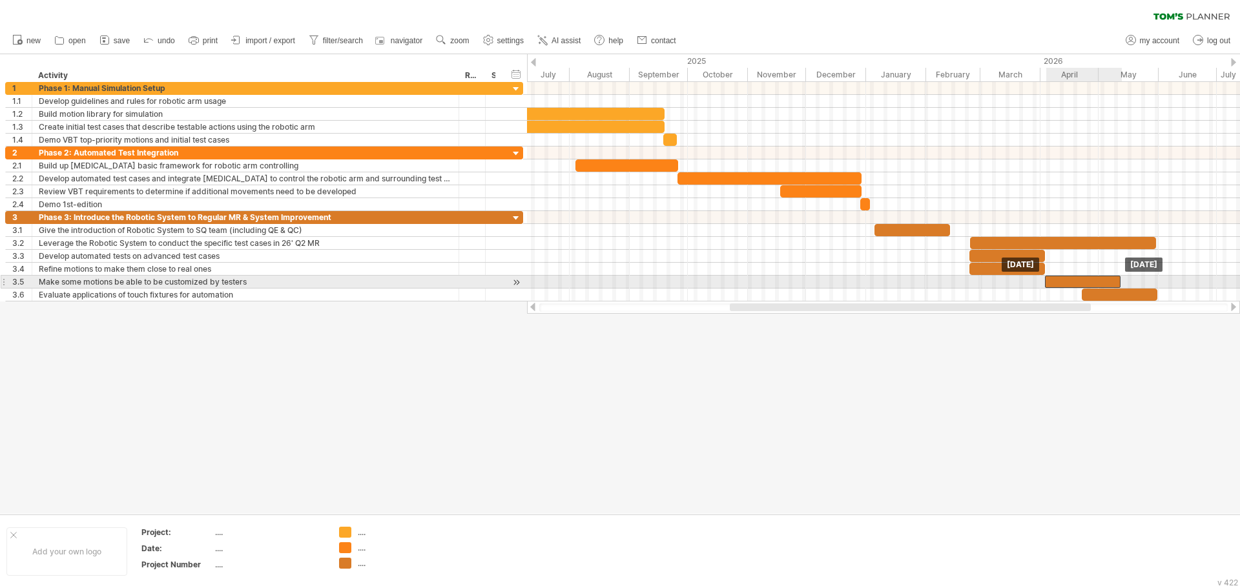
drag, startPoint x: 1042, startPoint y: 280, endPoint x: 1083, endPoint y: 279, distance: 40.7
click at [1083, 279] on div at bounding box center [1083, 282] width 76 height 12
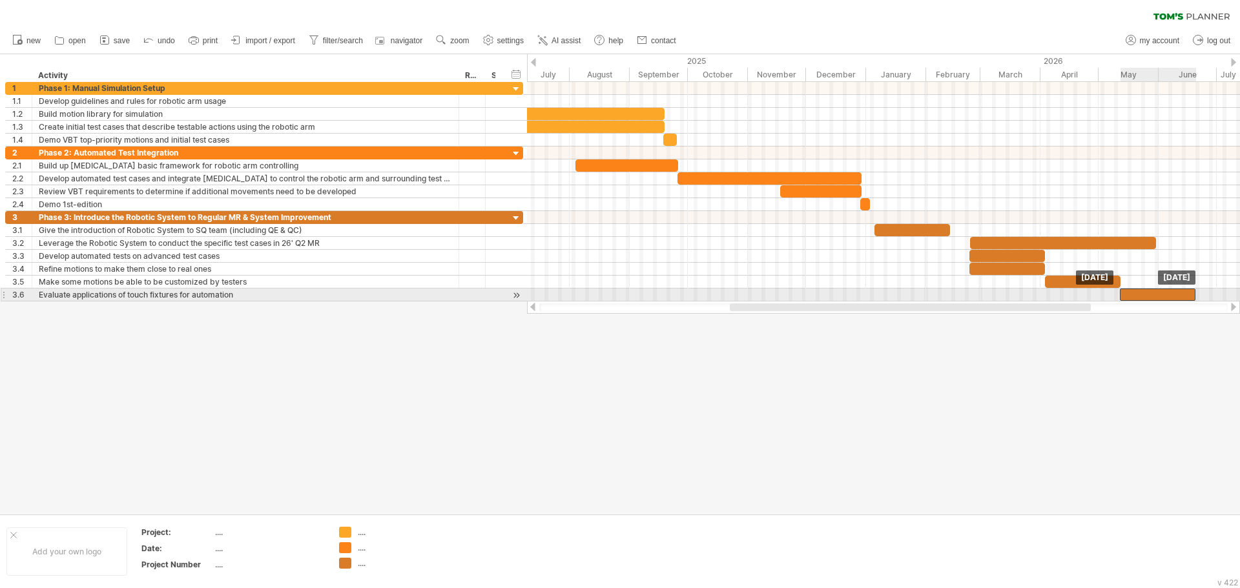
drag, startPoint x: 1100, startPoint y: 294, endPoint x: 1138, endPoint y: 295, distance: 38.1
click at [1138, 295] on div at bounding box center [1158, 295] width 76 height 12
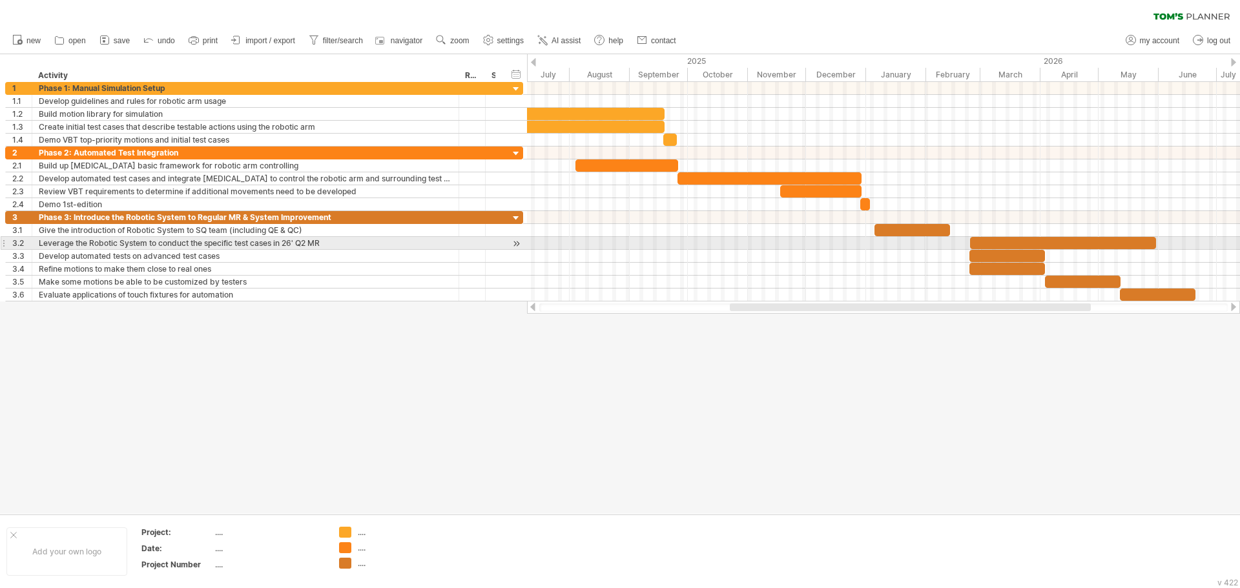
click at [1115, 242] on div at bounding box center [1063, 243] width 186 height 12
drag, startPoint x: 1154, startPoint y: 243, endPoint x: 1201, endPoint y: 243, distance: 46.5
click at [1201, 243] on span at bounding box center [1202, 243] width 5 height 12
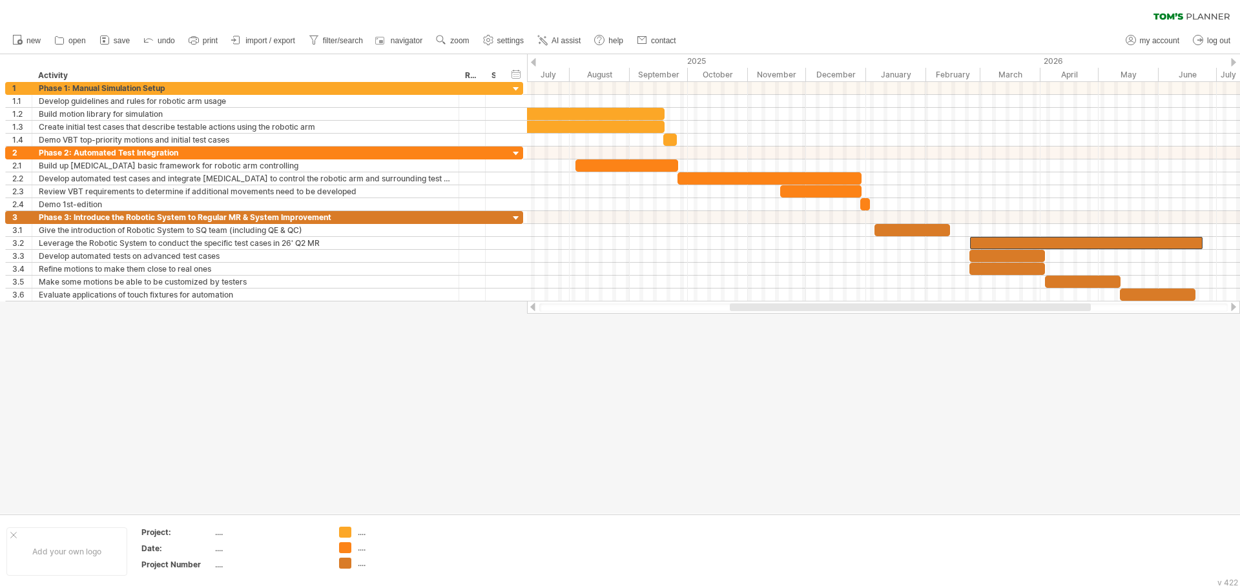
click at [1123, 376] on div at bounding box center [620, 284] width 1240 height 460
drag, startPoint x: 860, startPoint y: 311, endPoint x: 847, endPoint y: 309, distance: 12.5
click at [847, 309] on div at bounding box center [883, 308] width 689 height 8
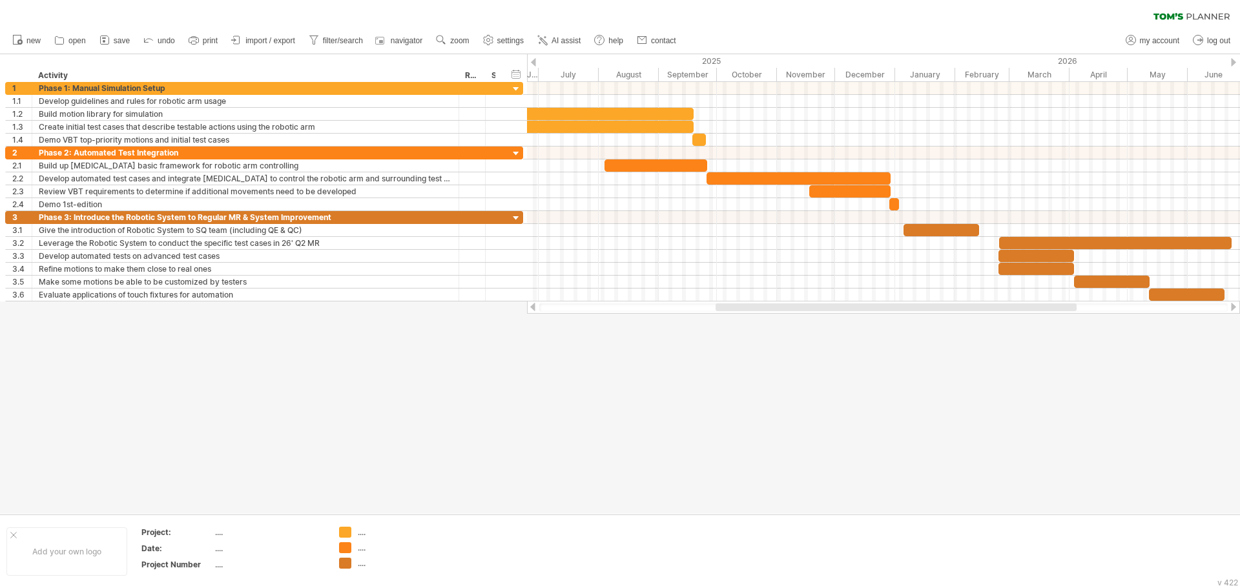
drag, startPoint x: 854, startPoint y: 307, endPoint x: 840, endPoint y: 307, distance: 14.2
click at [840, 307] on div at bounding box center [896, 308] width 361 height 8
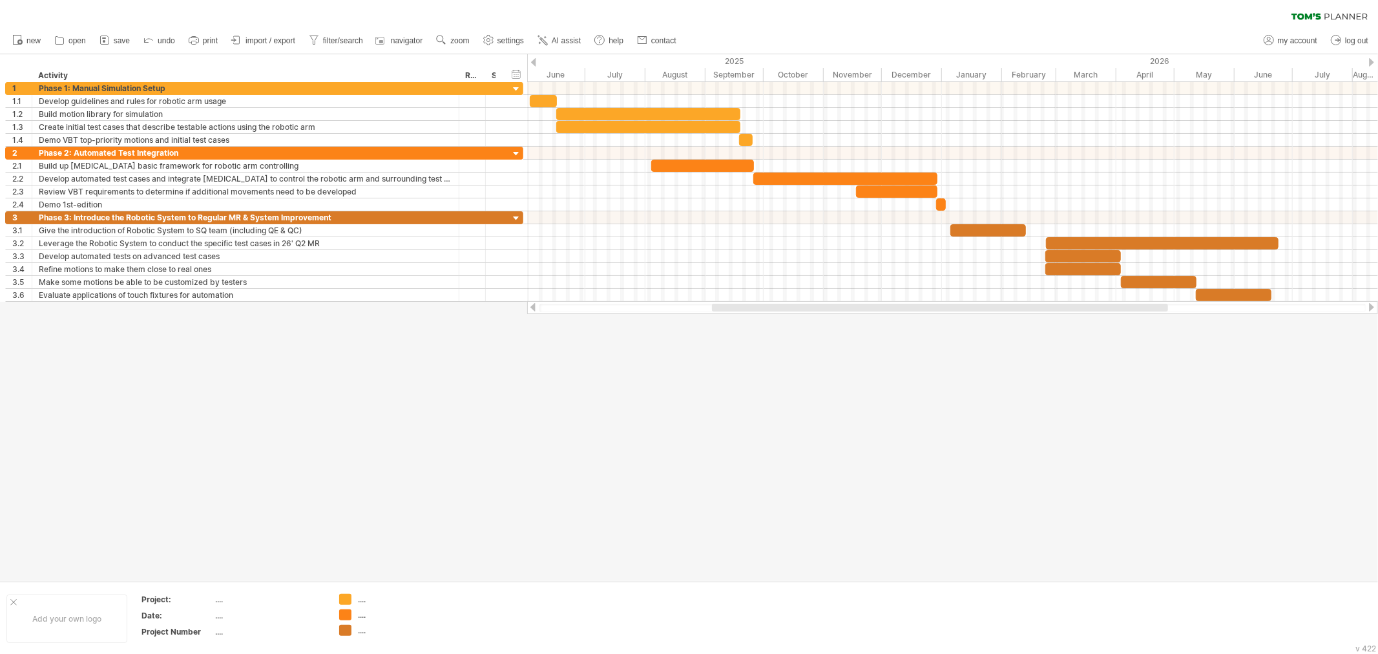
drag, startPoint x: 806, startPoint y: 307, endPoint x: 782, endPoint y: 313, distance: 25.2
click at [782, 313] on div at bounding box center [952, 307] width 851 height 13
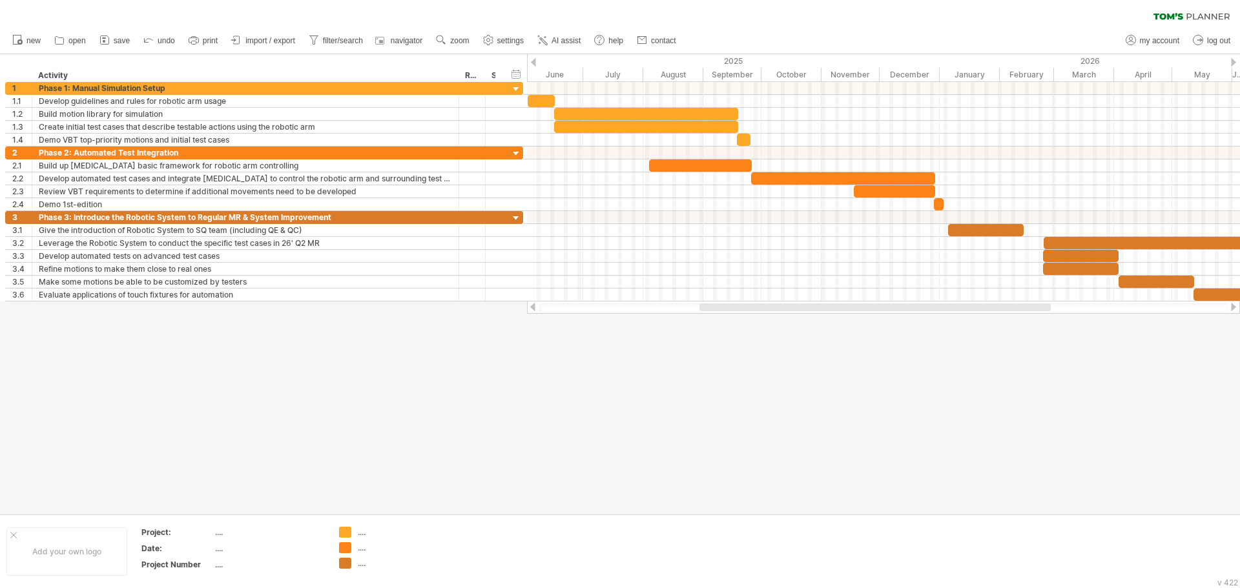
click at [874, 307] on div at bounding box center [874, 308] width 351 height 8
click at [256, 46] on link "import / export" at bounding box center [263, 40] width 71 height 17
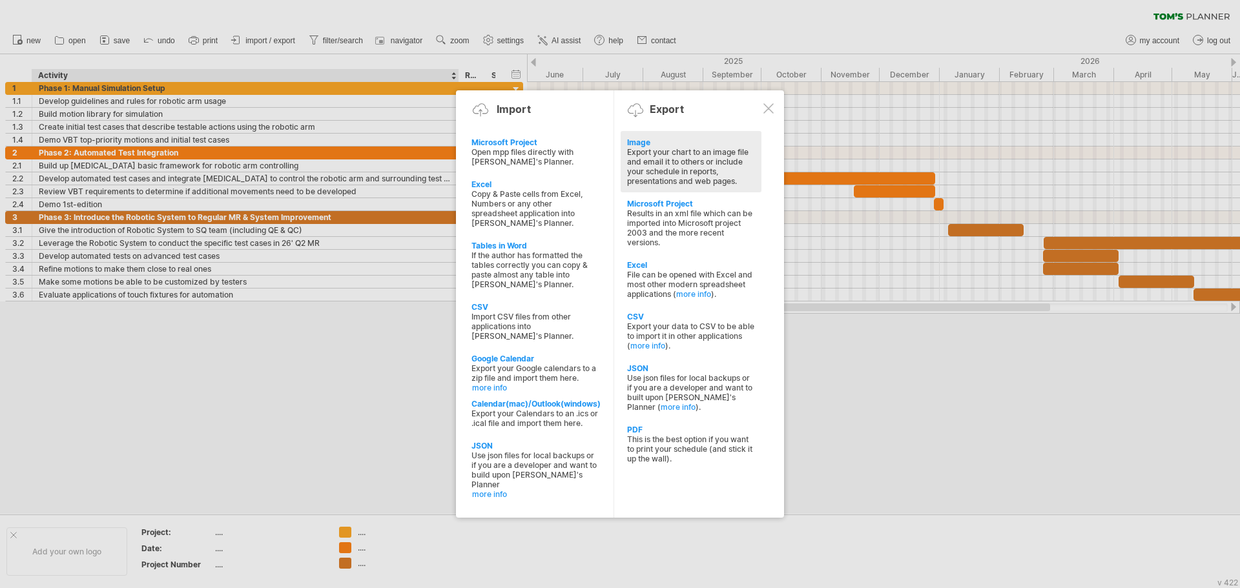
click at [703, 154] on div "Export your chart to an image file and email it to others or include your sched…" at bounding box center [691, 166] width 128 height 39
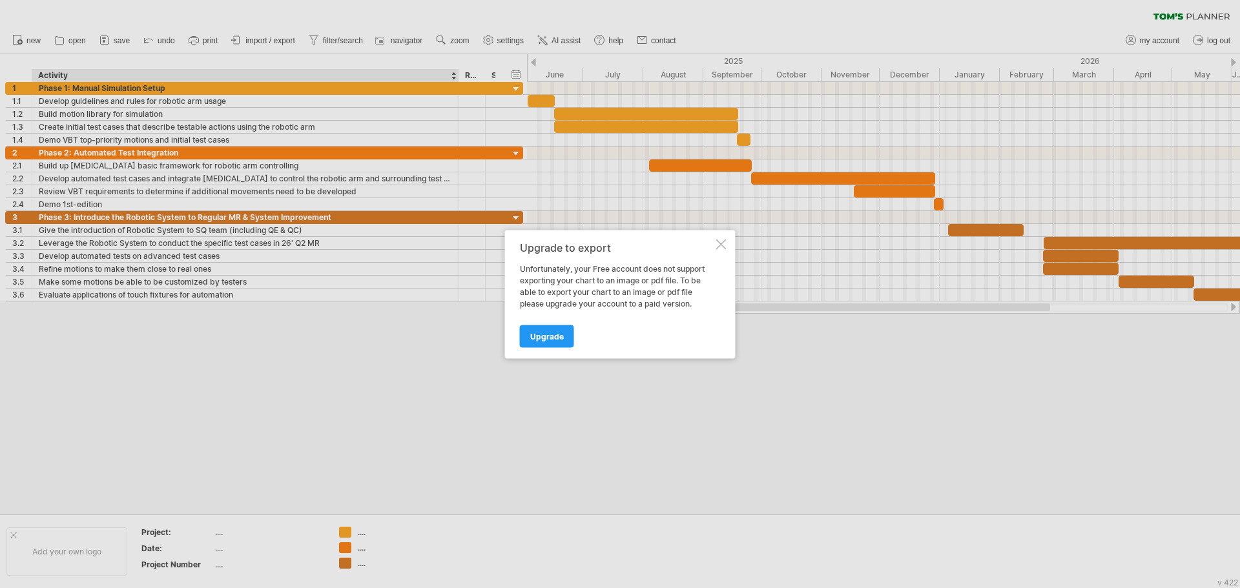
click at [726, 245] on div at bounding box center [721, 244] width 10 height 10
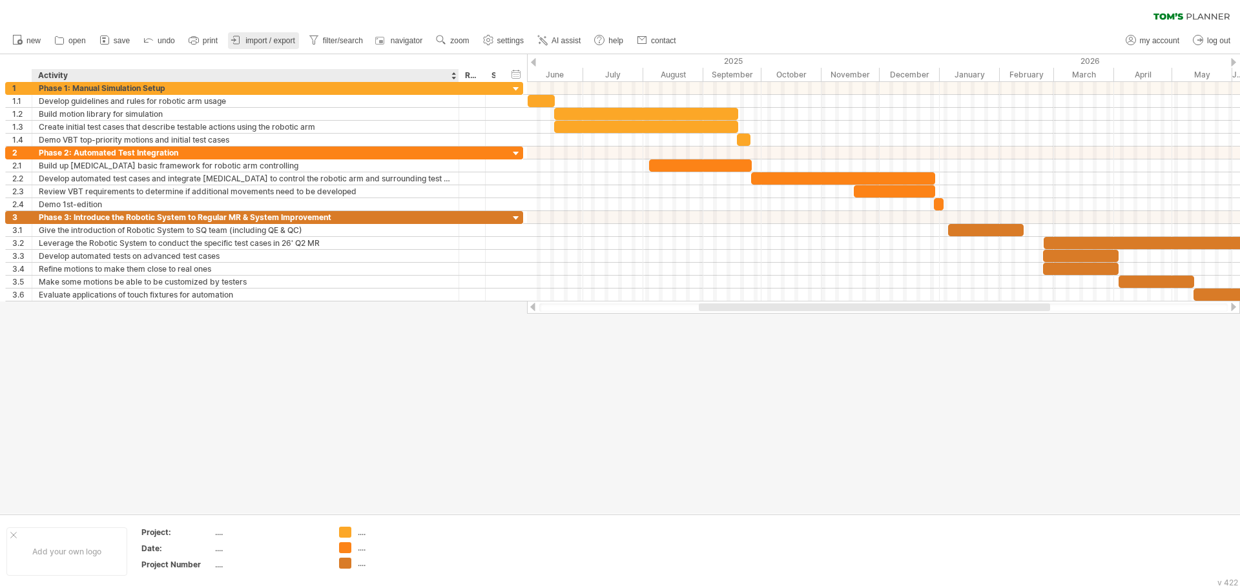
click at [278, 47] on link "import / export" at bounding box center [263, 40] width 71 height 17
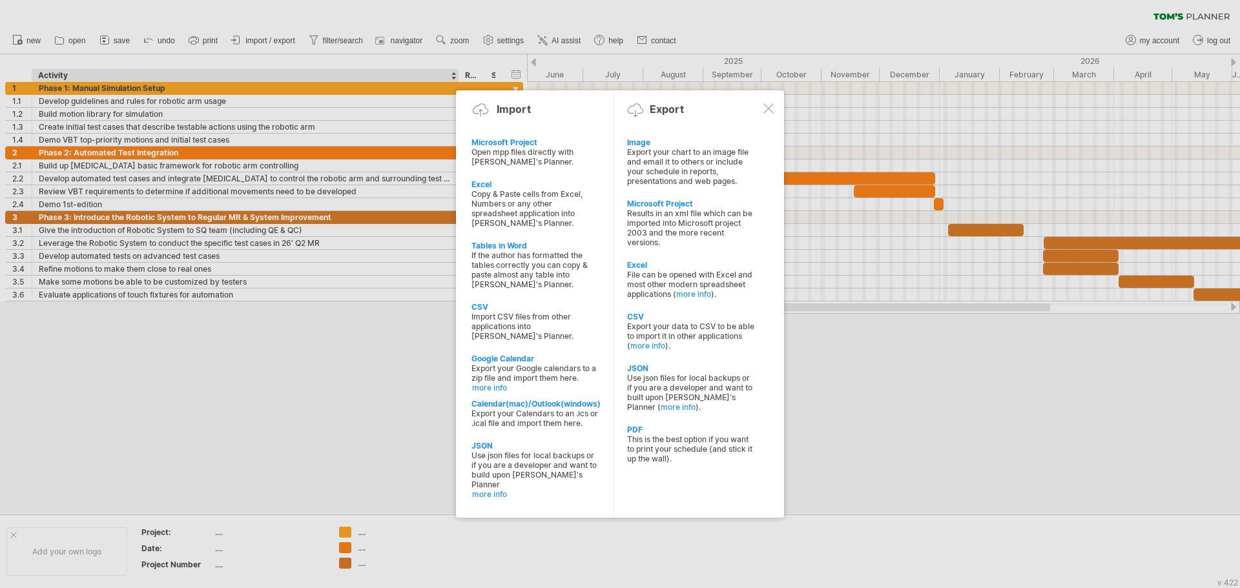
click at [998, 450] on div at bounding box center [620, 294] width 1240 height 588
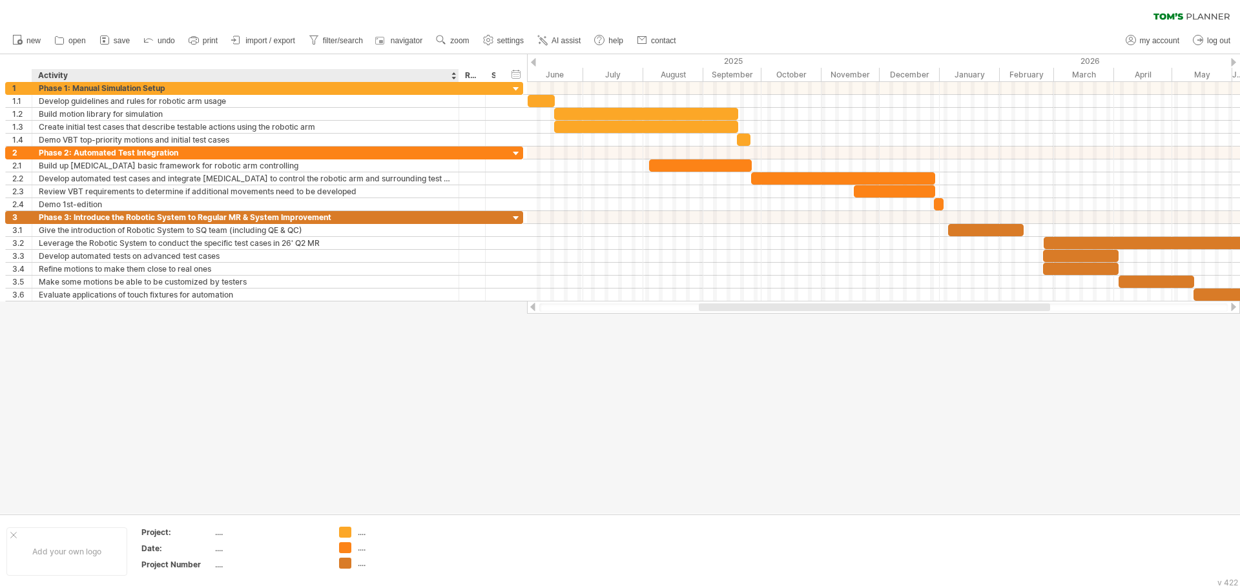
click at [68, 74] on div "Activity" at bounding box center [244, 75] width 413 height 13
click at [61, 76] on input "********" at bounding box center [244, 75] width 413 height 13
type input "**********"
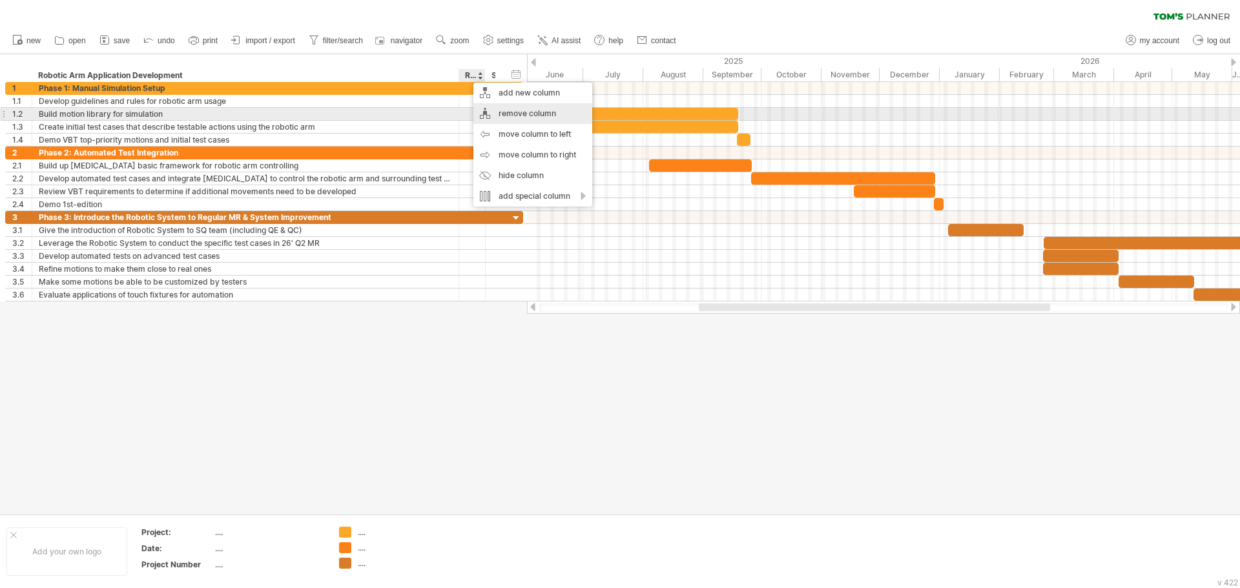
click at [518, 116] on div "remove column" at bounding box center [532, 113] width 119 height 21
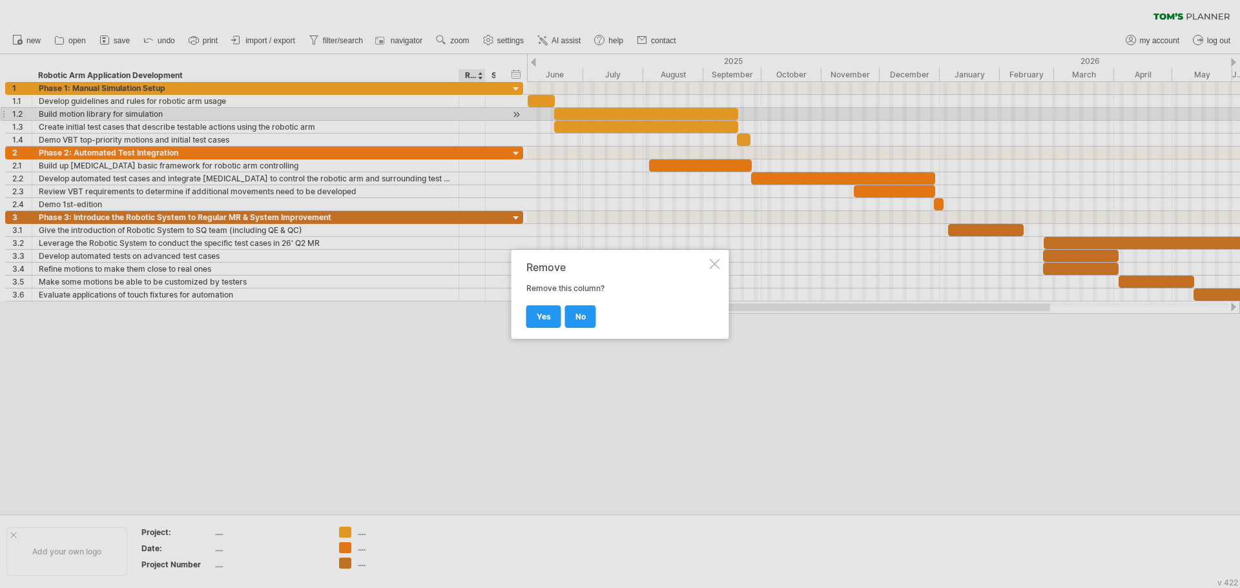
click at [518, 116] on div at bounding box center [620, 294] width 1240 height 588
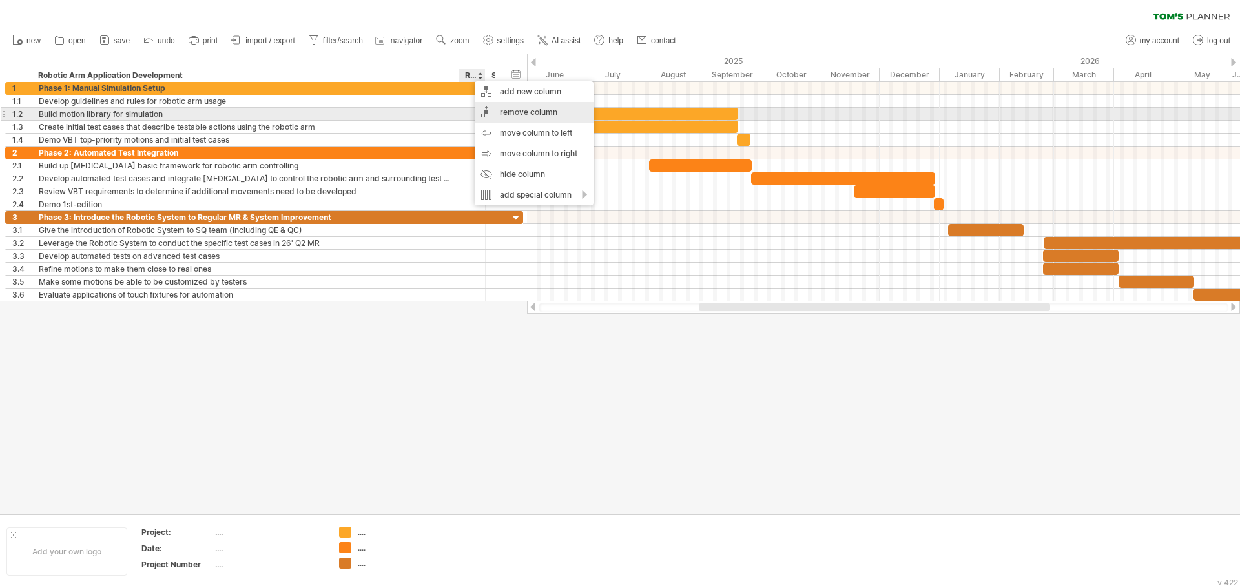
click at [514, 116] on div "remove column" at bounding box center [534, 112] width 119 height 21
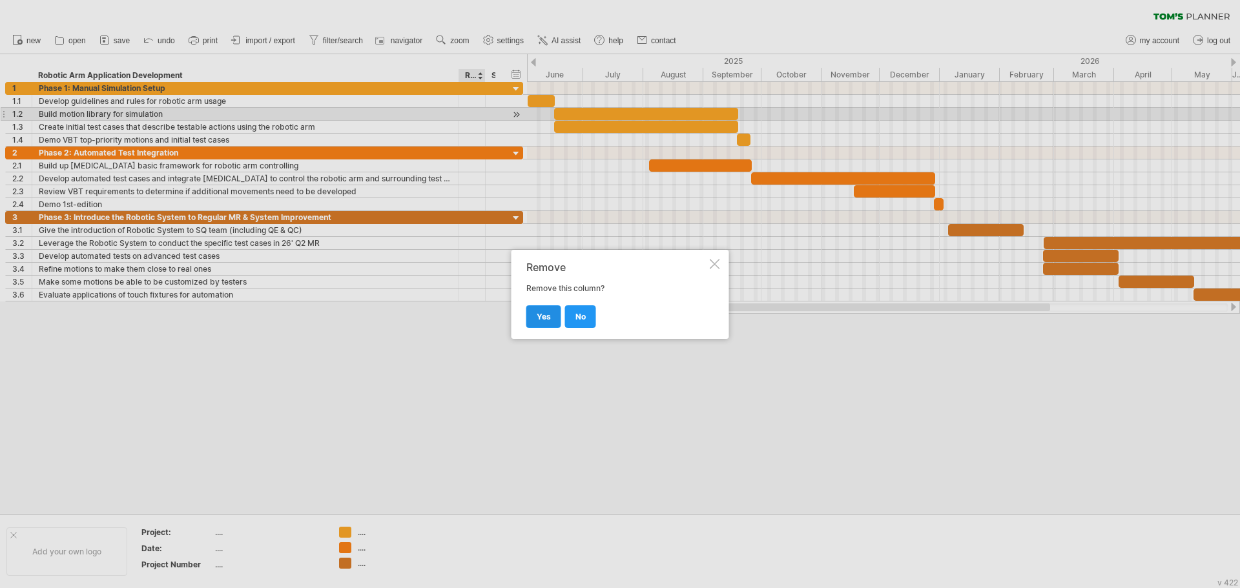
click at [544, 321] on span "yes" at bounding box center [544, 317] width 14 height 10
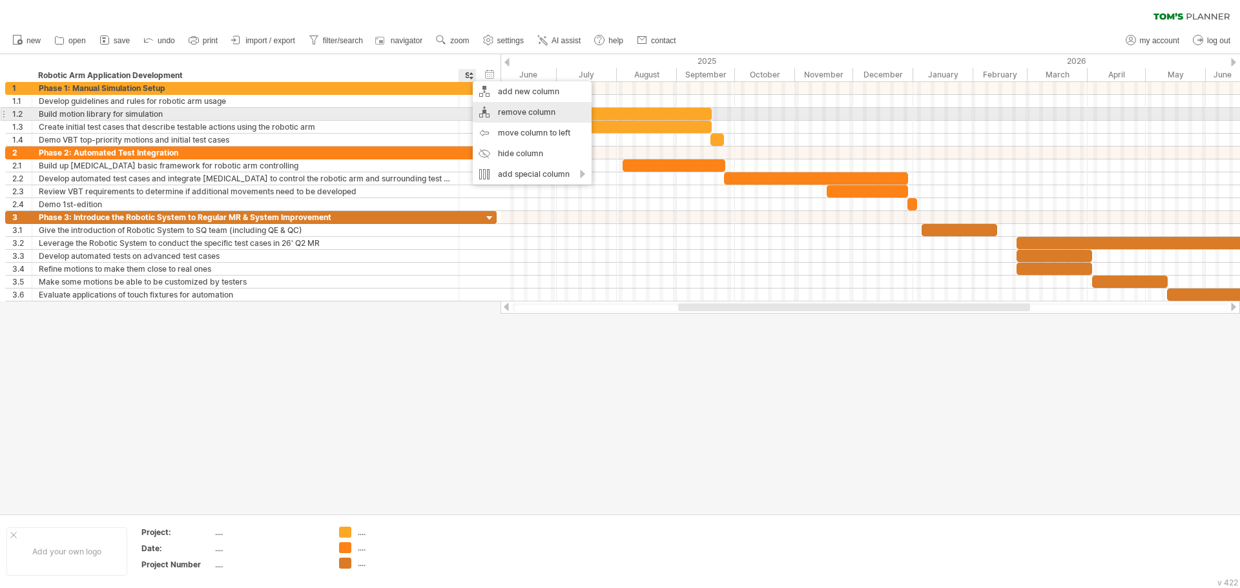
click at [550, 118] on div "remove column" at bounding box center [532, 112] width 119 height 21
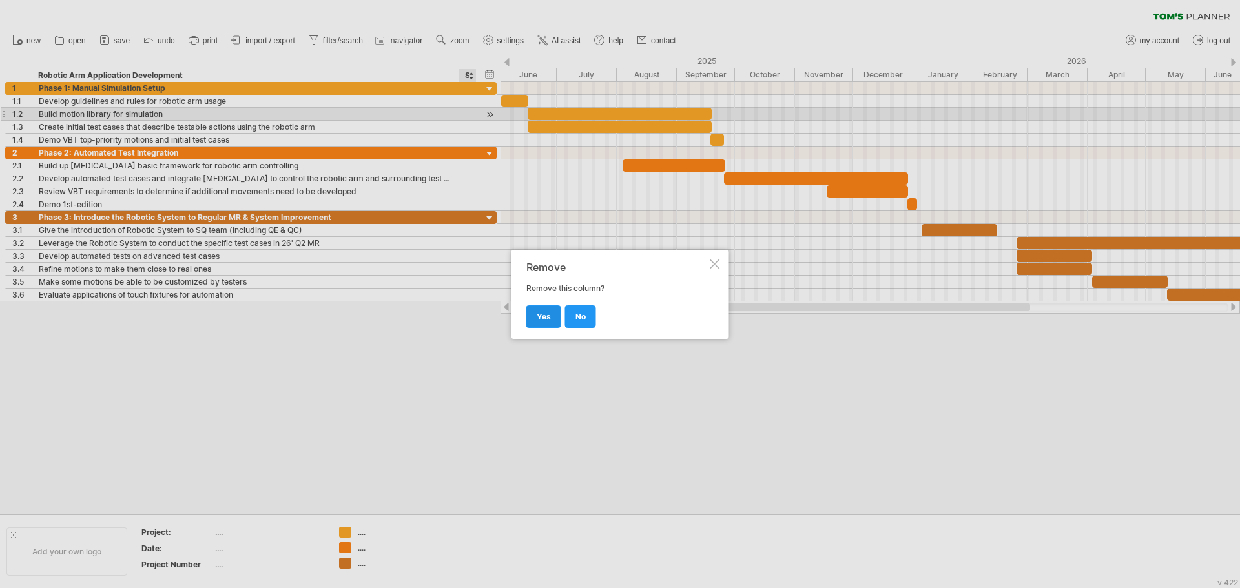
click at [535, 318] on link "yes" at bounding box center [543, 317] width 35 height 23
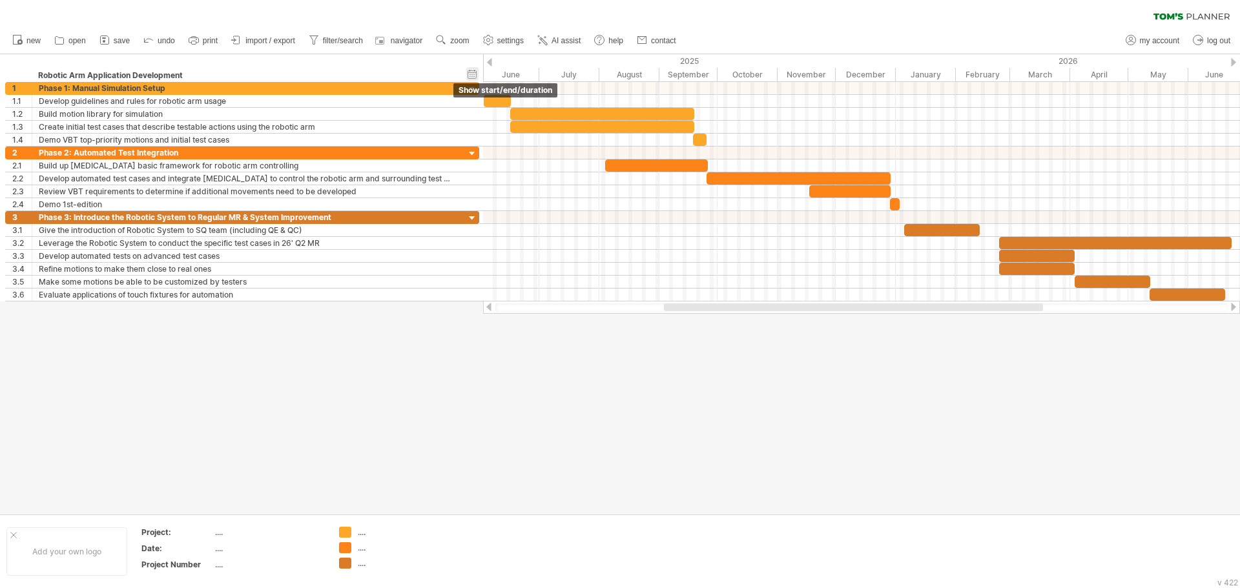
click at [473, 74] on div "hide start/end/duration show start/end/duration" at bounding box center [472, 74] width 12 height 14
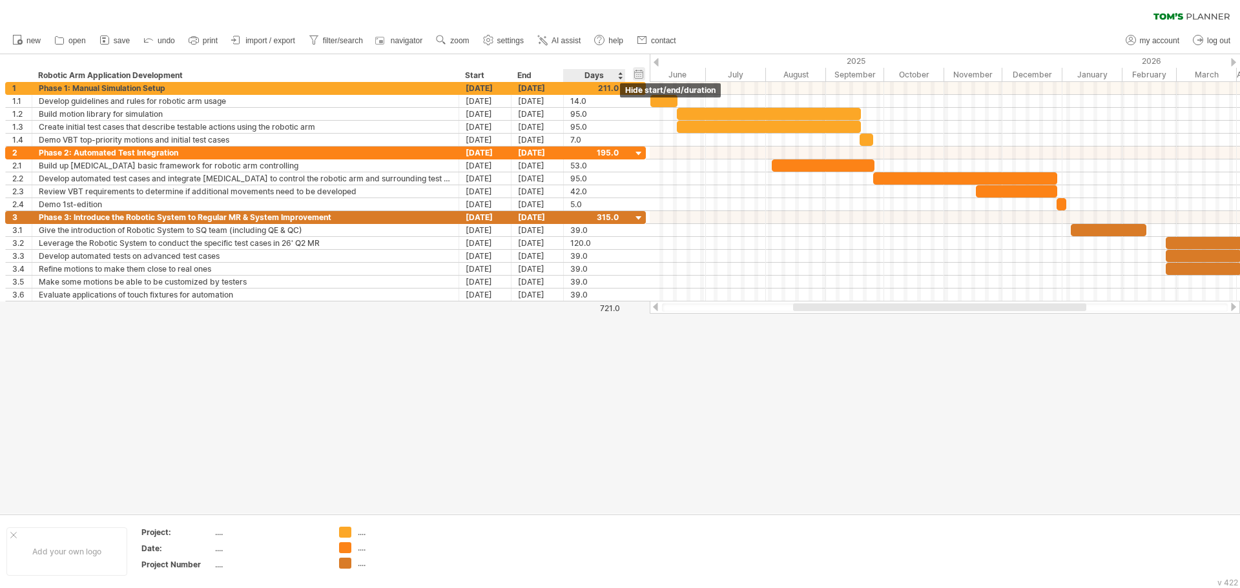
click at [633, 71] on div "hide start/end/duration show start/end/duration" at bounding box center [639, 74] width 12 height 14
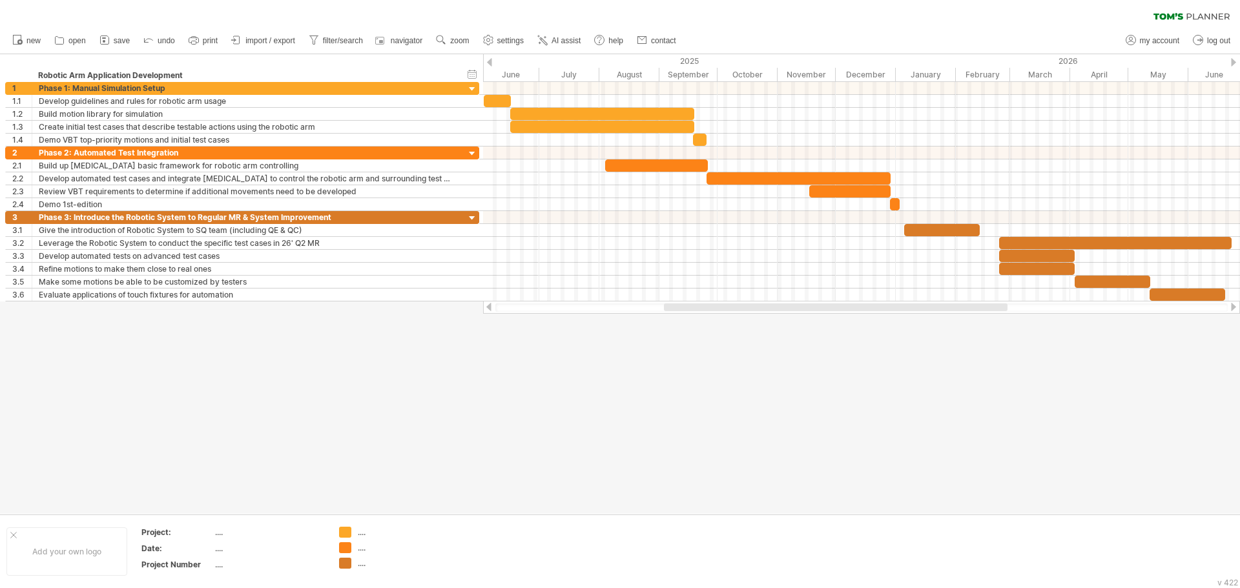
click at [659, 425] on div at bounding box center [620, 284] width 1240 height 460
drag, startPoint x: 456, startPoint y: 74, endPoint x: 439, endPoint y: 79, distance: 17.8
click at [439, 79] on div at bounding box center [441, 75] width 5 height 13
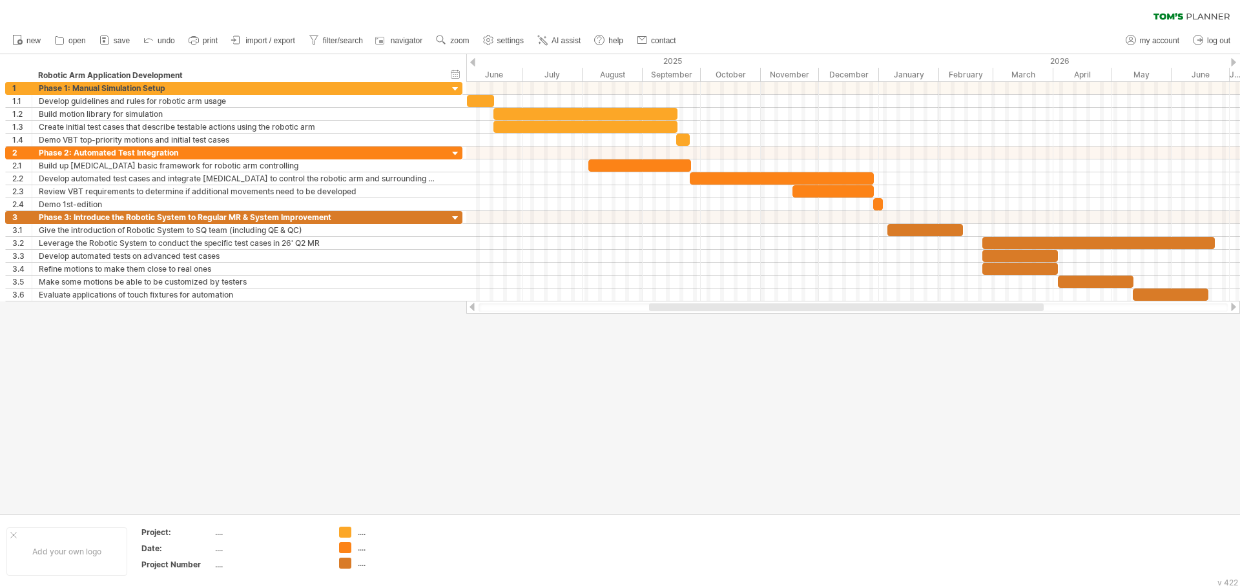
click at [651, 478] on div at bounding box center [620, 284] width 1240 height 460
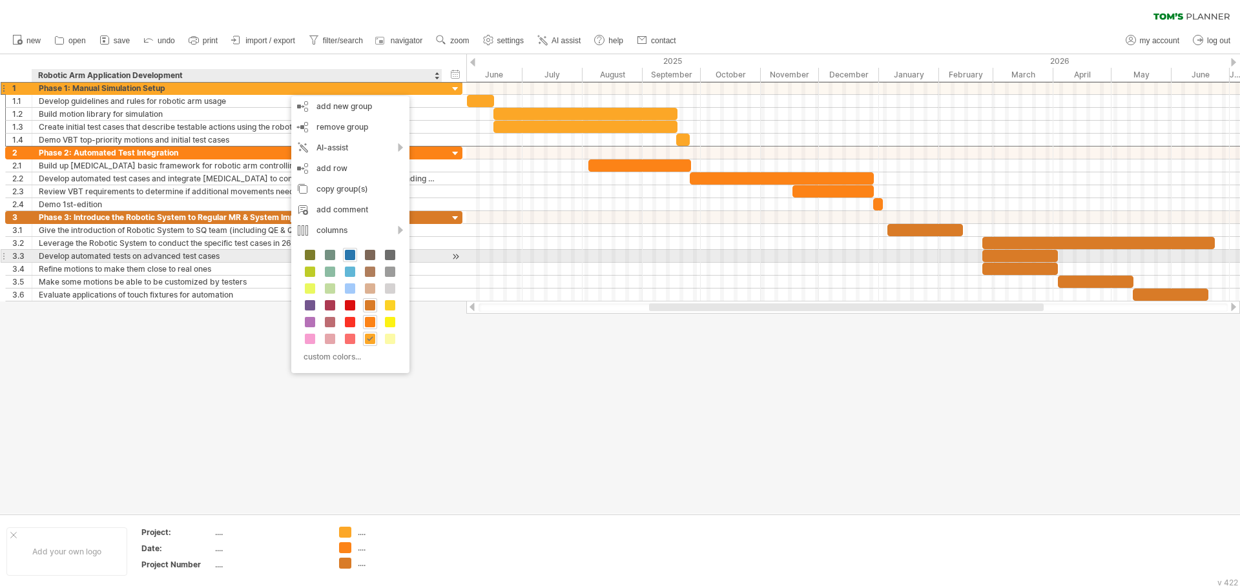
click at [352, 256] on span at bounding box center [350, 255] width 10 height 10
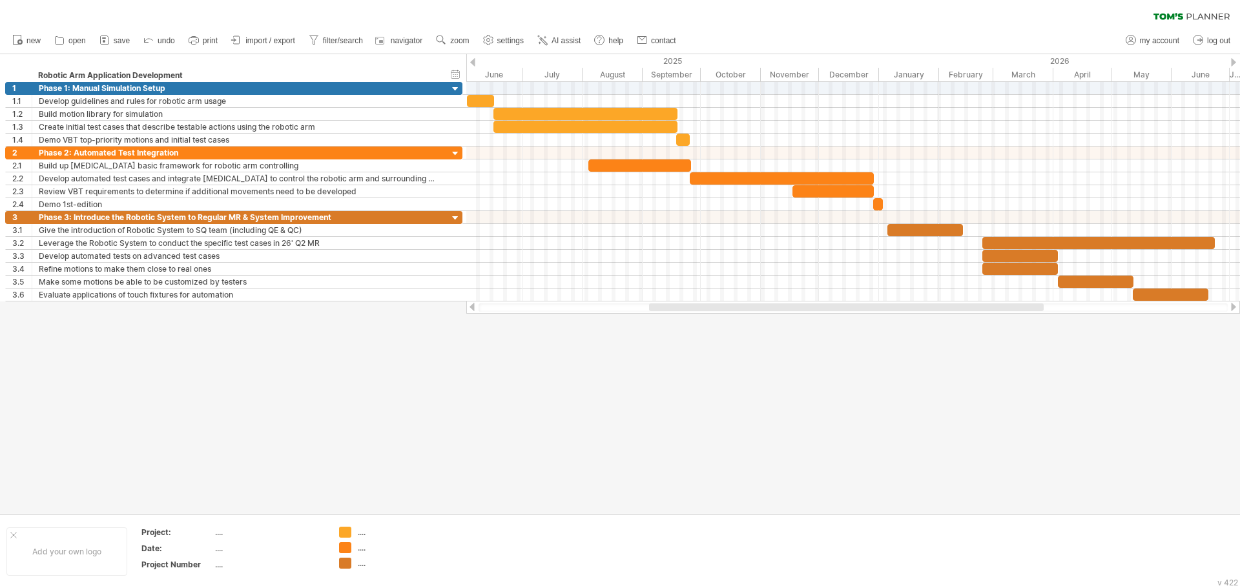
click at [636, 420] on div at bounding box center [620, 284] width 1240 height 460
click at [772, 435] on div at bounding box center [620, 284] width 1240 height 460
click at [566, 37] on span "AI assist" at bounding box center [566, 40] width 29 height 9
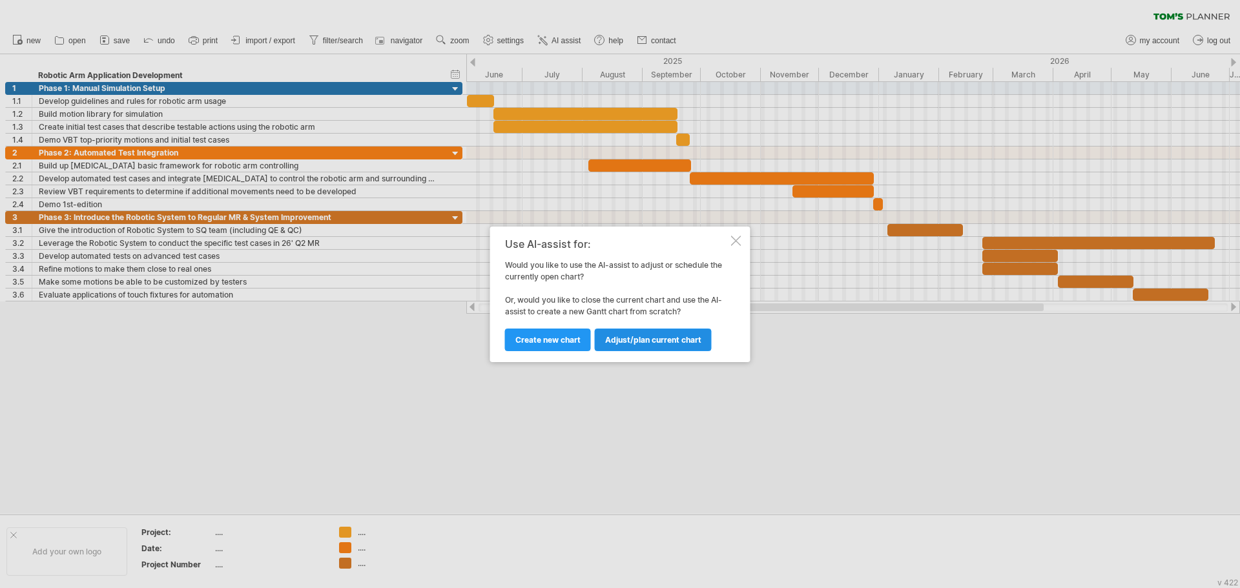
click at [701, 337] on link "Adjust/plan current chart" at bounding box center [653, 340] width 117 height 23
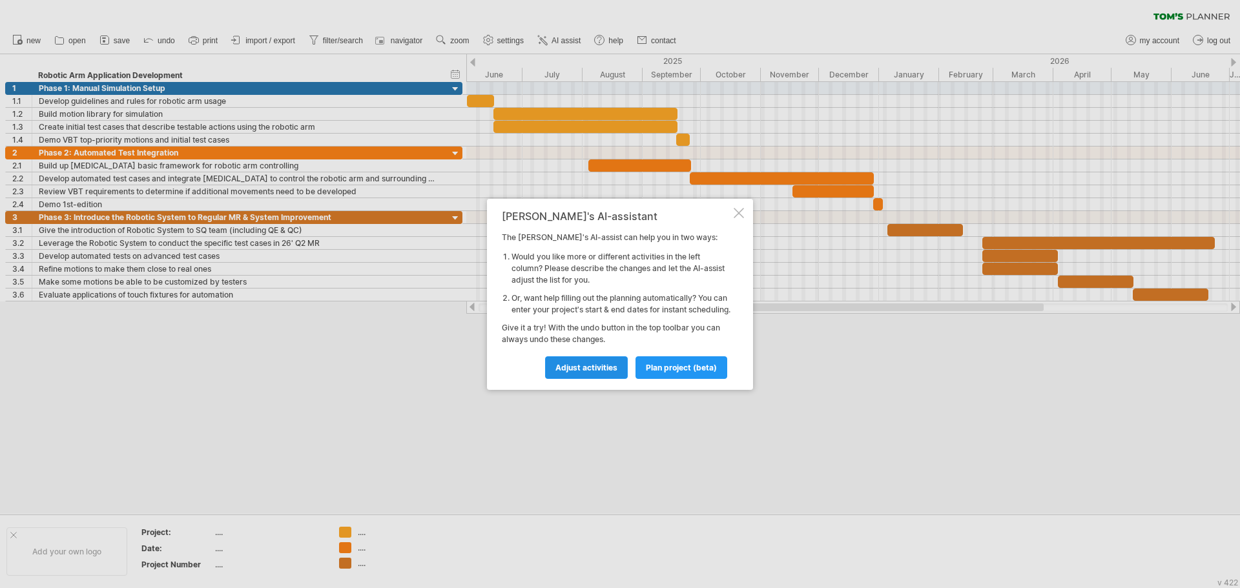
click at [592, 373] on span "Adjust activities" at bounding box center [586, 368] width 62 height 10
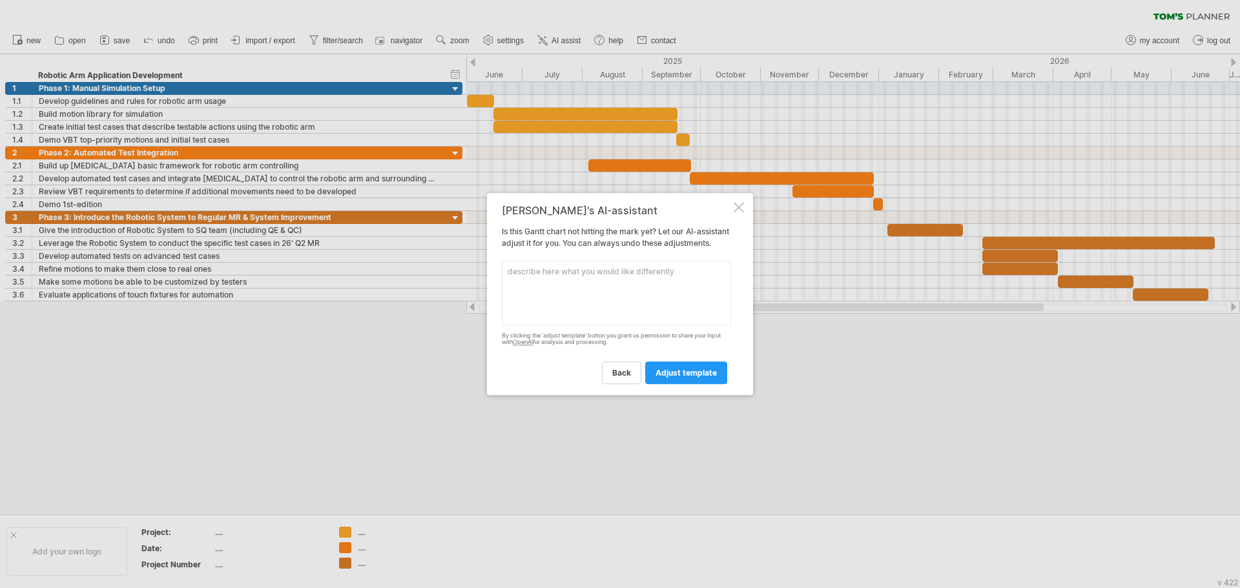
click at [594, 274] on textarea at bounding box center [616, 293] width 229 height 65
type textarea "Change the color of the time block of group 1 as the group 1 title"
click at [714, 360] on div "back adjust template" at bounding box center [616, 367] width 229 height 33
click at [720, 384] on link "adjust template" at bounding box center [686, 373] width 82 height 23
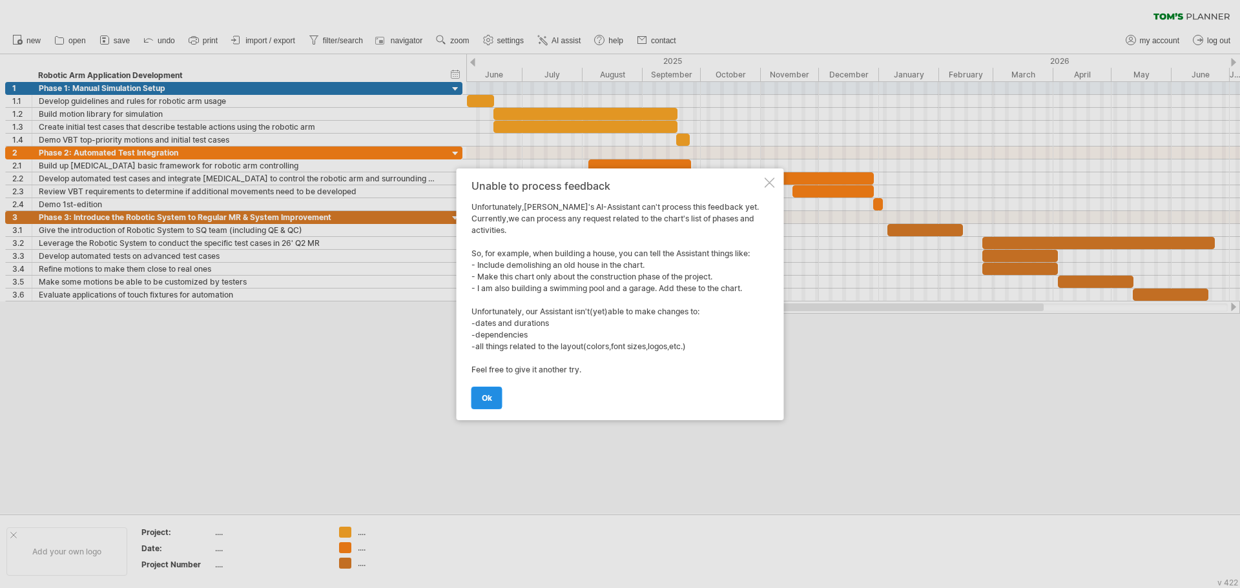
click at [497, 395] on link "ok" at bounding box center [486, 398] width 31 height 23
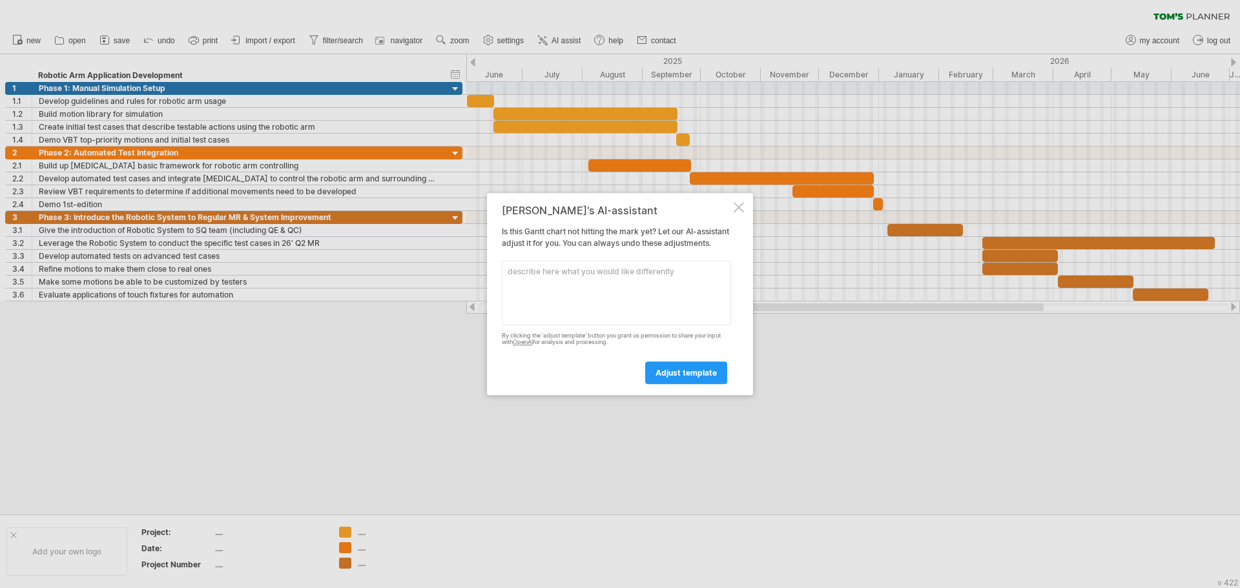
click at [734, 202] on div at bounding box center [739, 207] width 10 height 10
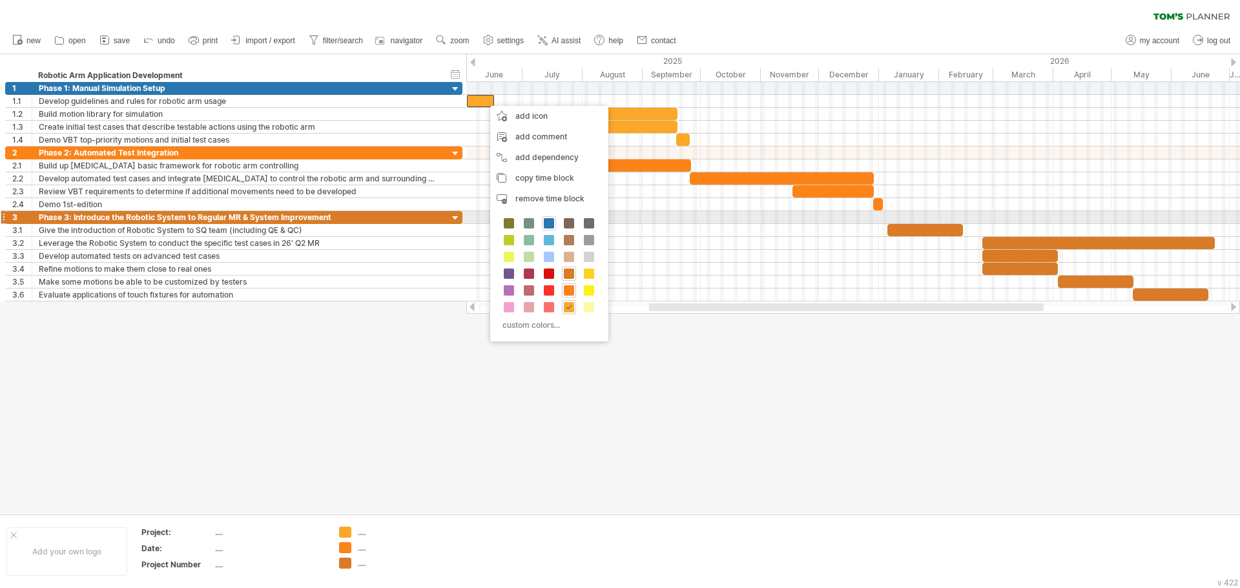
click at [549, 222] on span at bounding box center [549, 223] width 10 height 10
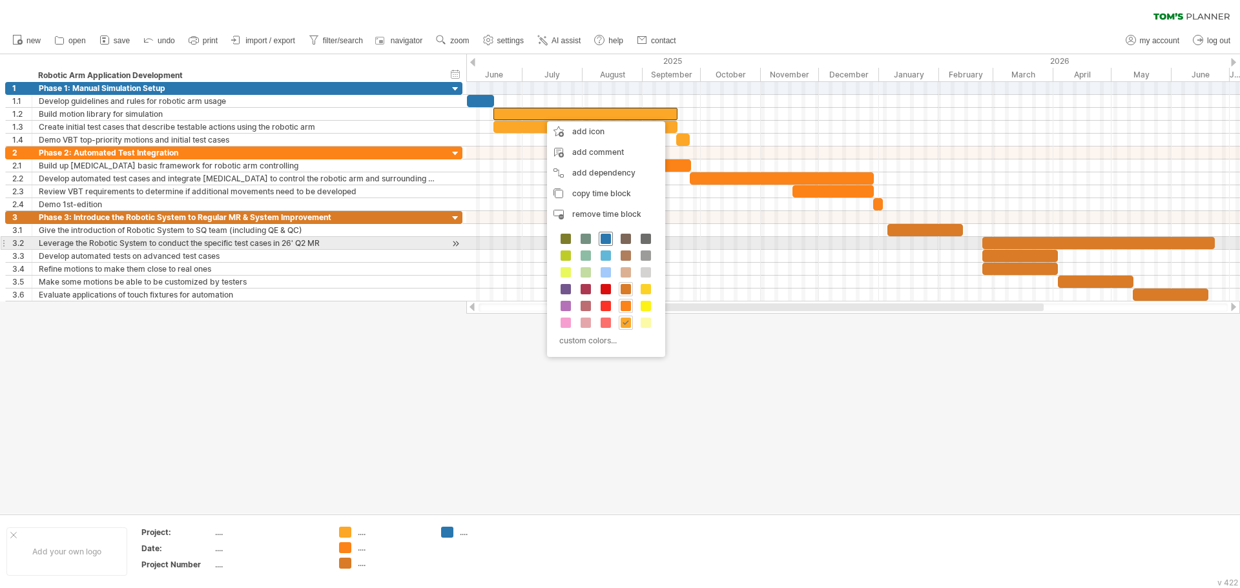
click at [610, 242] on span at bounding box center [606, 239] width 10 height 10
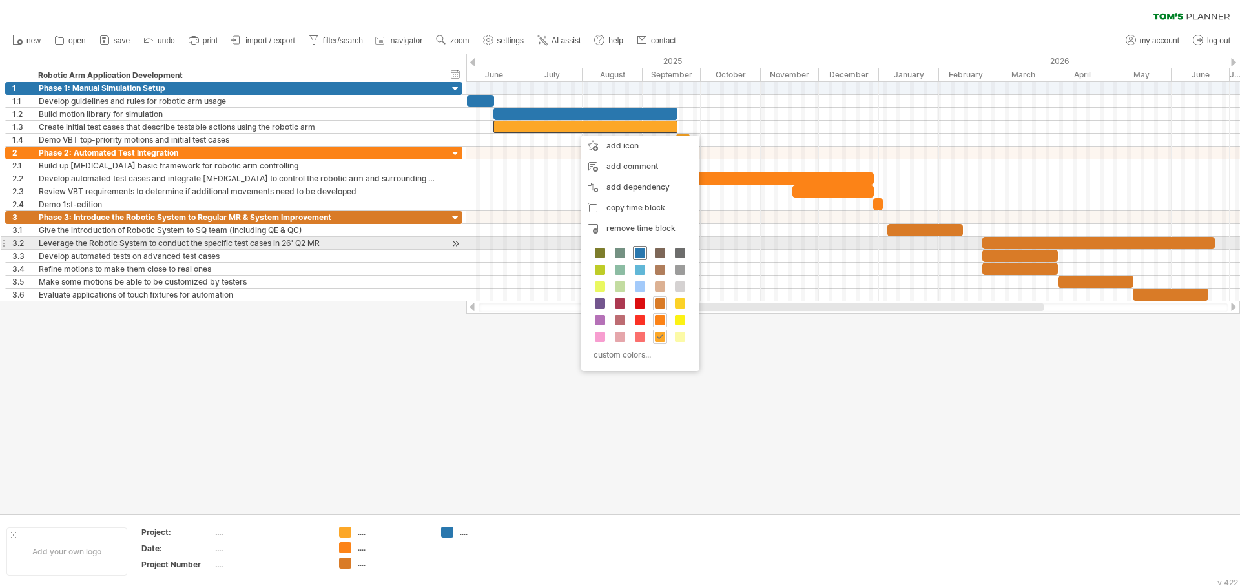
click at [642, 248] on span at bounding box center [640, 253] width 10 height 10
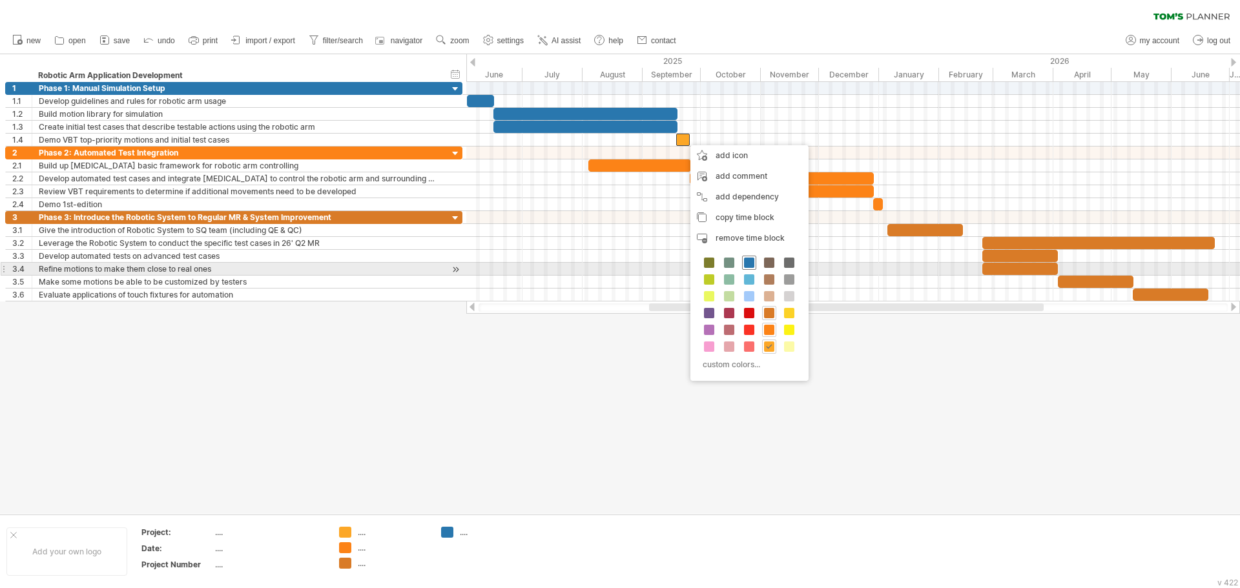
click at [751, 264] on span at bounding box center [749, 263] width 10 height 10
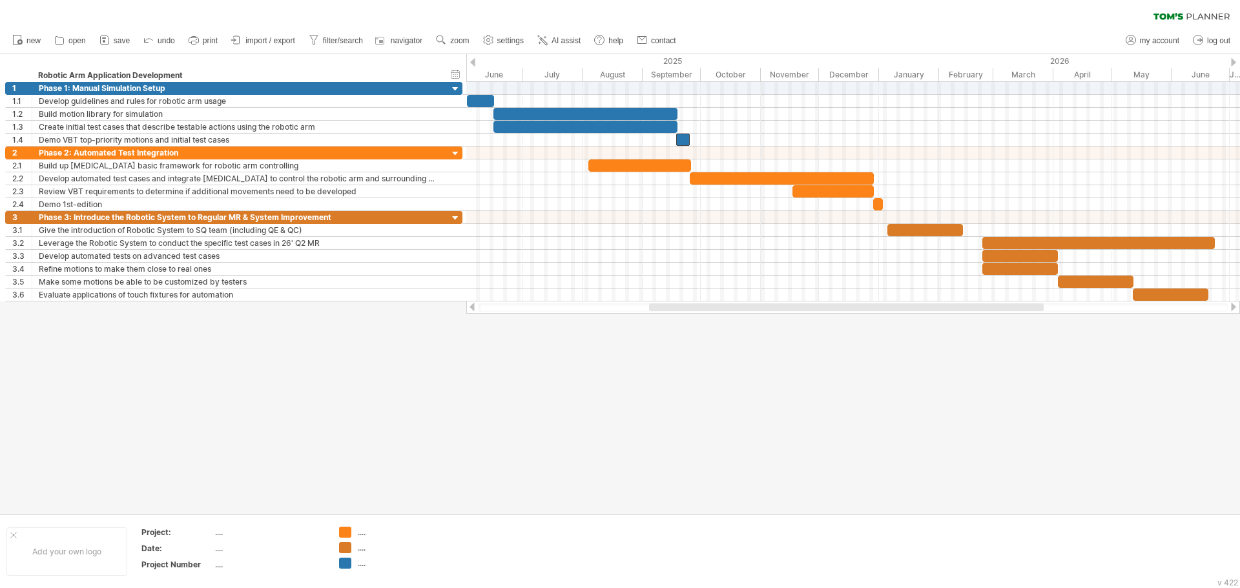
click at [760, 366] on div at bounding box center [620, 284] width 1240 height 460
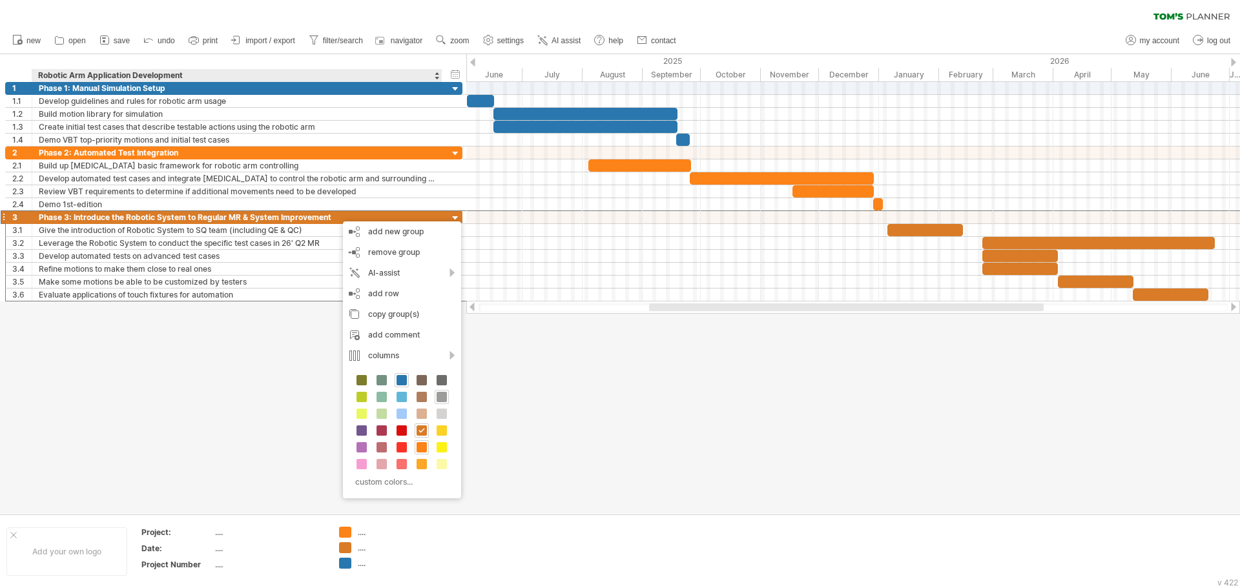
click at [448, 400] on div at bounding box center [442, 397] width 14 height 14
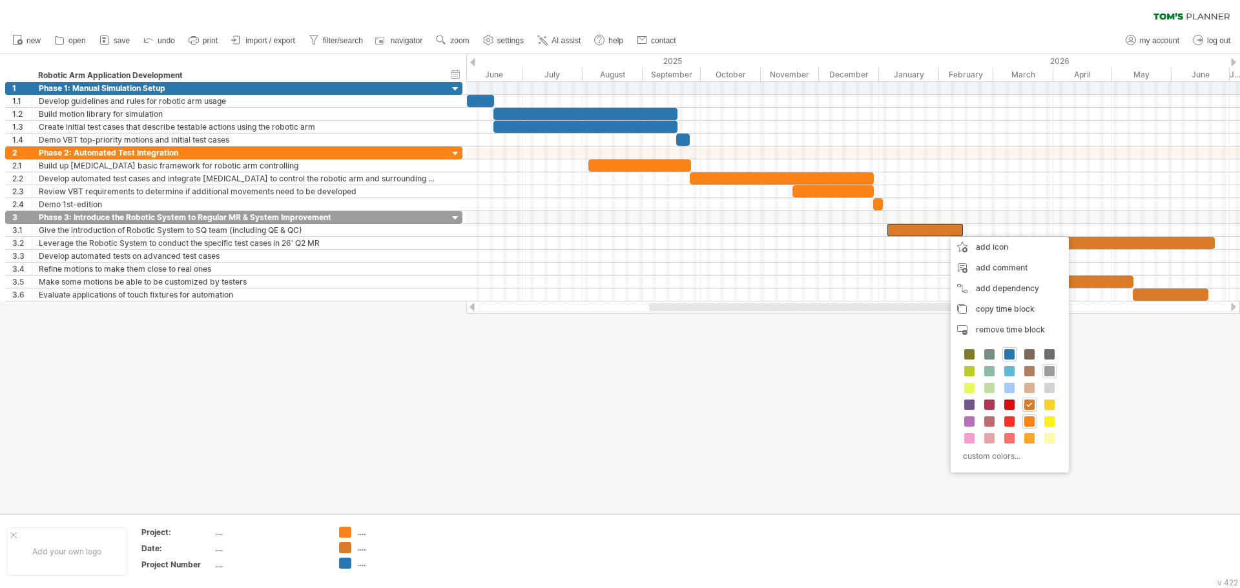
click at [1055, 373] on div at bounding box center [1049, 371] width 14 height 14
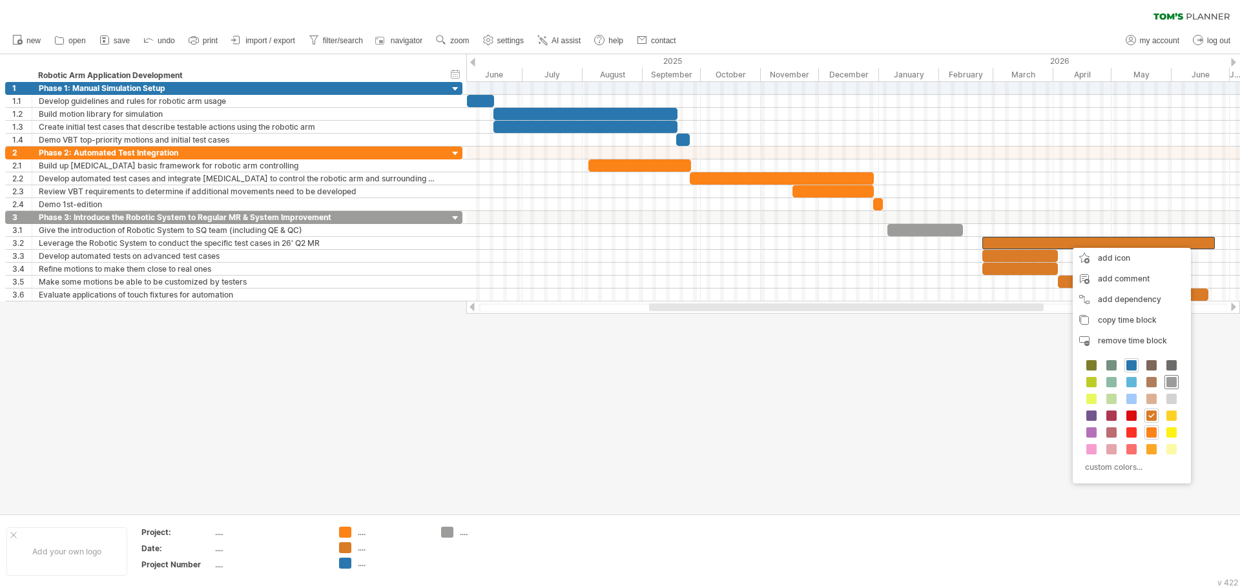
click at [1171, 382] on span at bounding box center [1171, 382] width 10 height 10
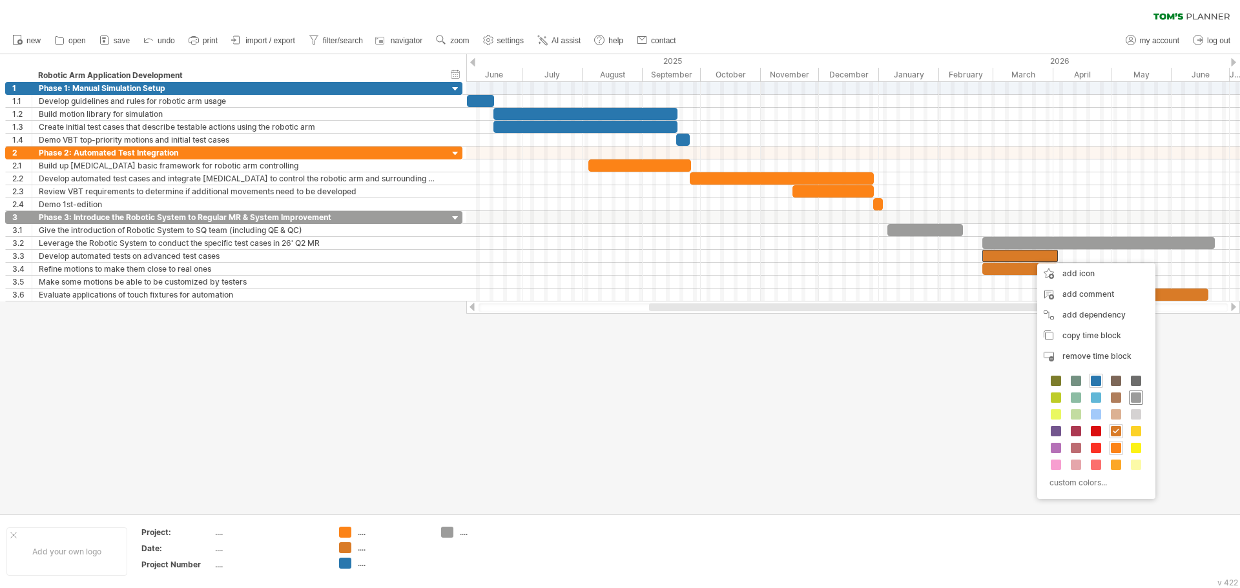
click at [1134, 398] on span at bounding box center [1136, 398] width 10 height 10
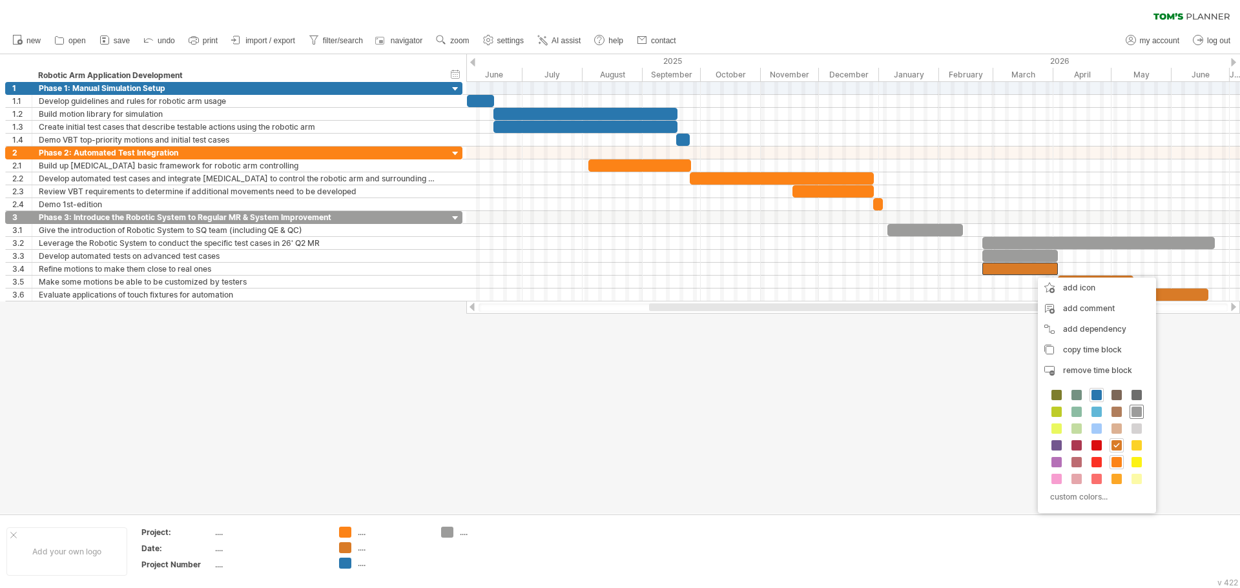
click at [1135, 410] on span at bounding box center [1137, 412] width 10 height 10
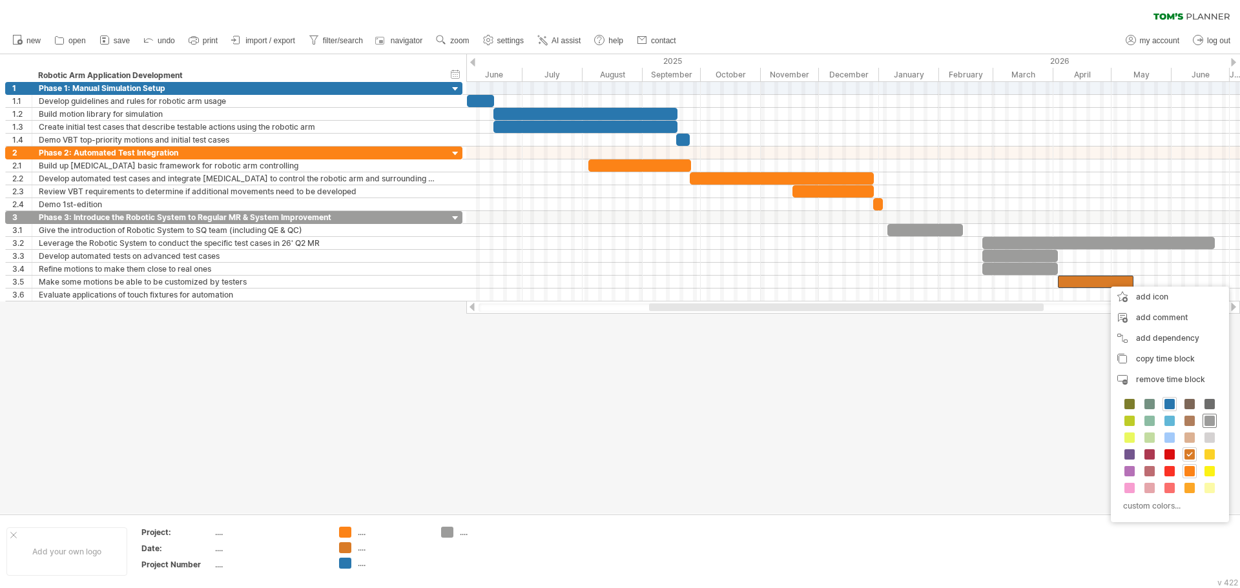
click at [1212, 420] on span at bounding box center [1210, 421] width 10 height 10
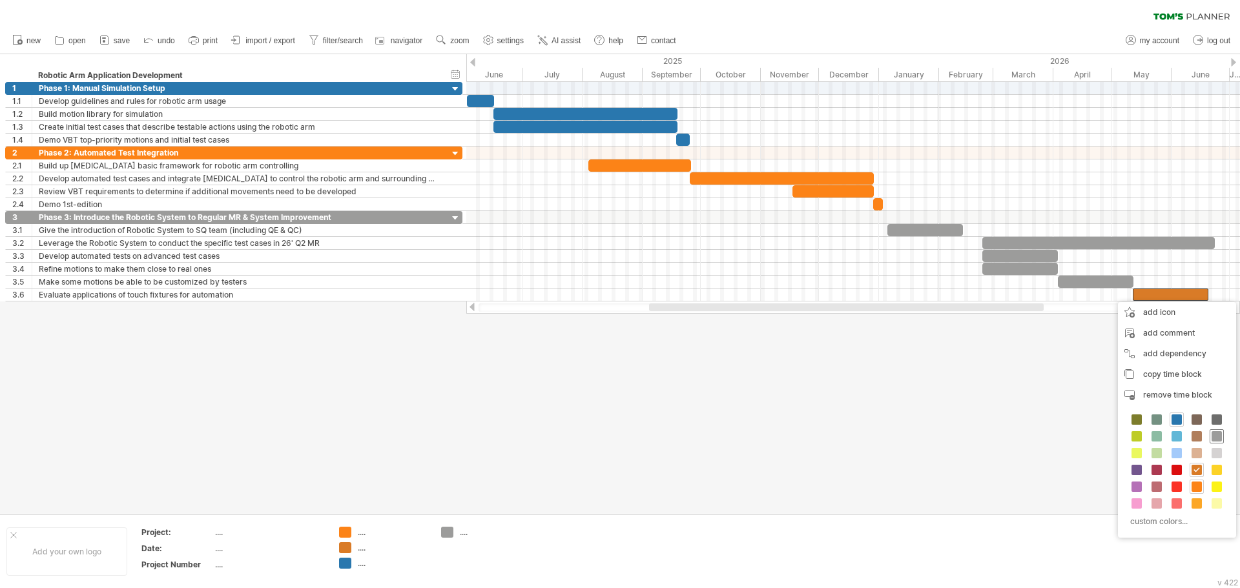
click at [1214, 438] on span at bounding box center [1217, 436] width 10 height 10
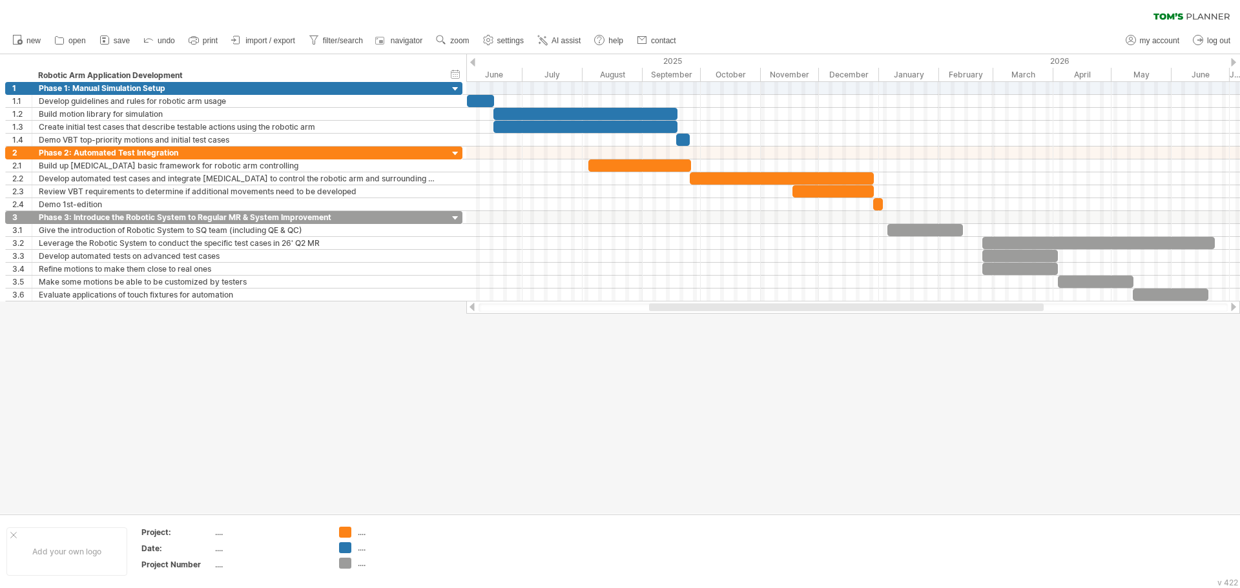
drag, startPoint x: 955, startPoint y: 405, endPoint x: 896, endPoint y: 382, distance: 63.0
click at [949, 405] on div at bounding box center [620, 284] width 1240 height 460
click at [491, 338] on div at bounding box center [620, 284] width 1240 height 460
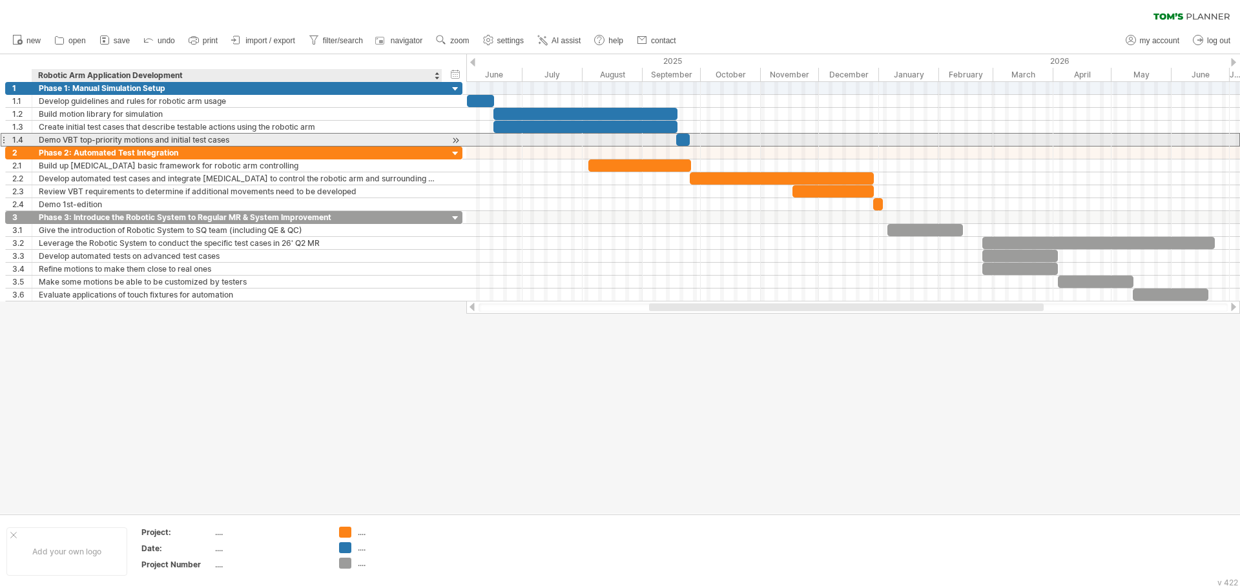
click at [253, 136] on div "Demo VBT top-priority motions and initial test cases" at bounding box center [237, 140] width 397 height 12
click at [239, 144] on input "**********" at bounding box center [237, 140] width 397 height 12
click at [239, 141] on input "**********" at bounding box center [237, 140] width 397 height 12
click at [238, 138] on input "**********" at bounding box center [237, 140] width 397 height 12
type input "**********"
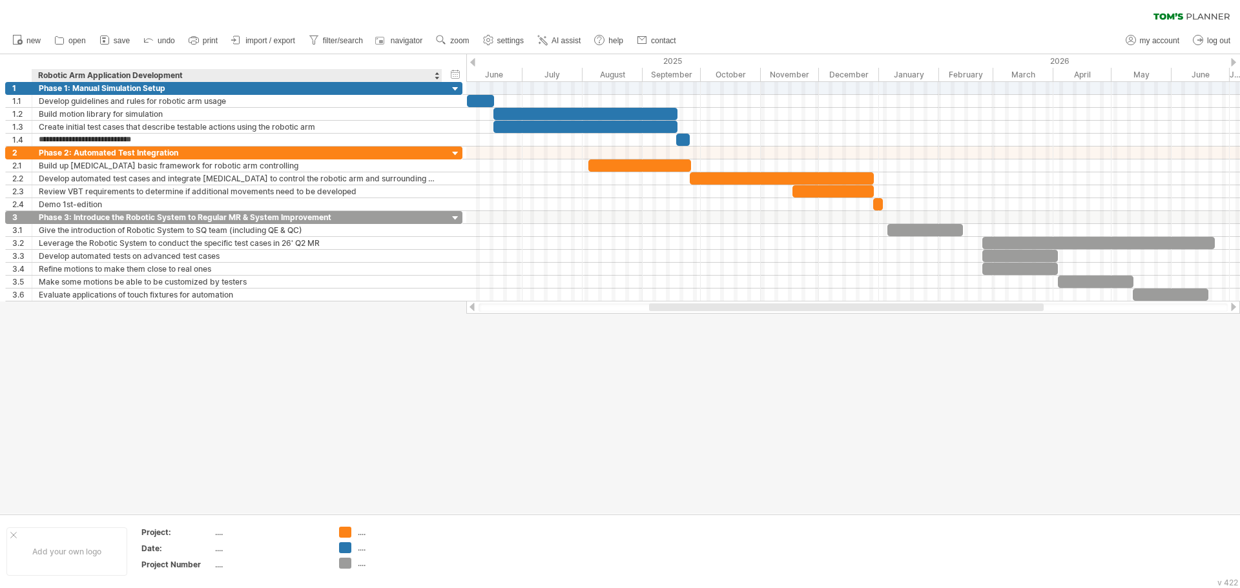
click at [334, 472] on div at bounding box center [620, 284] width 1240 height 460
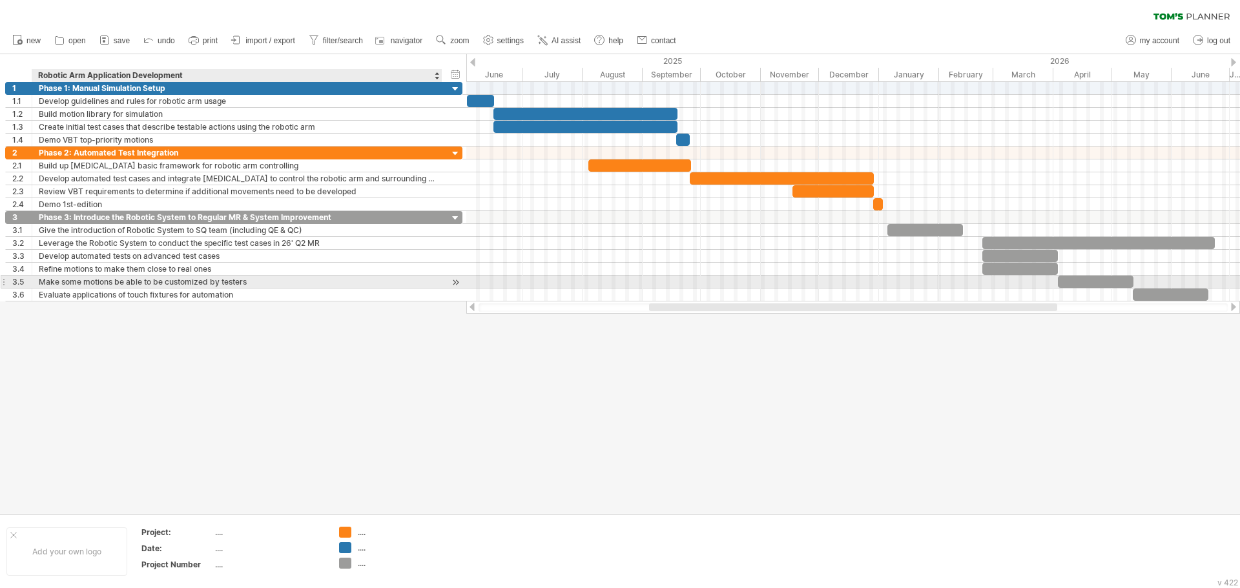
click at [253, 282] on div "Make some motions be able to be customized by testers" at bounding box center [237, 282] width 397 height 12
click at [169, 284] on input "**********" at bounding box center [237, 282] width 397 height 12
click at [209, 284] on input "**********" at bounding box center [237, 282] width 397 height 12
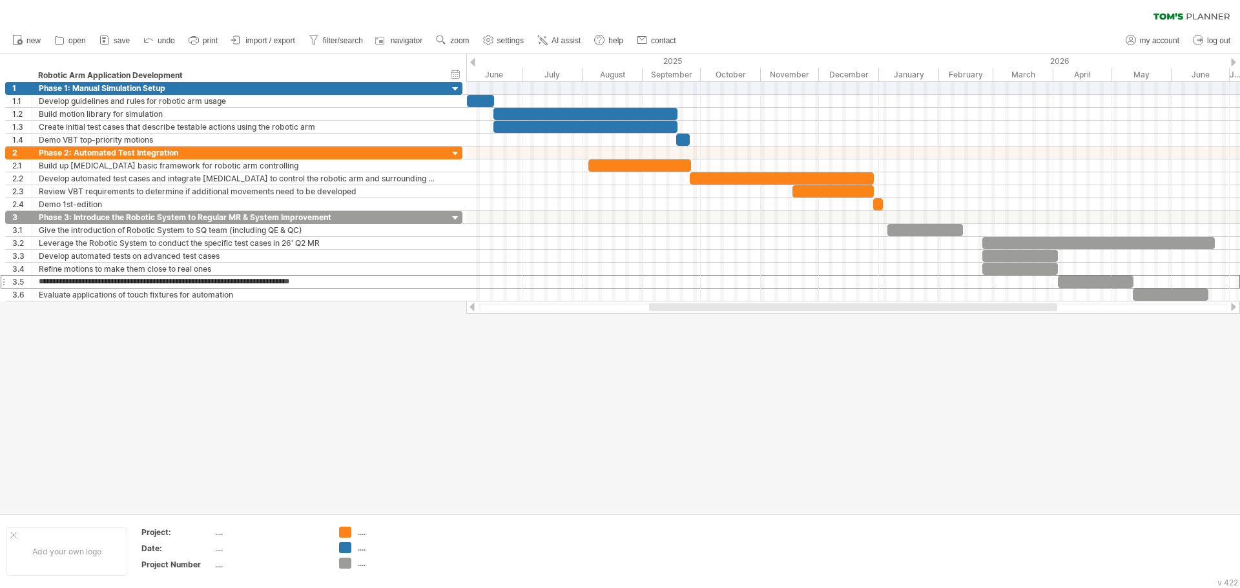
type input "**********"
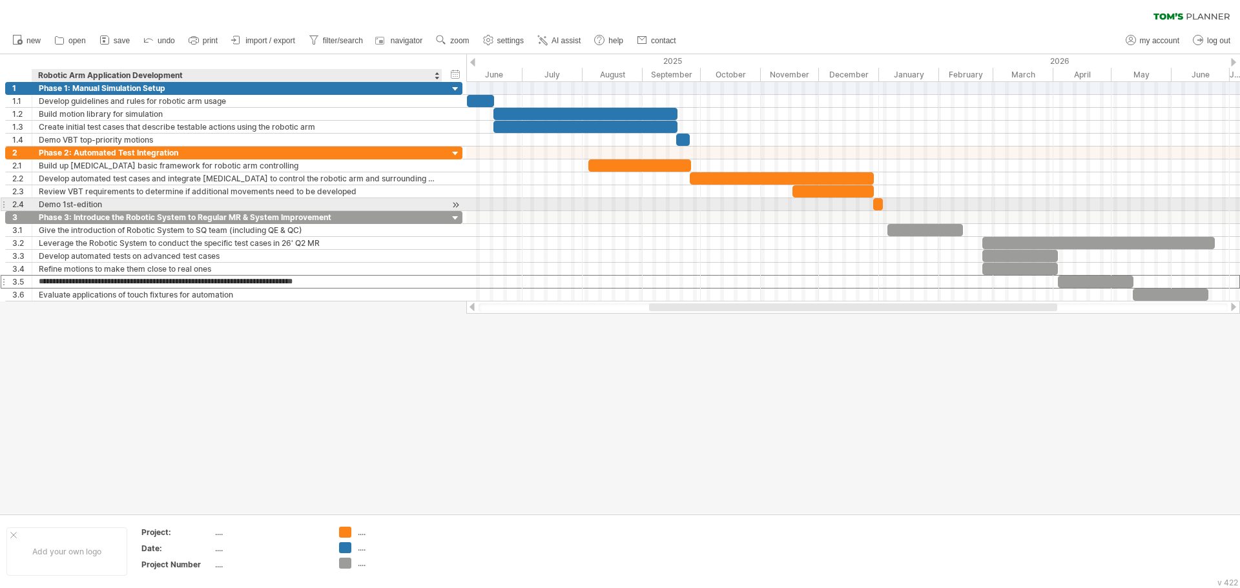
click at [150, 201] on div "Demo 1st-edition" at bounding box center [237, 204] width 397 height 12
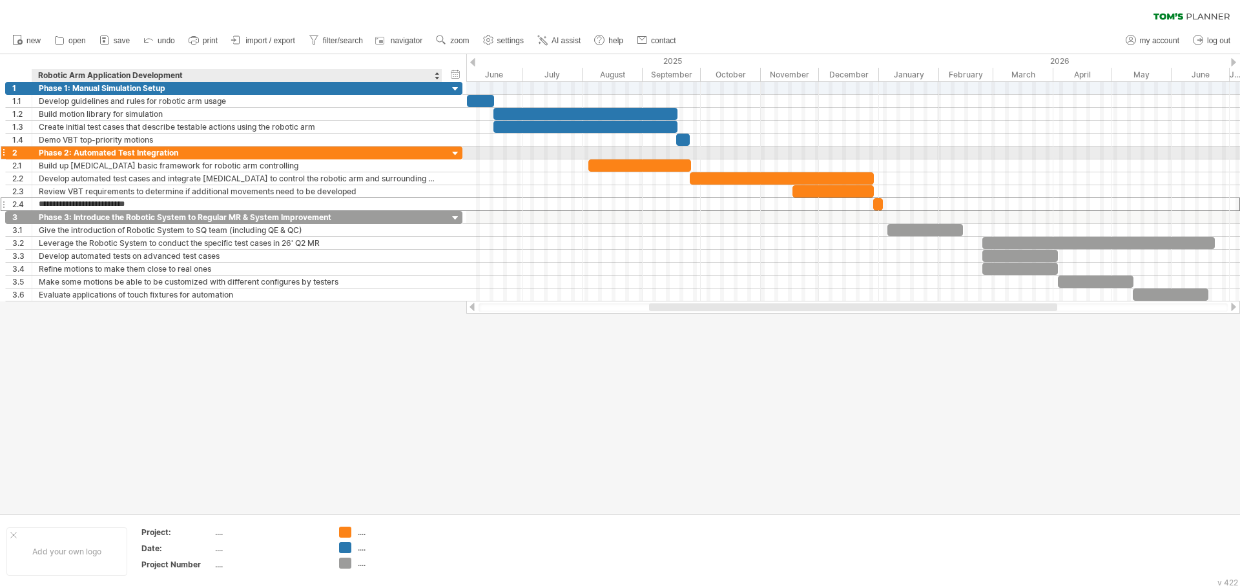
type input "**********"
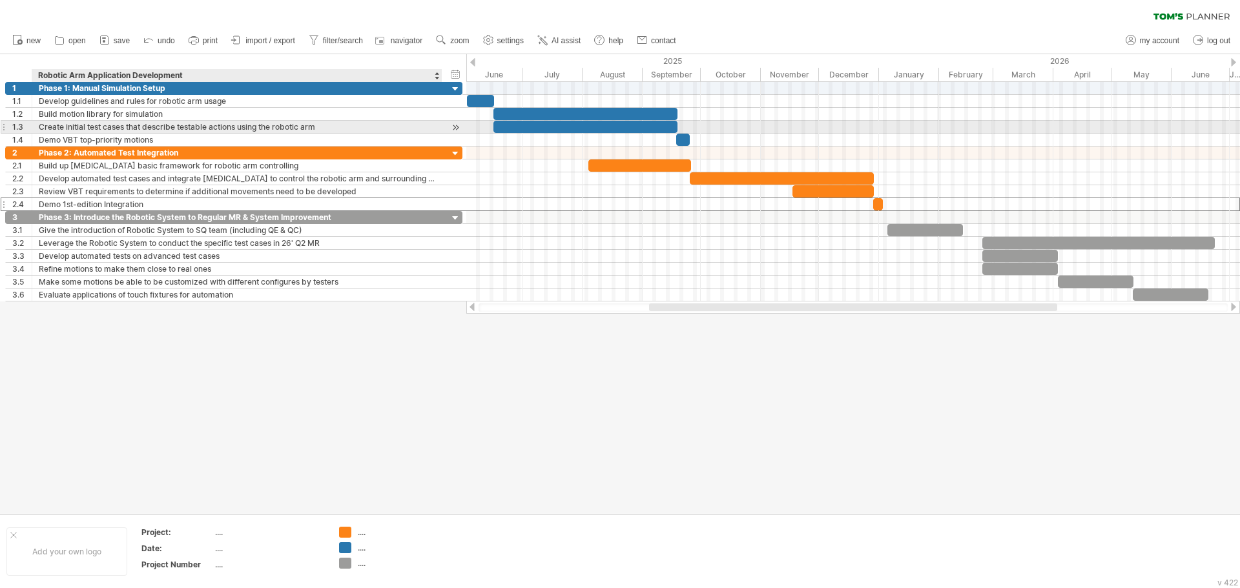
click at [161, 130] on div "Create initial test cases that describe testable actions using the robotic arm" at bounding box center [237, 127] width 397 height 12
click at [152, 137] on div "Demo VBT top-priority motions" at bounding box center [237, 140] width 397 height 12
click at [144, 129] on div "Create initial test cases that describe testable actions using the robotic arm" at bounding box center [237, 127] width 397 height 12
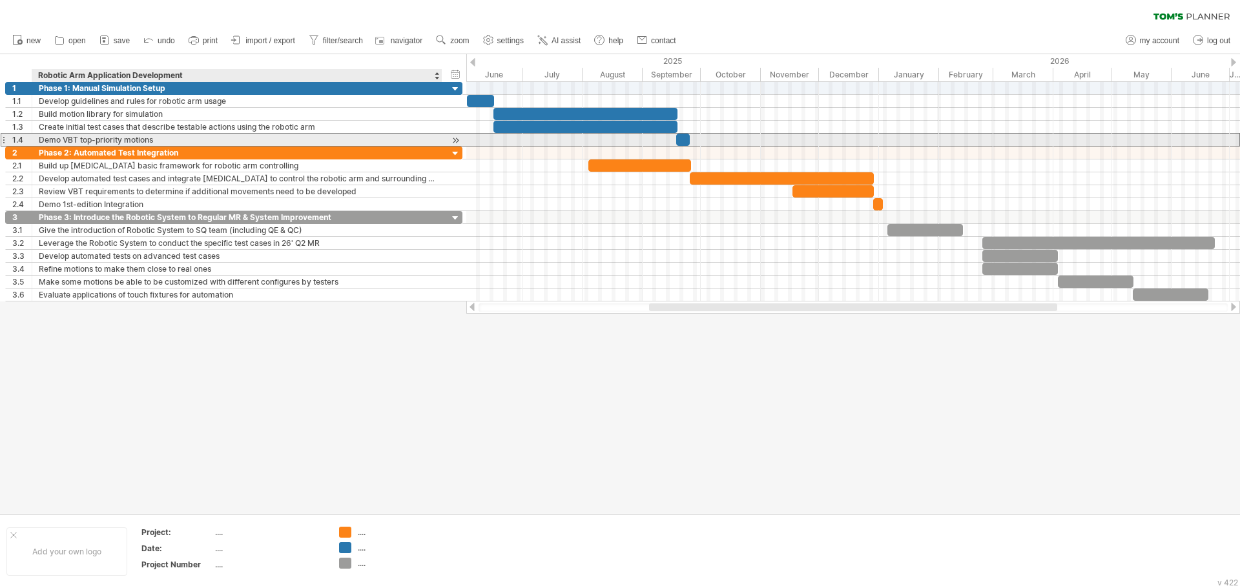
click at [155, 145] on div "Demo VBT top-priority motions" at bounding box center [237, 140] width 397 height 12
click at [125, 141] on input "**********" at bounding box center [237, 140] width 397 height 12
click at [133, 143] on input "**********" at bounding box center [237, 140] width 397 height 12
click at [149, 136] on input "**********" at bounding box center [237, 140] width 397 height 12
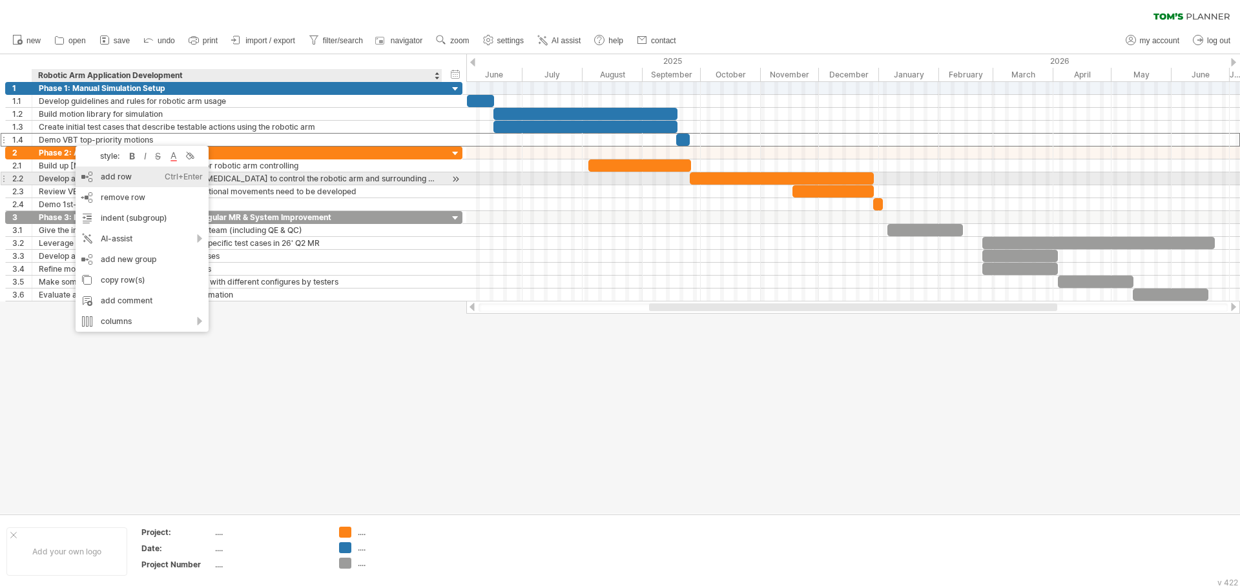
click at [147, 178] on div "add row Ctrl+Enter Cmd+Enter" at bounding box center [142, 177] width 133 height 21
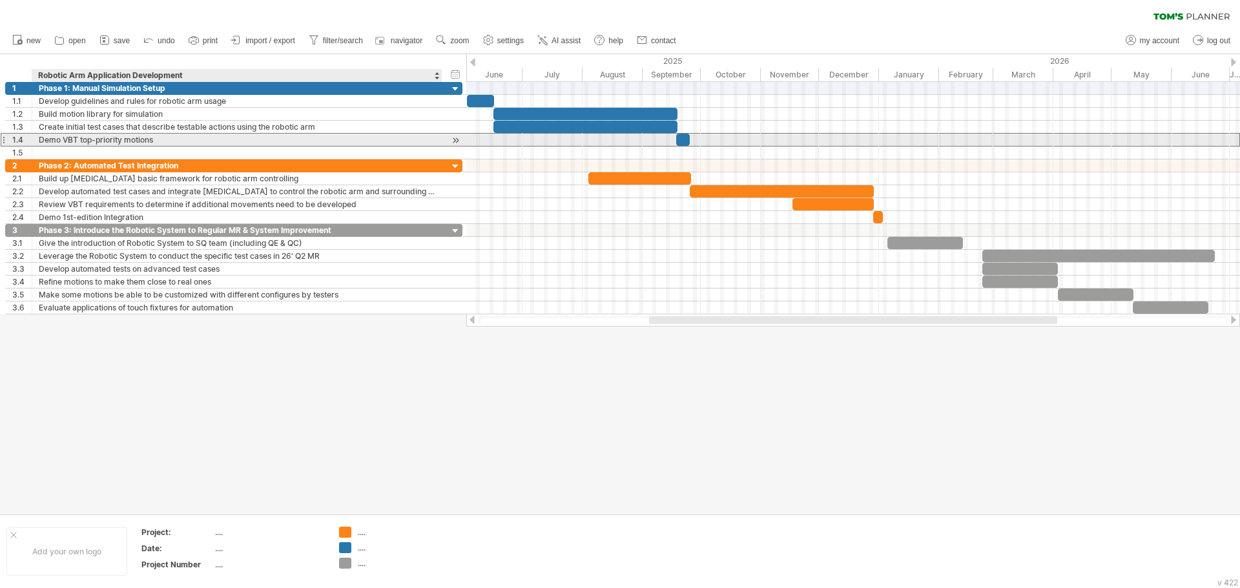
click at [70, 142] on div "Demo VBT top-priority motions" at bounding box center [237, 140] width 397 height 12
click at [140, 143] on input "**********" at bounding box center [237, 140] width 397 height 12
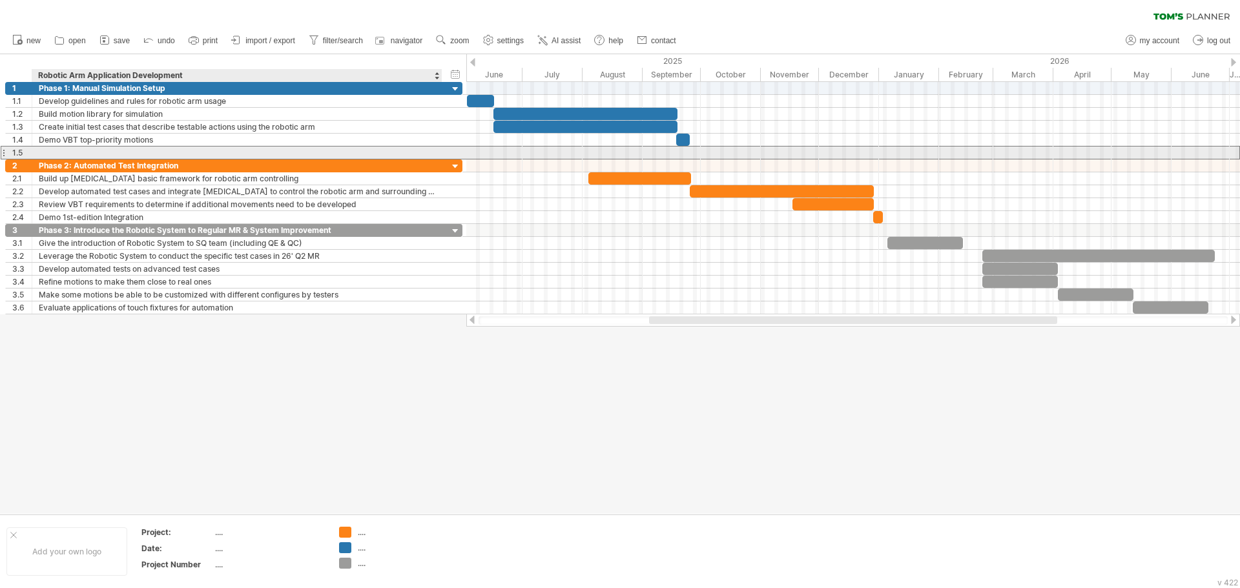
click at [96, 150] on div at bounding box center [237, 153] width 397 height 12
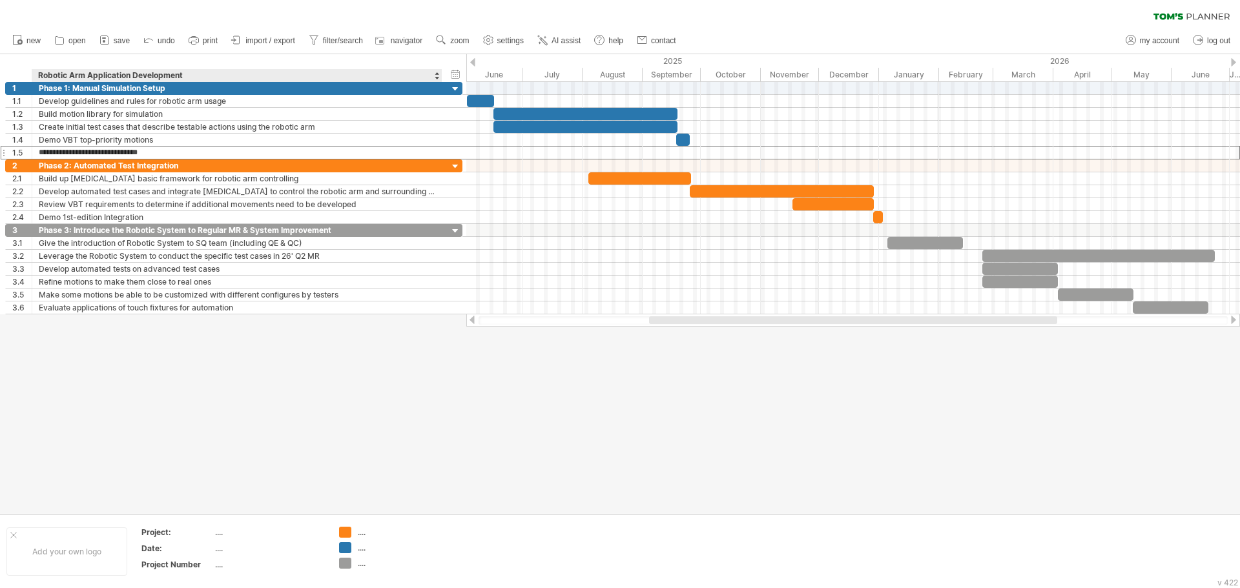
type input "**********"
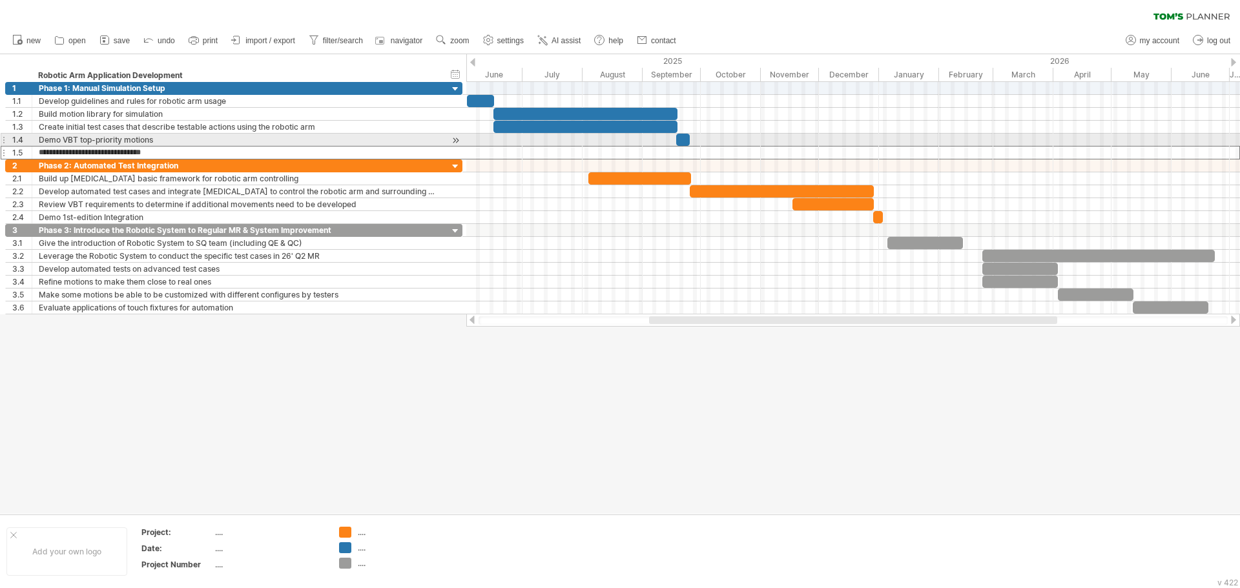
click at [679, 140] on div at bounding box center [683, 140] width 14 height 12
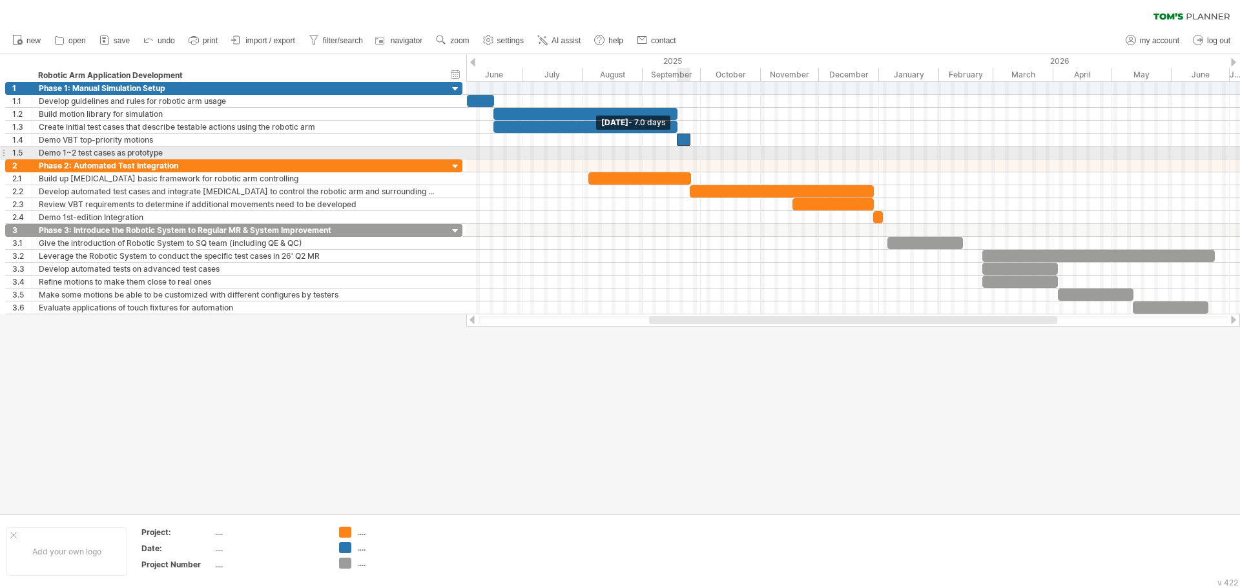
drag, startPoint x: 678, startPoint y: 140, endPoint x: 678, endPoint y: 152, distance: 12.9
click at [678, 152] on div "[DATE] [DATE] - 7.0 days" at bounding box center [853, 198] width 774 height 233
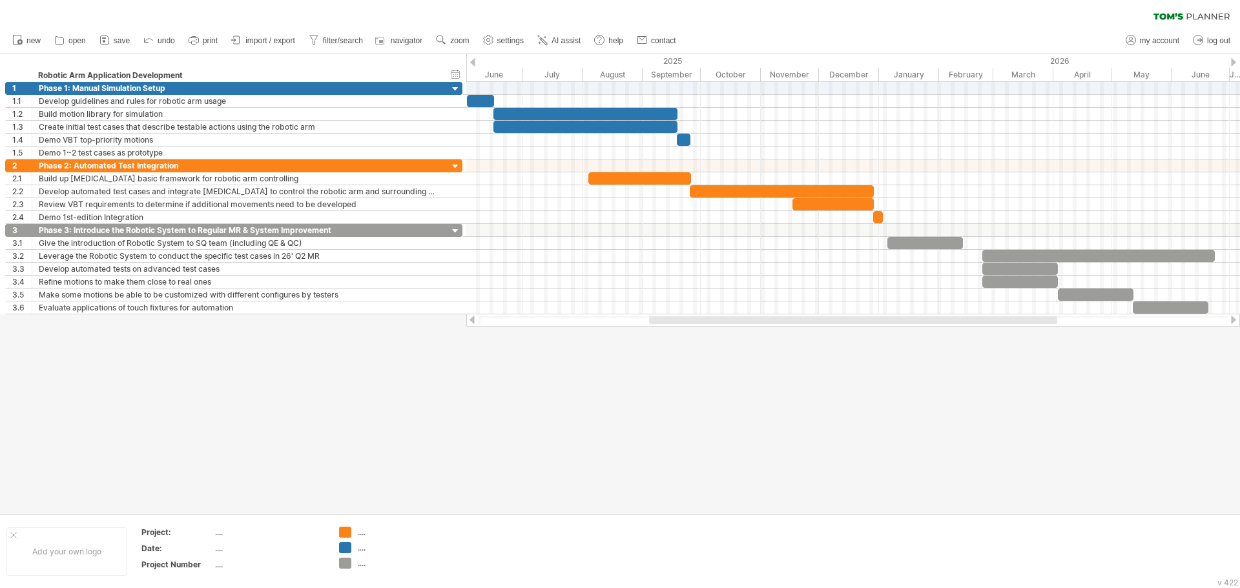
drag, startPoint x: 758, startPoint y: 345, endPoint x: 750, endPoint y: 346, distance: 8.5
click at [759, 345] on div at bounding box center [620, 284] width 1240 height 460
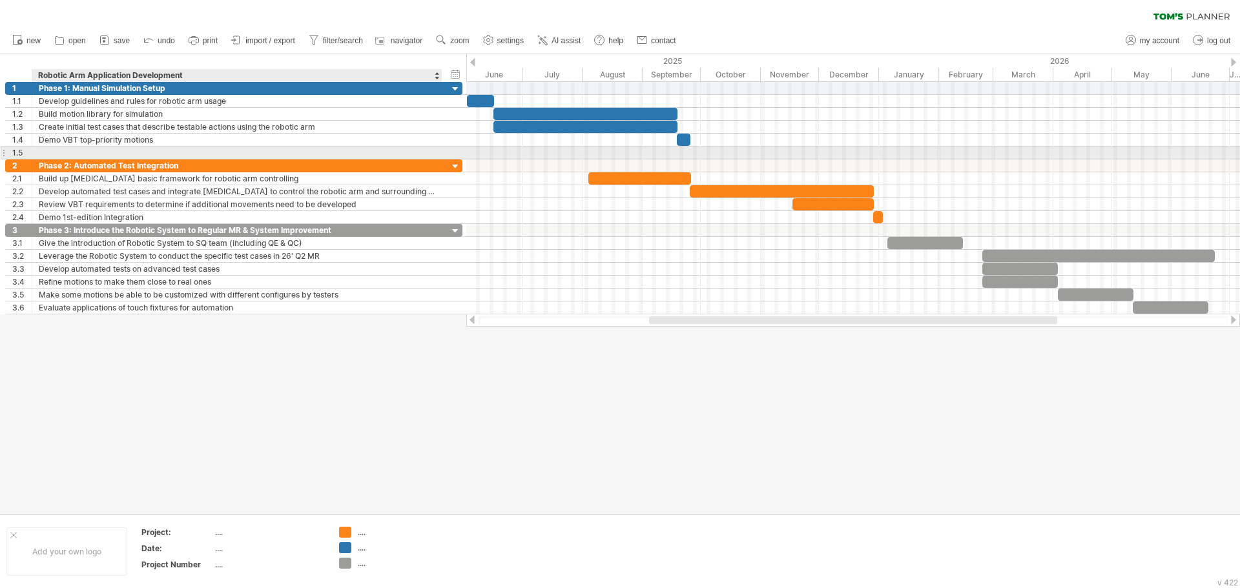
click at [69, 147] on div at bounding box center [237, 153] width 397 height 12
paste input "**********"
type input "**********"
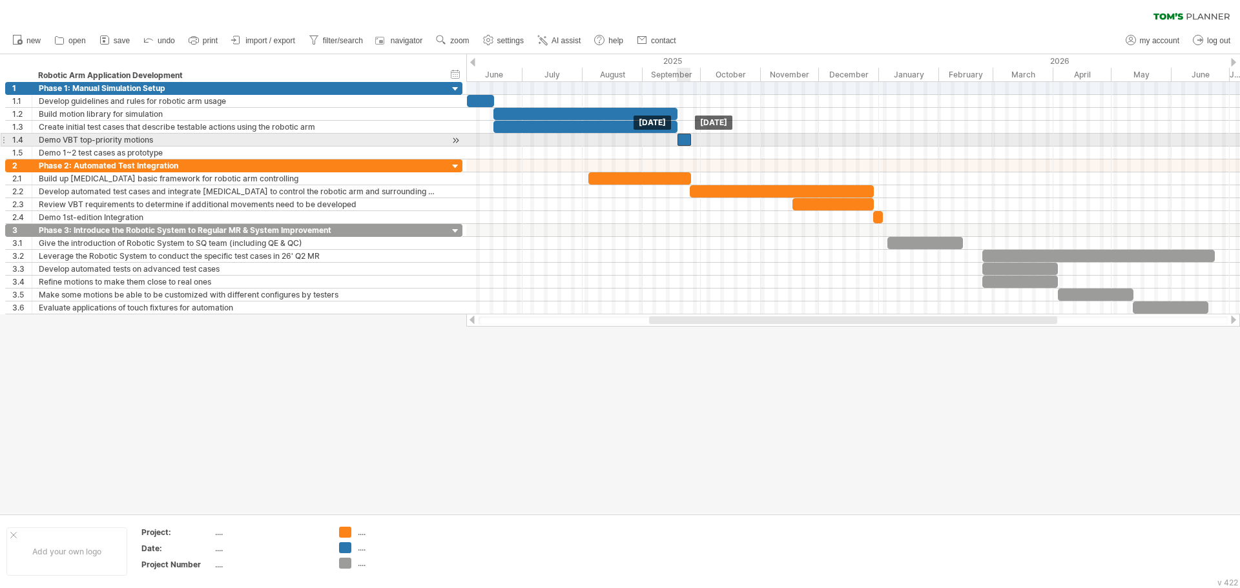
click at [682, 138] on div at bounding box center [685, 140] width 14 height 12
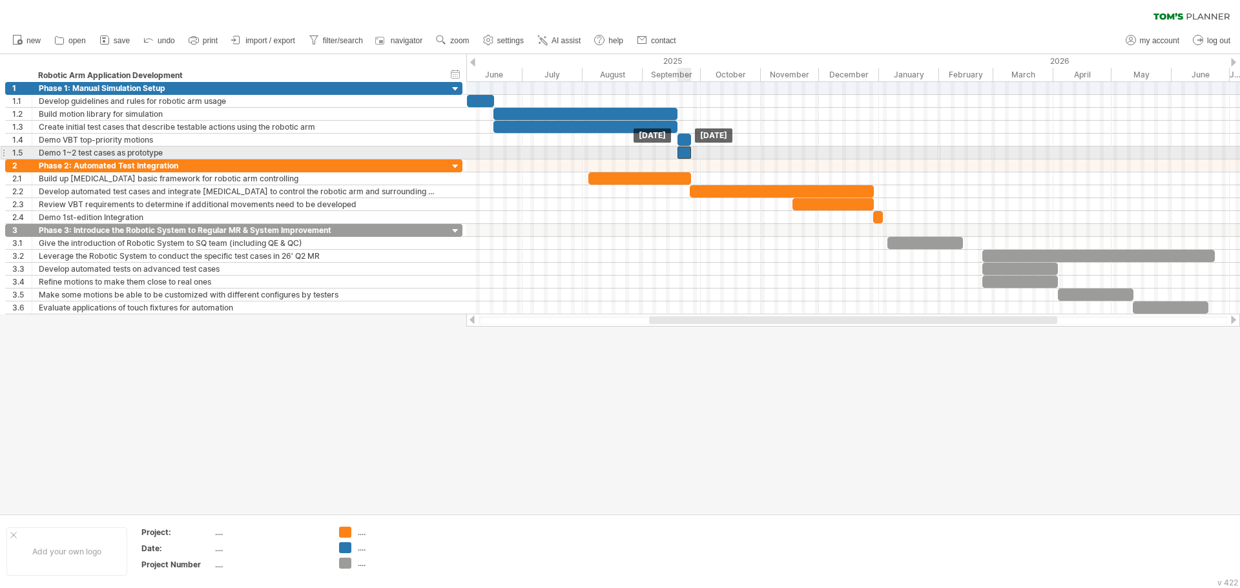
drag, startPoint x: 682, startPoint y: 138, endPoint x: 682, endPoint y: 154, distance: 16.1
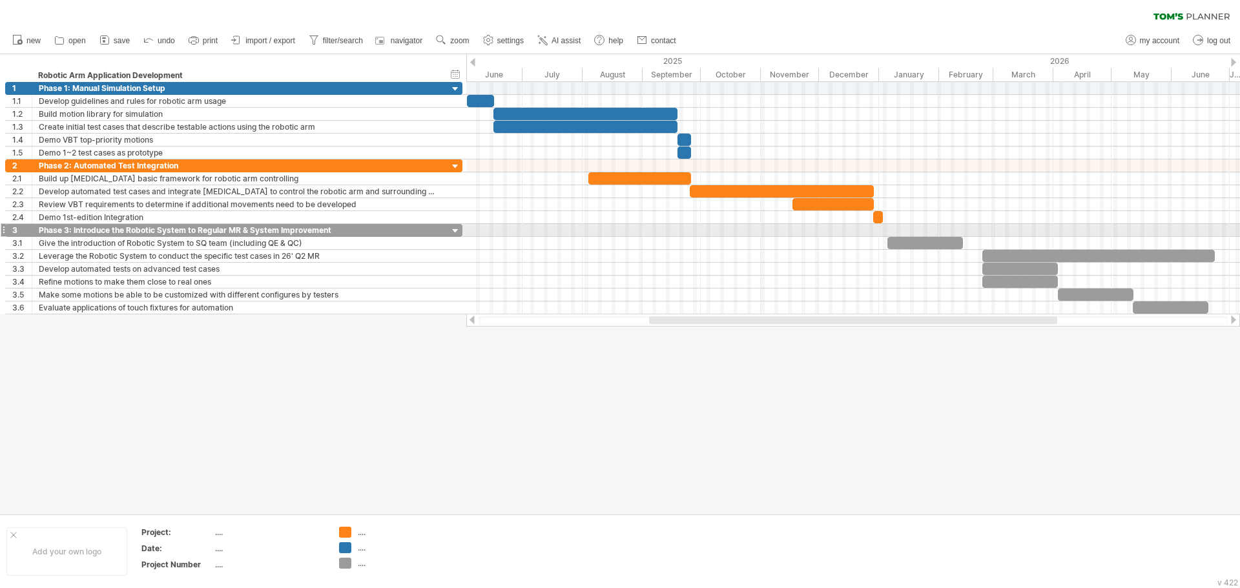
drag, startPoint x: 962, startPoint y: 229, endPoint x: 944, endPoint y: 229, distance: 18.7
click at [944, 229] on div at bounding box center [853, 230] width 774 height 13
drag, startPoint x: 942, startPoint y: 230, endPoint x: 964, endPoint y: 231, distance: 22.0
click at [964, 231] on div at bounding box center [853, 230] width 774 height 13
click at [940, 232] on div at bounding box center [853, 230] width 774 height 13
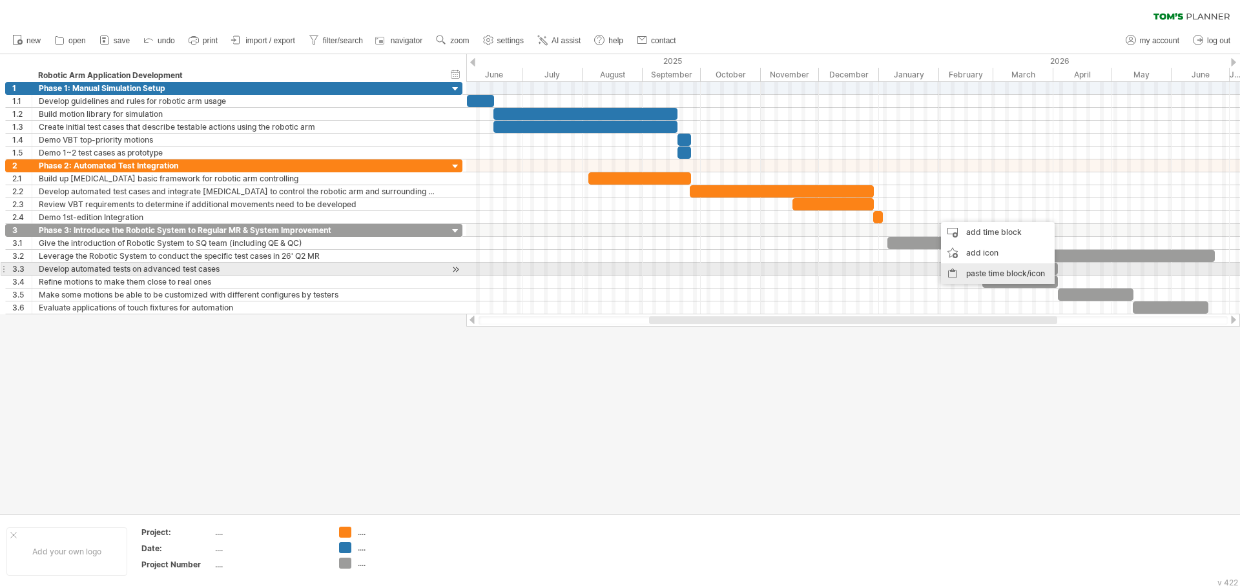
click at [986, 274] on div "paste time block/icon" at bounding box center [998, 274] width 114 height 21
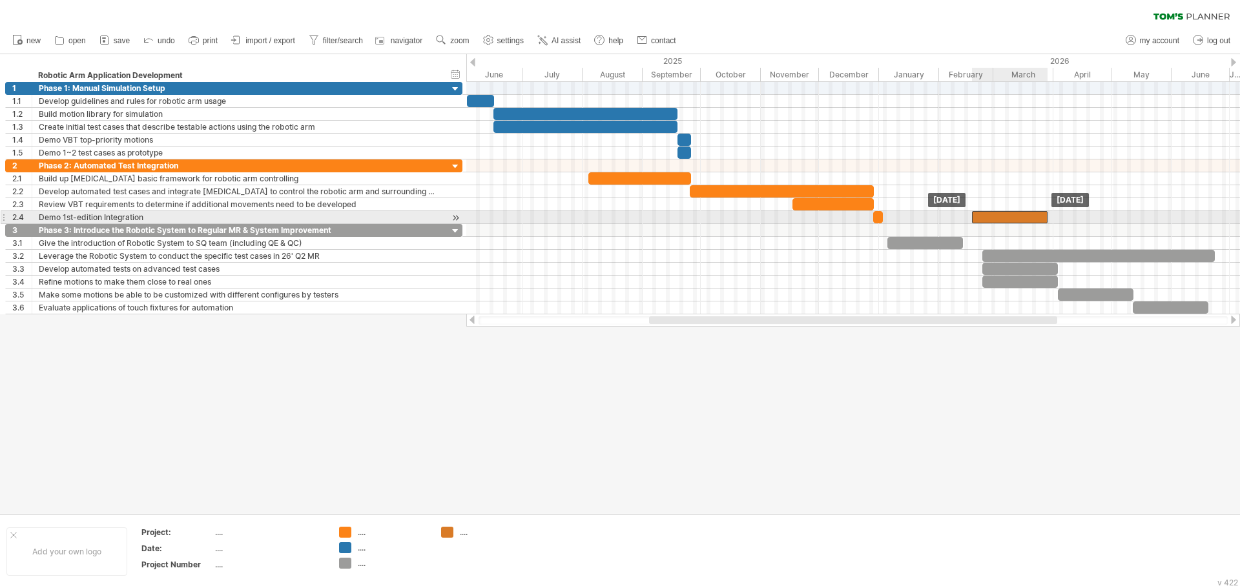
drag, startPoint x: 971, startPoint y: 216, endPoint x: 1010, endPoint y: 216, distance: 38.1
click at [1010, 216] on div at bounding box center [1010, 217] width 76 height 12
drag, startPoint x: 998, startPoint y: 217, endPoint x: 957, endPoint y: 217, distance: 41.3
click at [957, 217] on div at bounding box center [969, 217] width 76 height 12
click at [957, 217] on div at bounding box center [968, 217] width 76 height 12
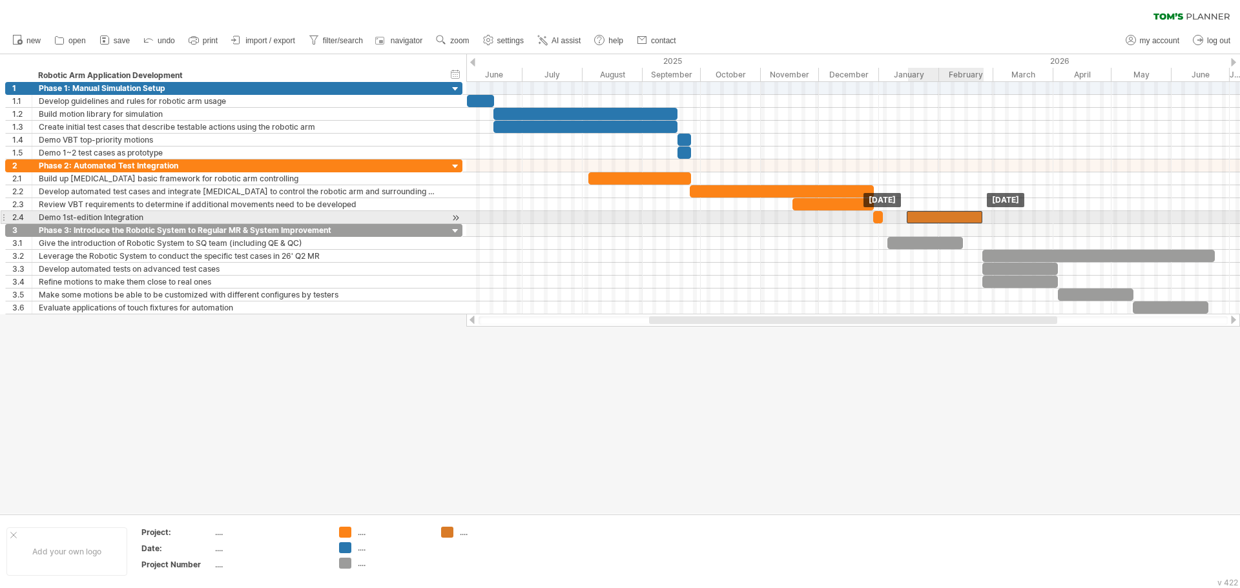
drag, startPoint x: 977, startPoint y: 217, endPoint x: 954, endPoint y: 215, distance: 23.3
click at [954, 215] on div at bounding box center [945, 217] width 76 height 12
drag, startPoint x: 906, startPoint y: 216, endPoint x: 968, endPoint y: 219, distance: 62.1
click at [968, 219] on span at bounding box center [969, 217] width 5 height 12
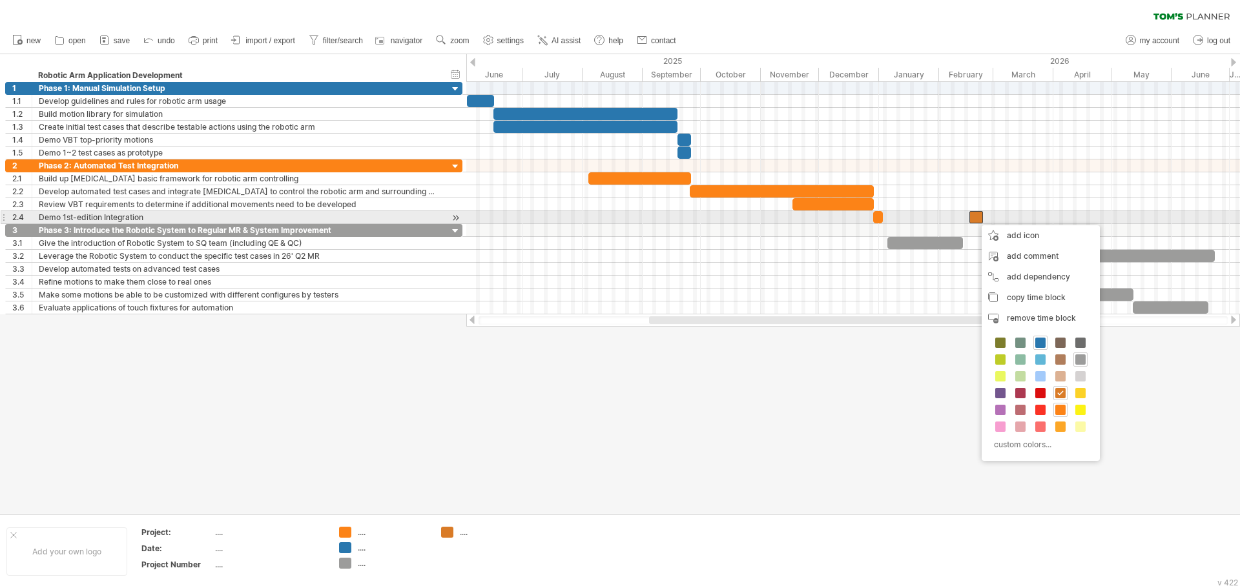
click at [975, 219] on div at bounding box center [976, 217] width 14 height 12
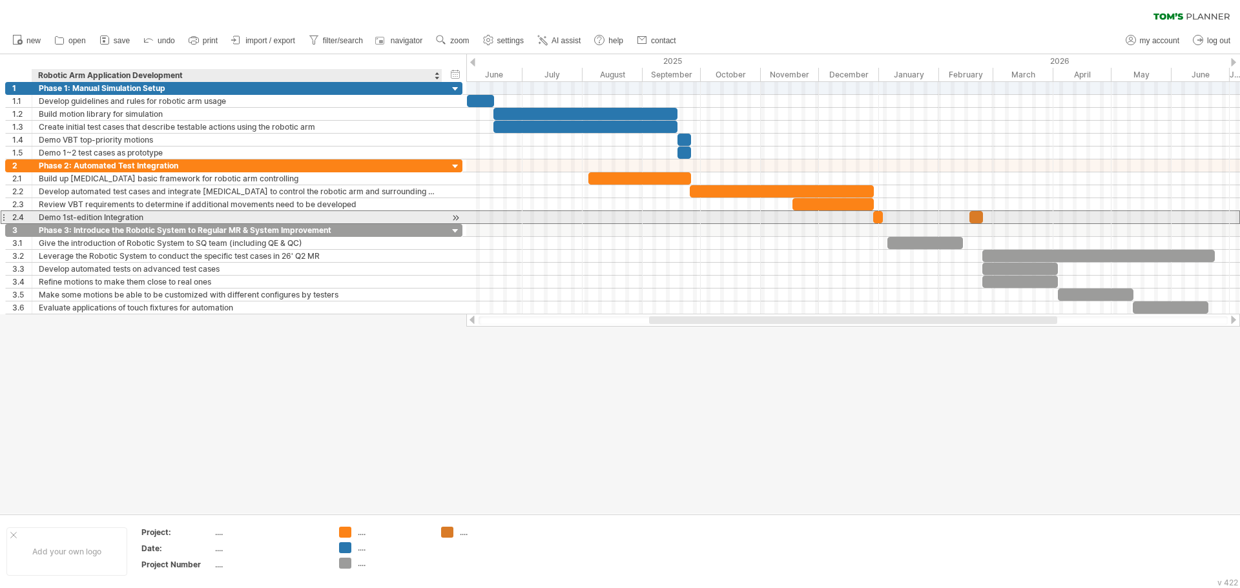
click at [164, 213] on div "Demo 1st-edition Integration" at bounding box center [237, 217] width 397 height 12
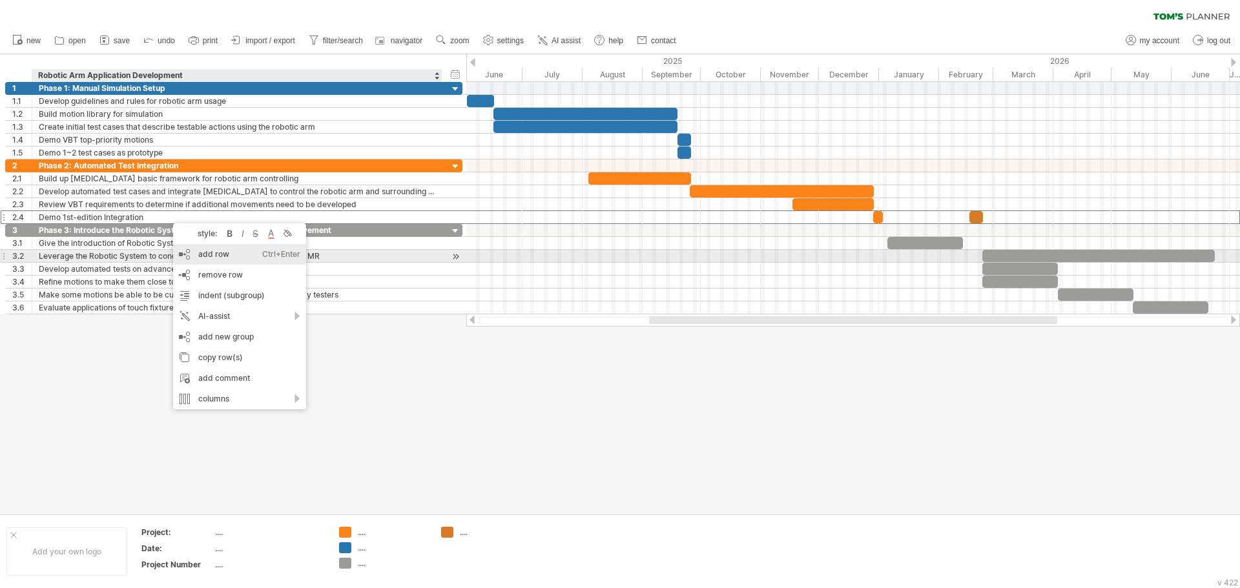
click at [263, 256] on div "Ctrl+Enter" at bounding box center [281, 254] width 38 height 21
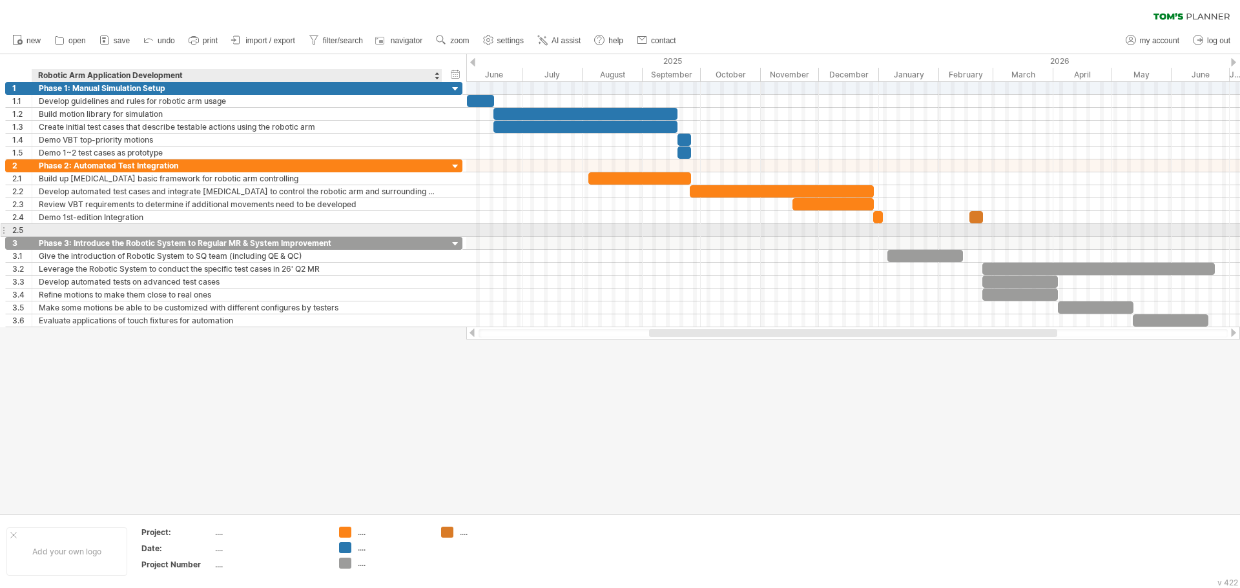
click at [83, 227] on div at bounding box center [237, 230] width 397 height 12
click at [78, 224] on div "D" at bounding box center [237, 230] width 397 height 12
click at [78, 224] on input "*" at bounding box center [237, 230] width 397 height 12
paste input "**********"
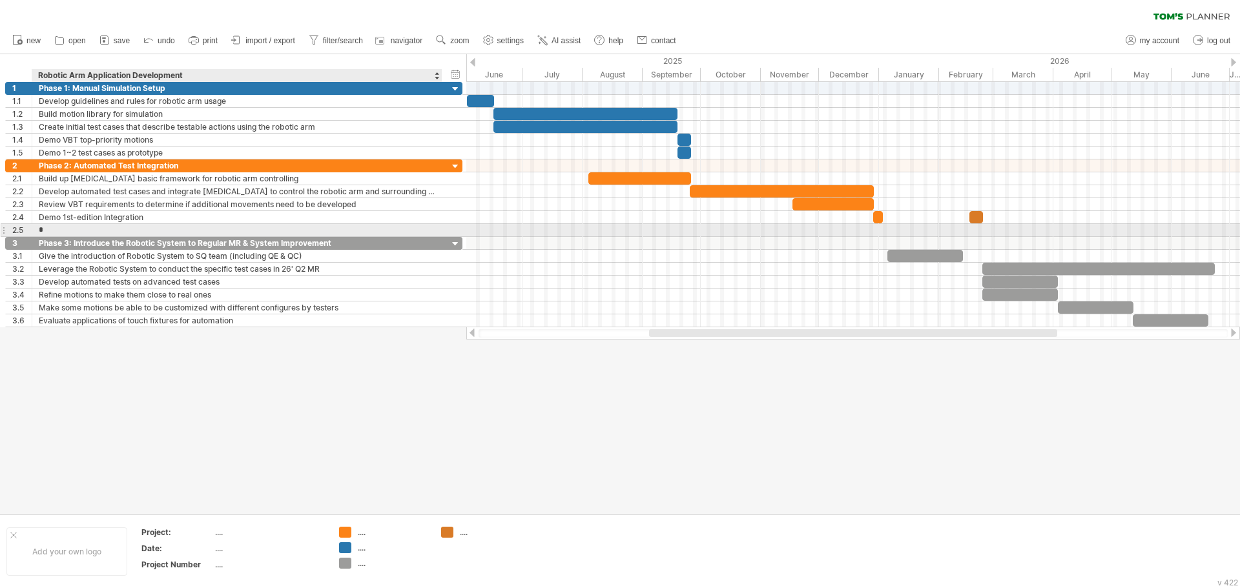
type input "**********"
click at [202, 227] on input "**********" at bounding box center [237, 230] width 397 height 12
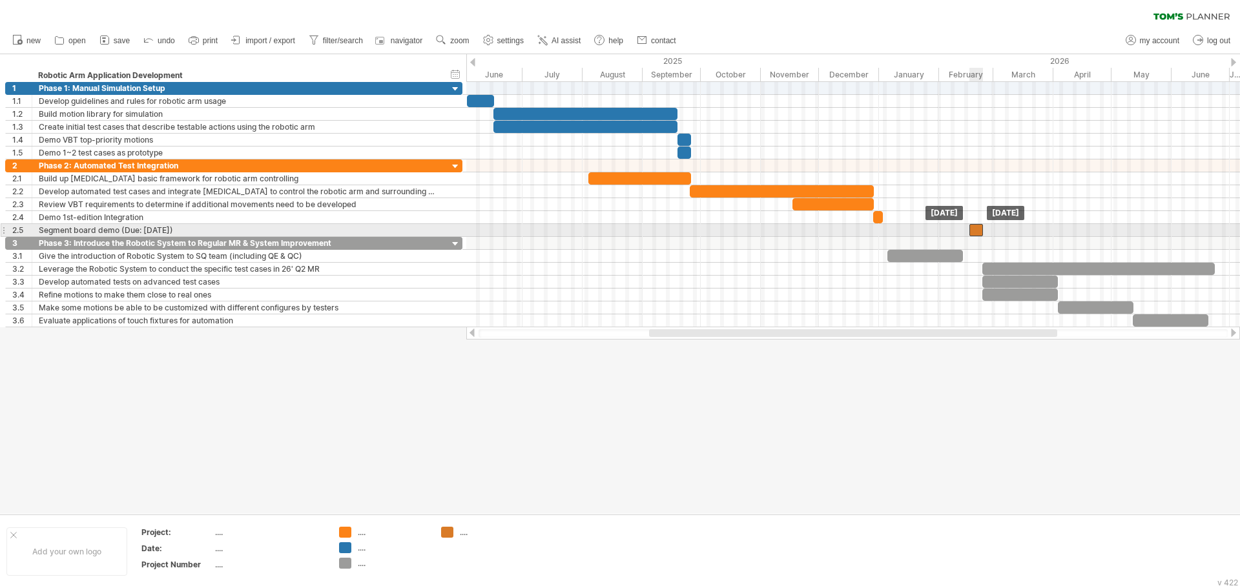
drag, startPoint x: 978, startPoint y: 217, endPoint x: 978, endPoint y: 229, distance: 12.3
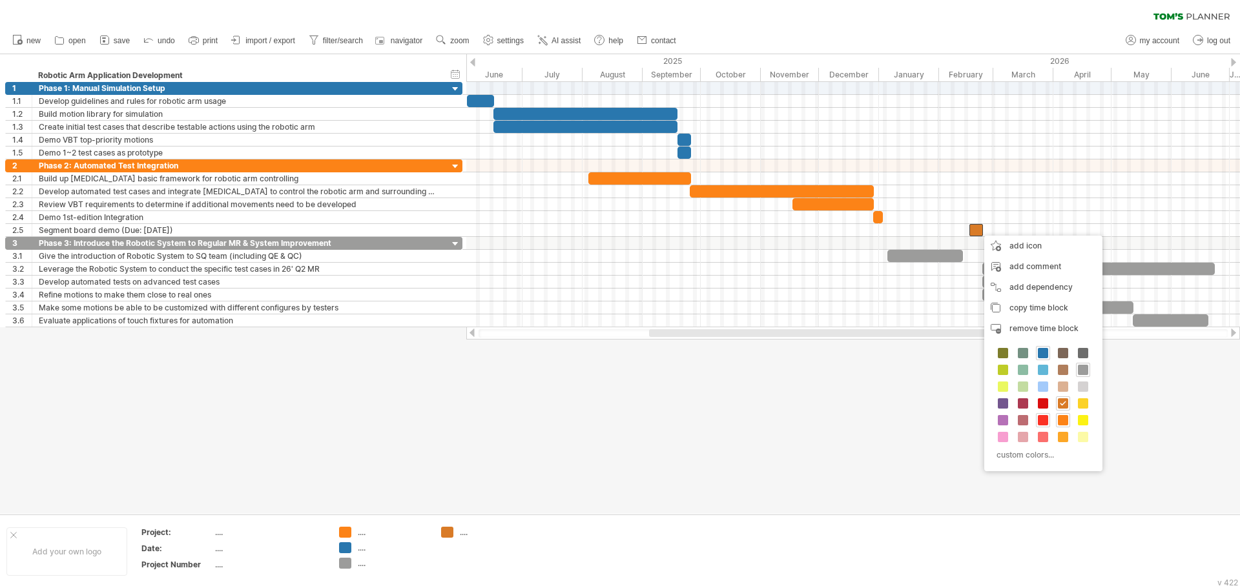
click at [1047, 423] on span at bounding box center [1043, 420] width 10 height 10
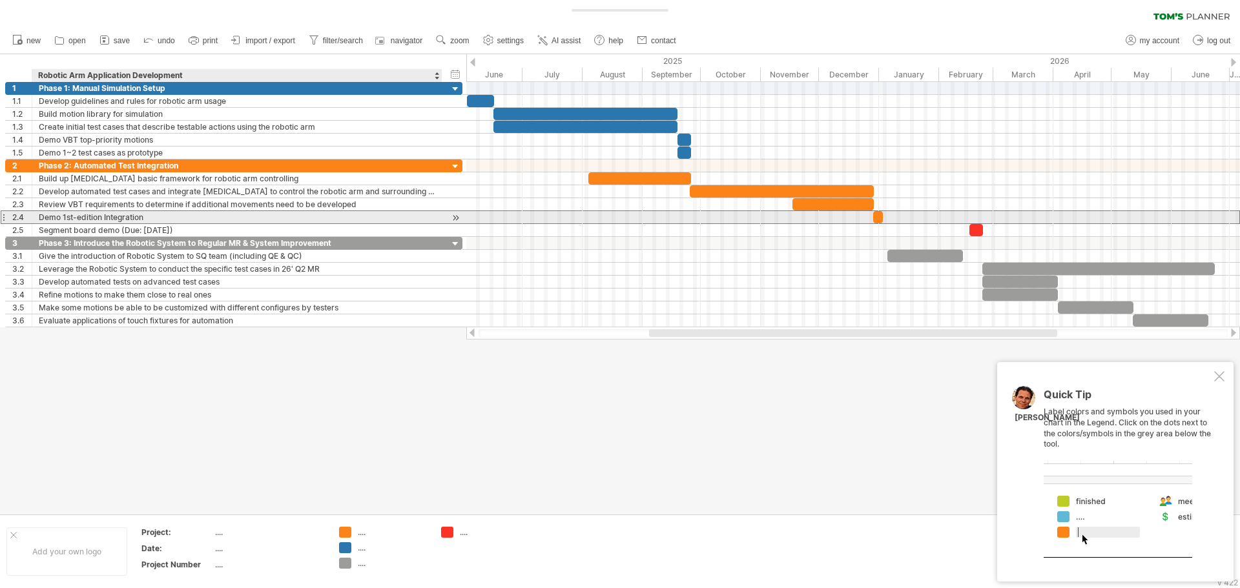
click at [191, 223] on div "Demo 1st-edition Integration" at bounding box center [237, 217] width 397 height 12
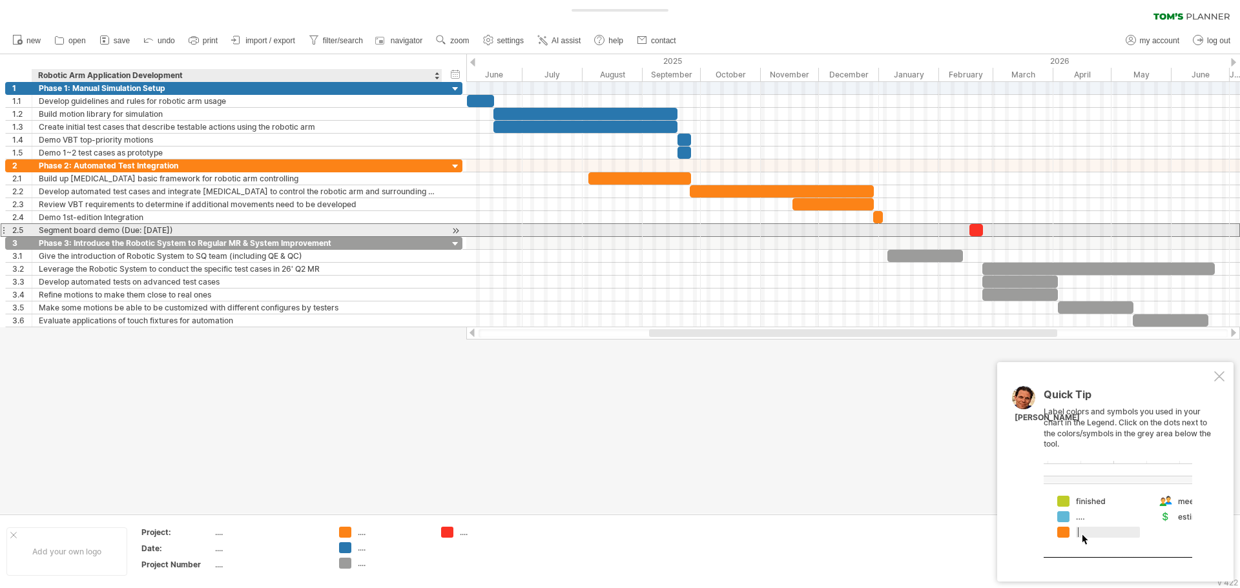
click at [191, 229] on div "Segment board demo (Due: [DATE])" at bounding box center [237, 230] width 397 height 12
click at [0, 0] on input "**********" at bounding box center [0, 0] width 0 height 0
click at [191, 229] on input "**********" at bounding box center [237, 230] width 397 height 12
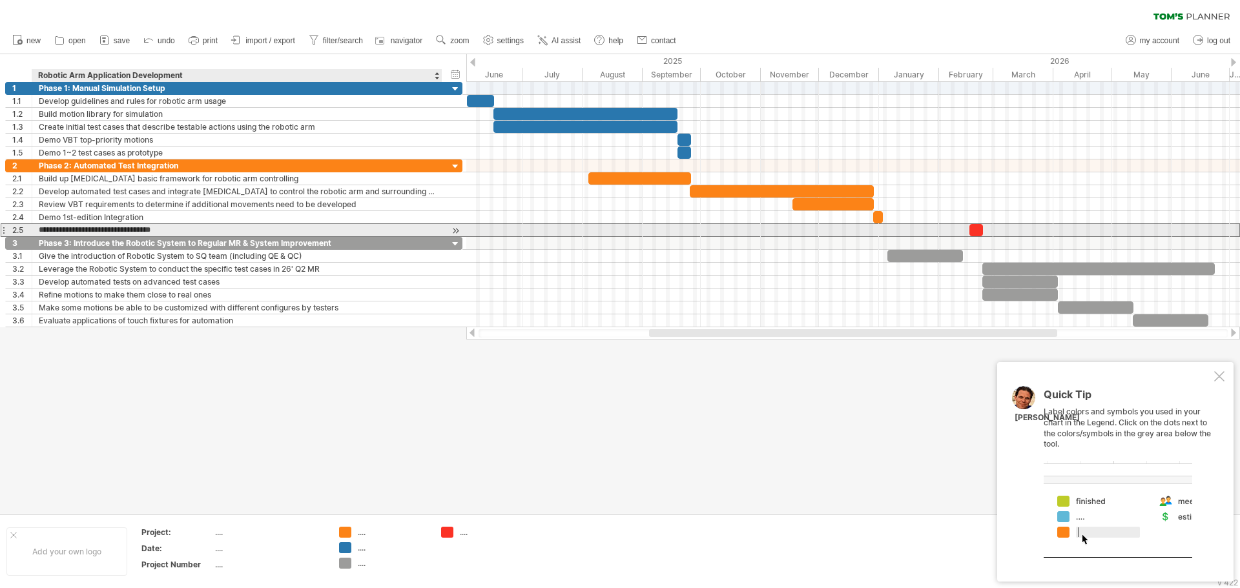
click at [191, 229] on input "**********" at bounding box center [237, 230] width 397 height 12
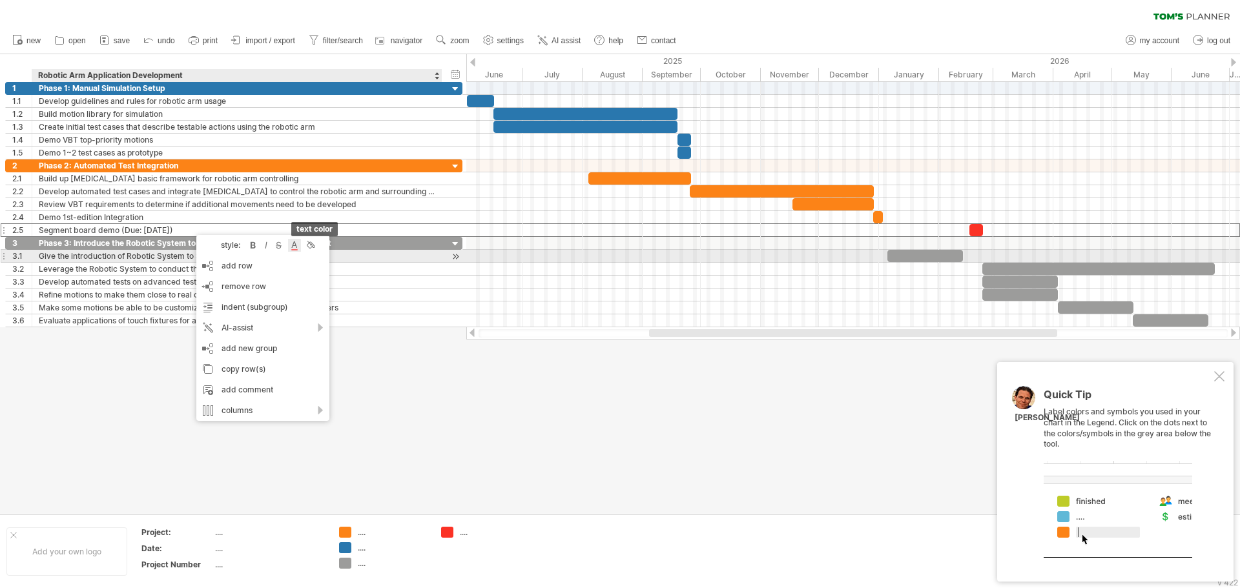
click at [296, 251] on div at bounding box center [294, 245] width 13 height 13
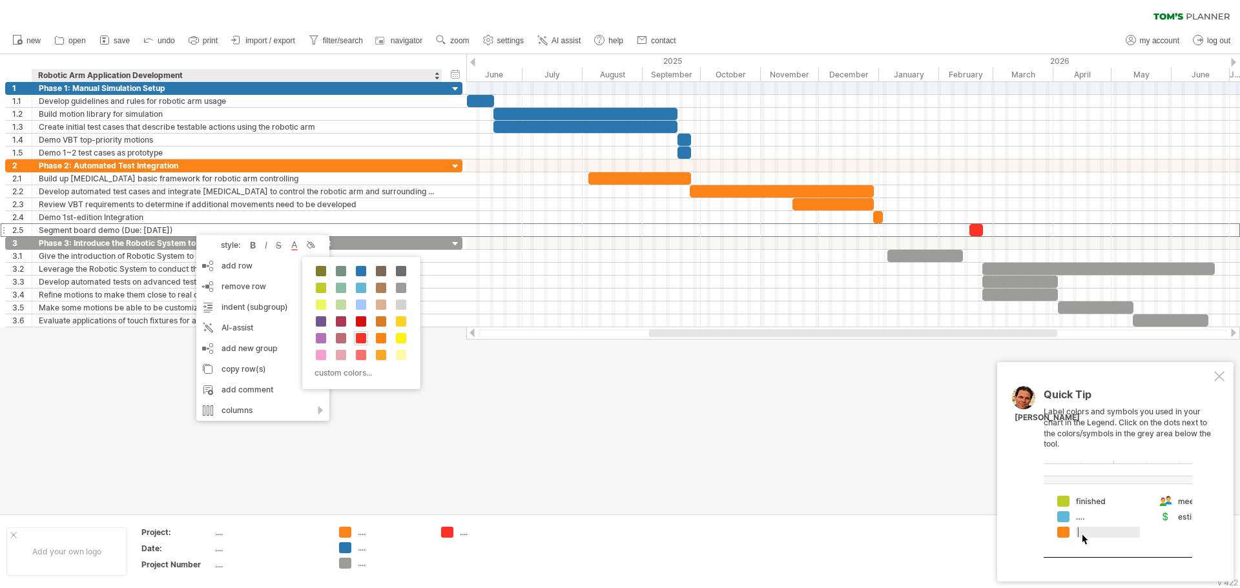
click at [364, 338] on span at bounding box center [361, 338] width 10 height 10
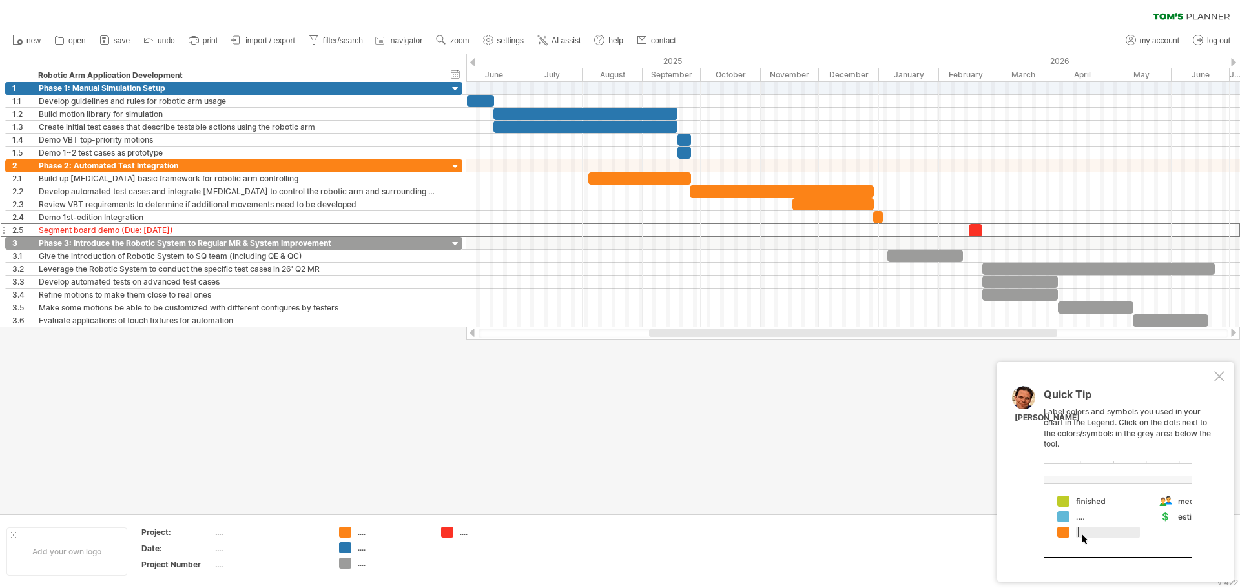
click at [728, 483] on div at bounding box center [620, 284] width 1240 height 460
click at [1221, 381] on div at bounding box center [1219, 376] width 10 height 10
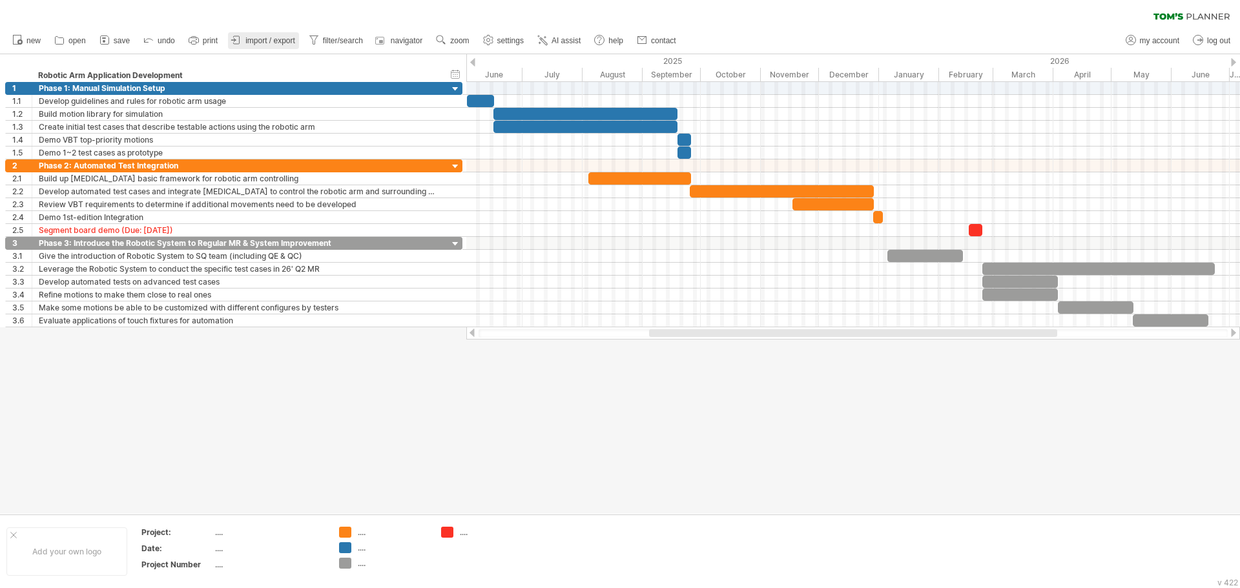
click at [265, 41] on span "import / export" at bounding box center [270, 40] width 50 height 9
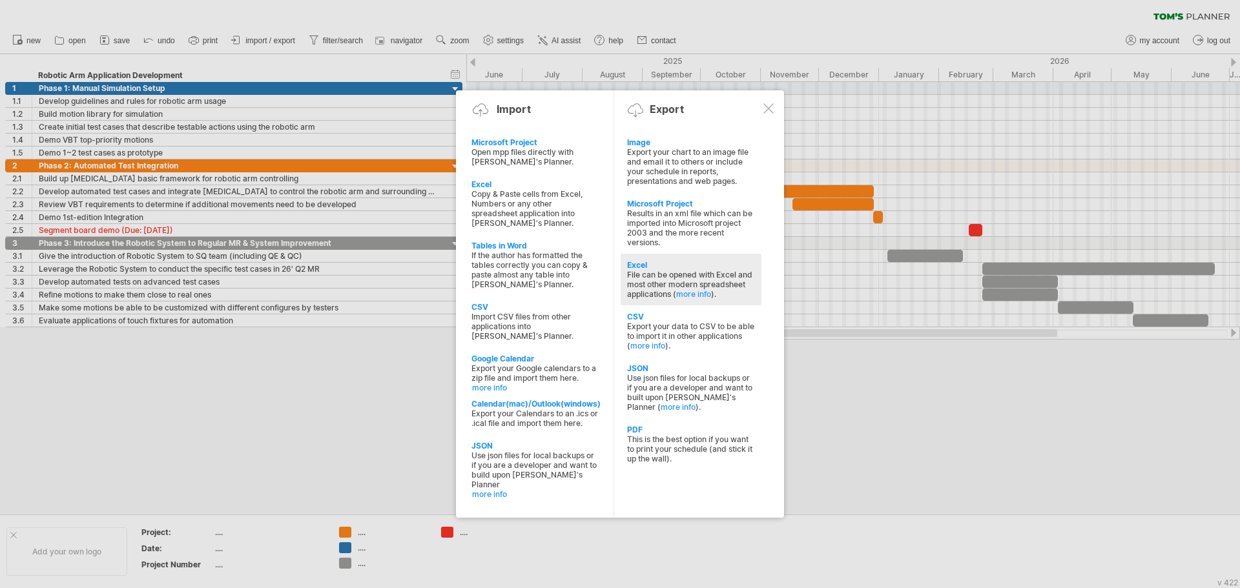
click at [648, 281] on div "File can be opened with Excel and most other modern spreadsheet applications ( …" at bounding box center [691, 284] width 128 height 29
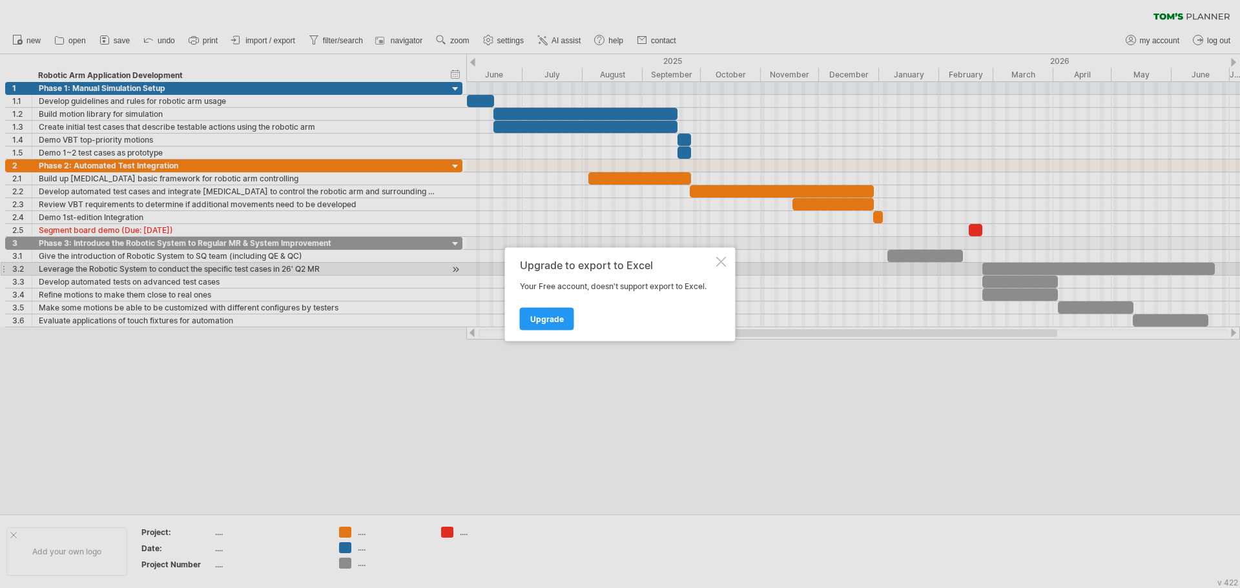
click at [720, 262] on div at bounding box center [721, 261] width 10 height 10
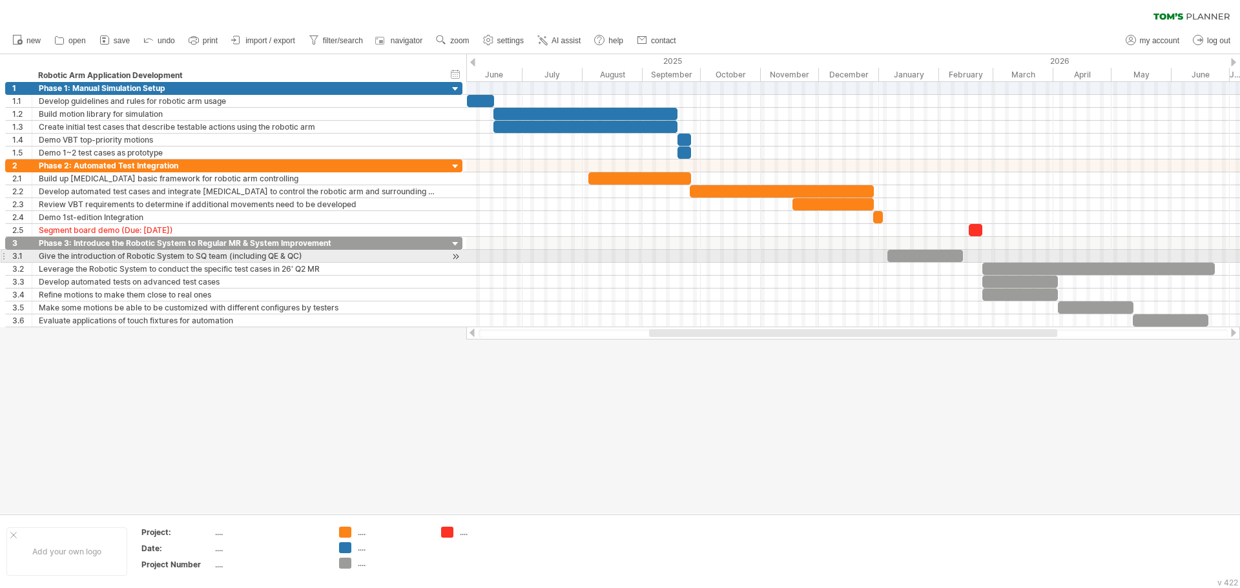
click at [720, 262] on div at bounding box center [853, 256] width 774 height 13
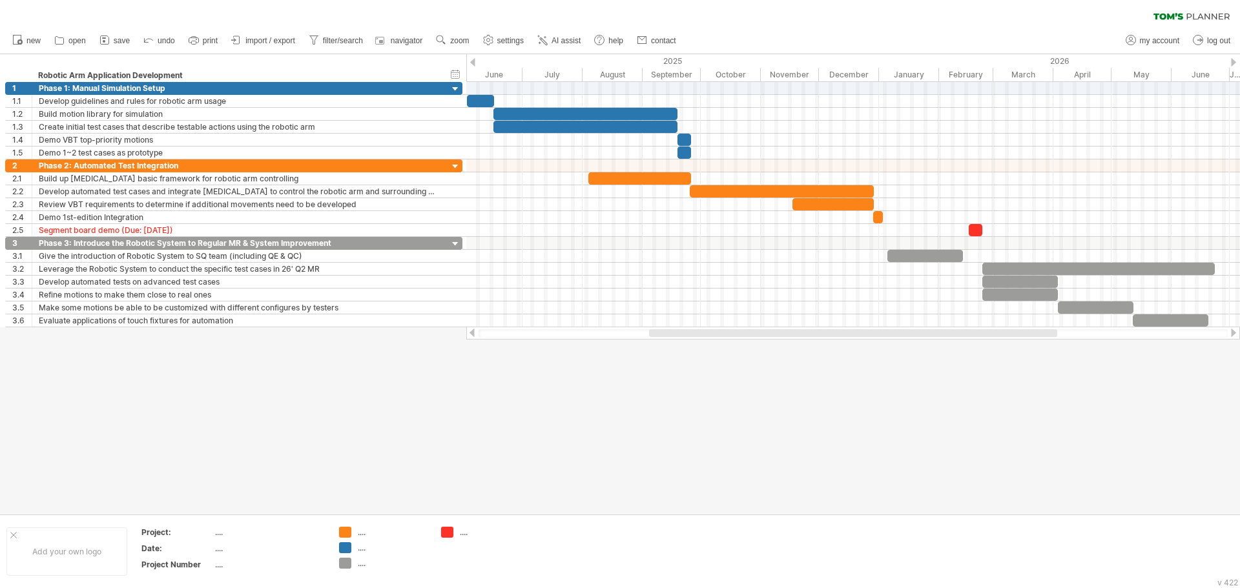
click at [824, 399] on div at bounding box center [620, 284] width 1240 height 460
click at [108, 42] on icon at bounding box center [104, 40] width 13 height 13
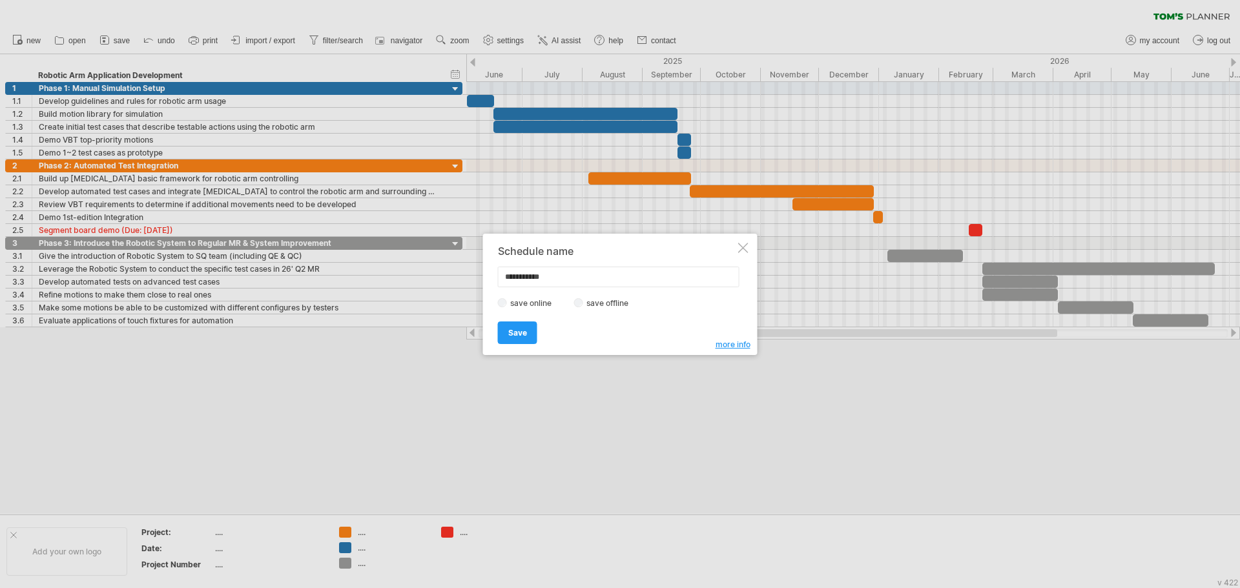
drag, startPoint x: 543, startPoint y: 279, endPoint x: 487, endPoint y: 278, distance: 55.5
click at [487, 278] on div "**********" at bounding box center [620, 294] width 274 height 121
type input "**********"
click at [593, 295] on div "**********" at bounding box center [617, 294] width 238 height 98
click at [591, 303] on label "save offline" at bounding box center [611, 303] width 56 height 10
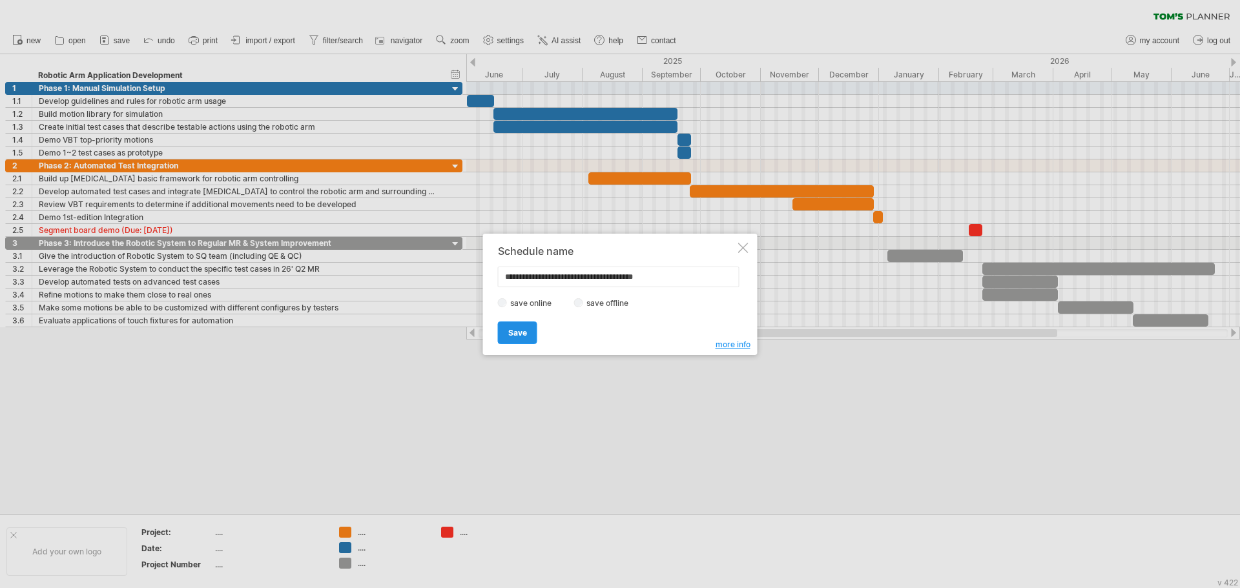
click at [517, 330] on span "Save" at bounding box center [517, 333] width 19 height 10
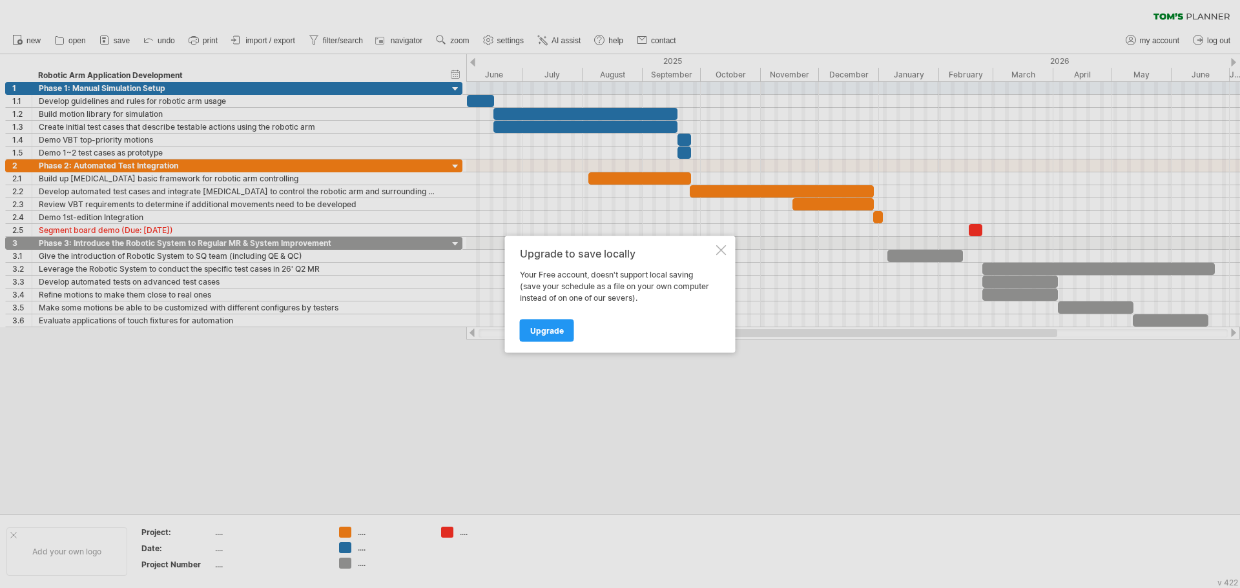
click at [720, 247] on div at bounding box center [721, 250] width 10 height 10
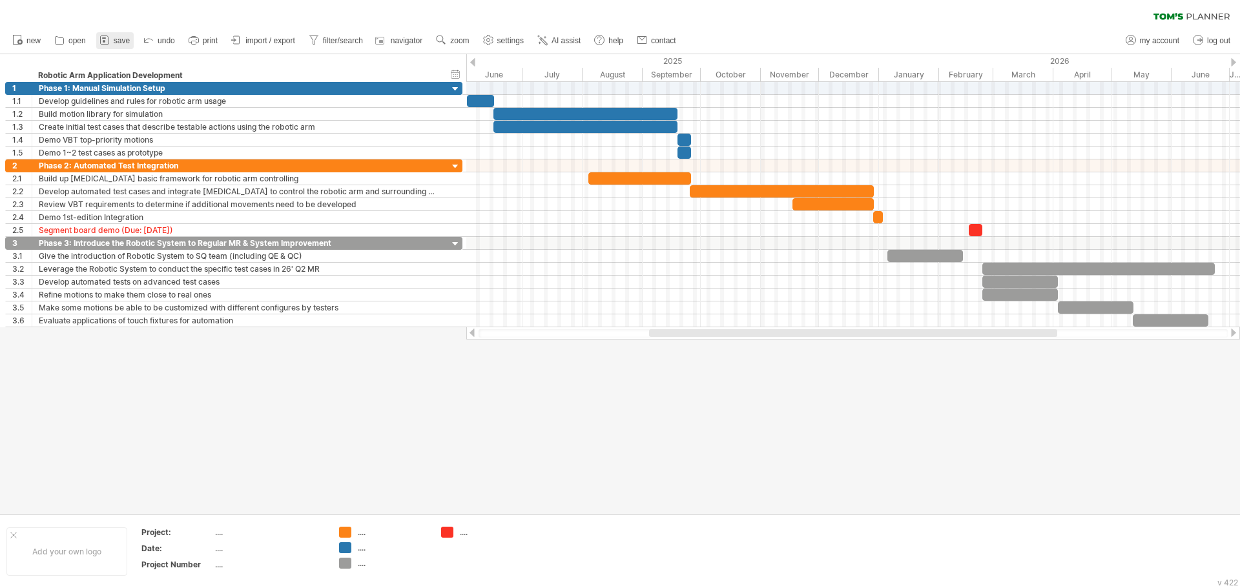
click at [132, 40] on link "save" at bounding box center [114, 40] width 37 height 17
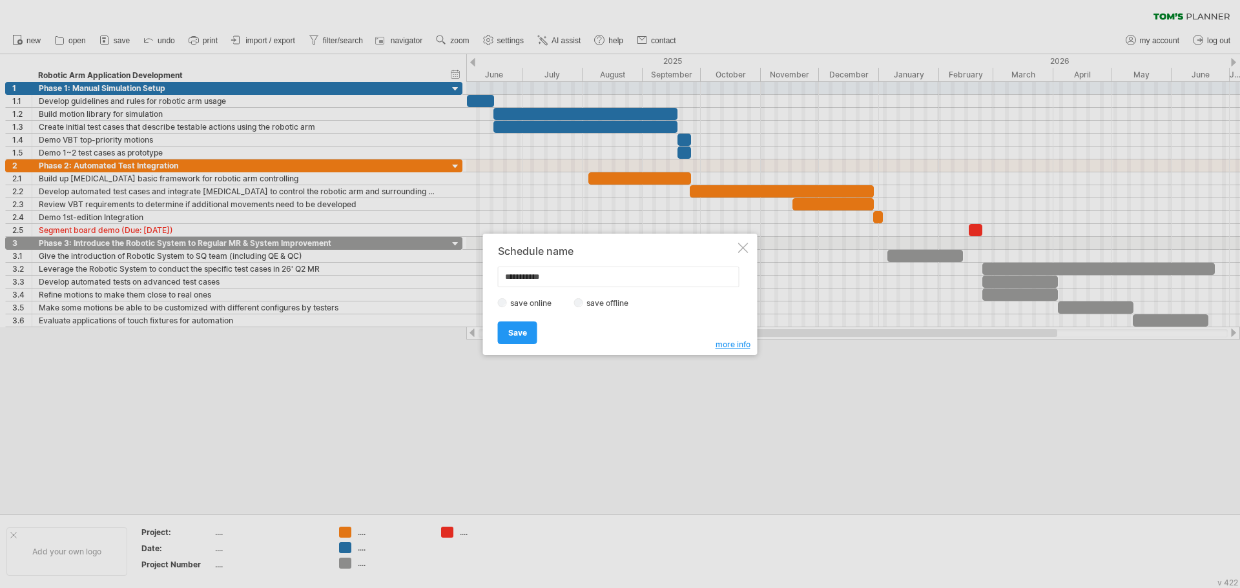
click at [741, 245] on div at bounding box center [743, 248] width 10 height 10
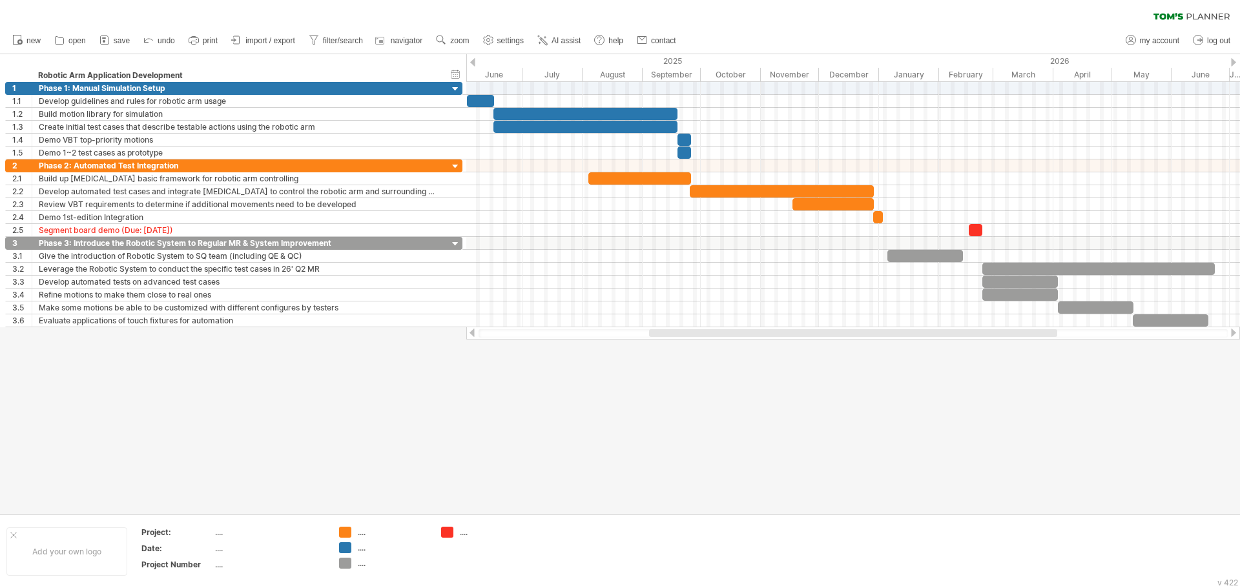
click at [579, 31] on ul "new open" at bounding box center [344, 40] width 676 height 27
click at [572, 39] on span "AI assist" at bounding box center [566, 40] width 29 height 9
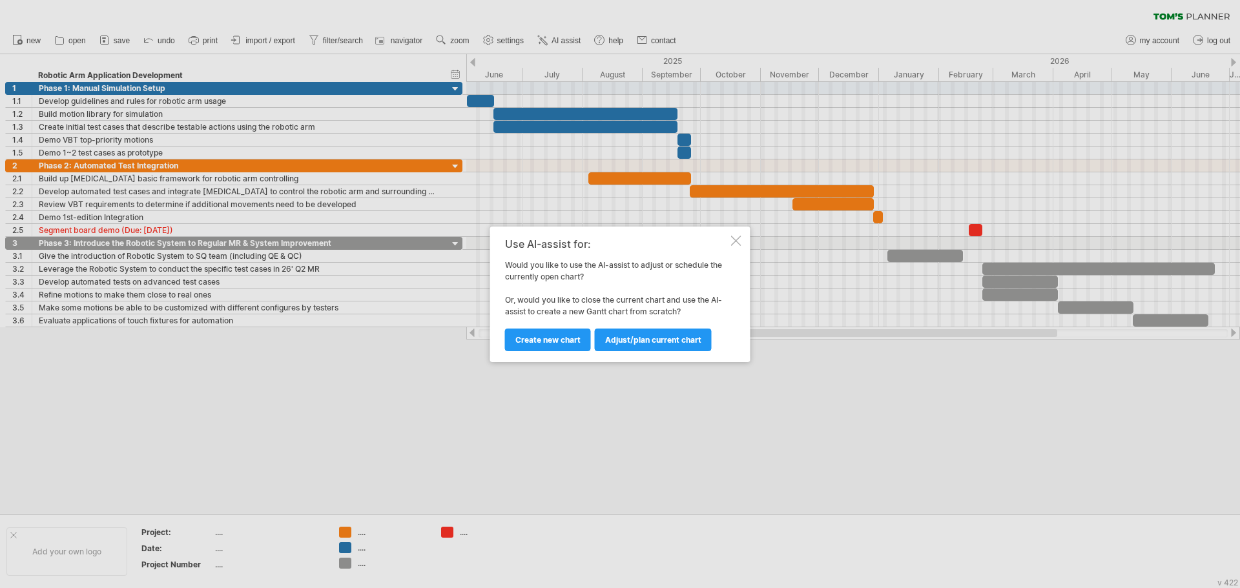
click at [732, 250] on div "Use AI-assist for: Would you like to use the AI-assist to adjust or schedule th…" at bounding box center [620, 295] width 260 height 136
click at [733, 248] on div "Use AI-assist for: Would you like to use the AI-assist to adjust or schedule th…" at bounding box center [620, 295] width 260 height 136
click at [732, 245] on div at bounding box center [736, 241] width 10 height 10
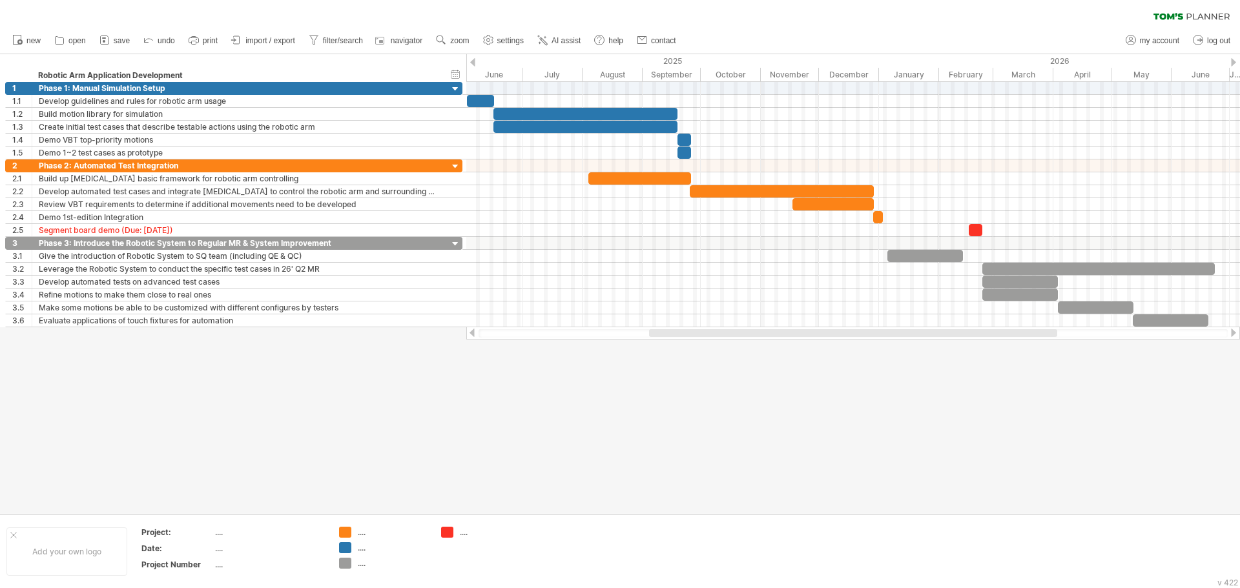
click at [847, 396] on div at bounding box center [620, 284] width 1240 height 460
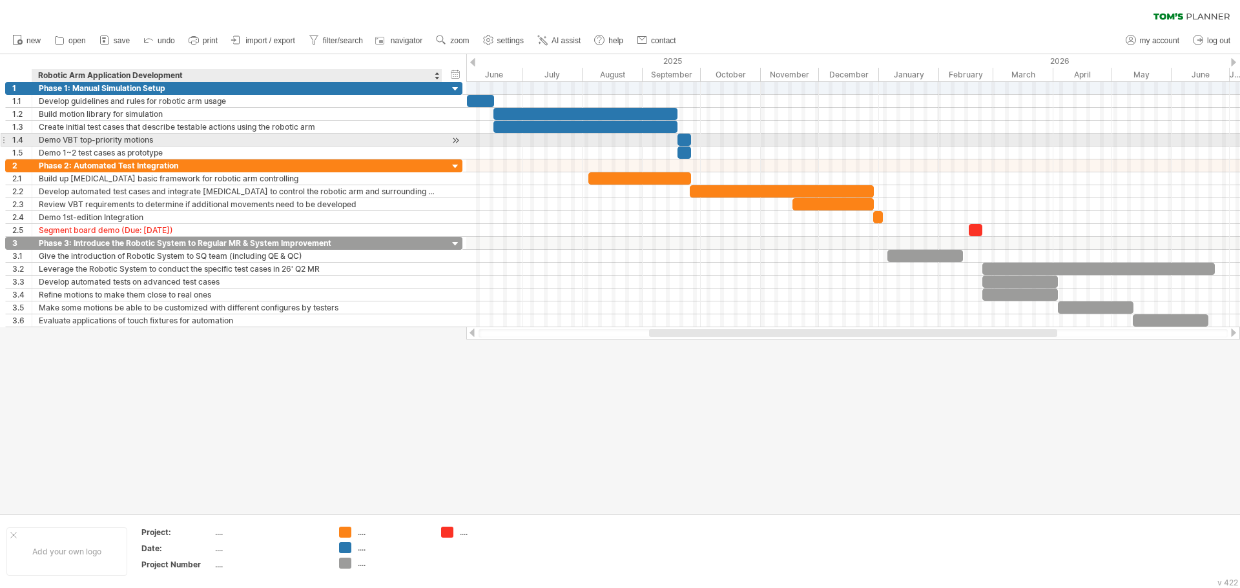
click at [115, 134] on div "Demo VBT top-priority motions" at bounding box center [237, 140] width 397 height 12
click at [83, 137] on input "**********" at bounding box center [237, 140] width 397 height 12
click at [64, 140] on input "**********" at bounding box center [237, 140] width 397 height 12
type input "**********"
click at [149, 145] on input "**********" at bounding box center [237, 140] width 397 height 12
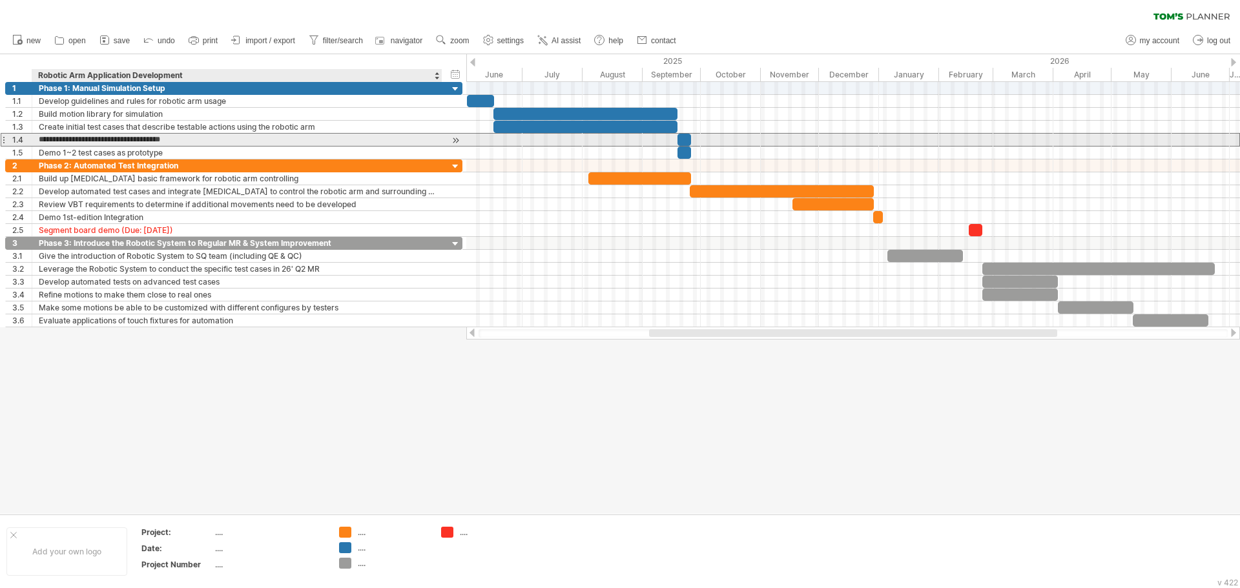
click at [149, 145] on input "**********" at bounding box center [237, 140] width 397 height 12
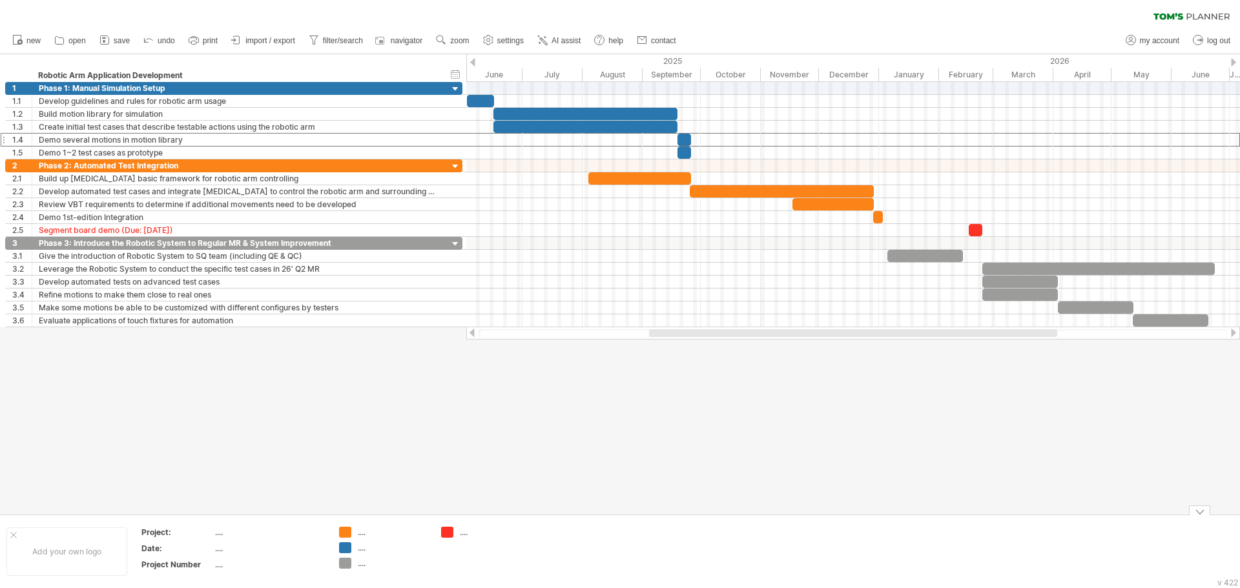
click at [574, 471] on div at bounding box center [620, 284] width 1240 height 460
click at [206, 428] on div at bounding box center [620, 284] width 1240 height 460
